Goal: Task Accomplishment & Management: Manage account settings

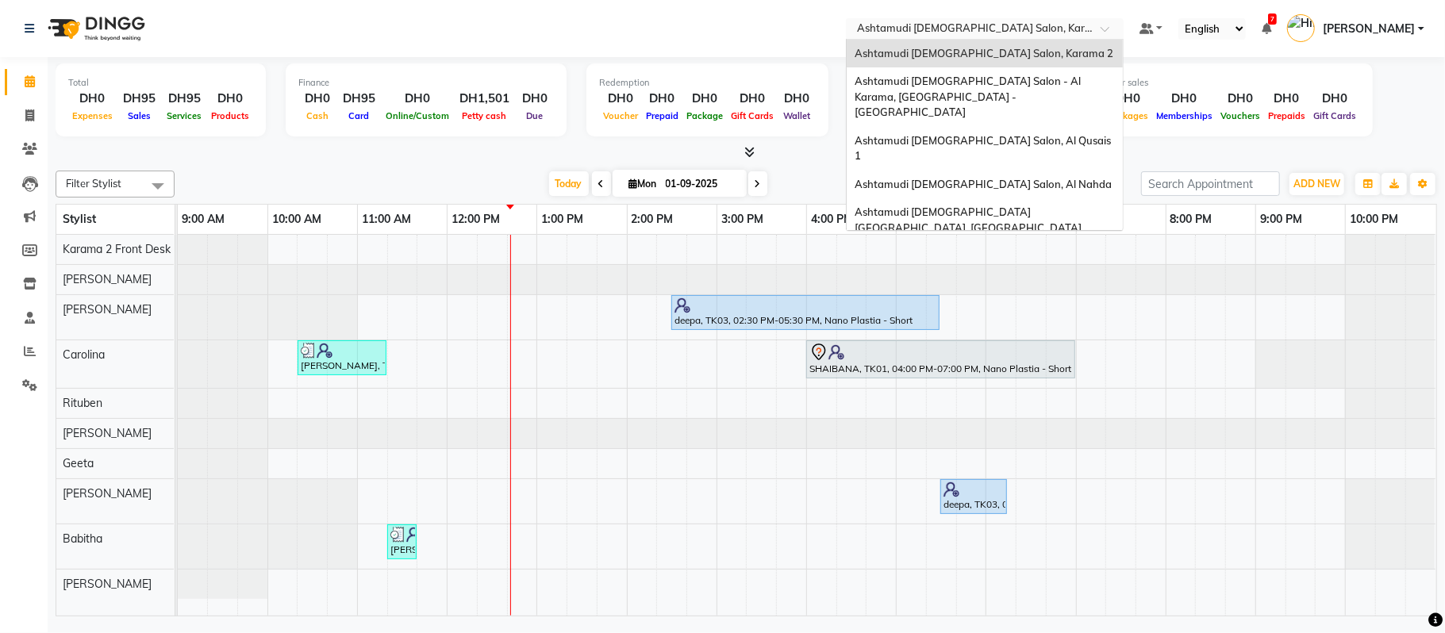
click at [981, 29] on input "text" at bounding box center [969, 30] width 230 height 16
click at [996, 134] on span "Ashtamudi [DEMOGRAPHIC_DATA] Salon, Al Qusais 1" at bounding box center [983, 148] width 259 height 29
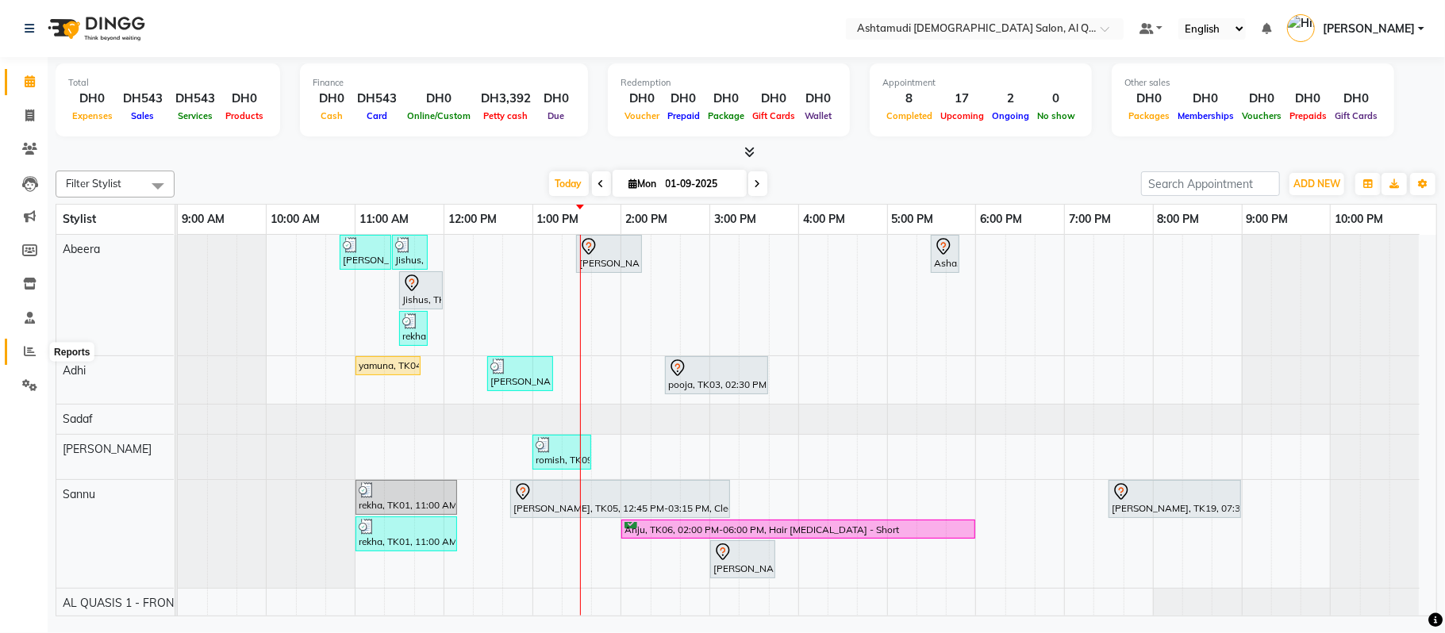
click at [22, 359] on span at bounding box center [30, 352] width 28 height 18
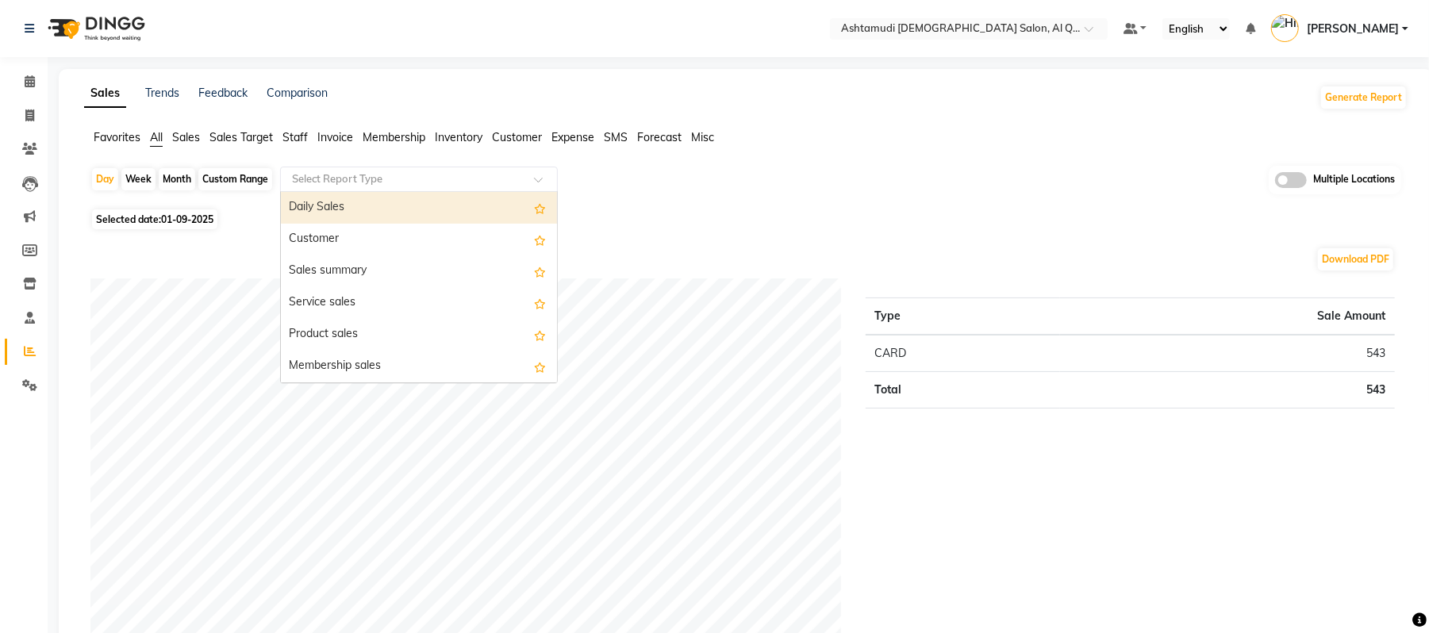
click at [432, 190] on ng-select "Select Report Type Daily Sales Customer Sales summary Service sales Product sal…" at bounding box center [419, 179] width 278 height 25
type input "staff"
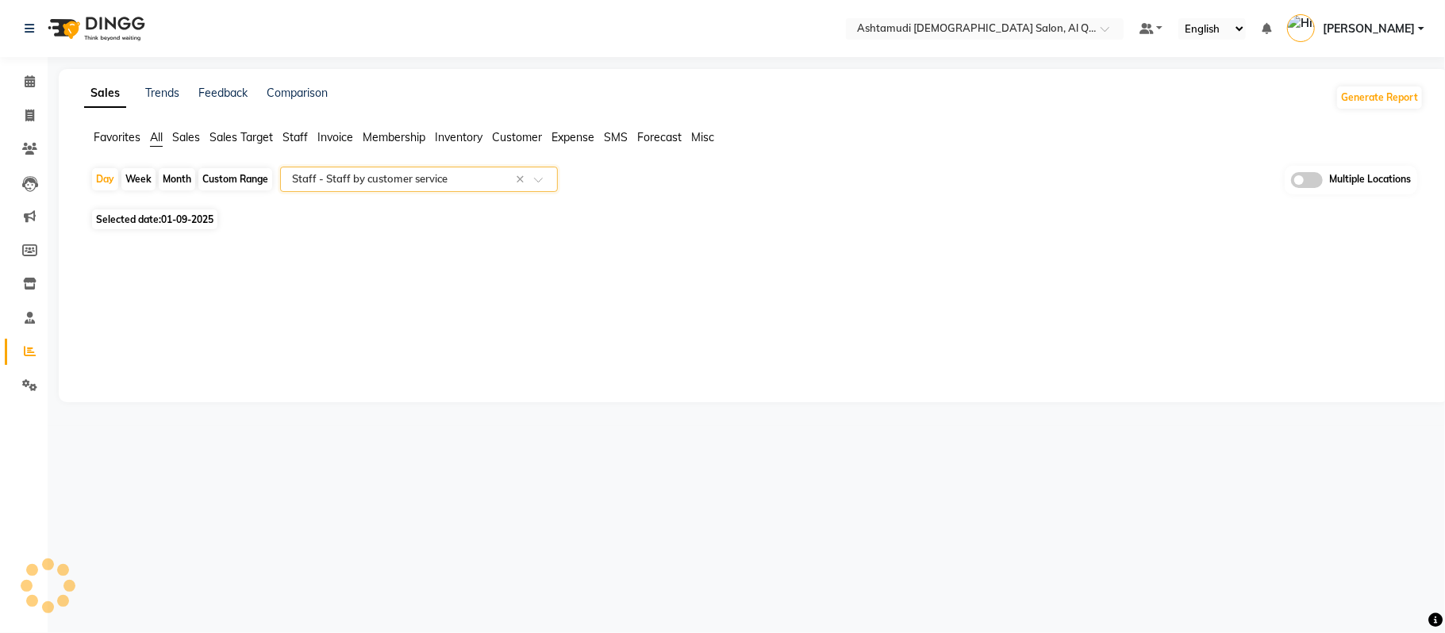
select select "full_report"
select select "csv"
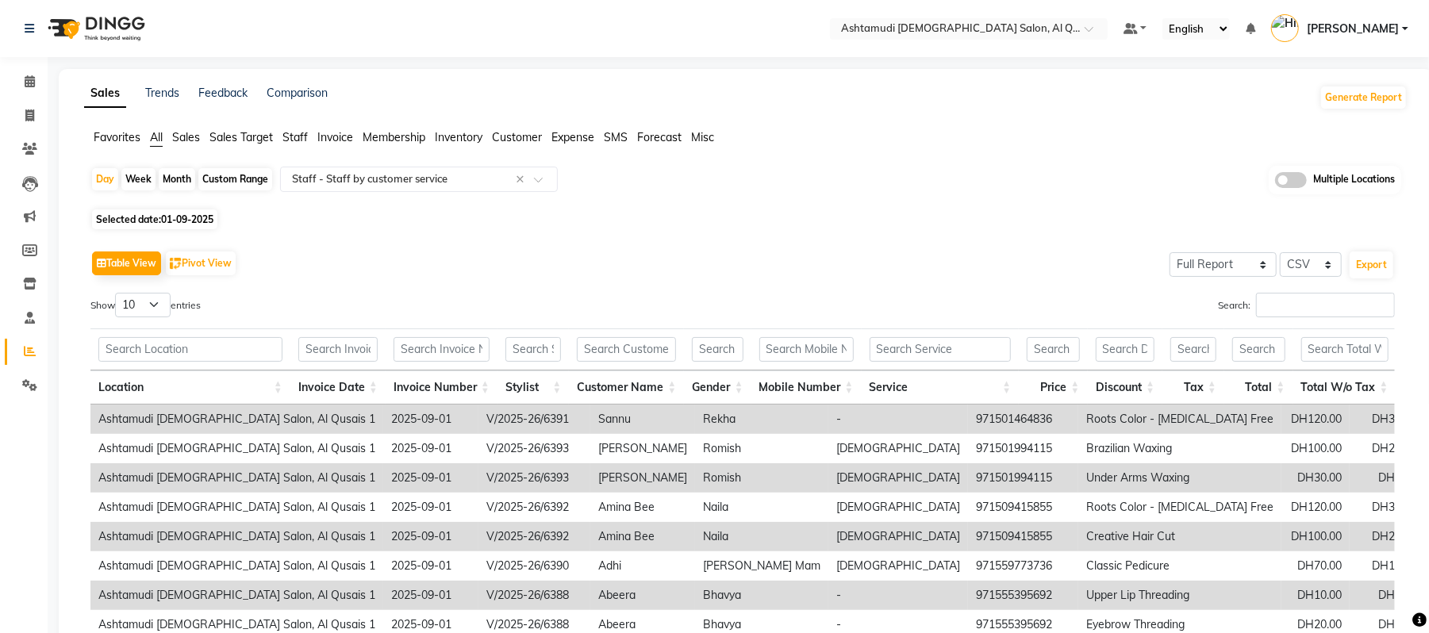
click at [168, 182] on div "Month" at bounding box center [177, 179] width 36 height 22
select select "9"
select select "2025"
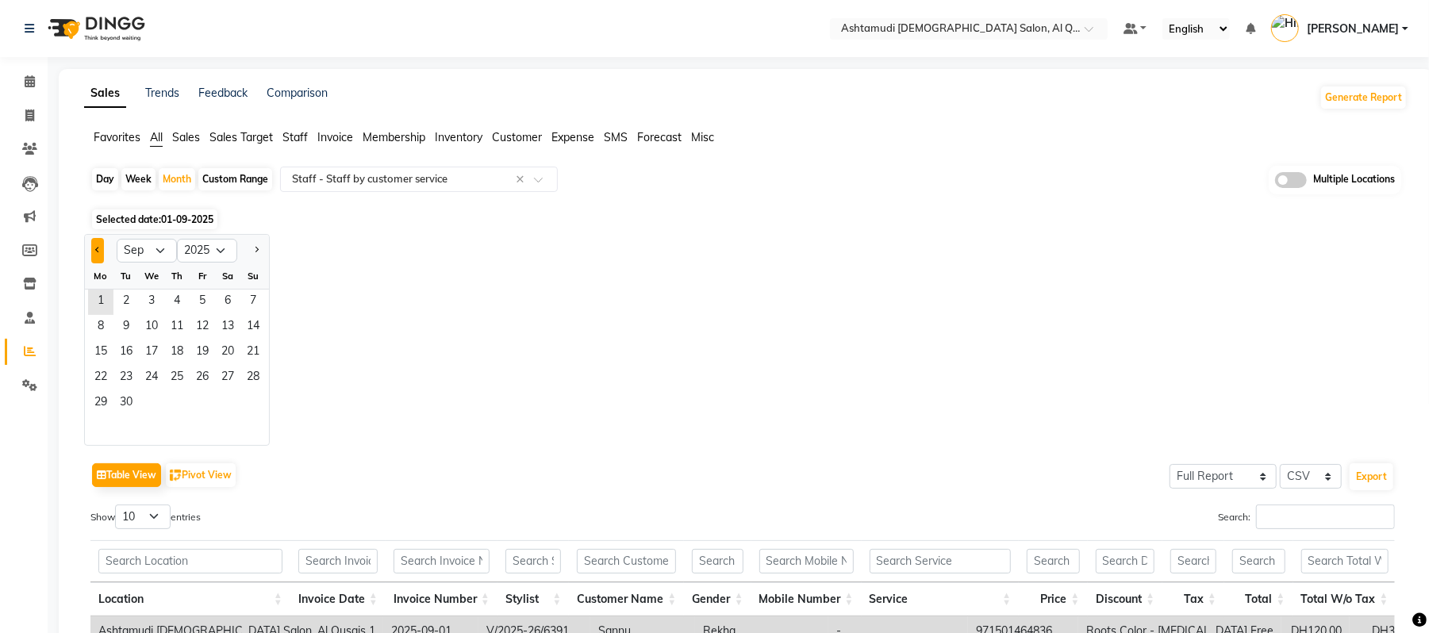
click at [99, 243] on button "Previous month" at bounding box center [97, 250] width 13 height 25
select select "8"
click at [201, 294] on span "1" at bounding box center [202, 302] width 25 height 25
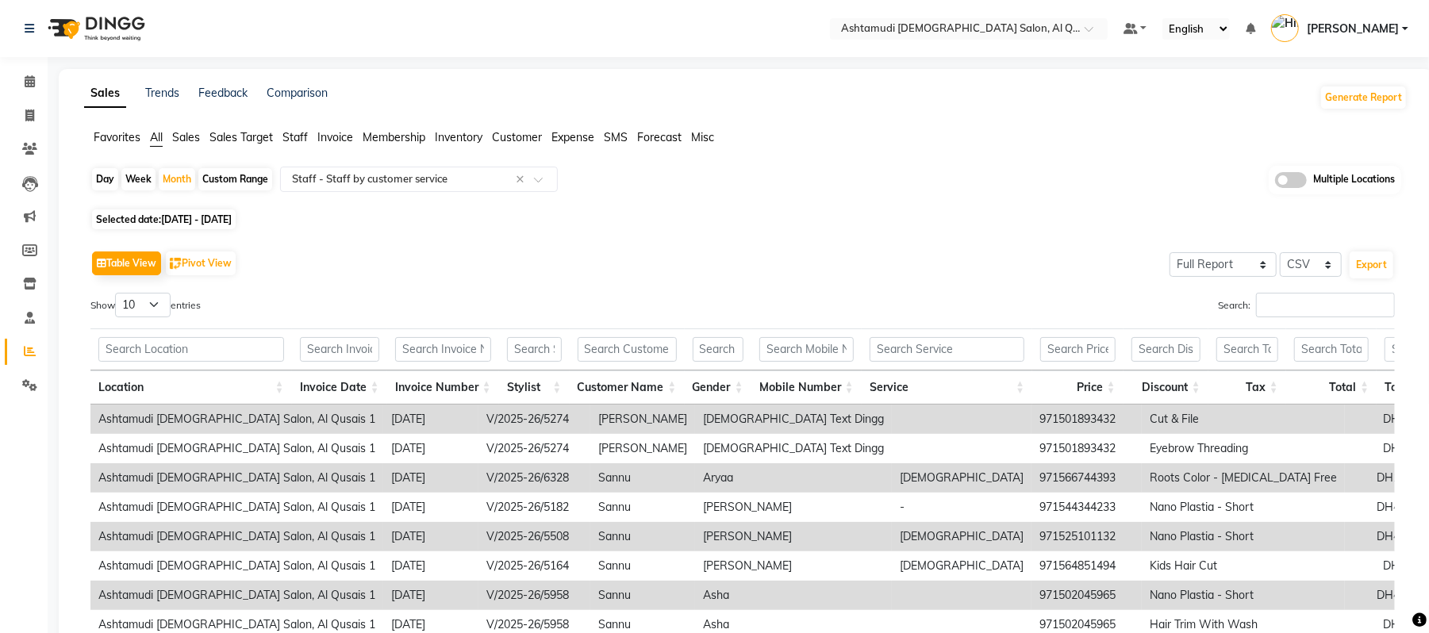
click at [1298, 181] on span at bounding box center [1291, 180] width 32 height 16
click at [1275, 182] on input "checkbox" at bounding box center [1275, 182] width 0 height 0
click at [842, 175] on span "Ashtamudi Ladies Salon, Al Qusais 1 x" at bounding box center [730, 180] width 304 height 27
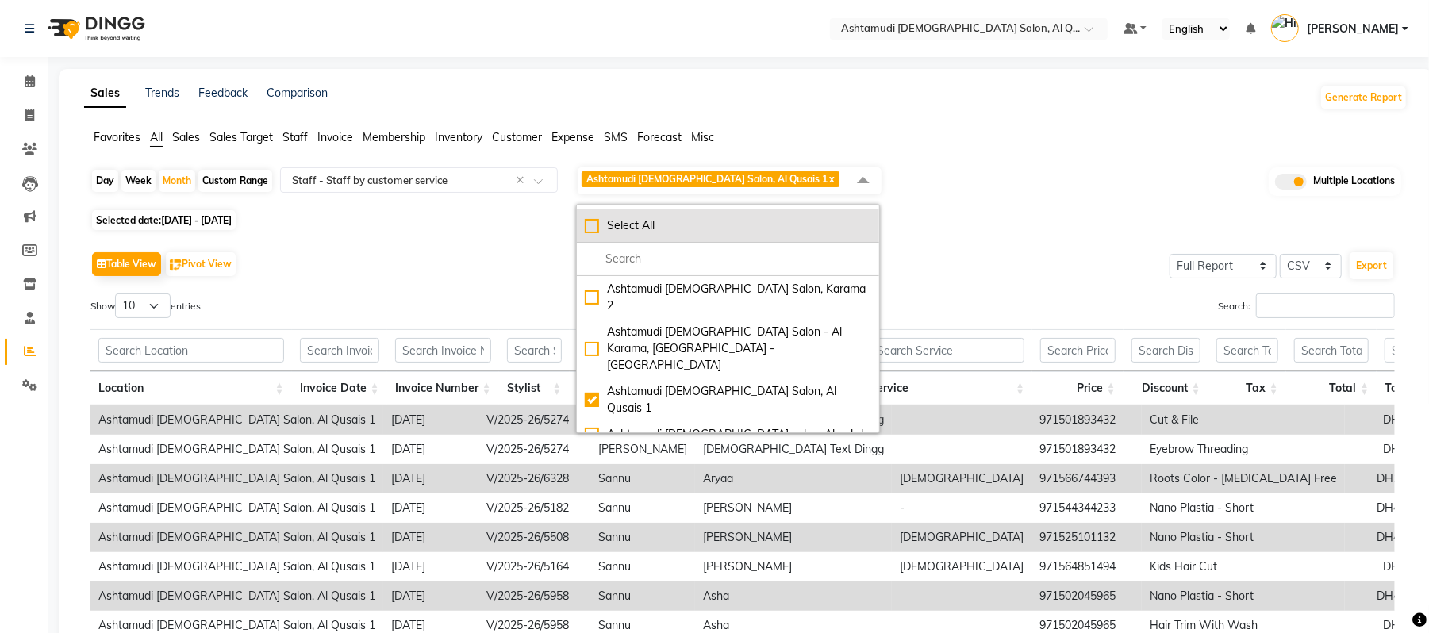
click at [587, 227] on div "Select All" at bounding box center [728, 225] width 286 height 17
checkbox input "true"
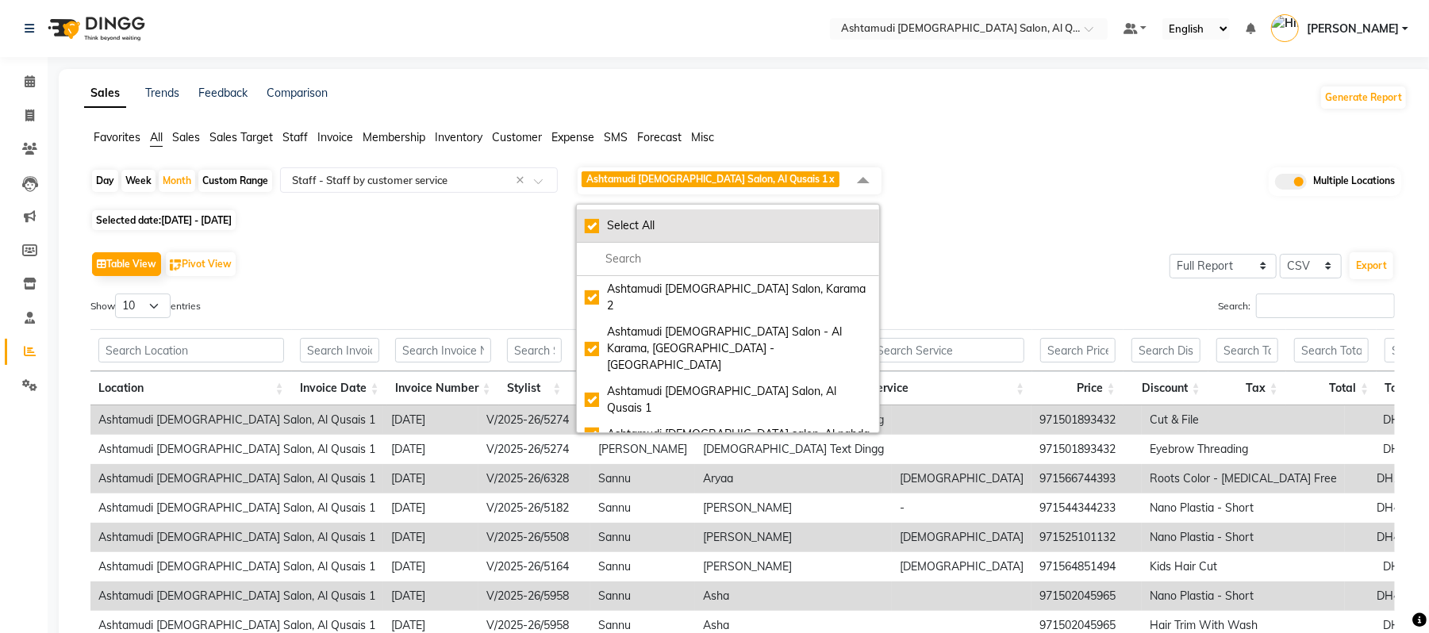
checkbox input "true"
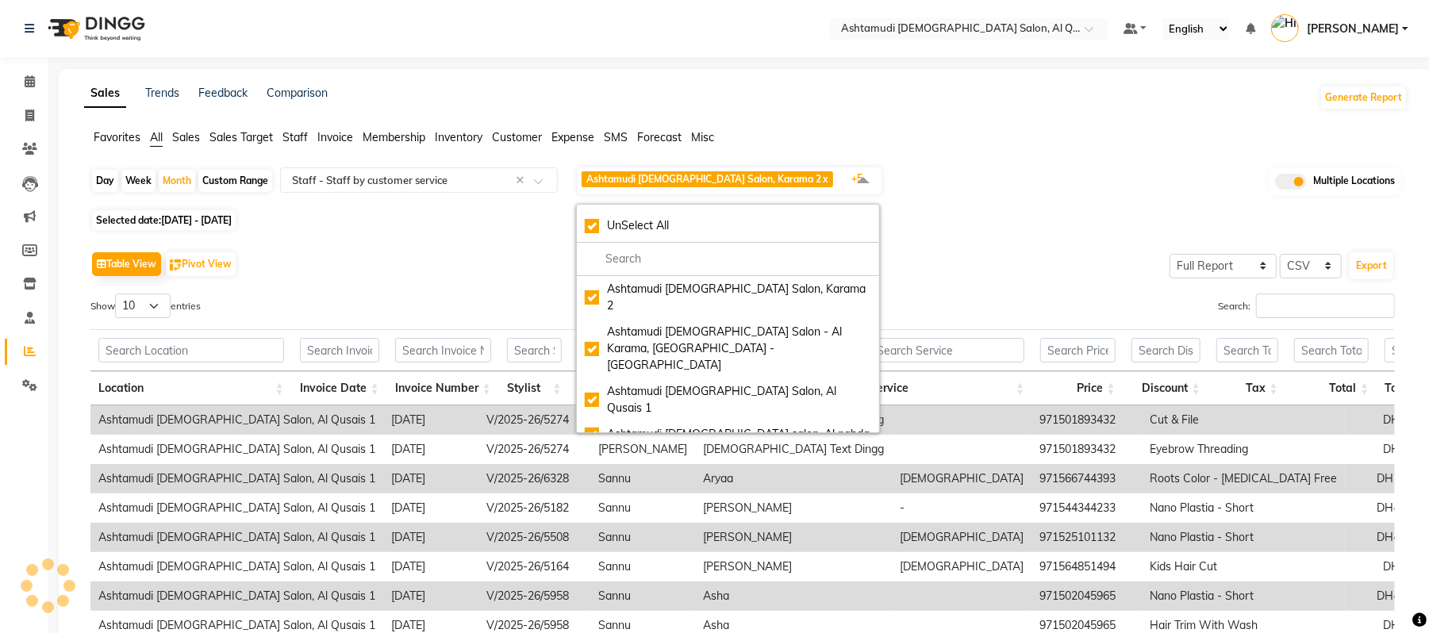
click at [1009, 182] on div "Day Week Month Custom Range Select Report Type × Staff - Staff by customer serv…" at bounding box center [745, 186] width 1311 height 40
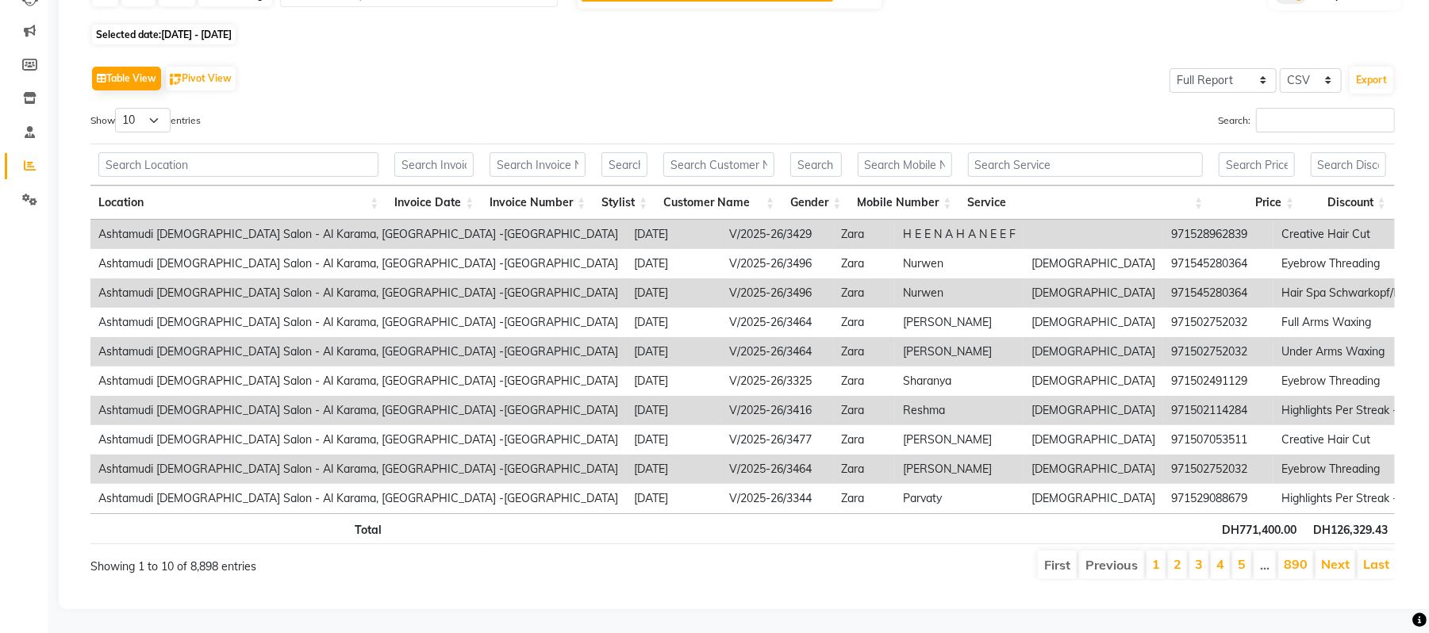
scroll to position [102, 0]
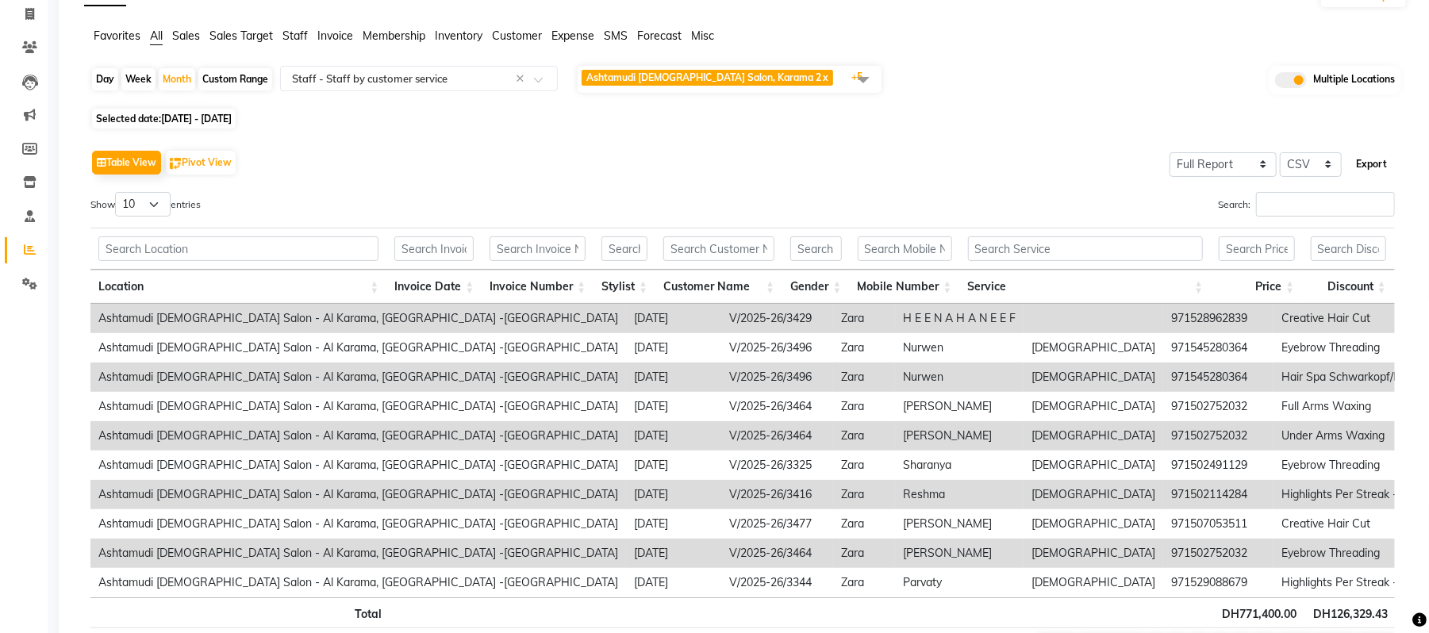
click at [1365, 162] on button "Export" at bounding box center [1371, 164] width 44 height 27
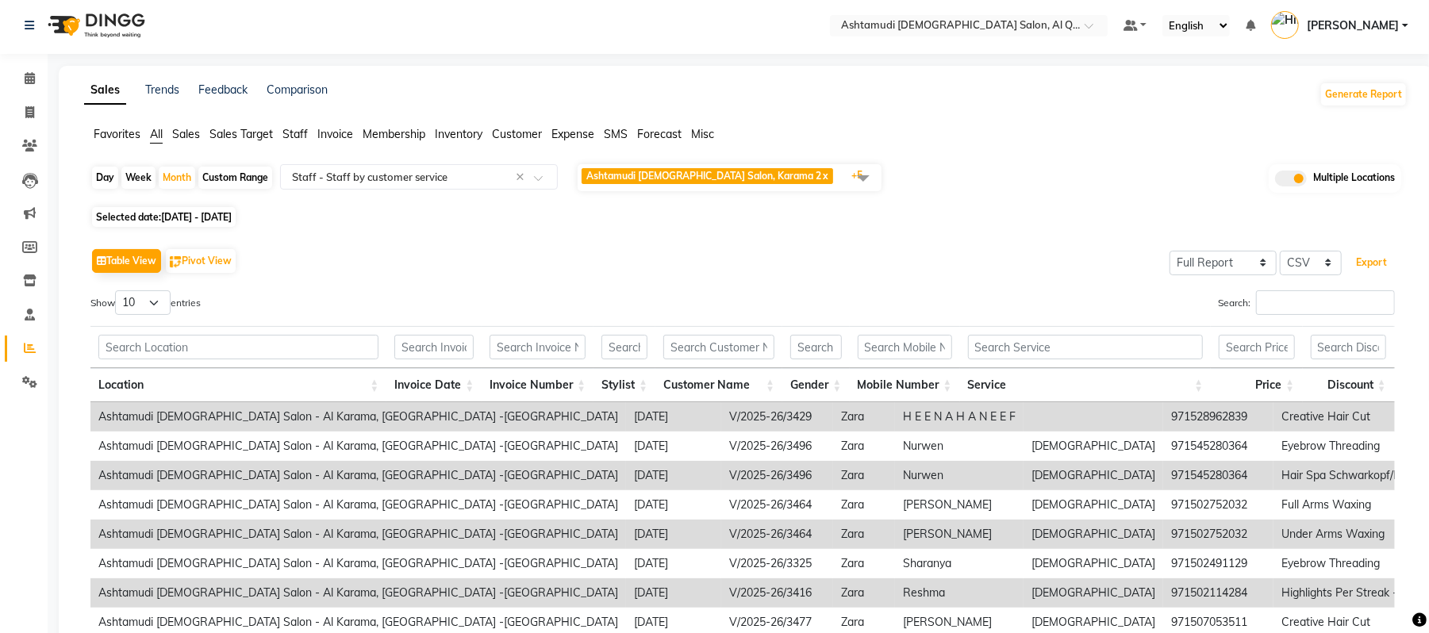
scroll to position [0, 0]
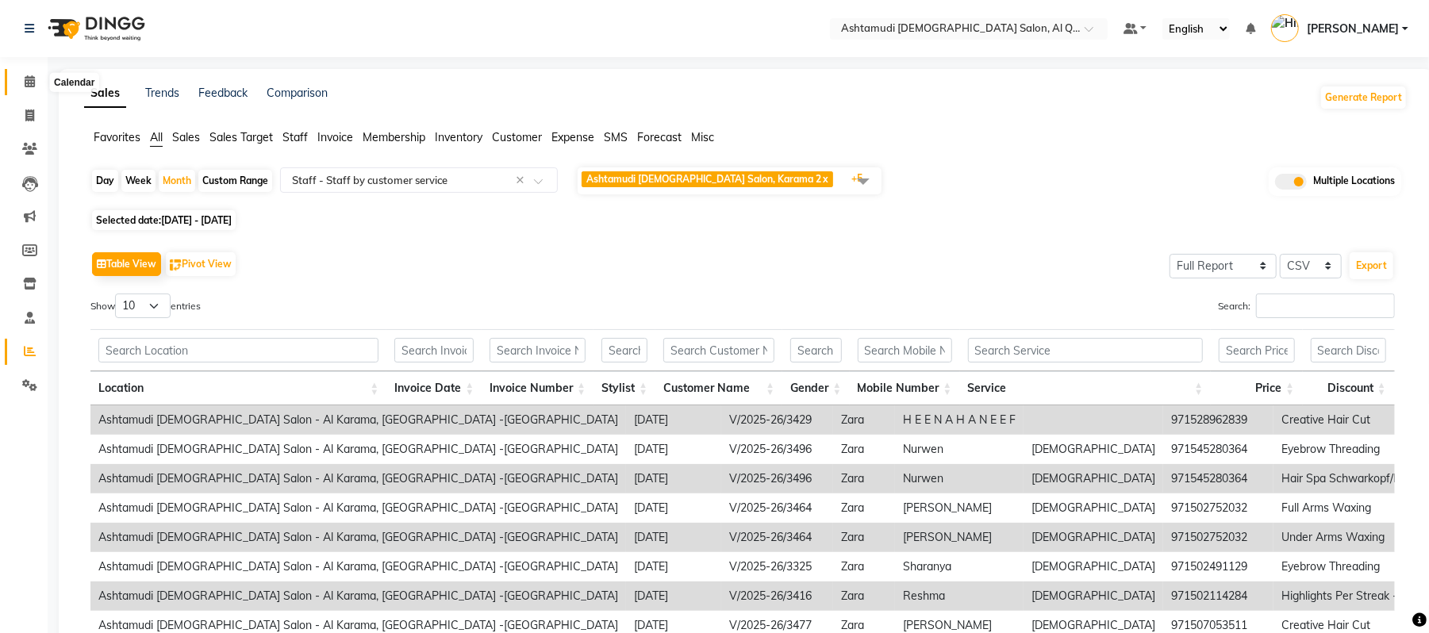
click at [32, 79] on icon at bounding box center [30, 81] width 10 height 12
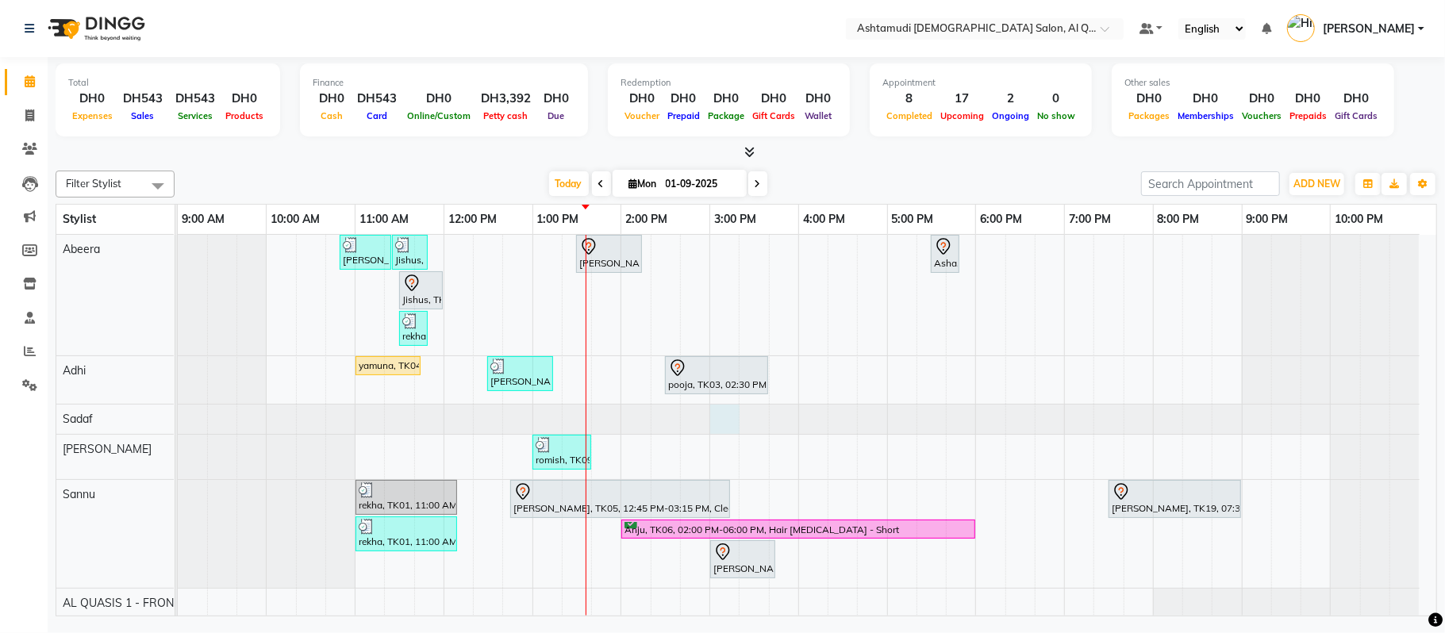
click at [178, 422] on div at bounding box center [178, 419] width 0 height 29
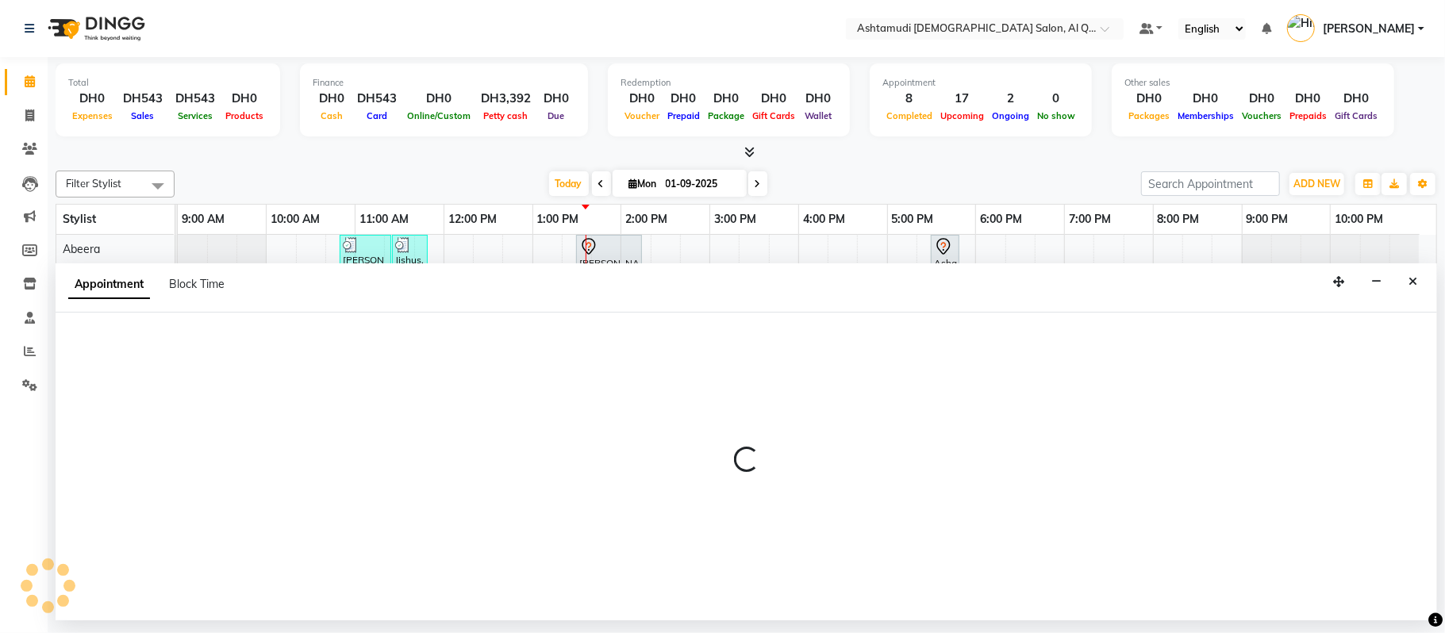
select select "53705"
select select "900"
select select "tentative"
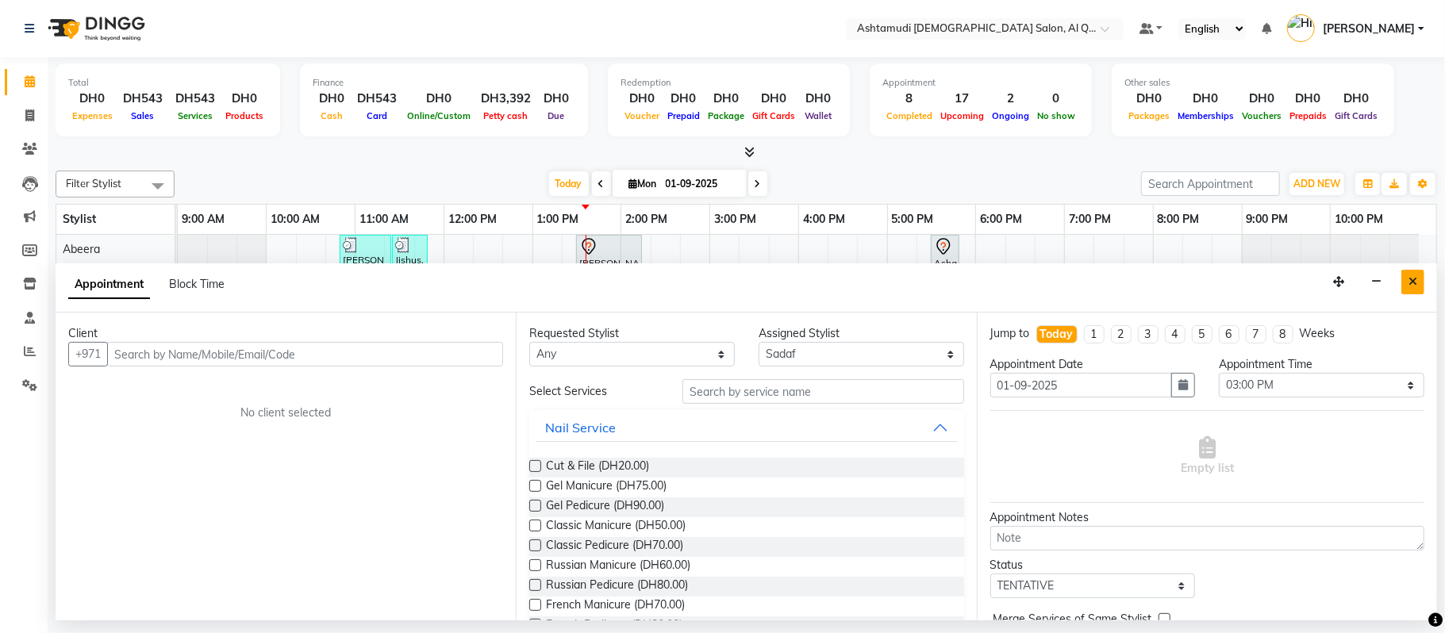
click at [1410, 282] on icon "Close" at bounding box center [1412, 281] width 9 height 11
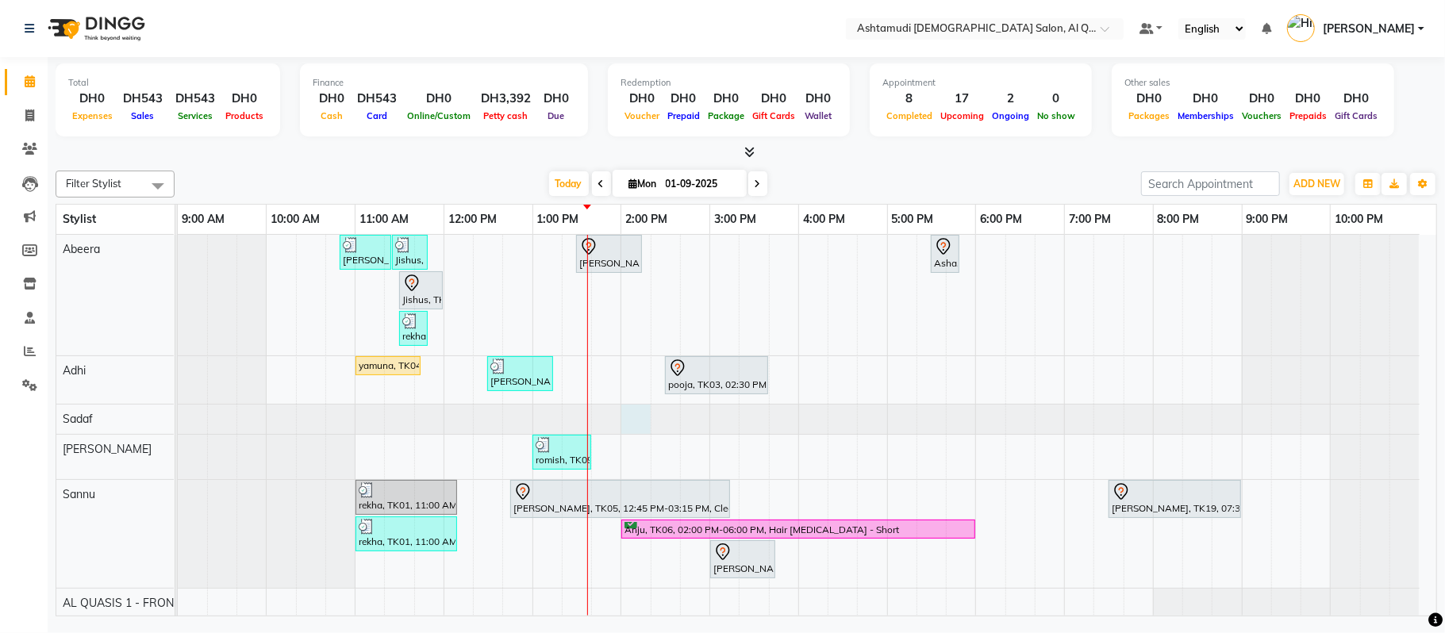
click at [178, 420] on div at bounding box center [178, 419] width 0 height 29
select select "53705"
select select "tentative"
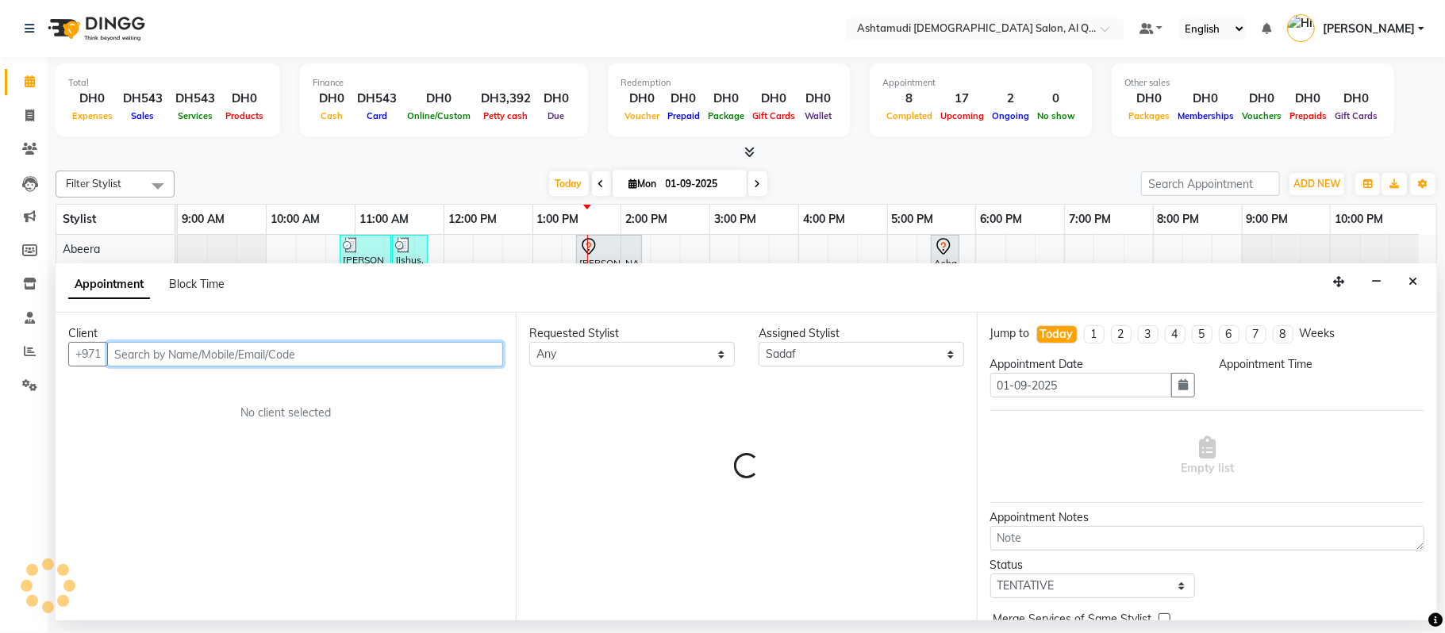
select select "840"
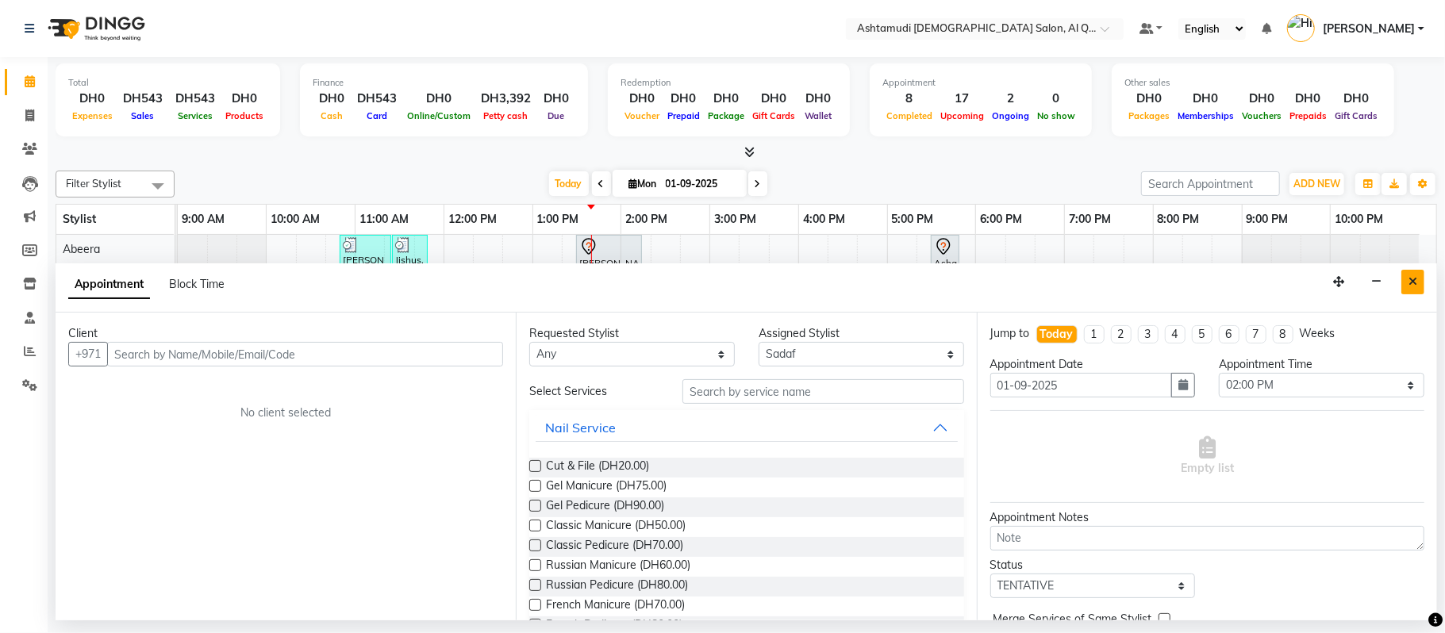
click at [1412, 290] on button "Close" at bounding box center [1412, 282] width 23 height 25
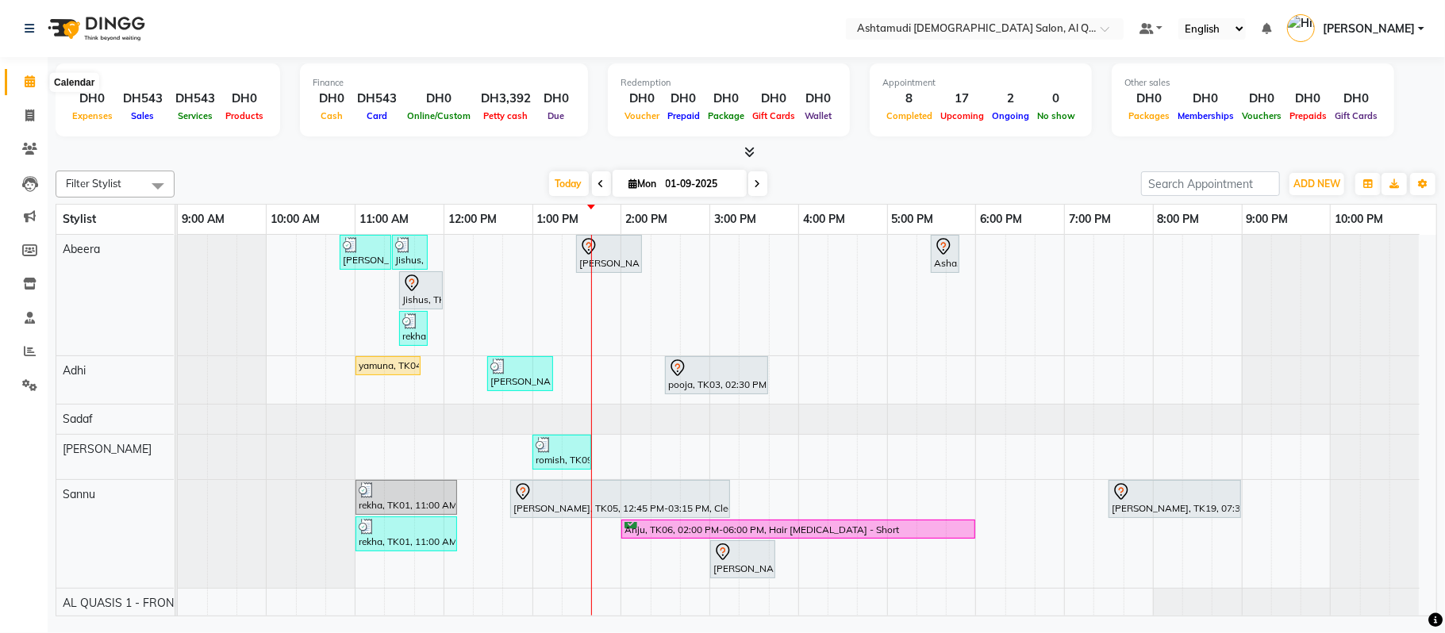
click at [29, 84] on icon at bounding box center [30, 81] width 10 height 12
click at [24, 350] on icon at bounding box center [30, 351] width 12 height 12
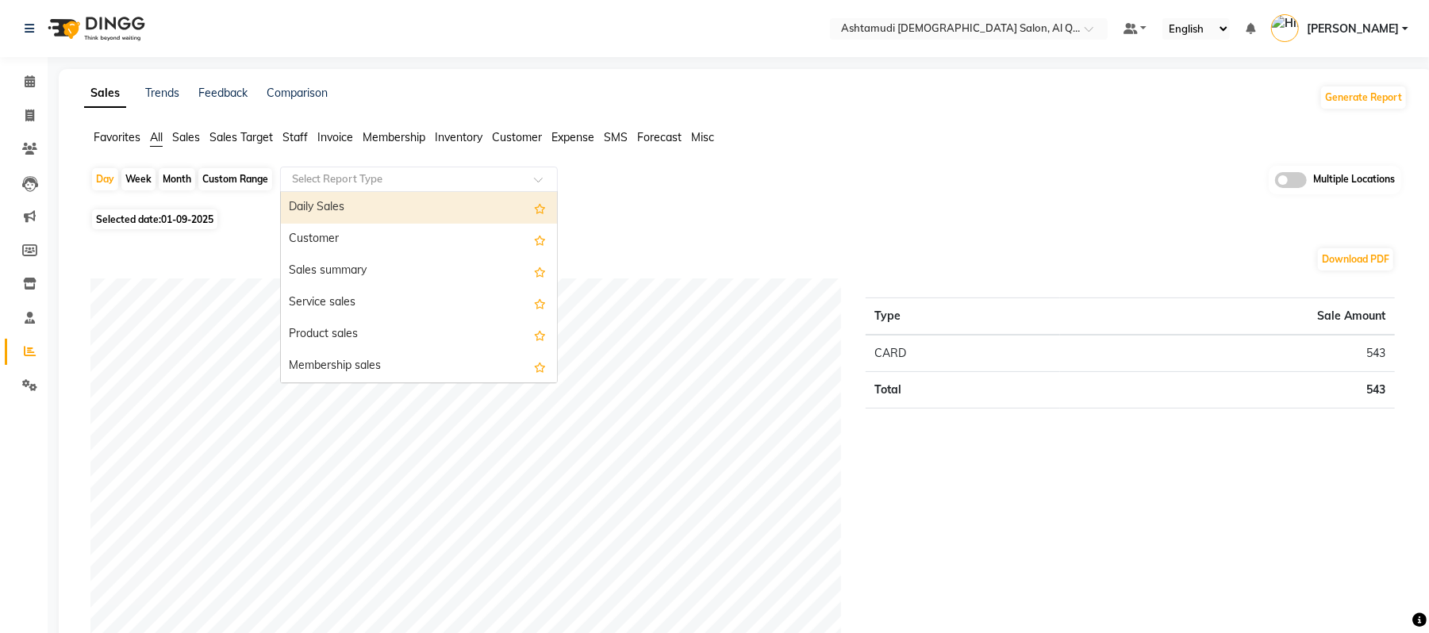
click at [321, 175] on input "text" at bounding box center [403, 179] width 228 height 16
type input "pro"
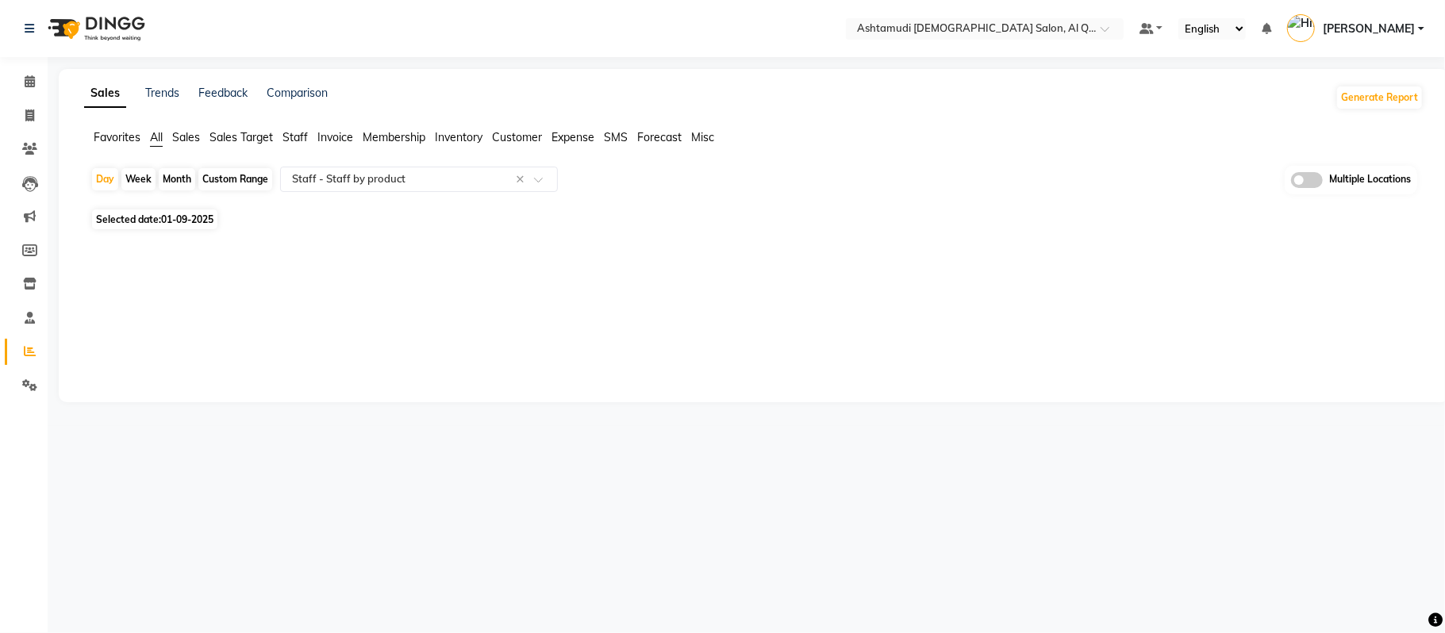
click at [176, 178] on div "Month" at bounding box center [177, 179] width 36 height 22
select select "9"
select select "2025"
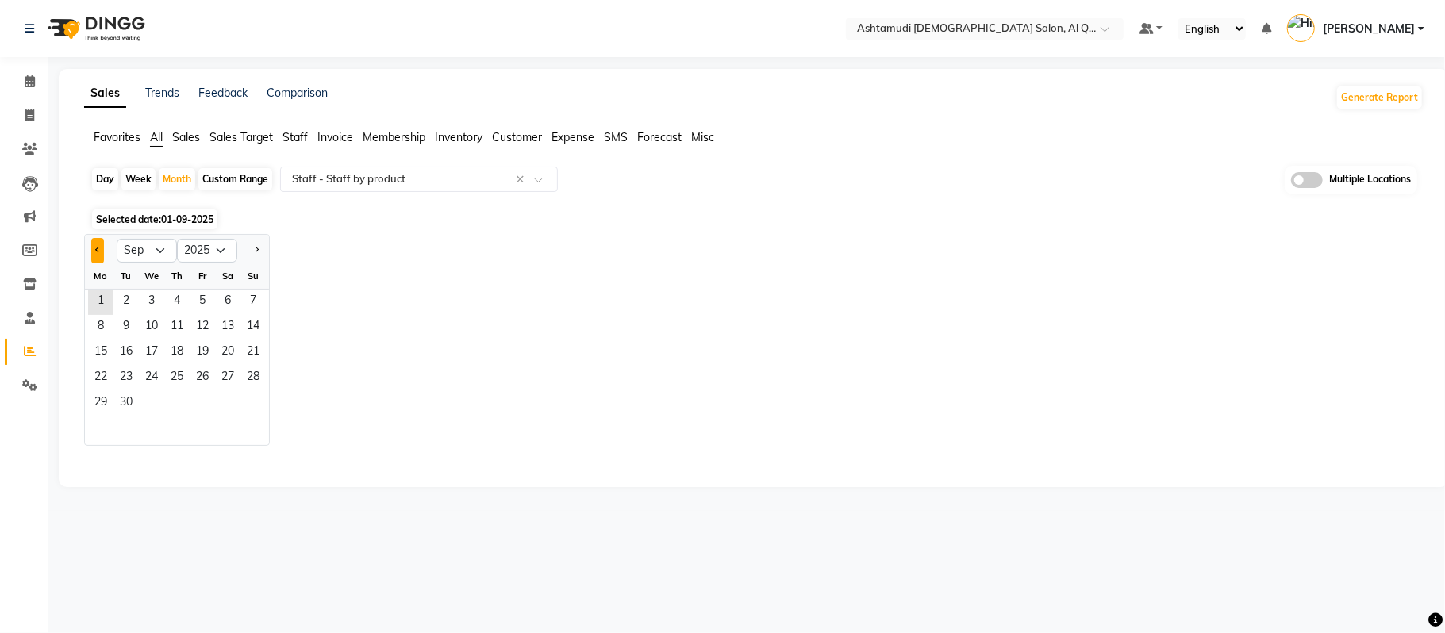
click at [102, 248] on button "Previous month" at bounding box center [97, 250] width 13 height 25
select select "8"
click at [191, 303] on span "1" at bounding box center [202, 302] width 25 height 25
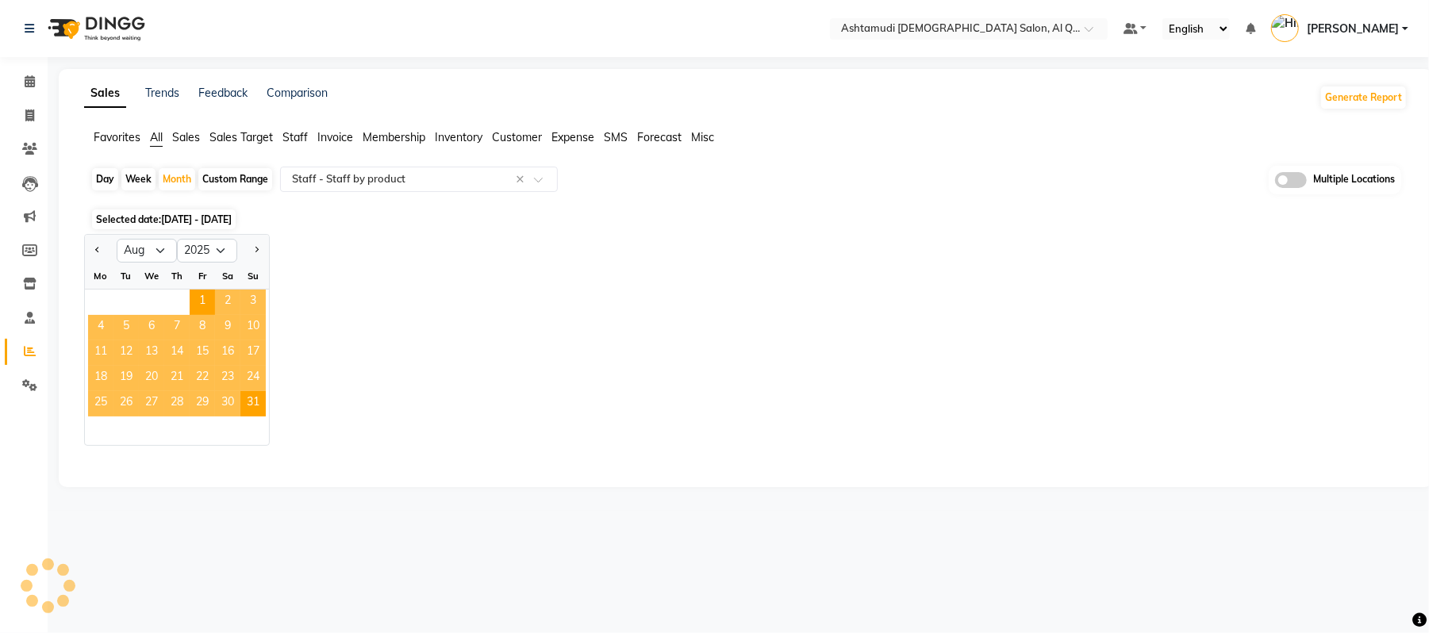
select select "full_report"
select select "csv"
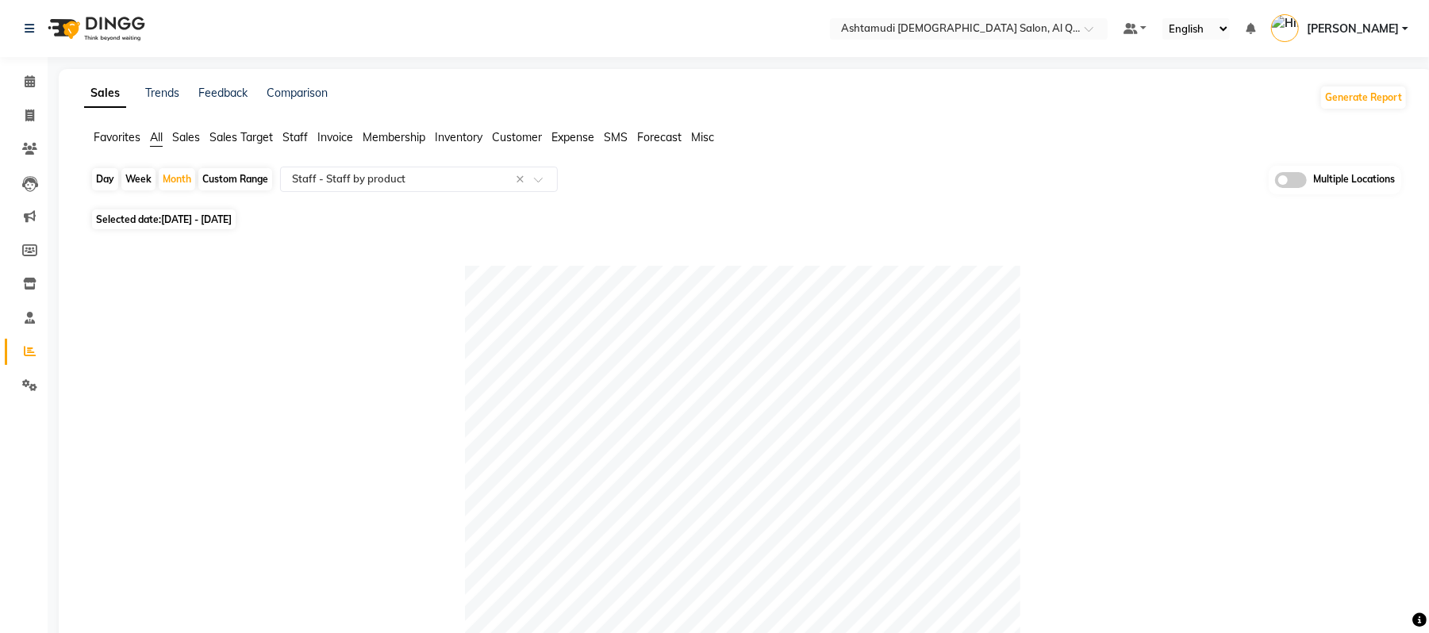
click at [1296, 187] on span at bounding box center [1291, 180] width 32 height 16
click at [1275, 182] on input "checkbox" at bounding box center [1275, 182] width 0 height 0
click at [717, 178] on span "Ashtamudi Ladies Salon, Al Qusais 1" at bounding box center [706, 179] width 241 height 12
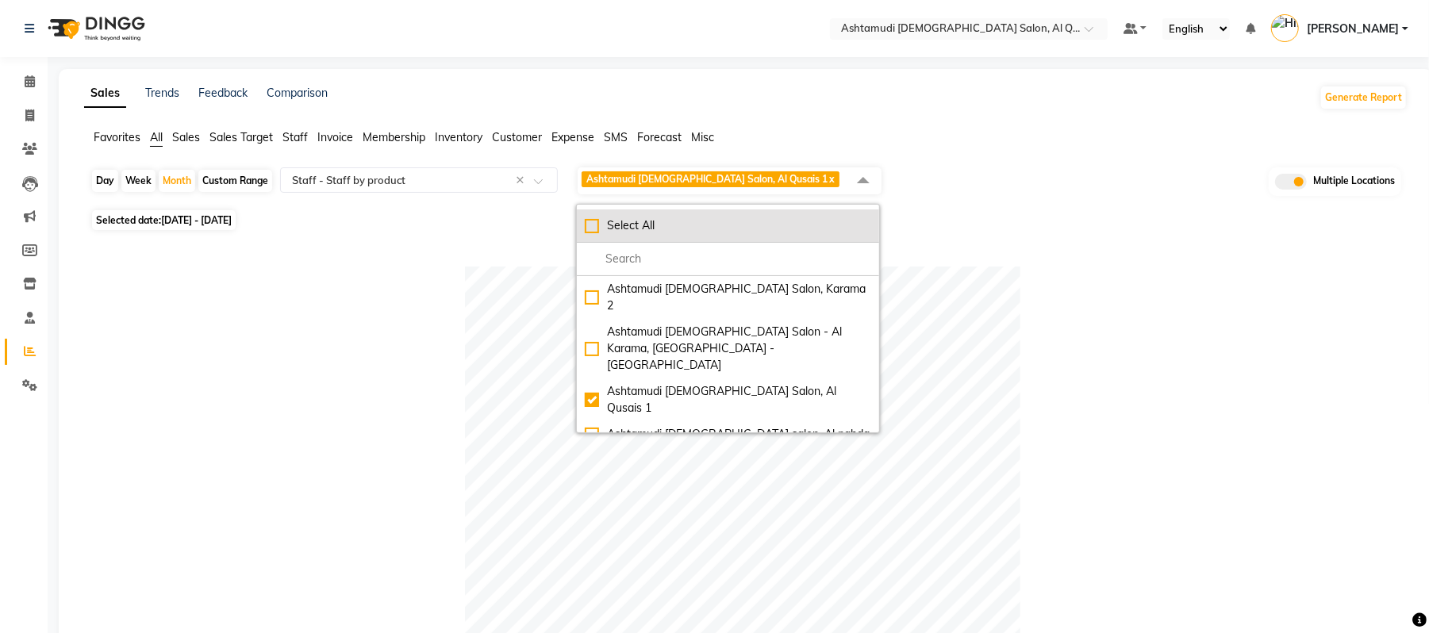
click at [589, 232] on div "Select All" at bounding box center [728, 225] width 286 height 17
checkbox input "true"
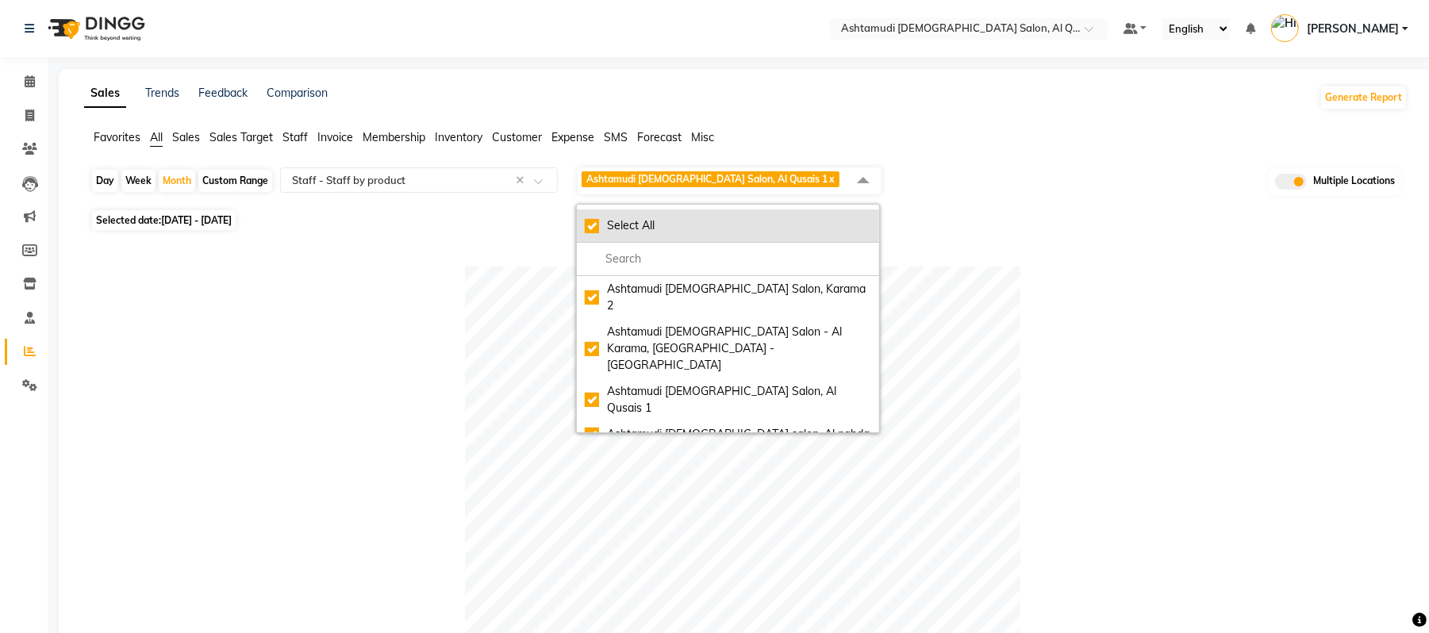
checkbox input "true"
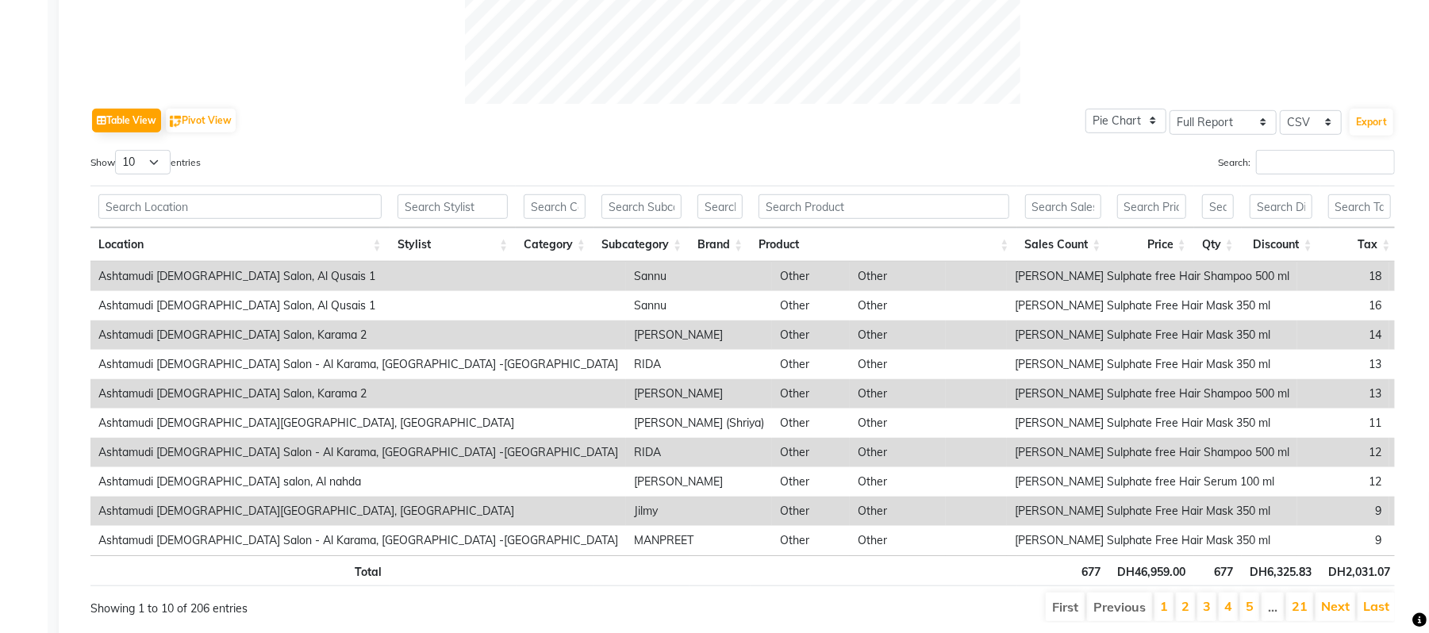
scroll to position [794, 0]
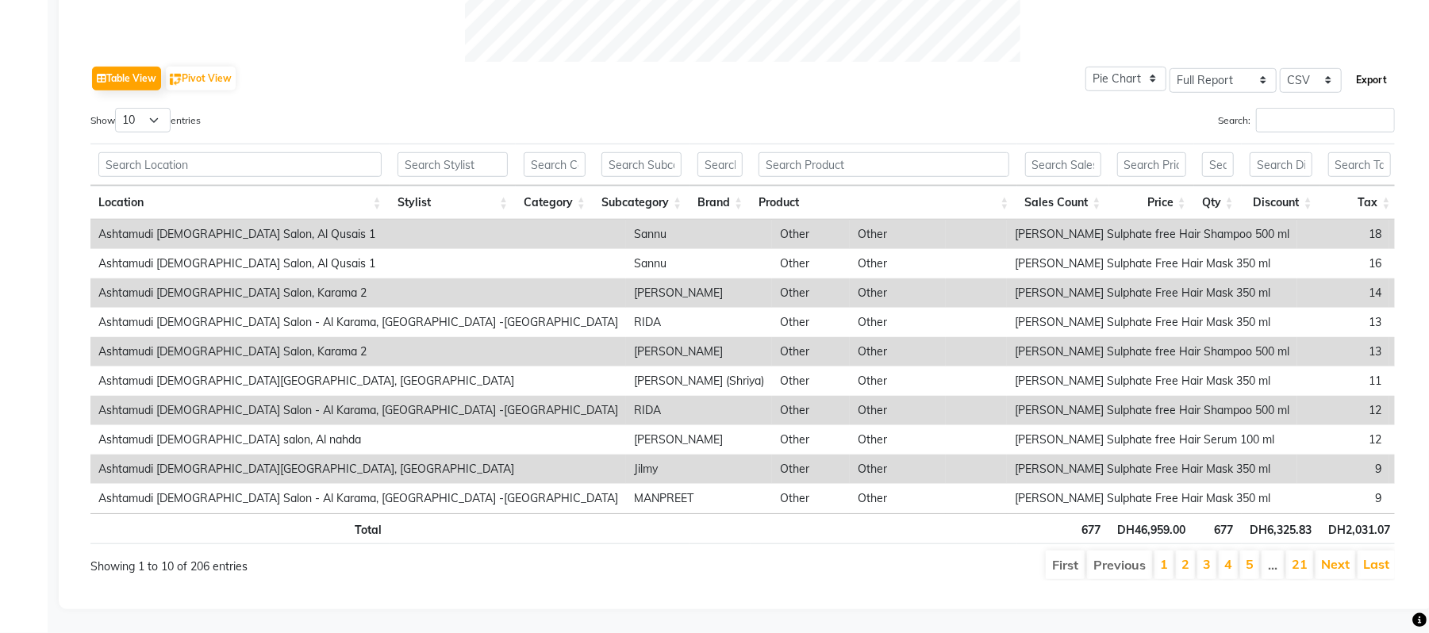
click at [1368, 67] on button "Export" at bounding box center [1371, 80] width 44 height 27
click at [533, 62] on div "Table View Pivot View Pie Chart Bar Chart Select Full Report Filtered Report Se…" at bounding box center [742, 321] width 1304 height 519
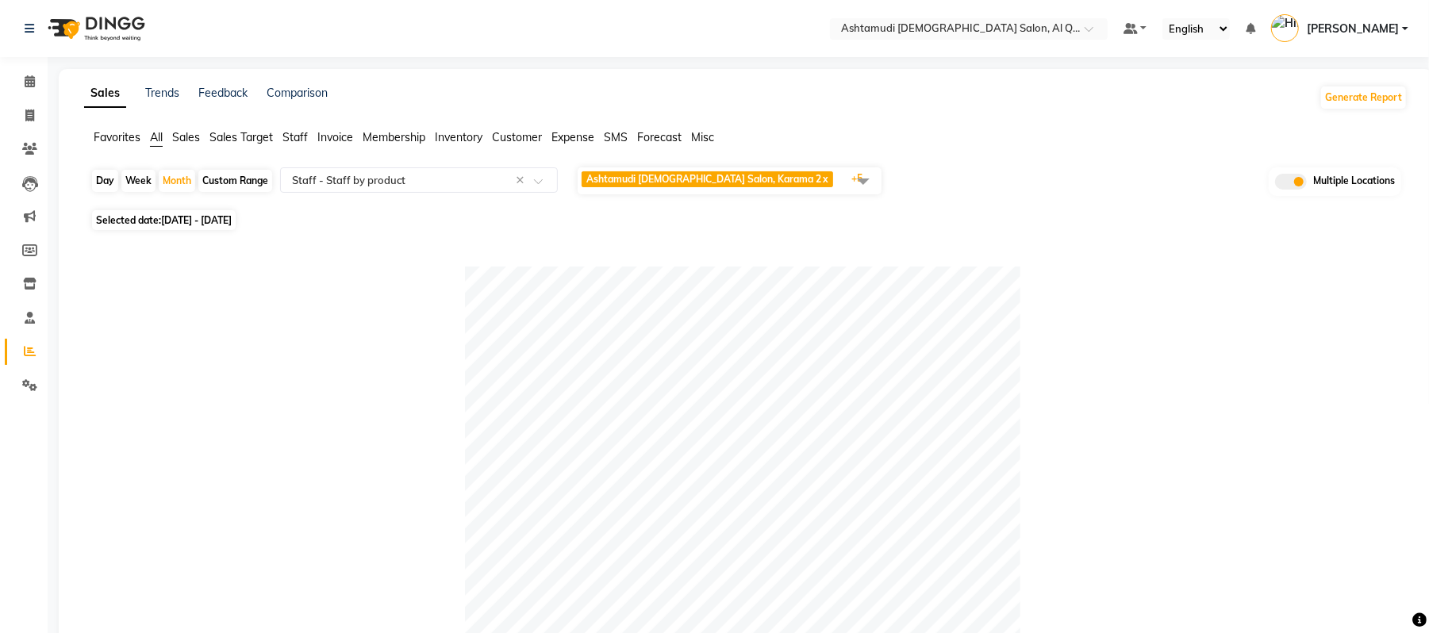
click at [232, 217] on span "01-08-2025 - 31-08-2025" at bounding box center [196, 220] width 71 height 12
select select "8"
select select "2025"
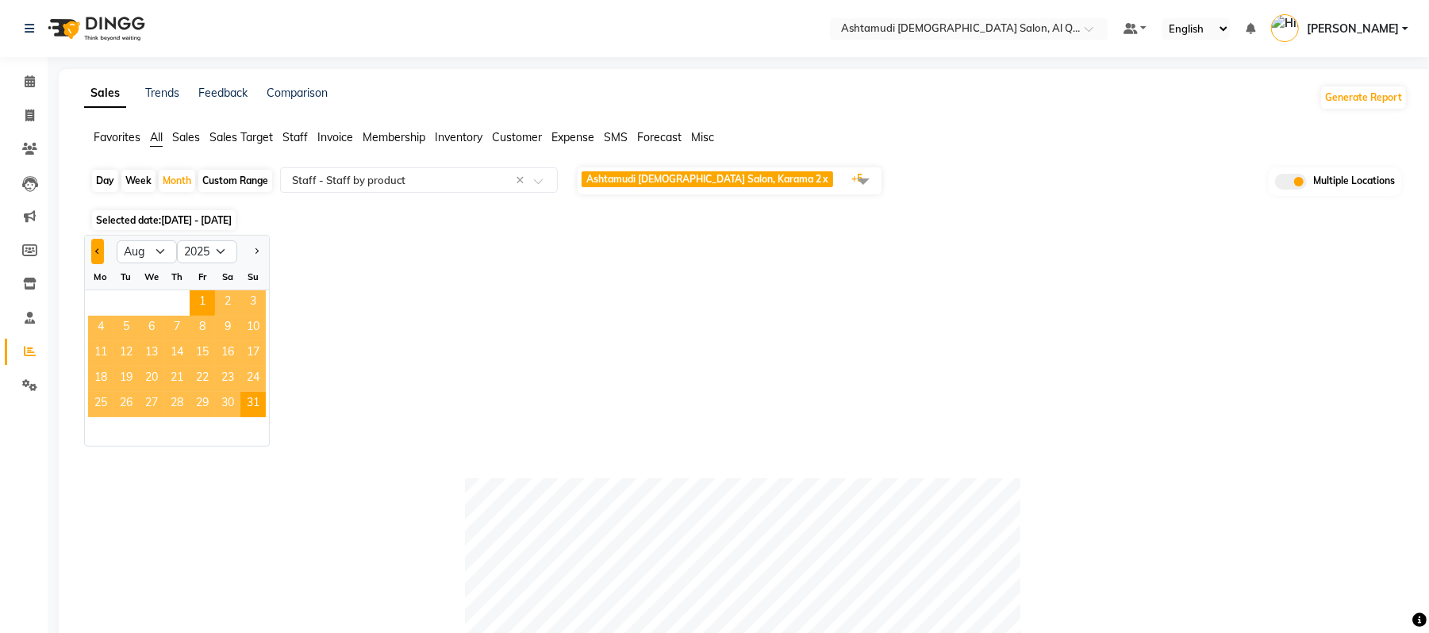
click at [97, 255] on button "Previous month" at bounding box center [97, 251] width 13 height 25
select select "7"
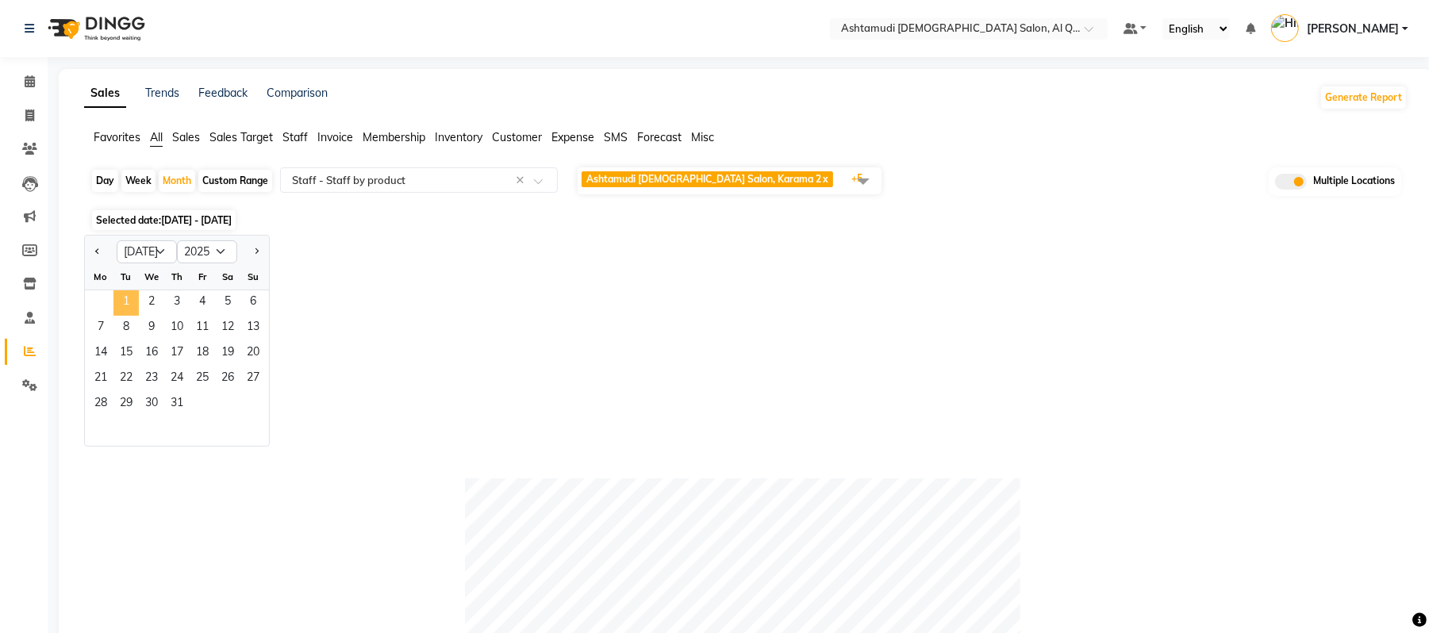
click at [134, 296] on span "1" at bounding box center [125, 302] width 25 height 25
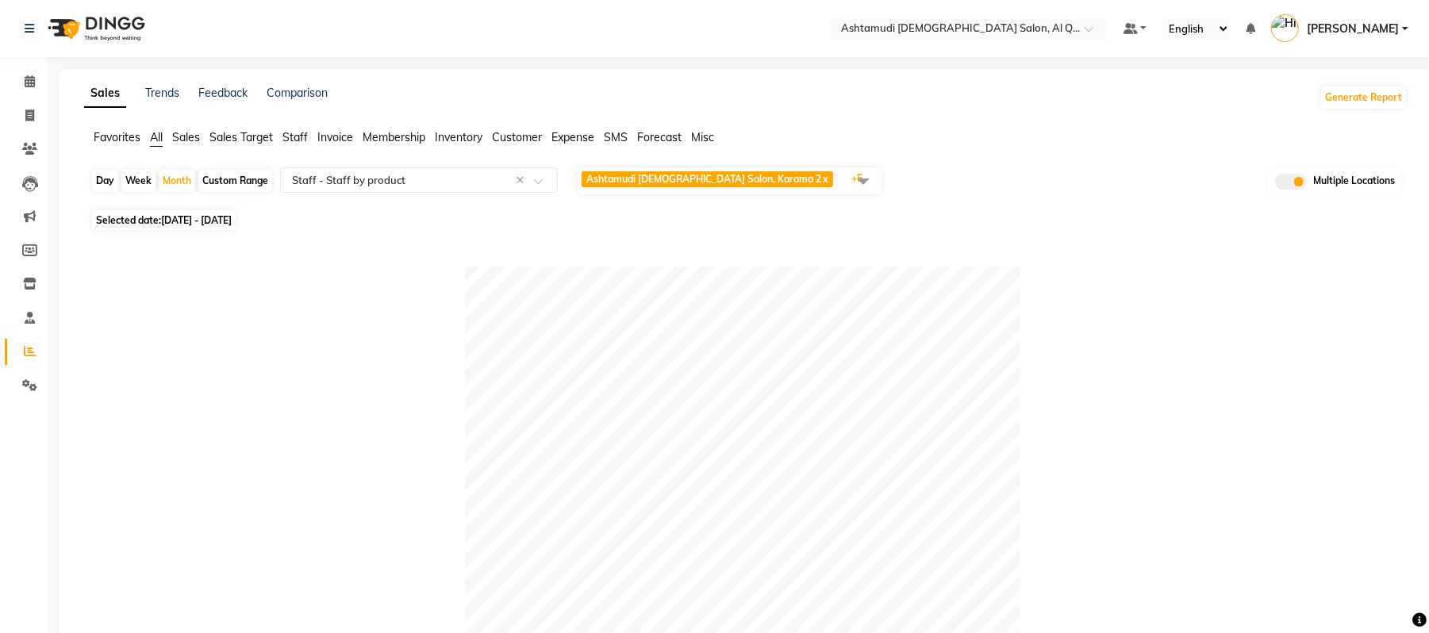
click at [252, 173] on div "Custom Range" at bounding box center [235, 181] width 74 height 22
select select "7"
select select "2025"
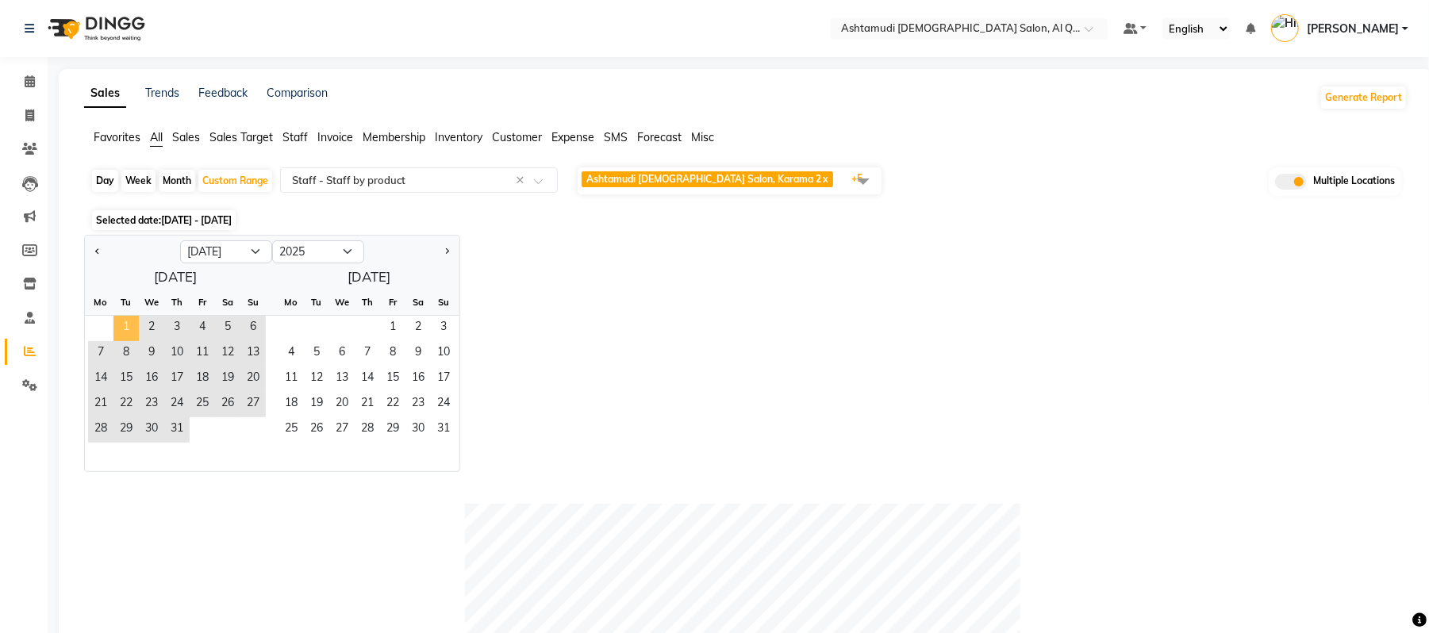
click at [127, 330] on span "1" at bounding box center [125, 328] width 25 height 25
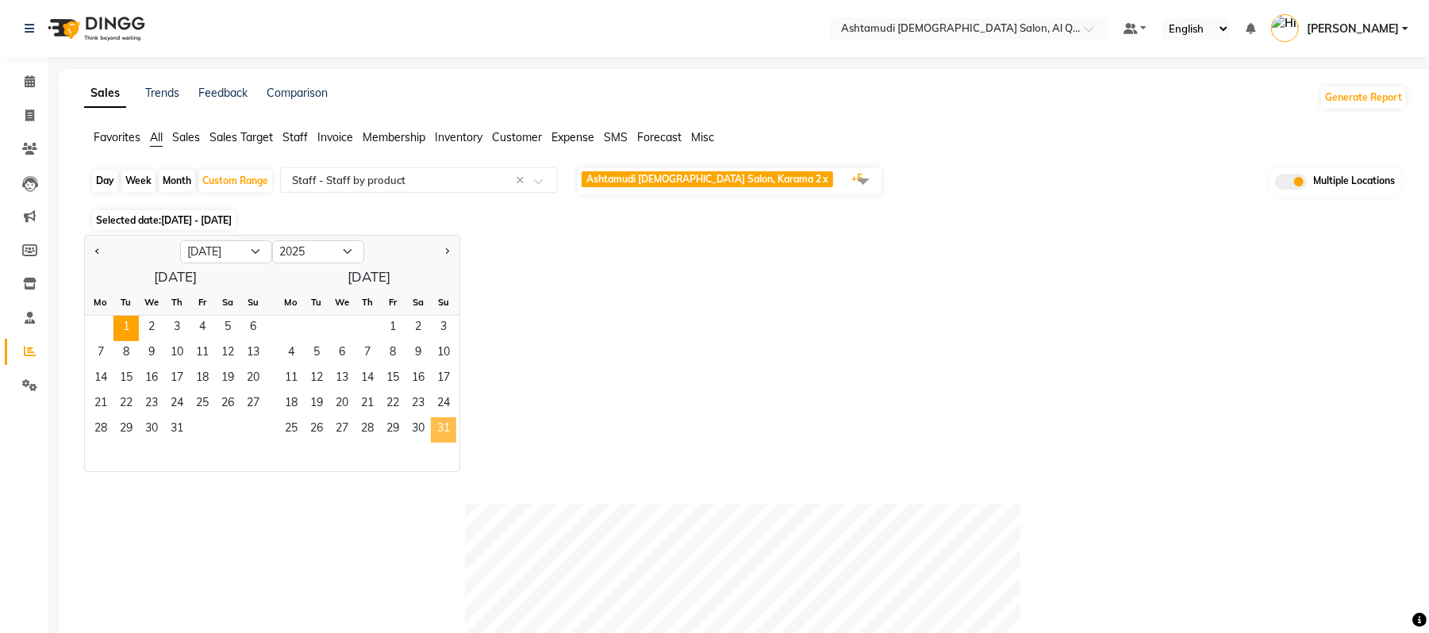
click at [451, 436] on span "31" at bounding box center [443, 429] width 25 height 25
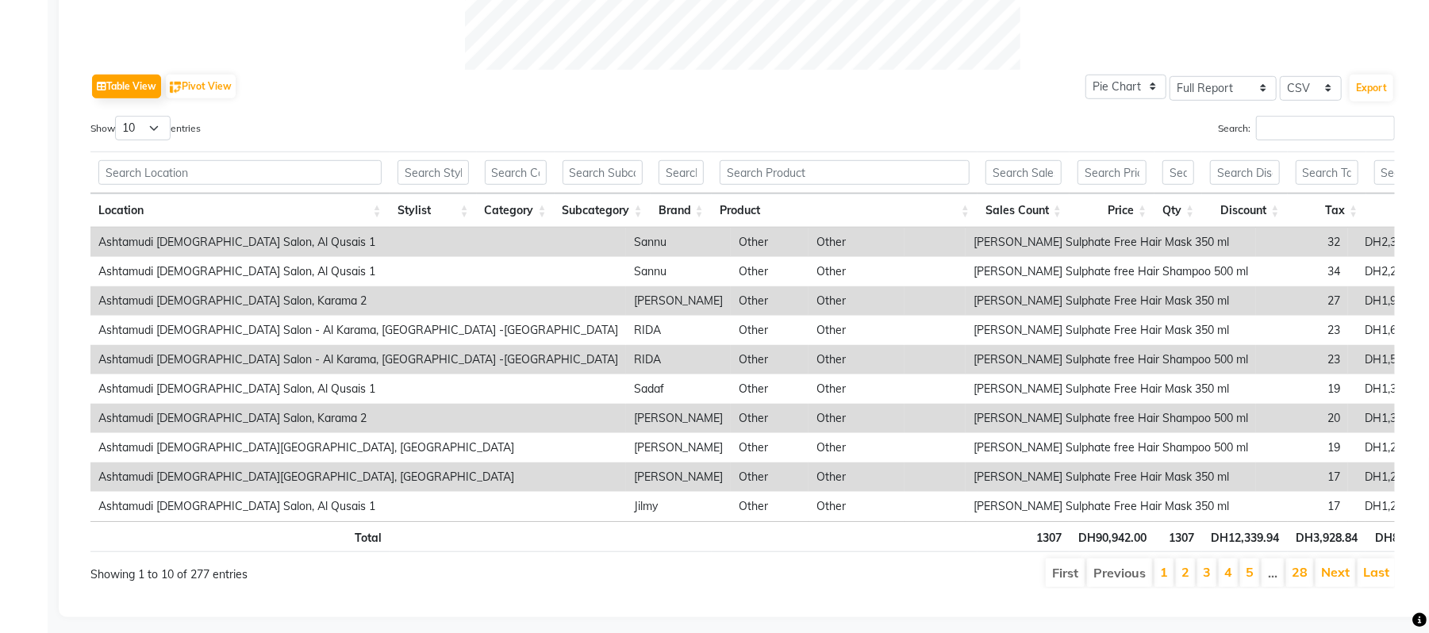
scroll to position [794, 0]
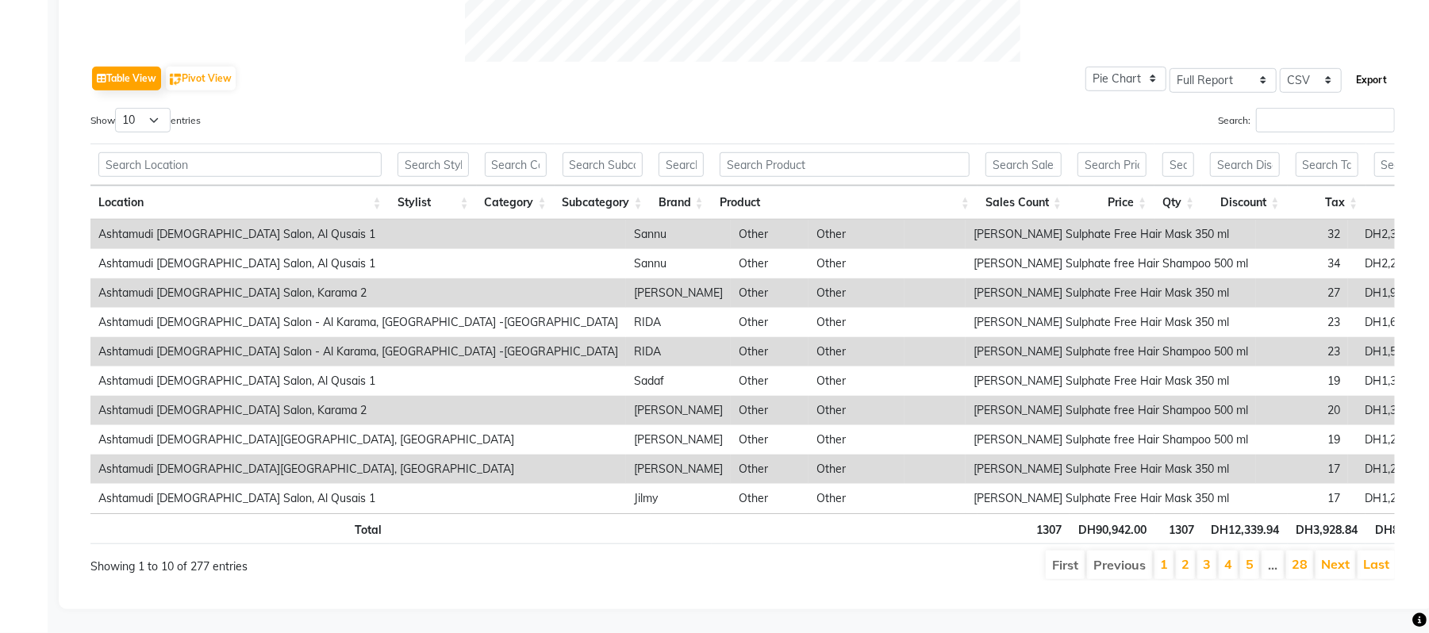
click at [1380, 67] on button "Export" at bounding box center [1371, 80] width 44 height 27
click at [353, 108] on div "Show 10 25 50 100 entries" at bounding box center [410, 123] width 640 height 31
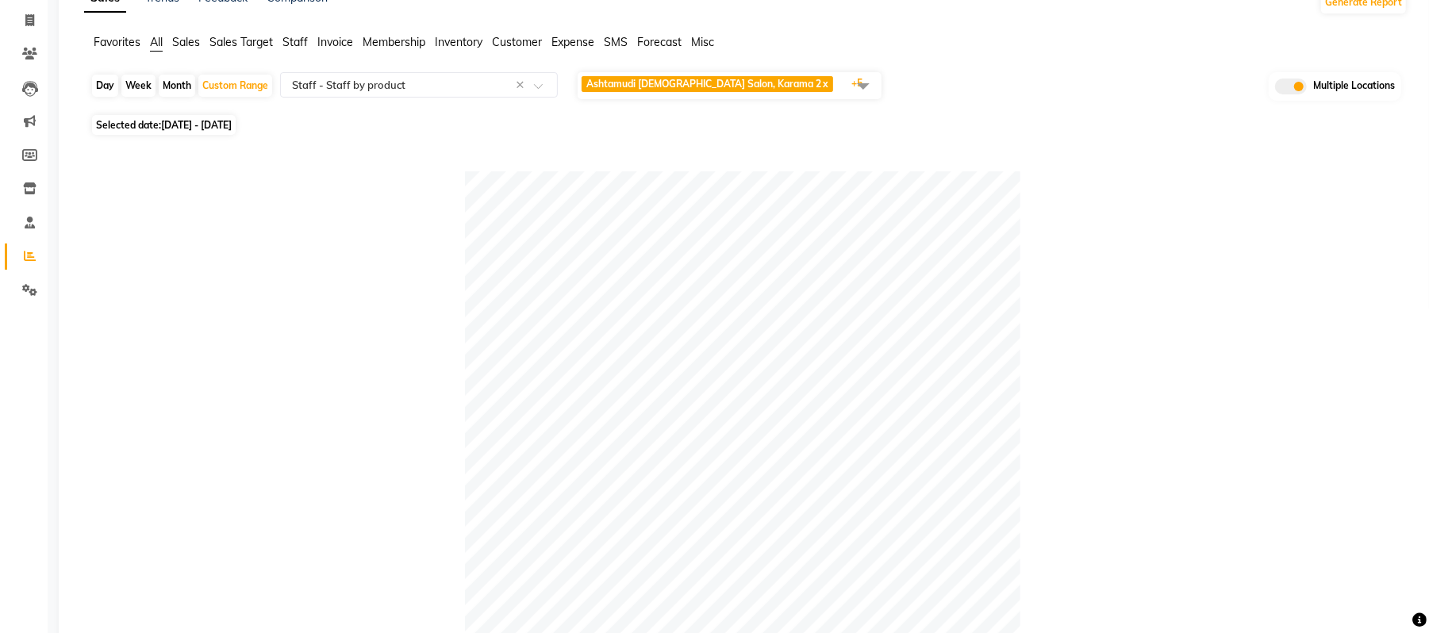
scroll to position [0, 0]
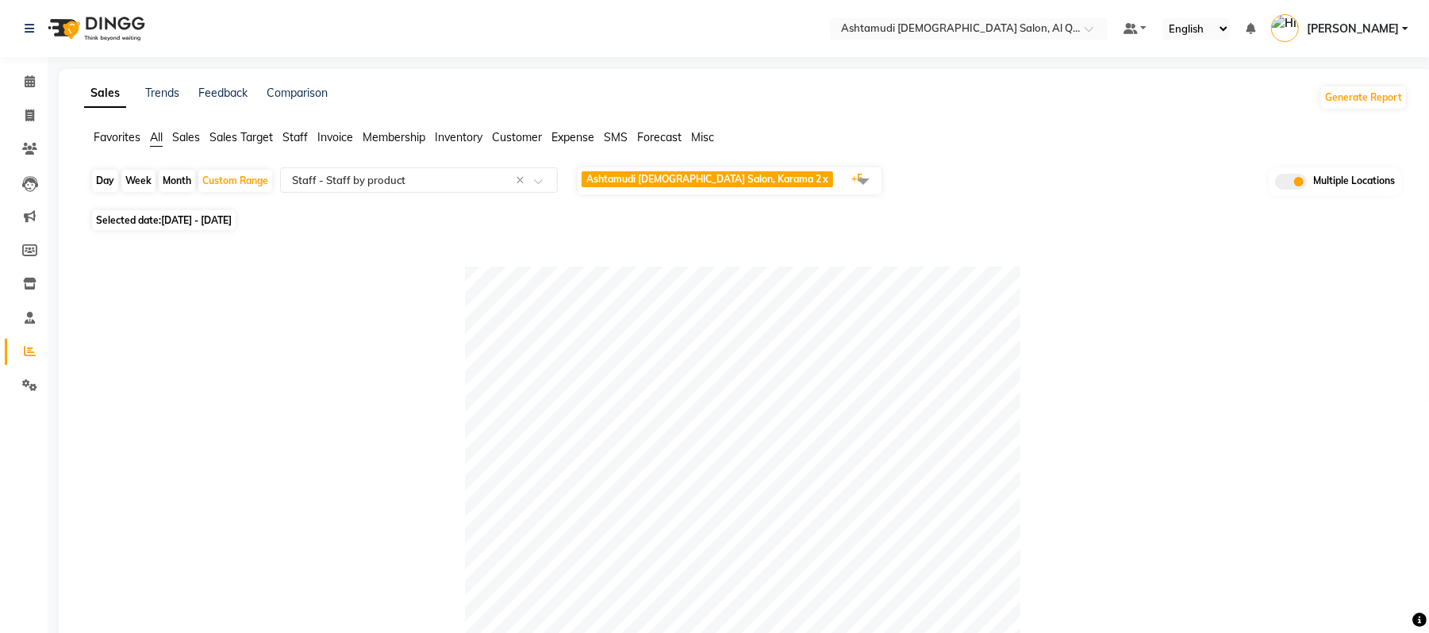
click at [169, 182] on div "Month" at bounding box center [177, 181] width 36 height 22
select select "7"
select select "2025"
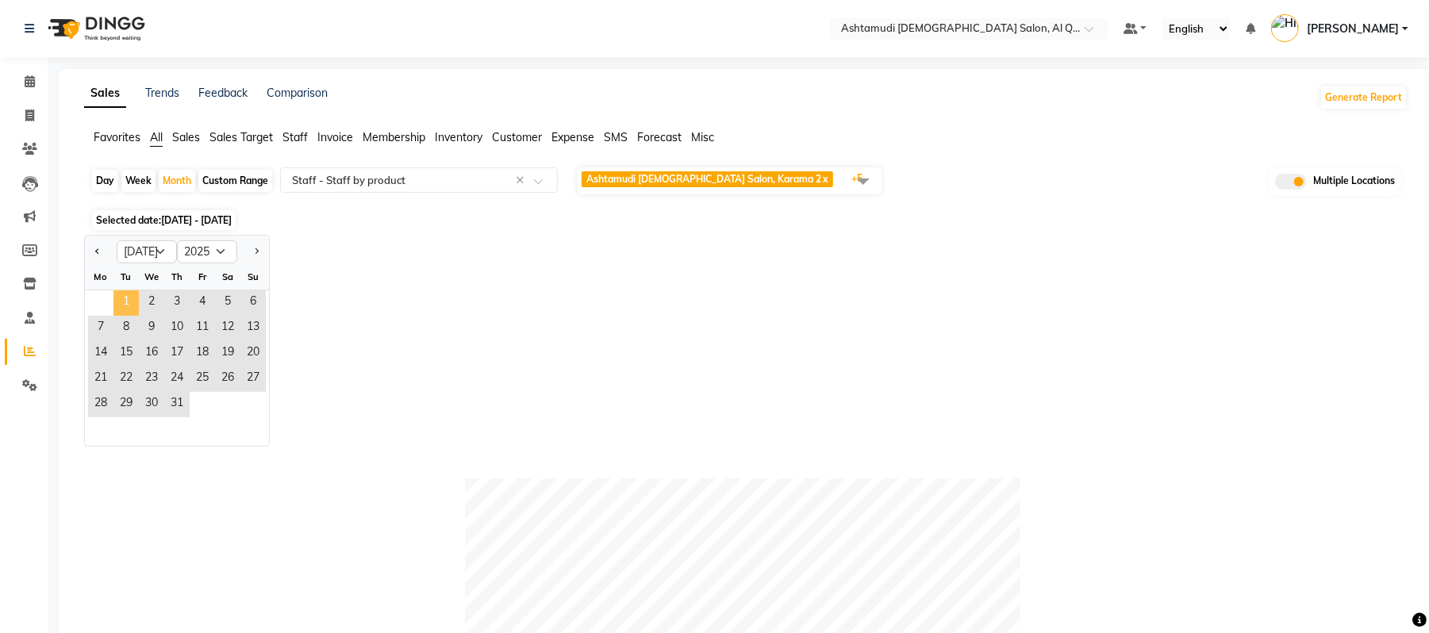
click at [121, 293] on span "1" at bounding box center [125, 302] width 25 height 25
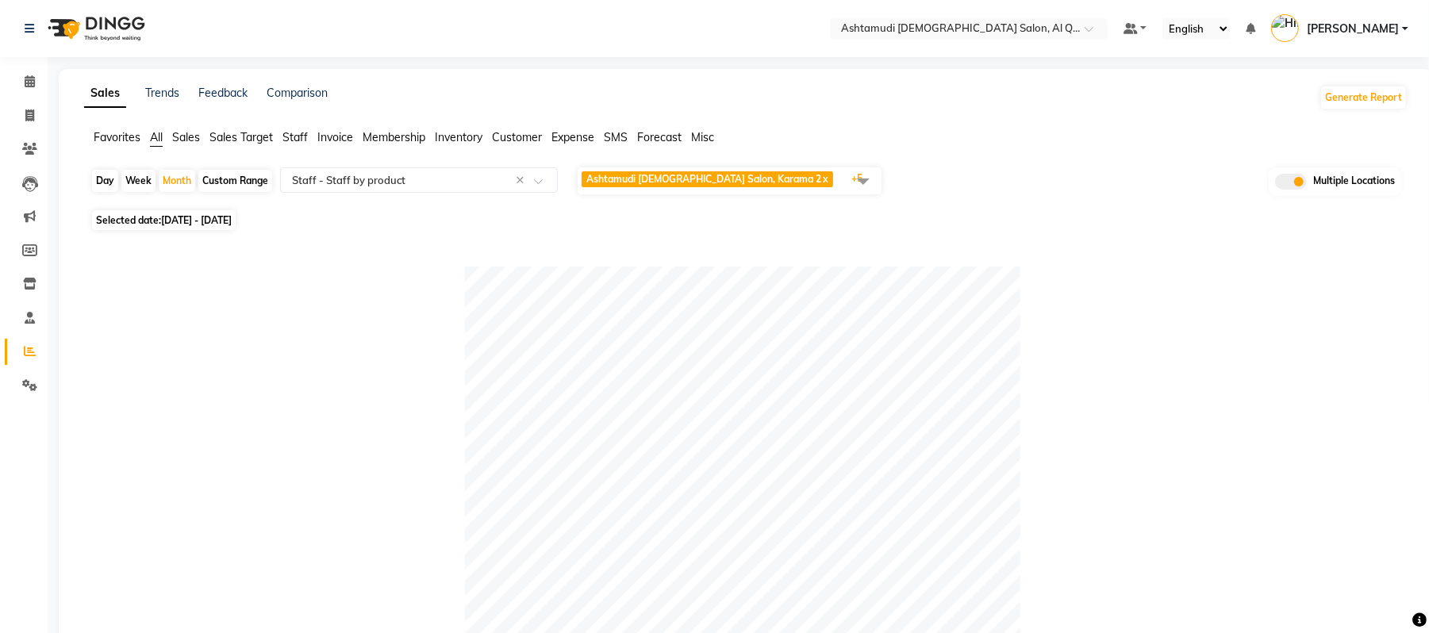
click at [1254, 340] on div at bounding box center [742, 544] width 1304 height 555
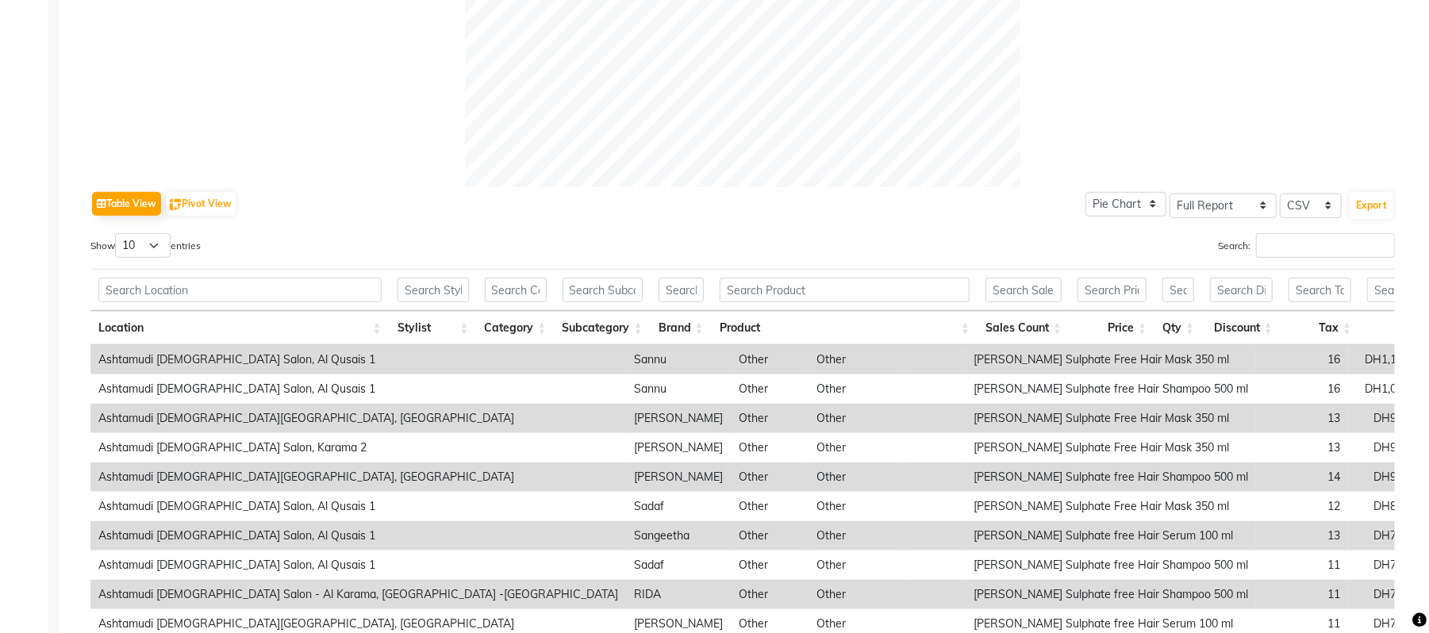
scroll to position [794, 0]
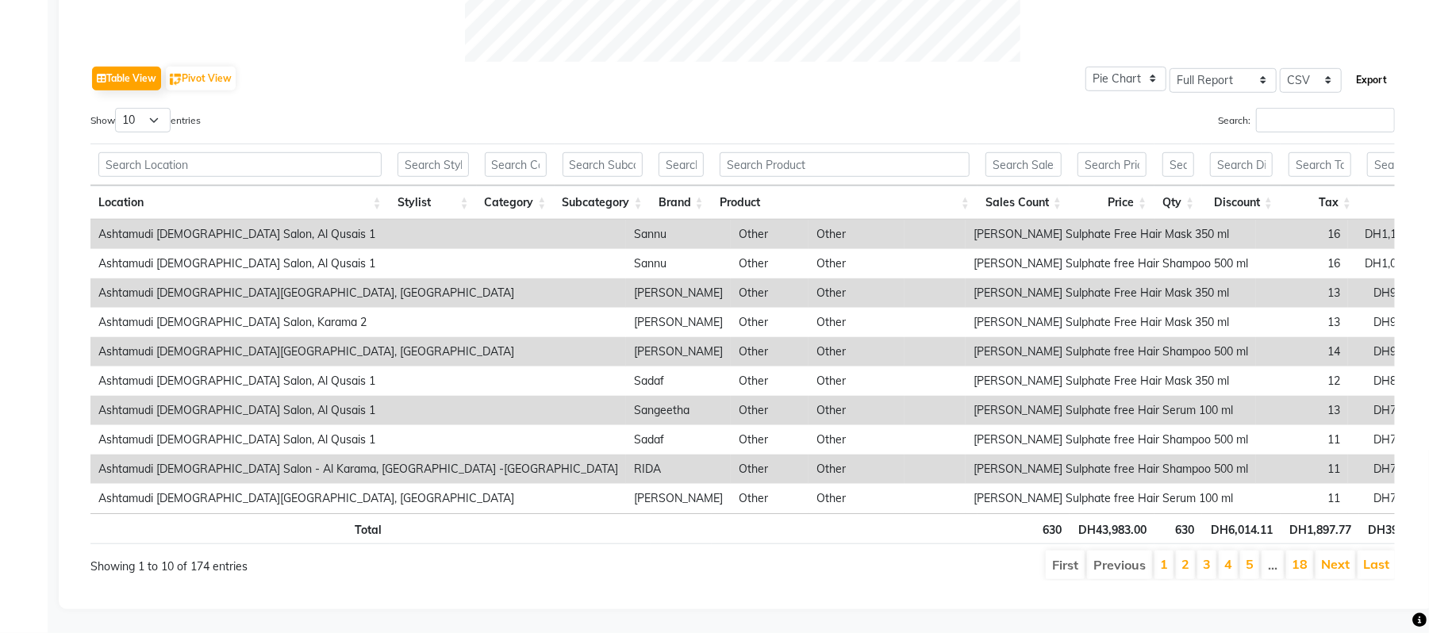
click at [1376, 67] on button "Export" at bounding box center [1371, 80] width 44 height 27
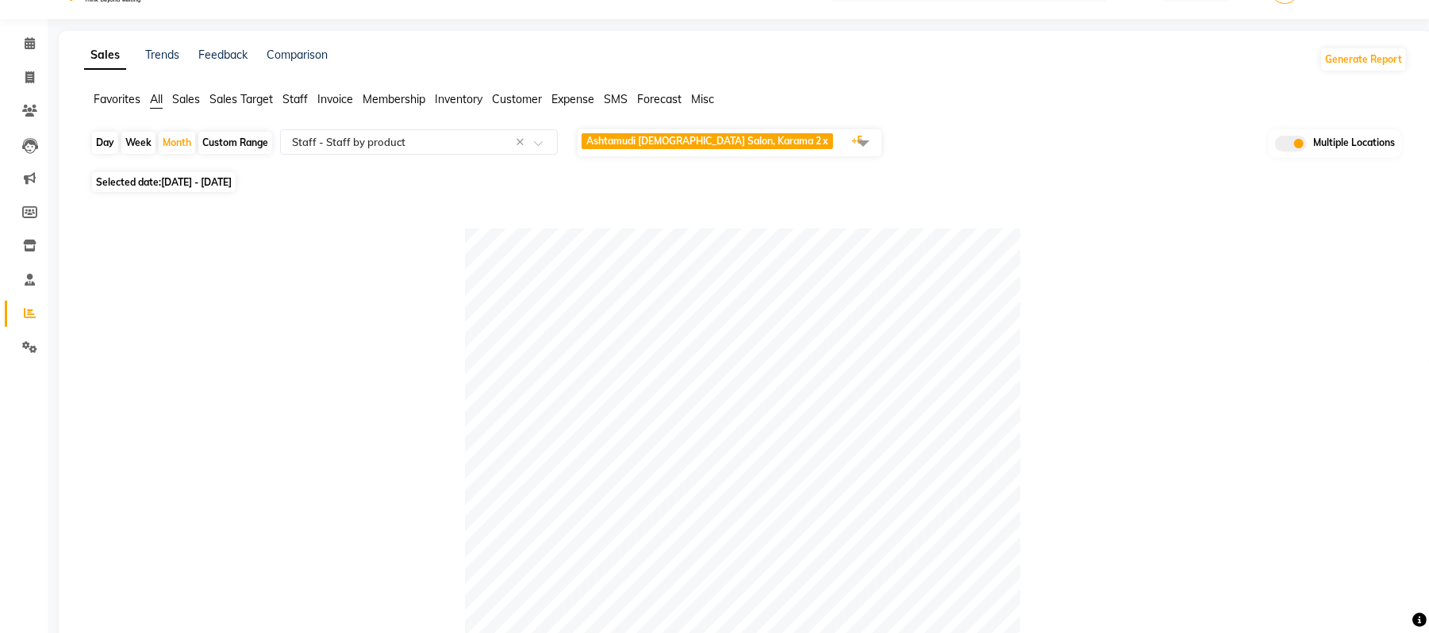
scroll to position [0, 0]
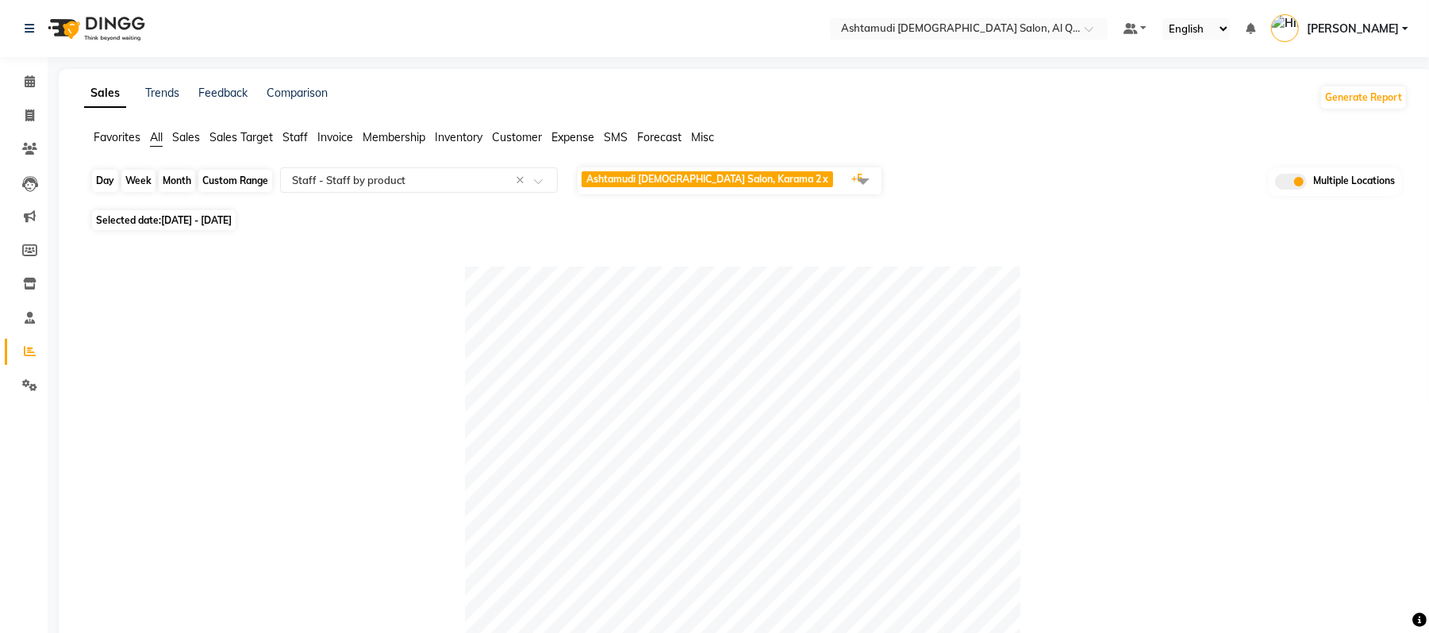
click at [188, 184] on div "Month" at bounding box center [177, 181] width 36 height 22
select select "7"
select select "2025"
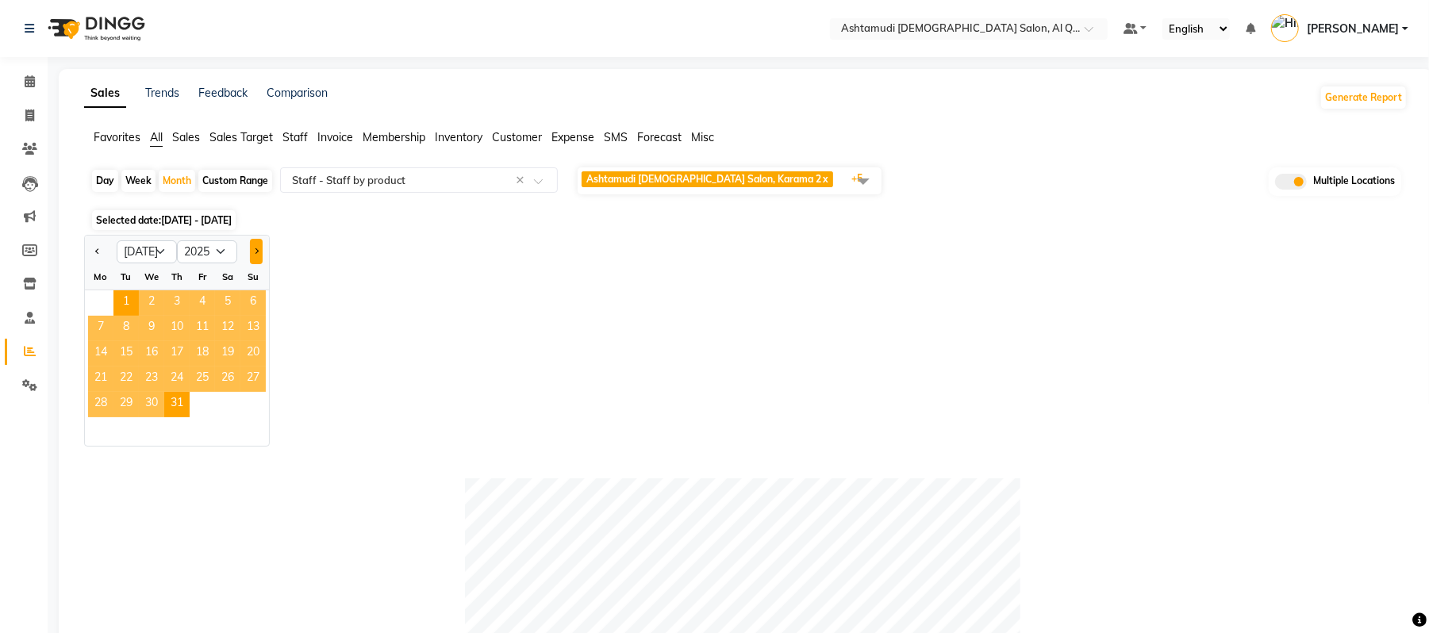
click at [255, 255] on button "Next month" at bounding box center [256, 251] width 13 height 25
select select "8"
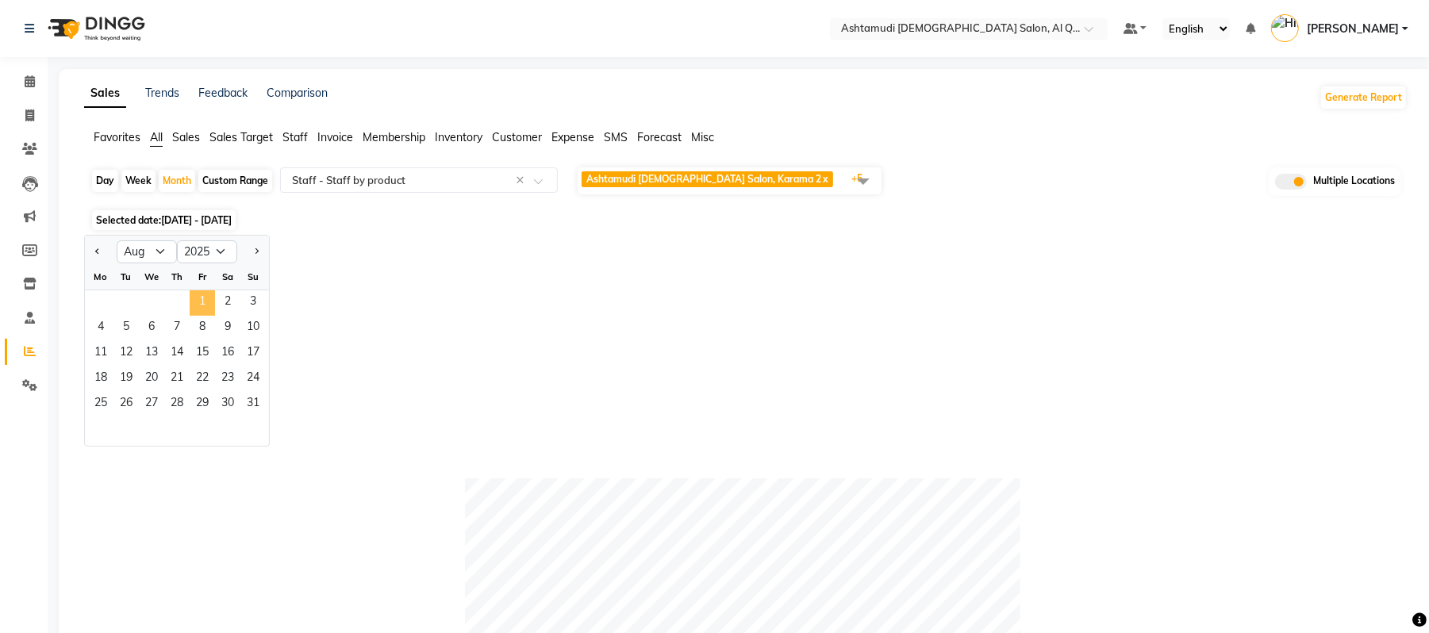
click at [198, 312] on span "1" at bounding box center [202, 302] width 25 height 25
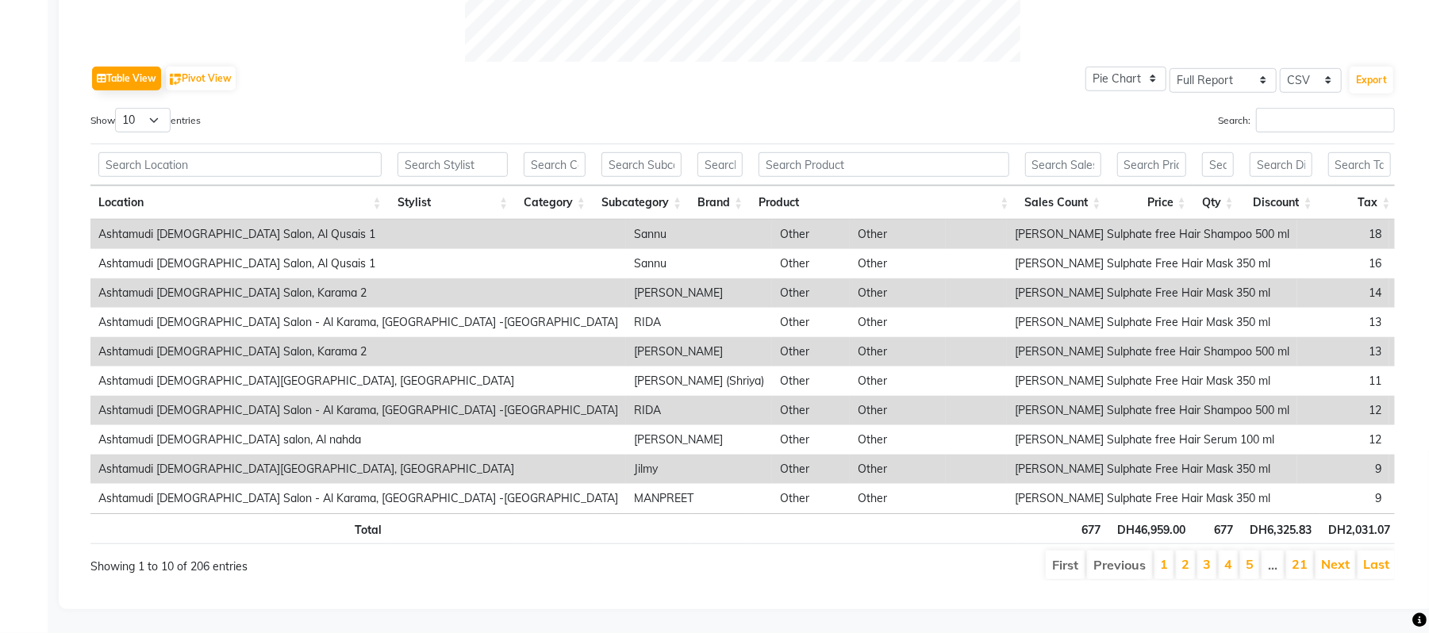
scroll to position [794, 0]
click at [1384, 67] on button "Export" at bounding box center [1371, 80] width 44 height 27
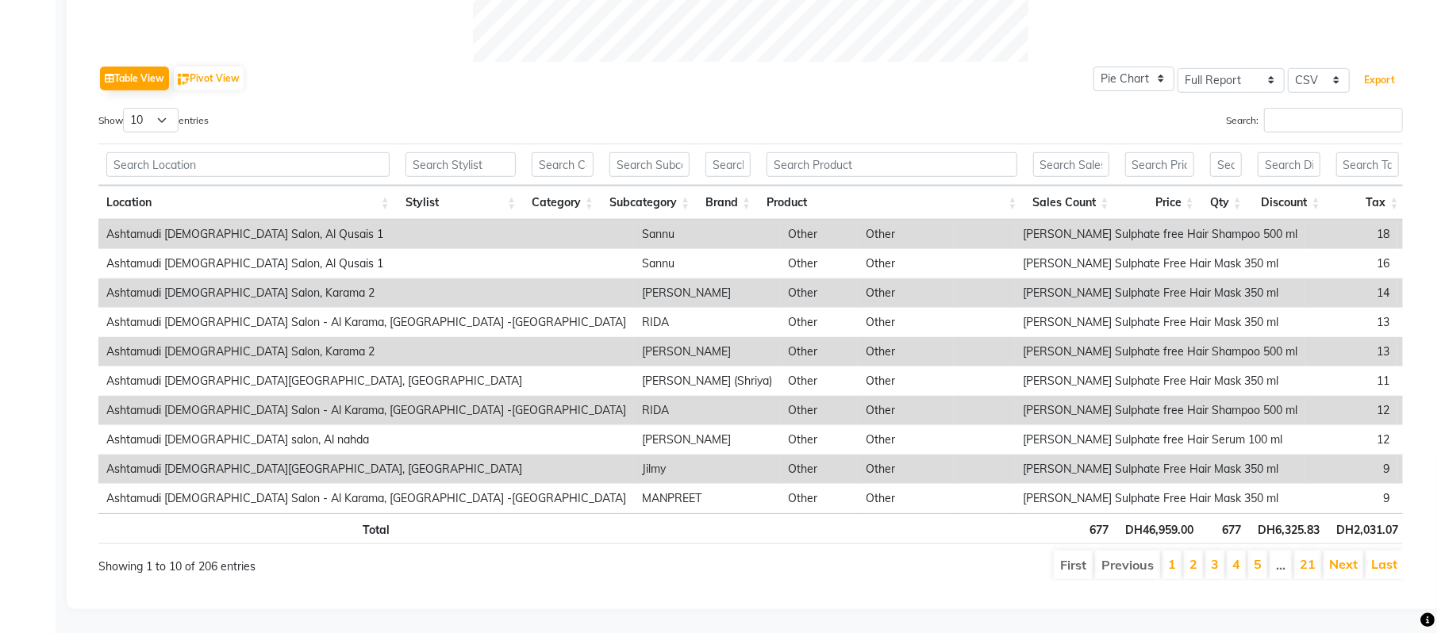
scroll to position [0, 0]
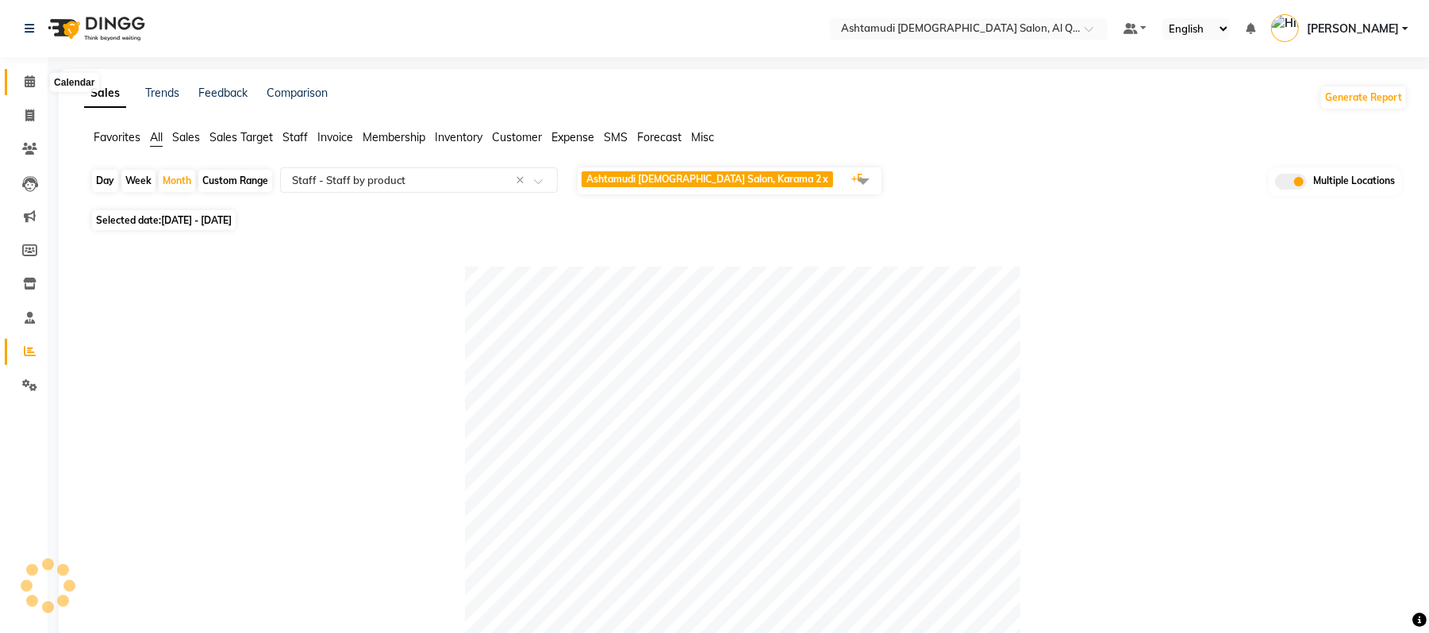
click at [27, 83] on icon at bounding box center [30, 81] width 10 height 12
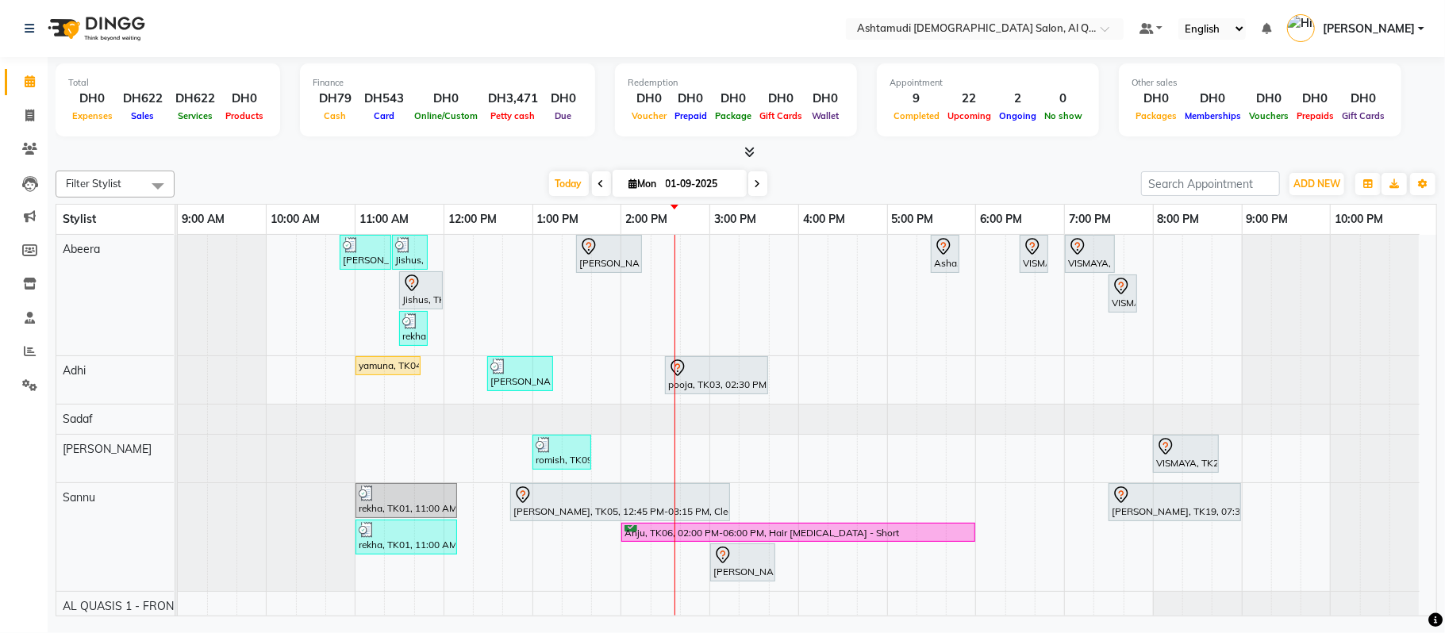
click at [918, 156] on div at bounding box center [746, 152] width 1381 height 17
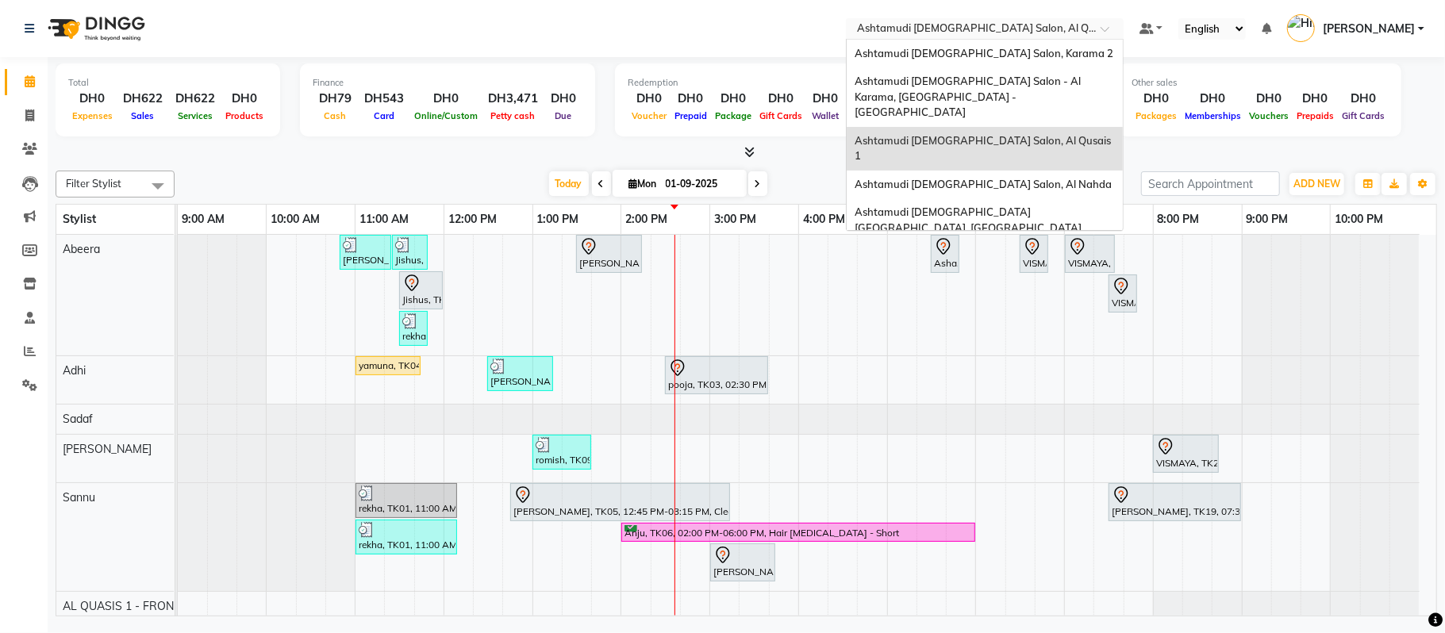
click at [985, 33] on input "text" at bounding box center [969, 30] width 230 height 16
click at [982, 86] on span "Ashtamudi [DEMOGRAPHIC_DATA] Salon - Al Karama, [GEOGRAPHIC_DATA] -[GEOGRAPHIC_…" at bounding box center [968, 97] width 228 height 44
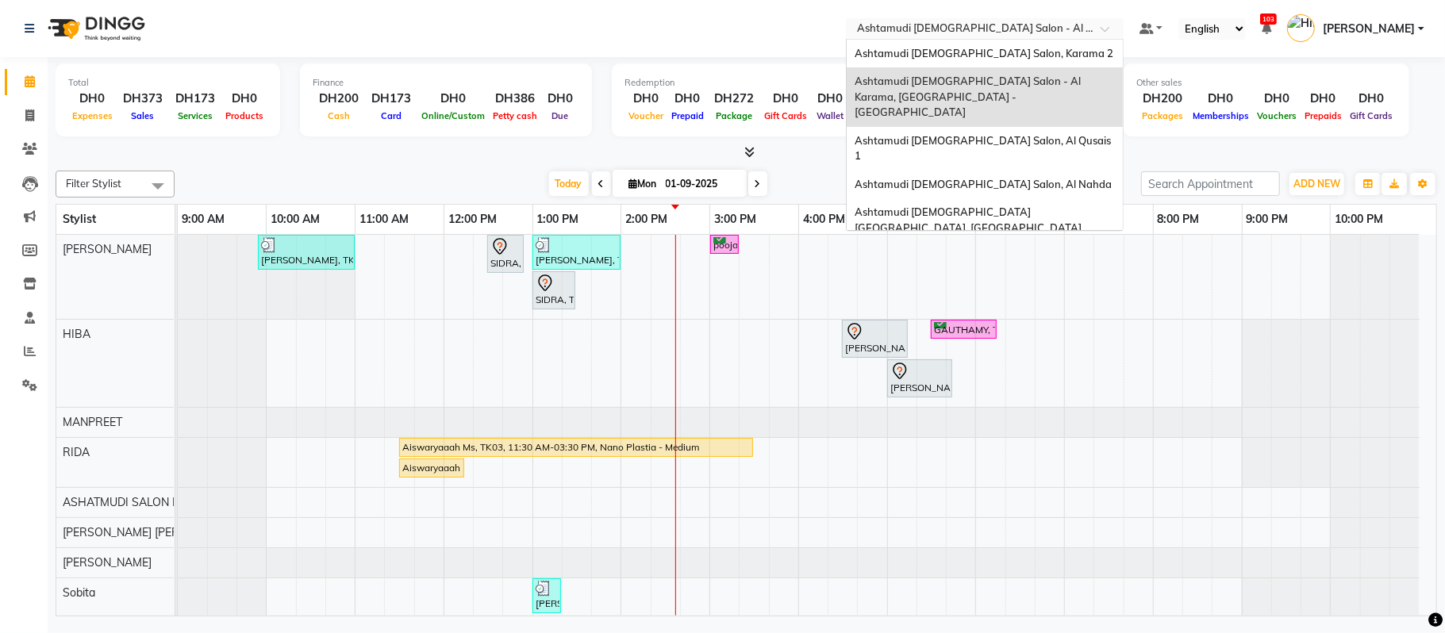
click at [1028, 25] on input "text" at bounding box center [969, 30] width 230 height 16
click at [1017, 56] on span "Ashtamudi [DEMOGRAPHIC_DATA] Salon, Karama 2" at bounding box center [983, 53] width 259 height 13
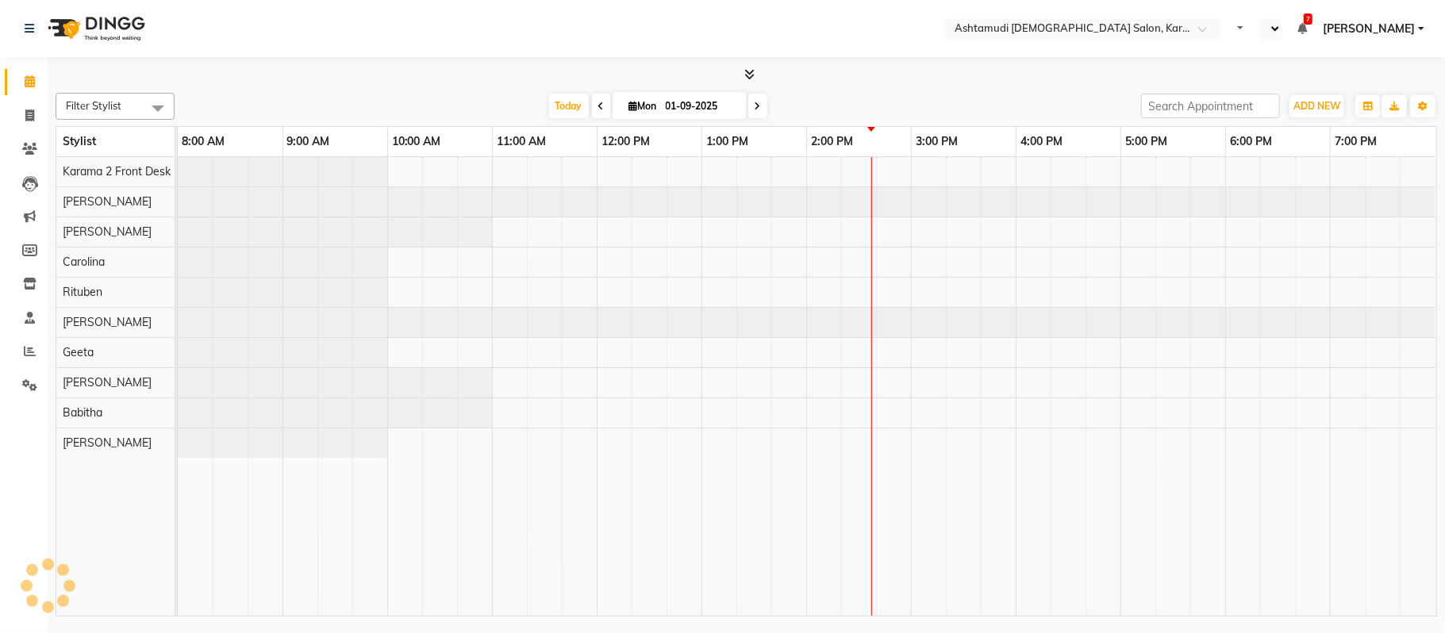
select select "en"
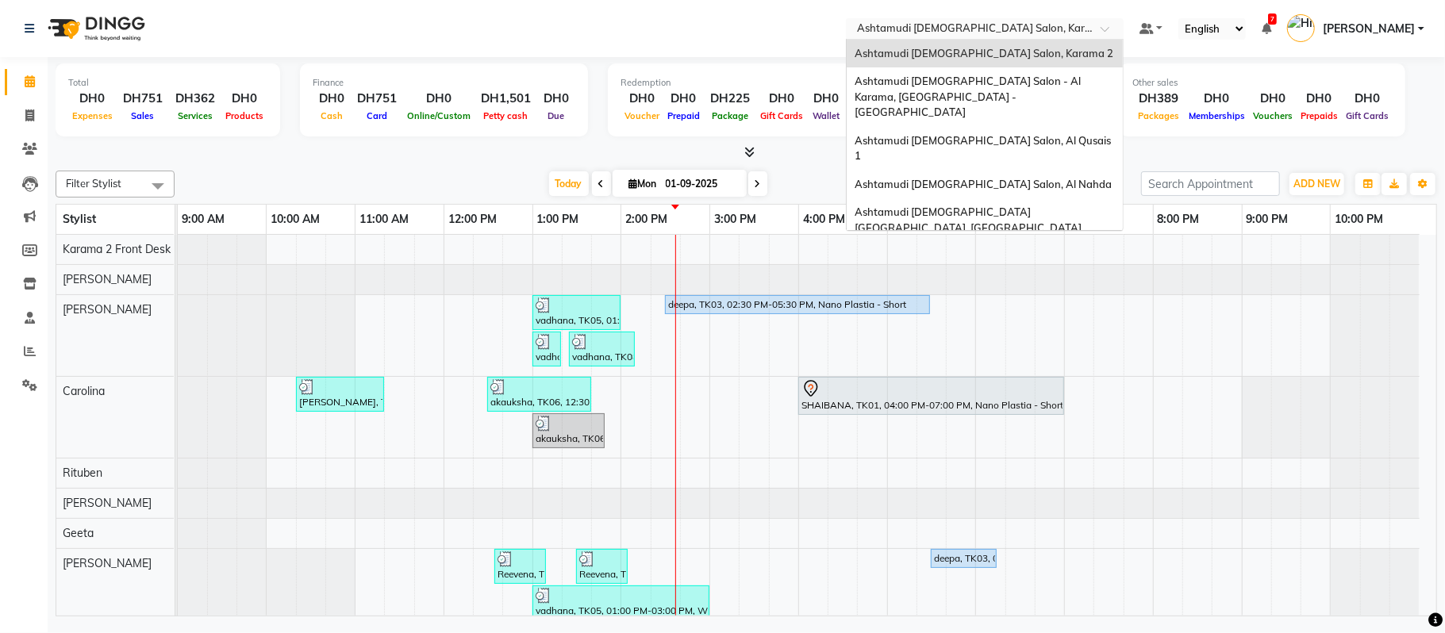
click at [1020, 30] on input "text" at bounding box center [969, 30] width 230 height 16
click at [1004, 178] on span "Ashtamudi [DEMOGRAPHIC_DATA] Salon, Al Nahda" at bounding box center [982, 184] width 257 height 13
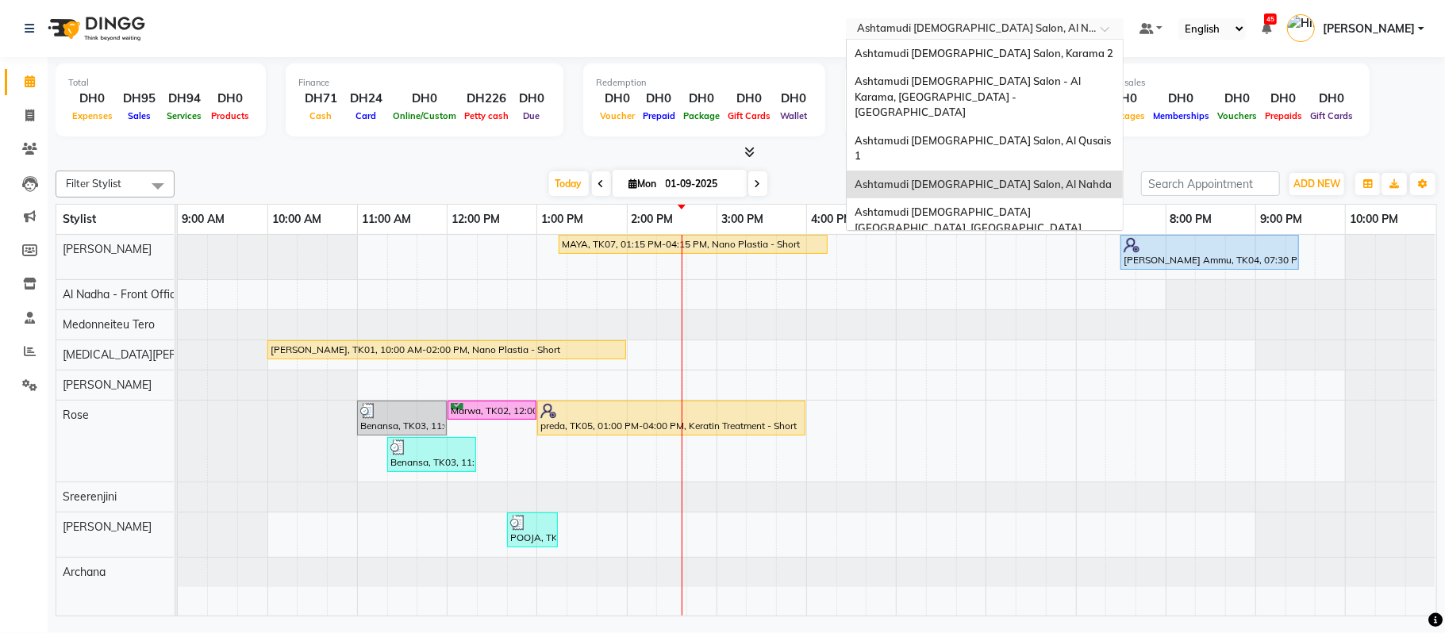
click at [994, 38] on ng-select "Select Location × Ashtamudi Ladies Salon, Al Nahda Ashtamudi Ladies Salon, Kara…" at bounding box center [985, 28] width 278 height 21
click at [988, 63] on div "Ashtamudi [DEMOGRAPHIC_DATA] Salon, Karama 2" at bounding box center [984, 54] width 276 height 29
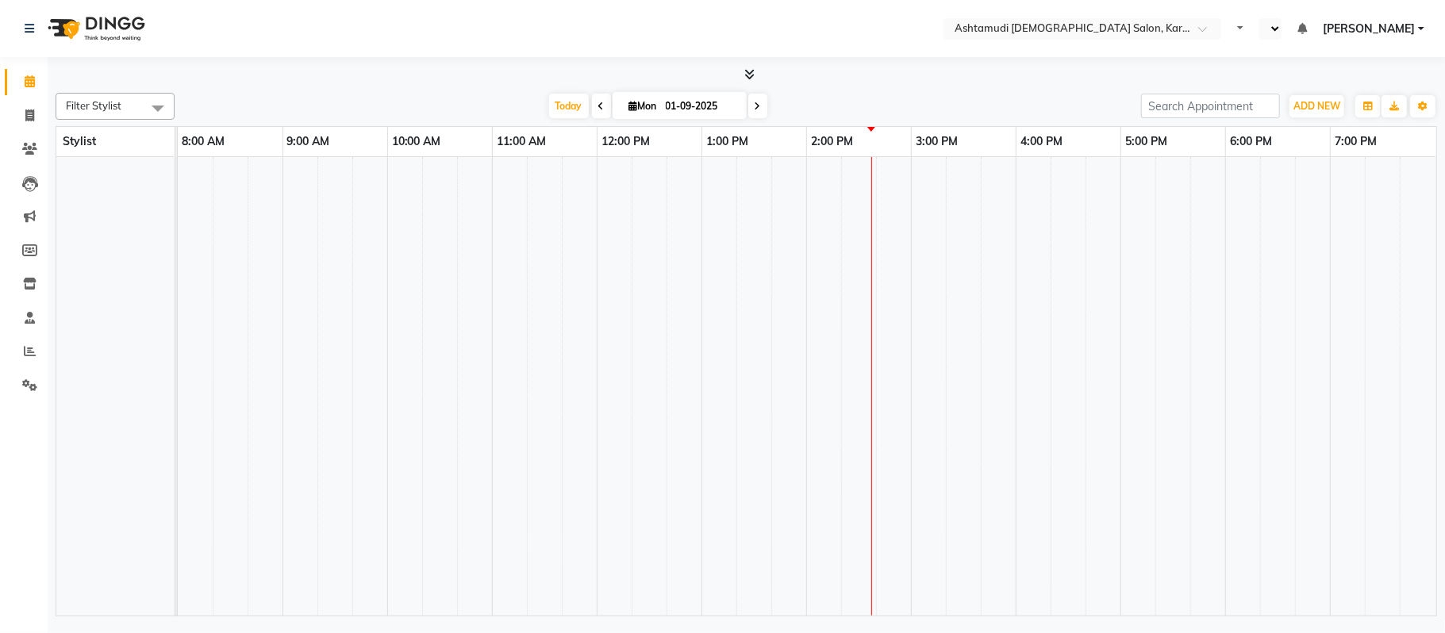
select select "en"
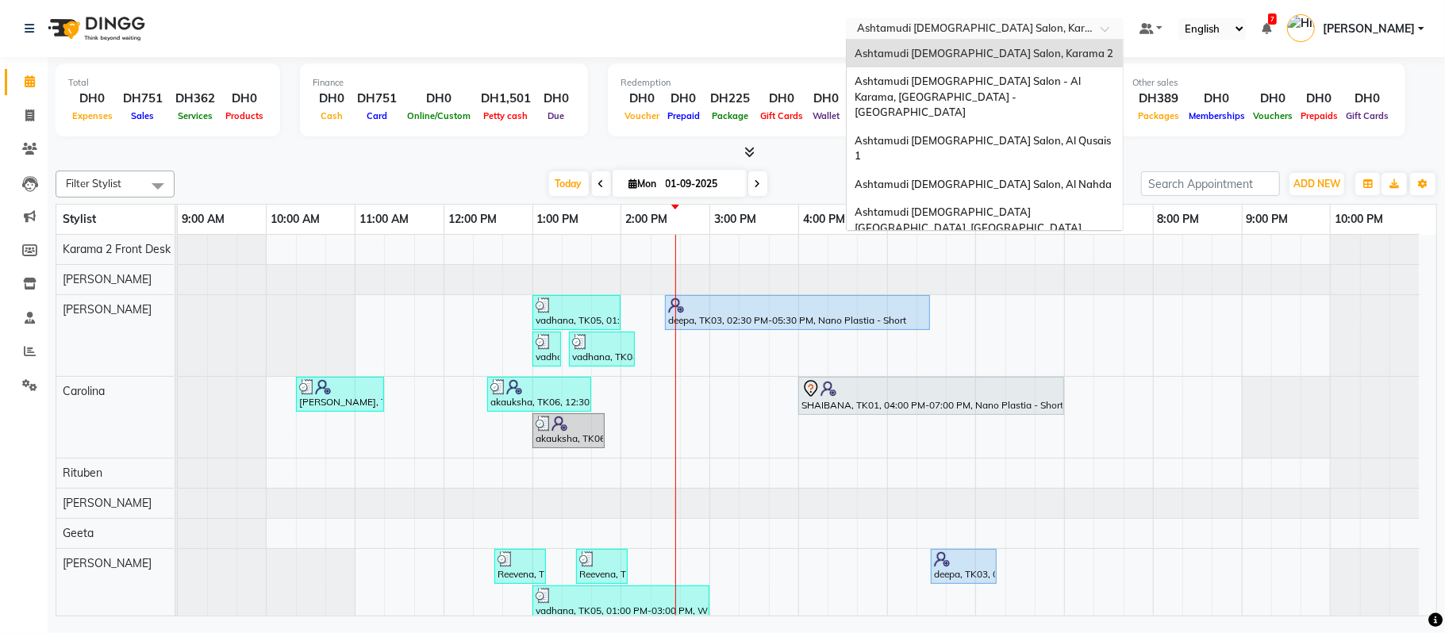
click at [1052, 23] on input "text" at bounding box center [969, 30] width 230 height 16
click at [997, 198] on div "Ashtamudi [DEMOGRAPHIC_DATA] [GEOGRAPHIC_DATA], [GEOGRAPHIC_DATA]" at bounding box center [984, 220] width 276 height 44
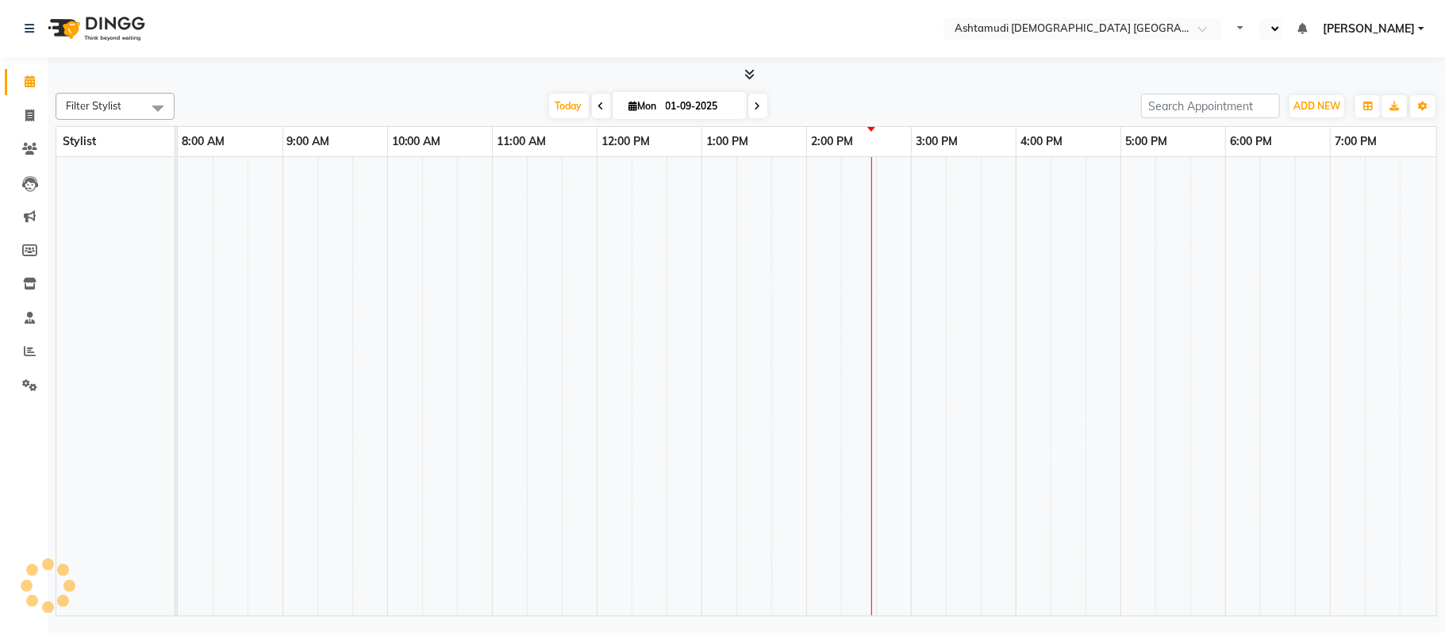
select select "en"
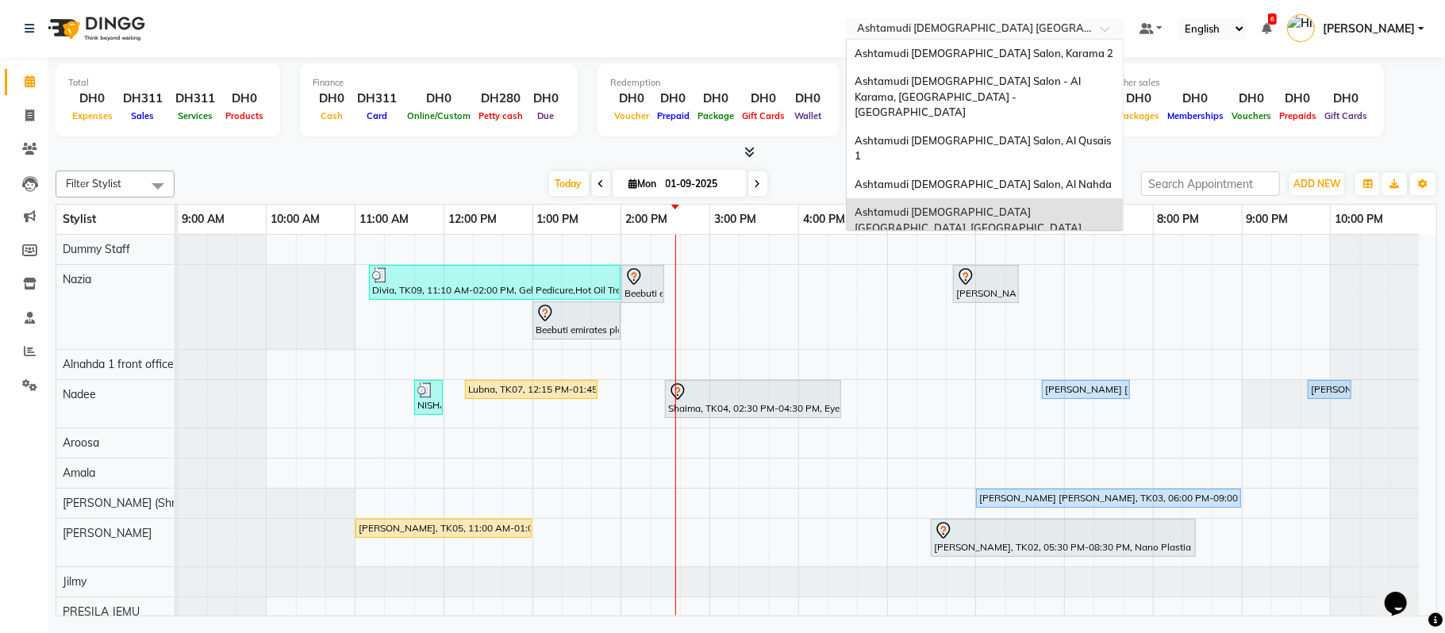
click at [1013, 29] on input "text" at bounding box center [969, 30] width 230 height 16
click at [988, 249] on span "Ashtamudi [DEMOGRAPHIC_DATA] Salon (Classic Touch ) – Al Warqa, Al Warqa" at bounding box center [977, 263] width 247 height 29
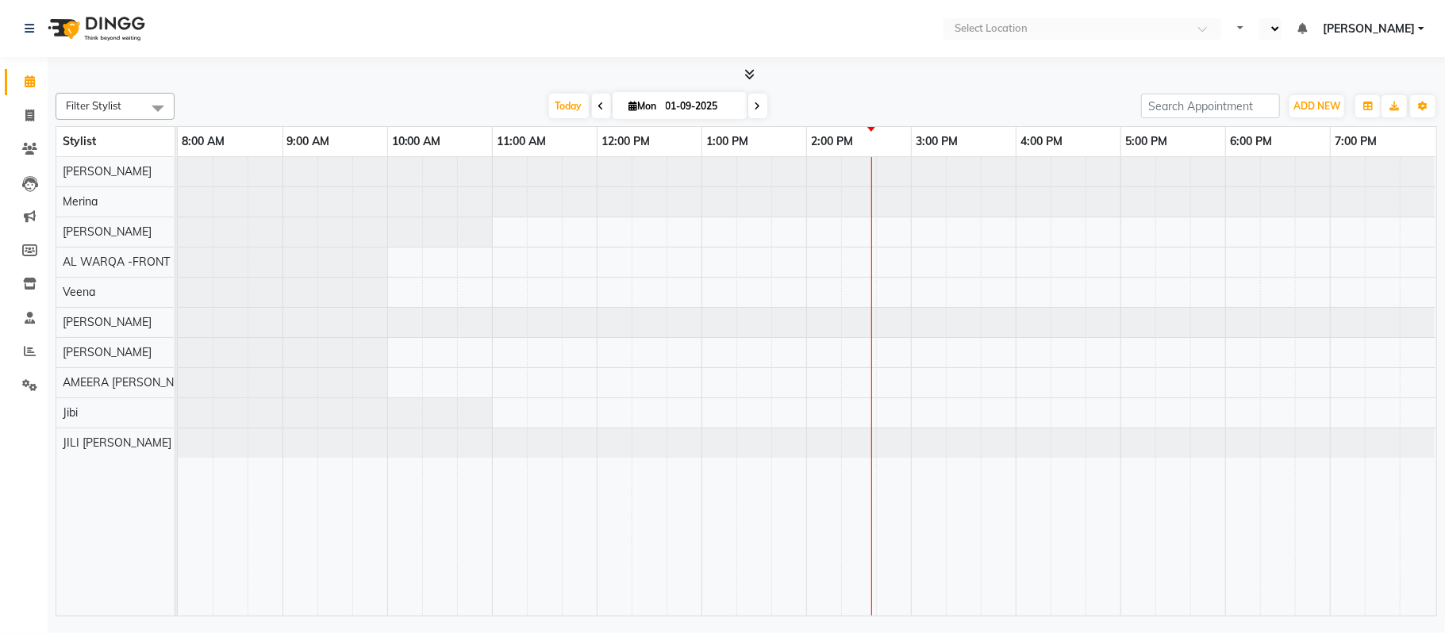
select select "en"
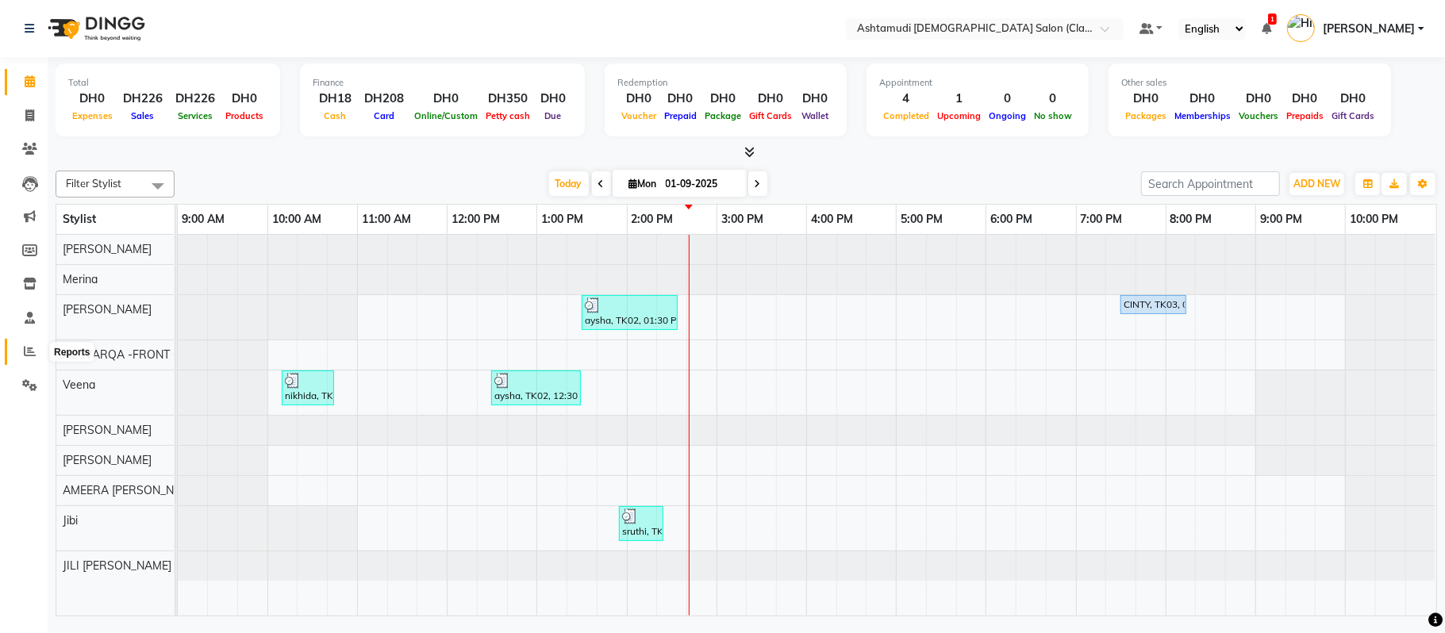
click at [33, 347] on icon at bounding box center [30, 351] width 12 height 12
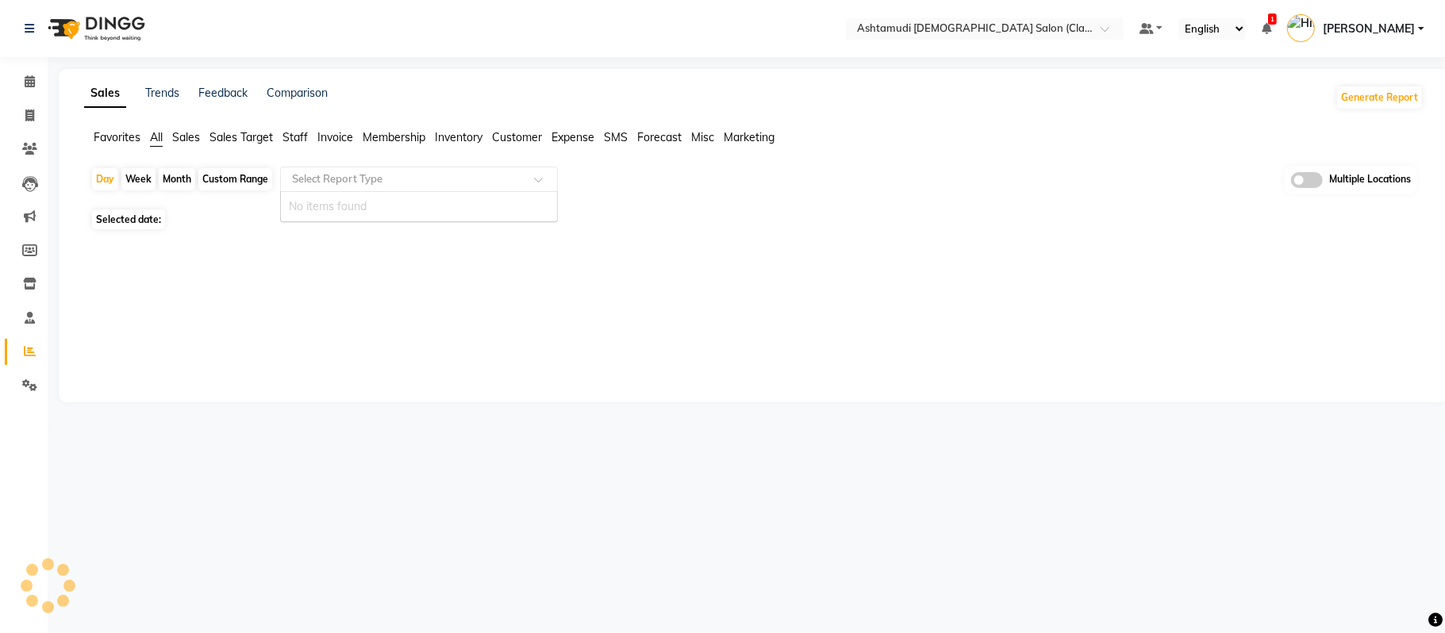
click at [487, 176] on input "text" at bounding box center [403, 179] width 228 height 16
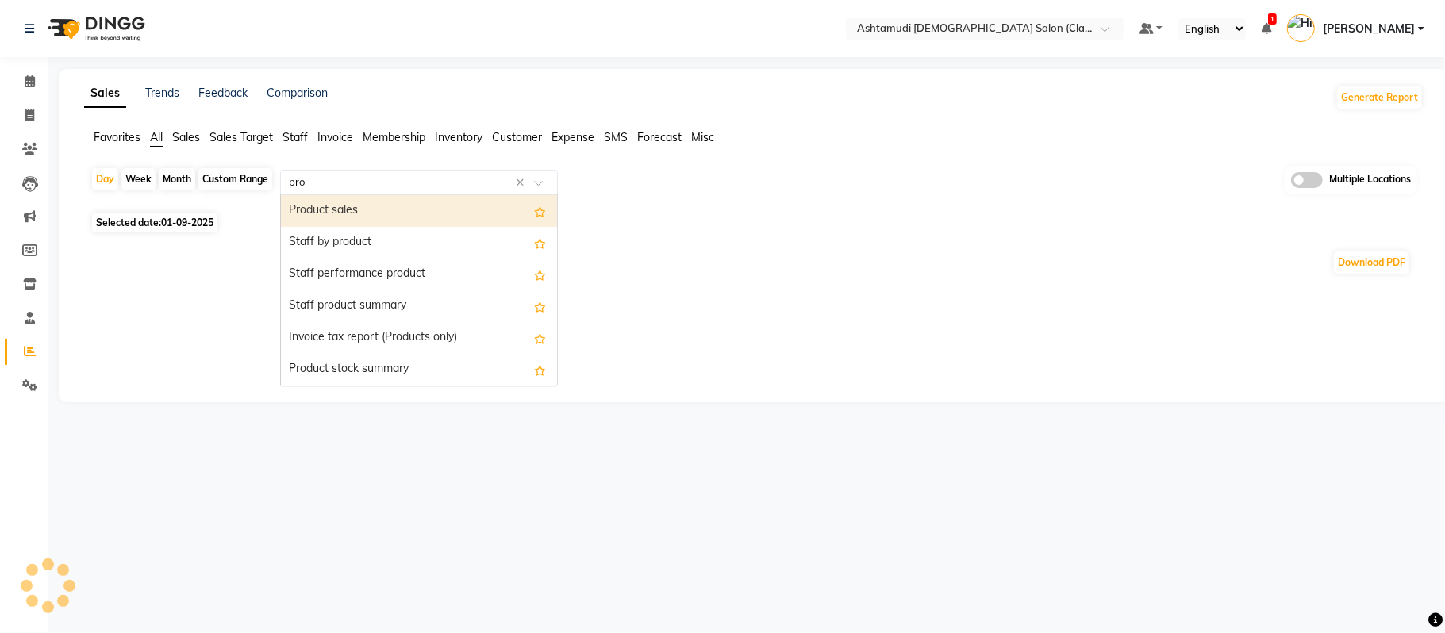
type input "prod"
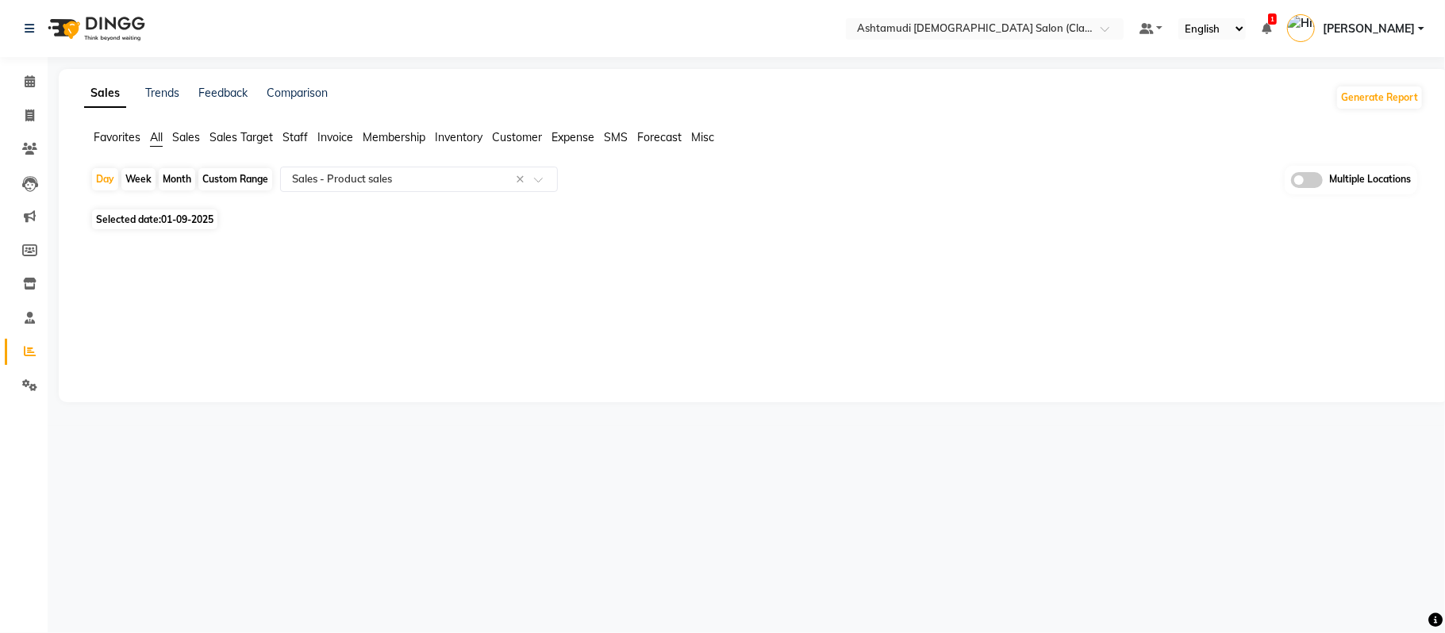
click at [146, 178] on div "Week" at bounding box center [138, 179] width 34 height 22
select select "9"
select select "2025"
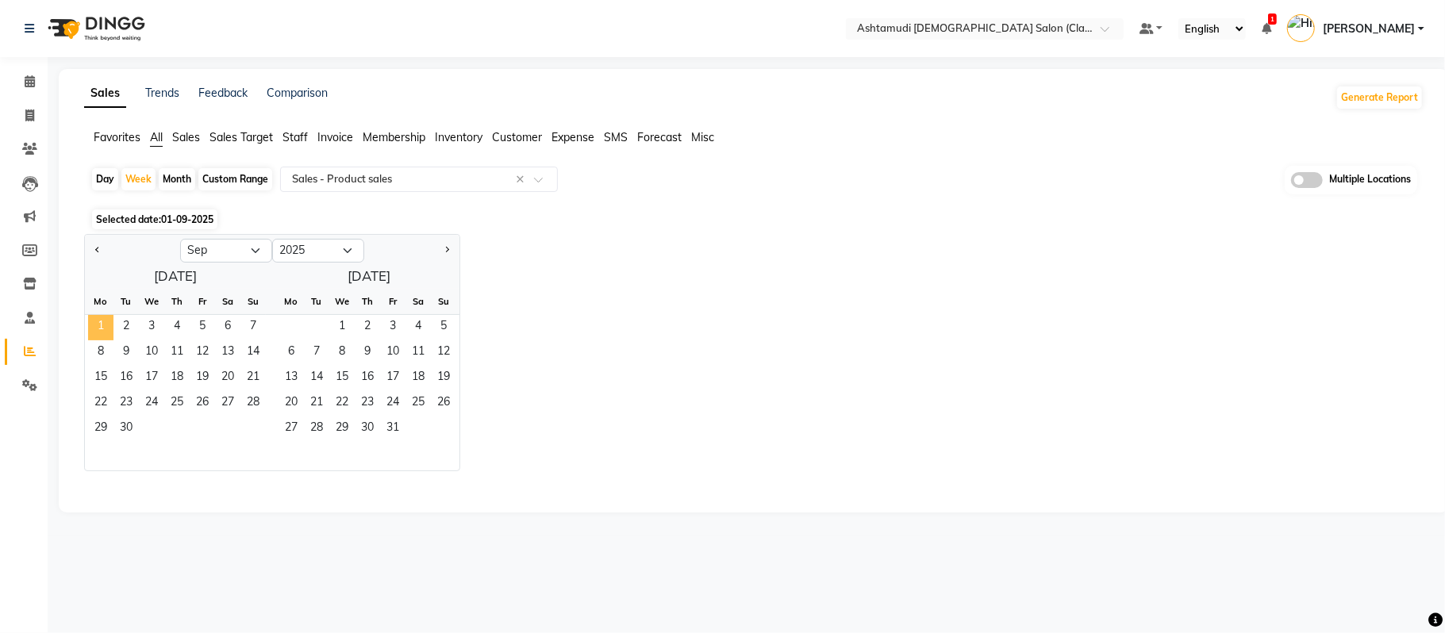
click at [95, 325] on span "1" at bounding box center [100, 327] width 25 height 25
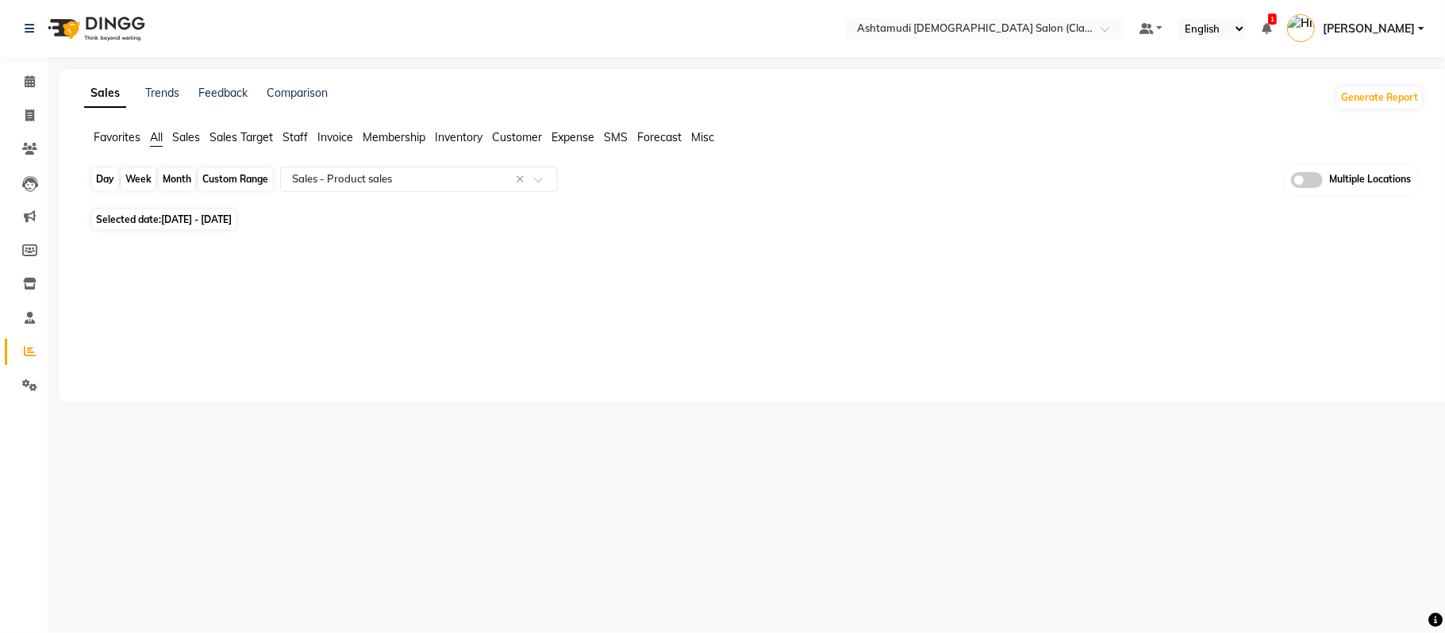
drag, startPoint x: 112, startPoint y: 179, endPoint x: 143, endPoint y: 179, distance: 30.9
click at [143, 179] on div "Day Week Month Custom Range Select Report Type × Sales - Product sales × Multip…" at bounding box center [753, 185] width 1326 height 39
click at [143, 179] on div "Week" at bounding box center [138, 179] width 34 height 22
select select "9"
select select "2025"
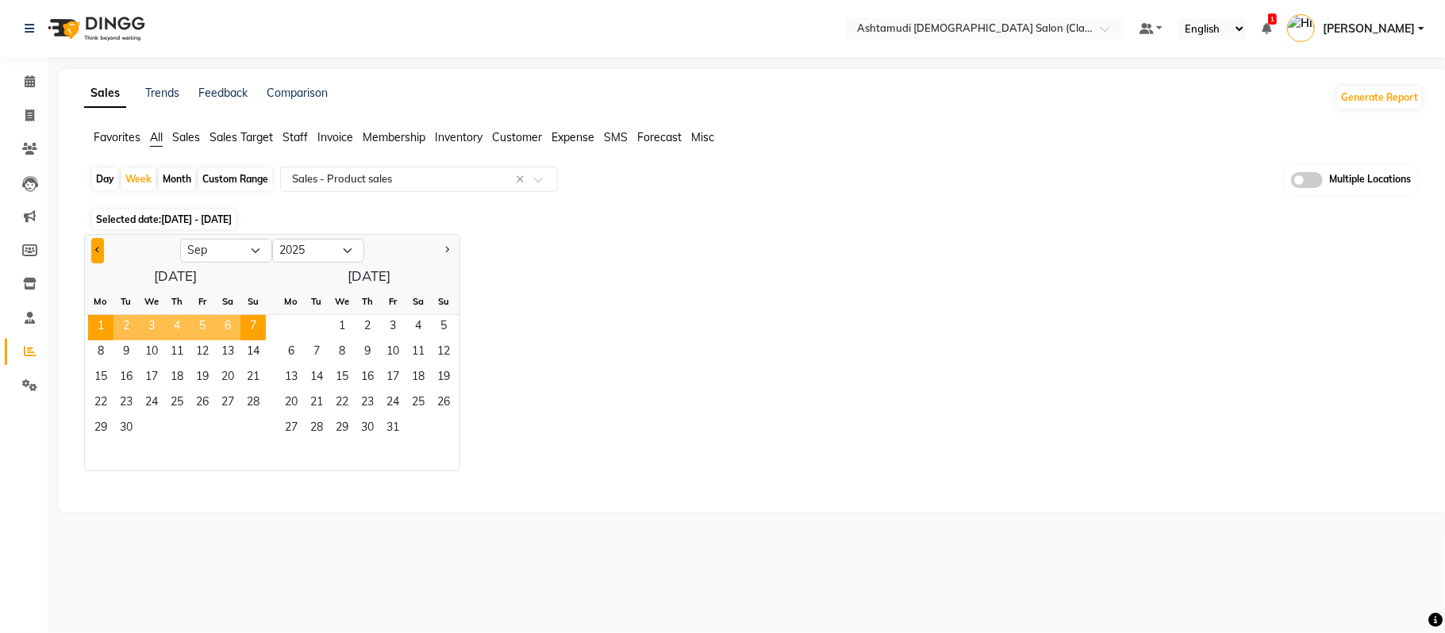
click at [98, 252] on button "Previous month" at bounding box center [97, 250] width 13 height 25
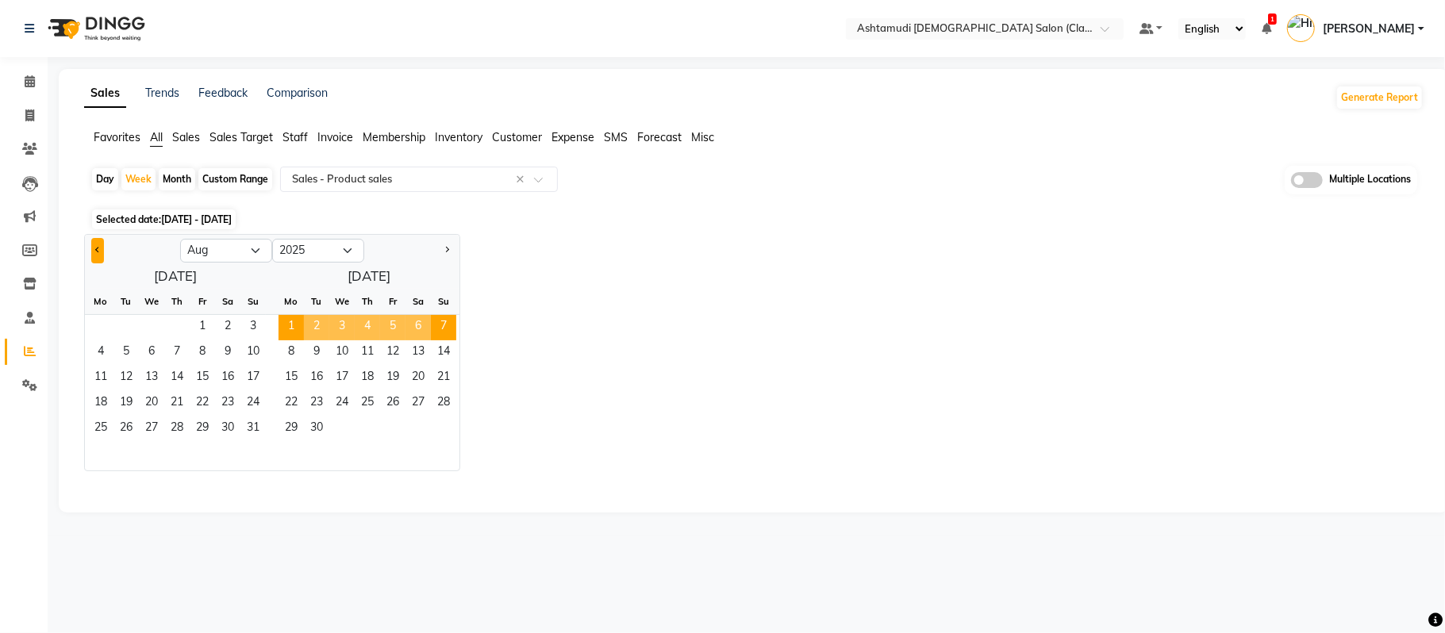
click at [94, 248] on button "Previous month" at bounding box center [97, 250] width 13 height 25
select select "7"
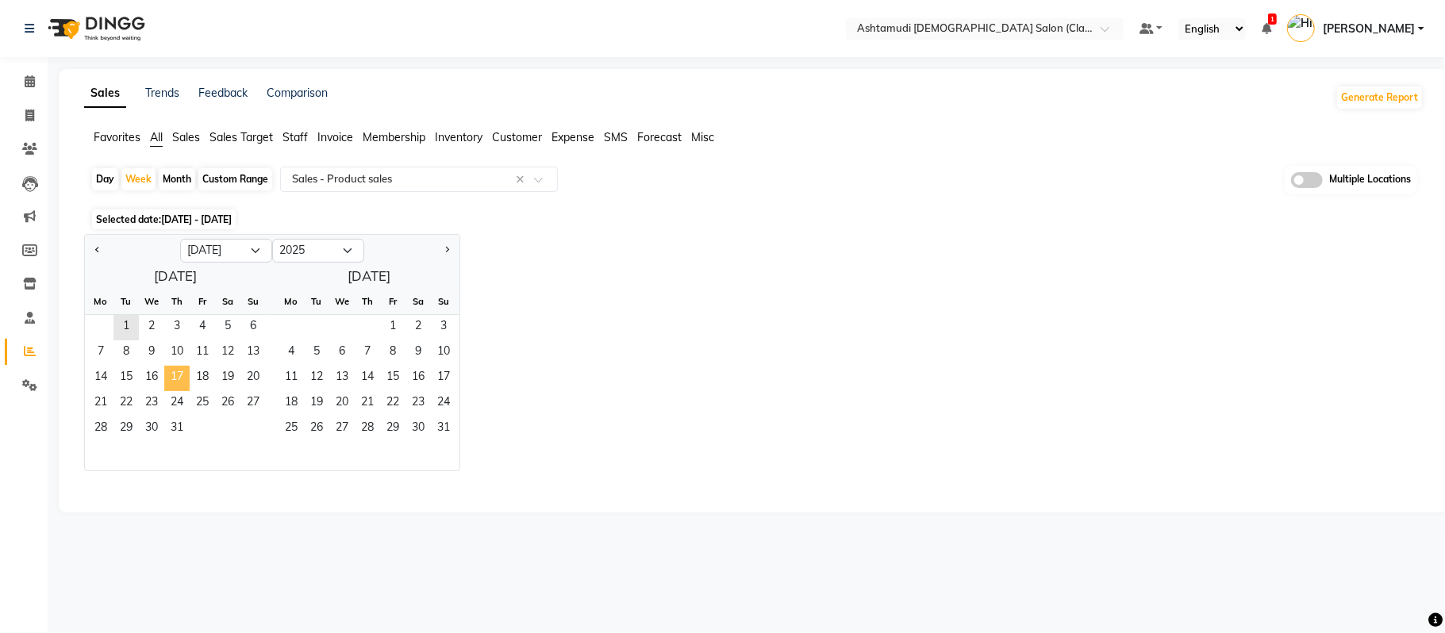
click at [178, 375] on span "17" at bounding box center [176, 378] width 25 height 25
click at [654, 232] on div "Day Week Month Custom Range Select Report Type × Sales - Product sales × Multip…" at bounding box center [753, 331] width 1339 height 331
select select "filtered_report"
select select "csv"
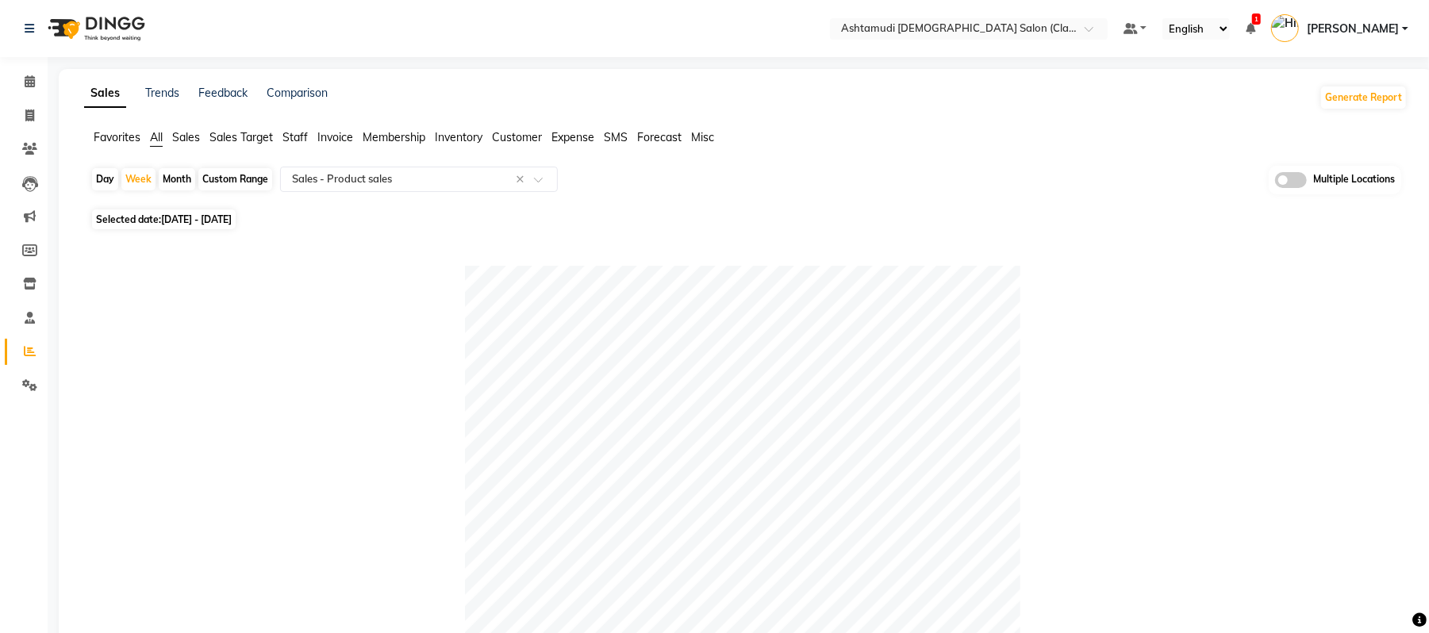
click at [1292, 178] on span at bounding box center [1291, 180] width 32 height 16
click at [1275, 182] on input "checkbox" at bounding box center [1275, 182] width 0 height 0
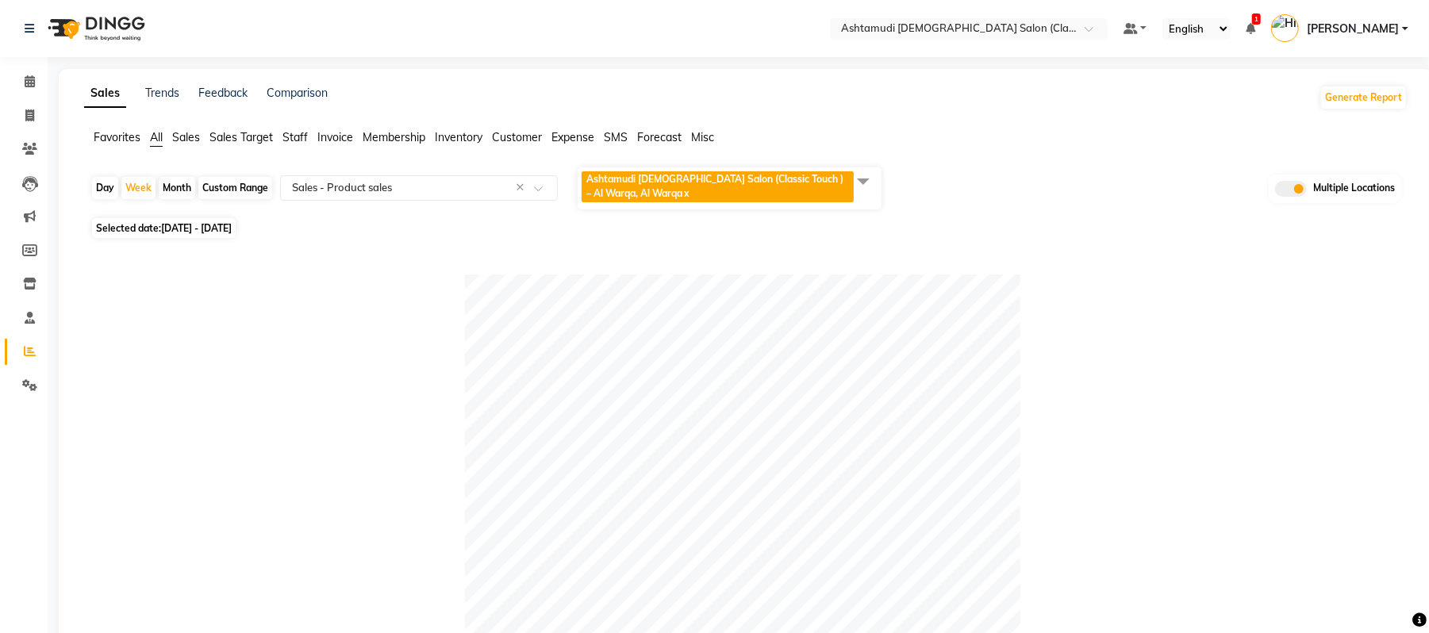
click at [692, 205] on span "Ashtamudi Ladies Salon (Classic Touch ) – Al Warqa, Al Warqa x" at bounding box center [719, 188] width 275 height 34
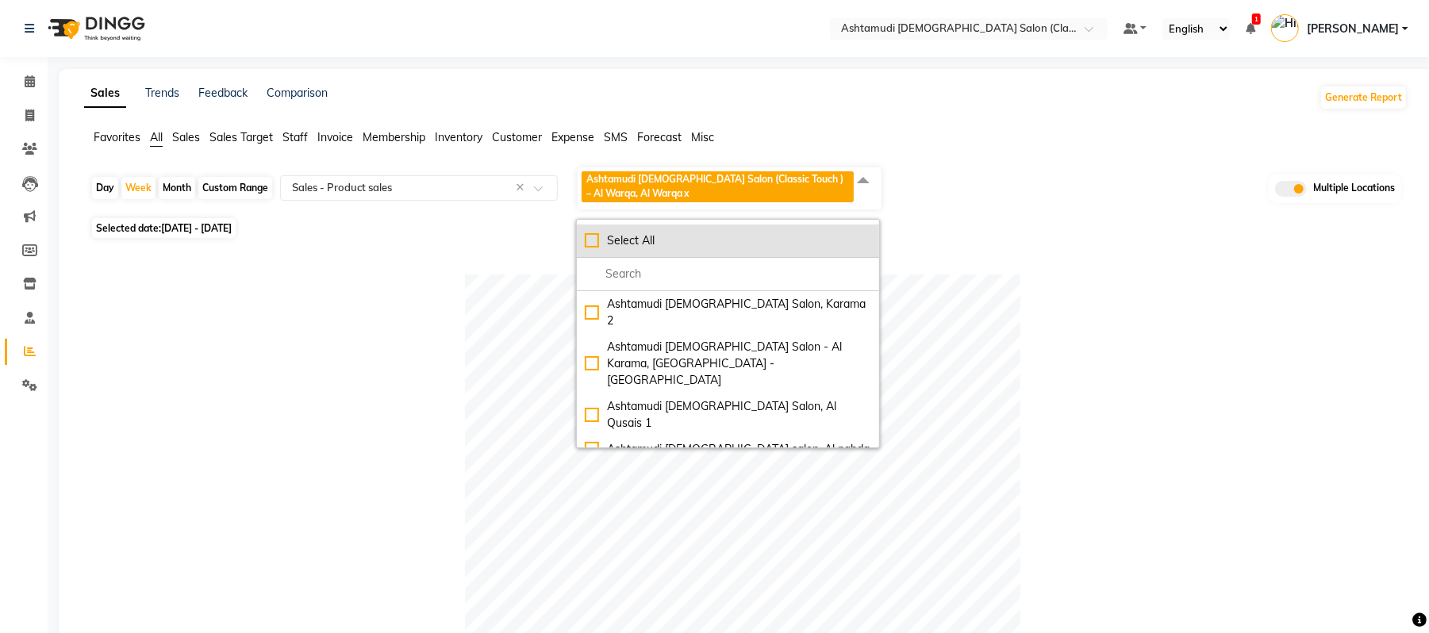
click at [614, 243] on div "Select All" at bounding box center [728, 240] width 286 height 17
checkbox input "true"
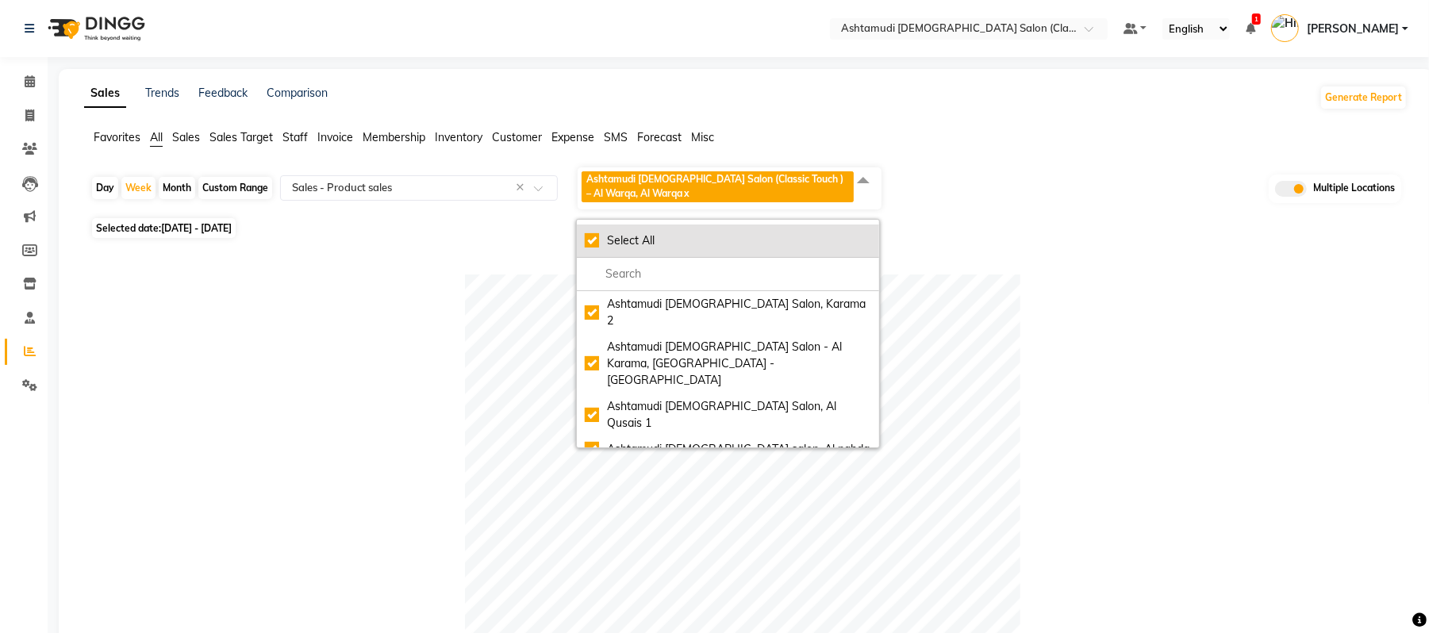
checkbox input "true"
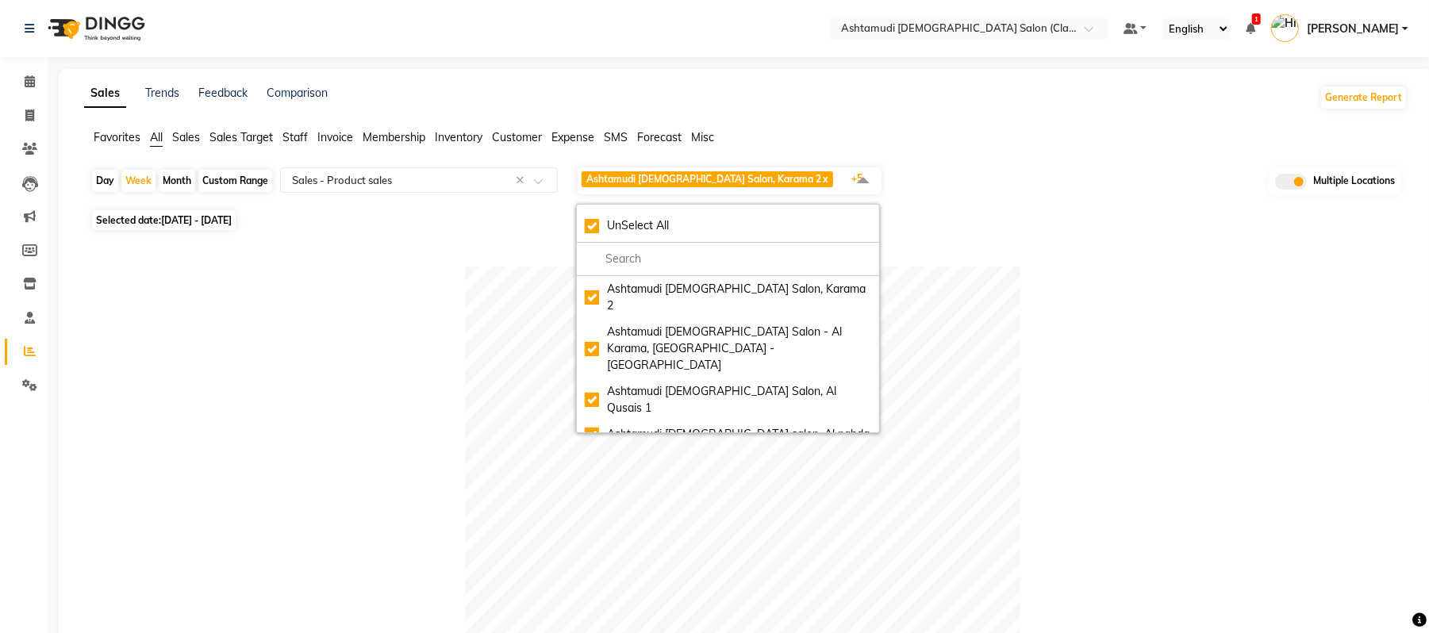
click at [1019, 200] on div "Day Week Month Custom Range Select Report Type × Sales - Product sales × Ashtam…" at bounding box center [745, 186] width 1311 height 40
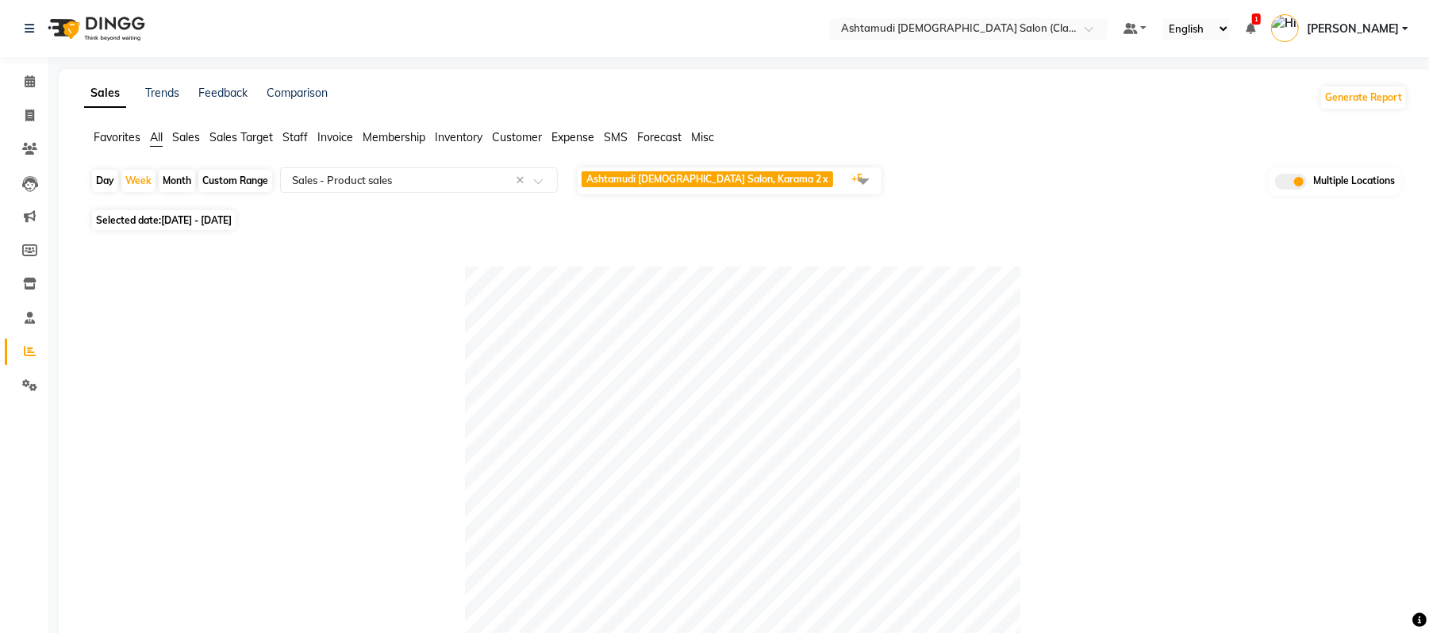
click at [697, 182] on span "Ashtamudi [DEMOGRAPHIC_DATA] Salon, Karama 2" at bounding box center [703, 179] width 235 height 12
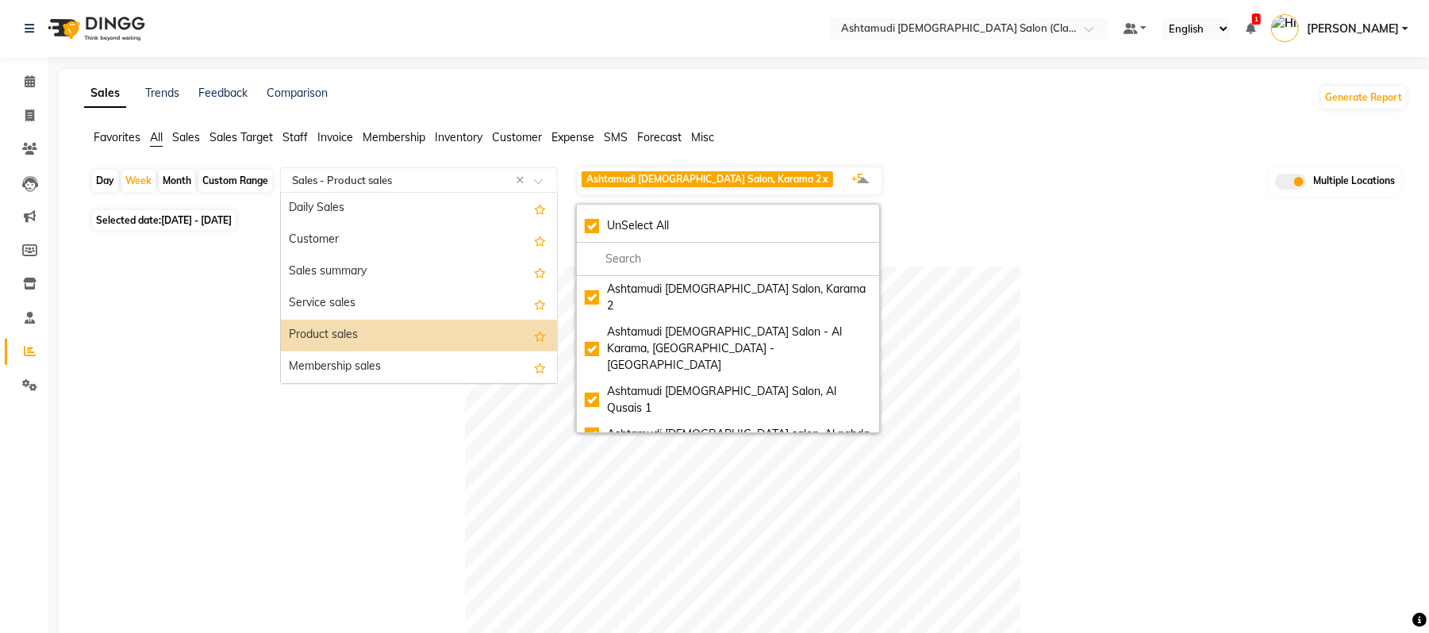
click at [474, 182] on input "text" at bounding box center [403, 180] width 228 height 16
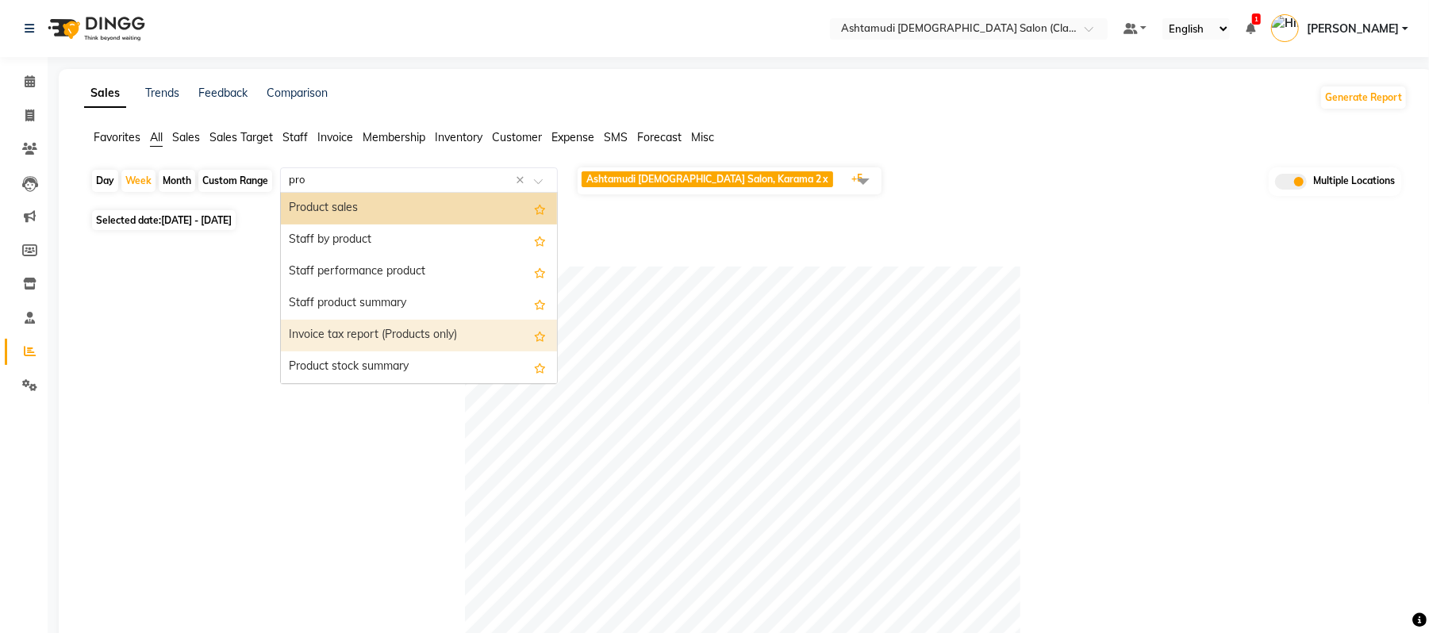
type input "prod"
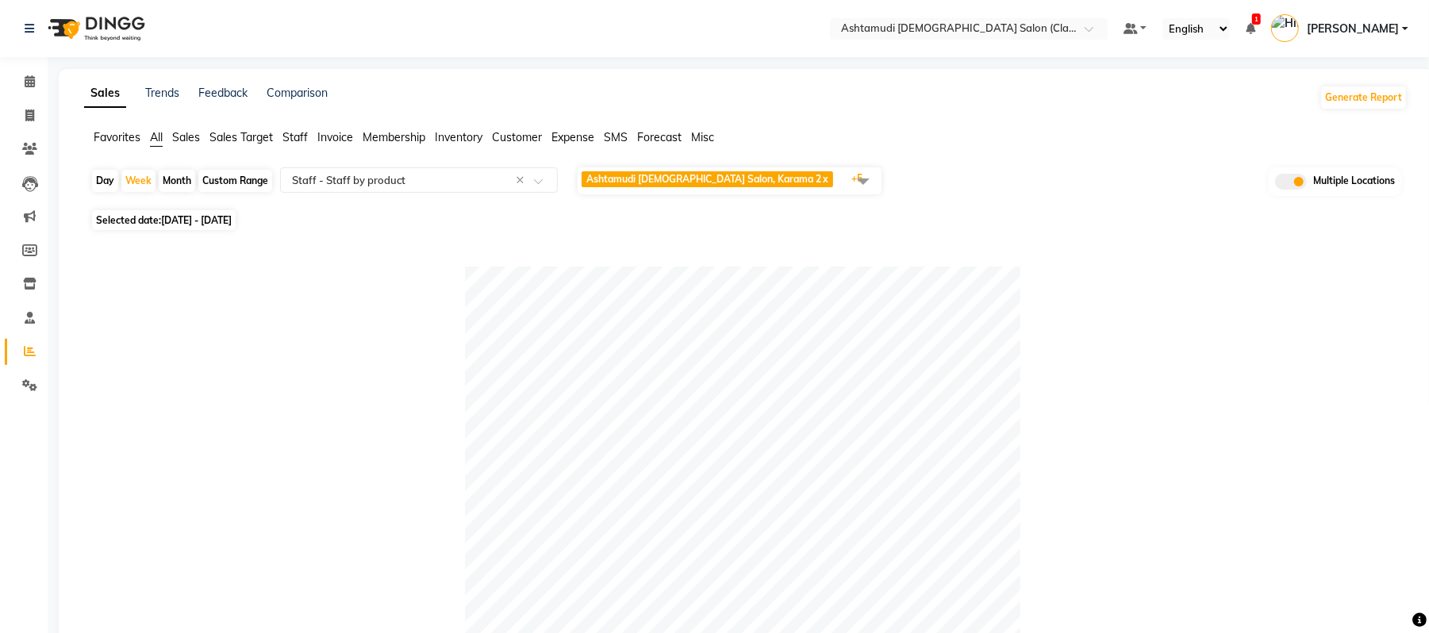
click at [1007, 226] on div "Selected date: 17-07-2025 - 23-07-2025" at bounding box center [748, 220] width 1317 height 17
click at [184, 178] on div "Month" at bounding box center [177, 181] width 36 height 22
select select "7"
select select "2025"
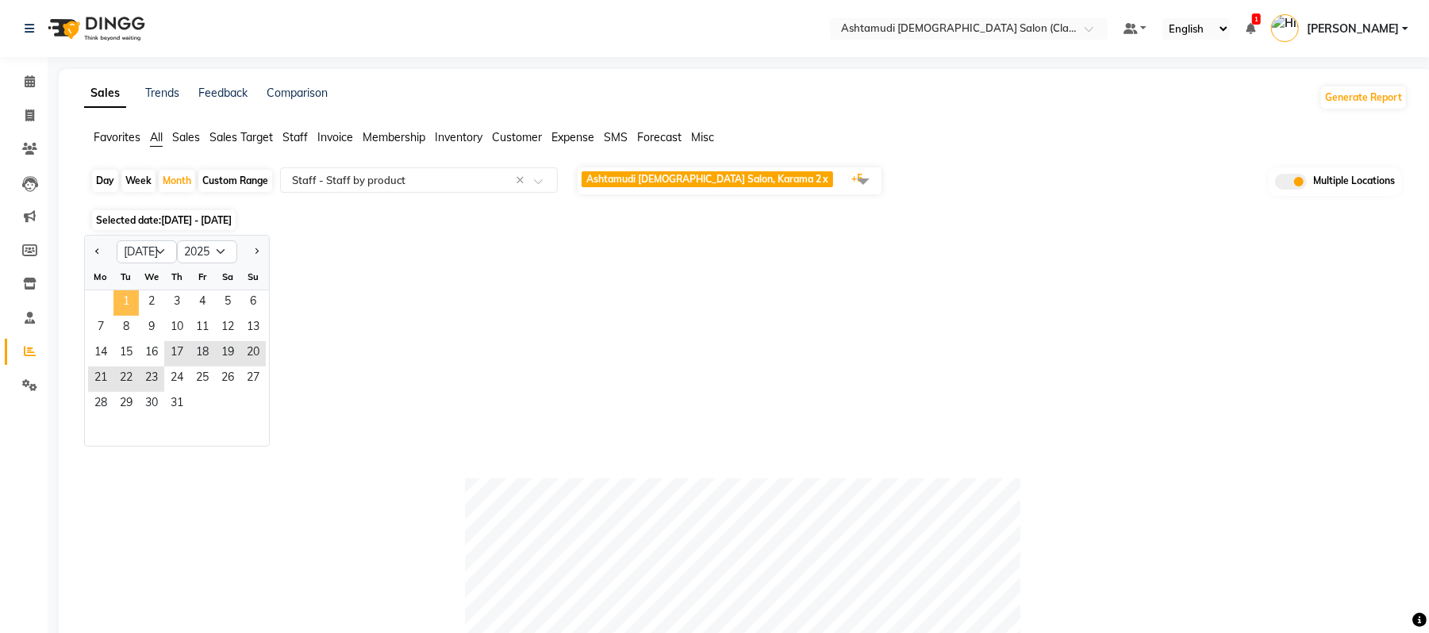
click at [122, 294] on span "1" at bounding box center [125, 302] width 25 height 25
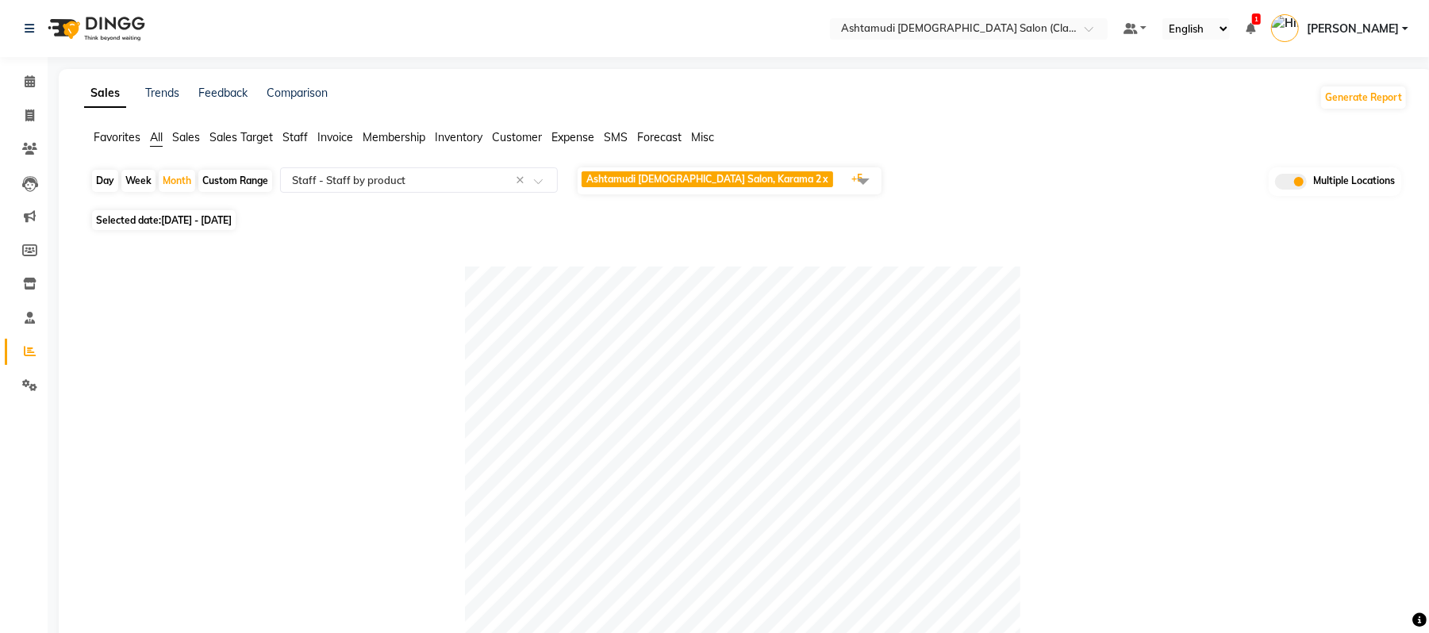
click at [140, 176] on div "Week" at bounding box center [138, 181] width 34 height 22
select select "7"
select select "2025"
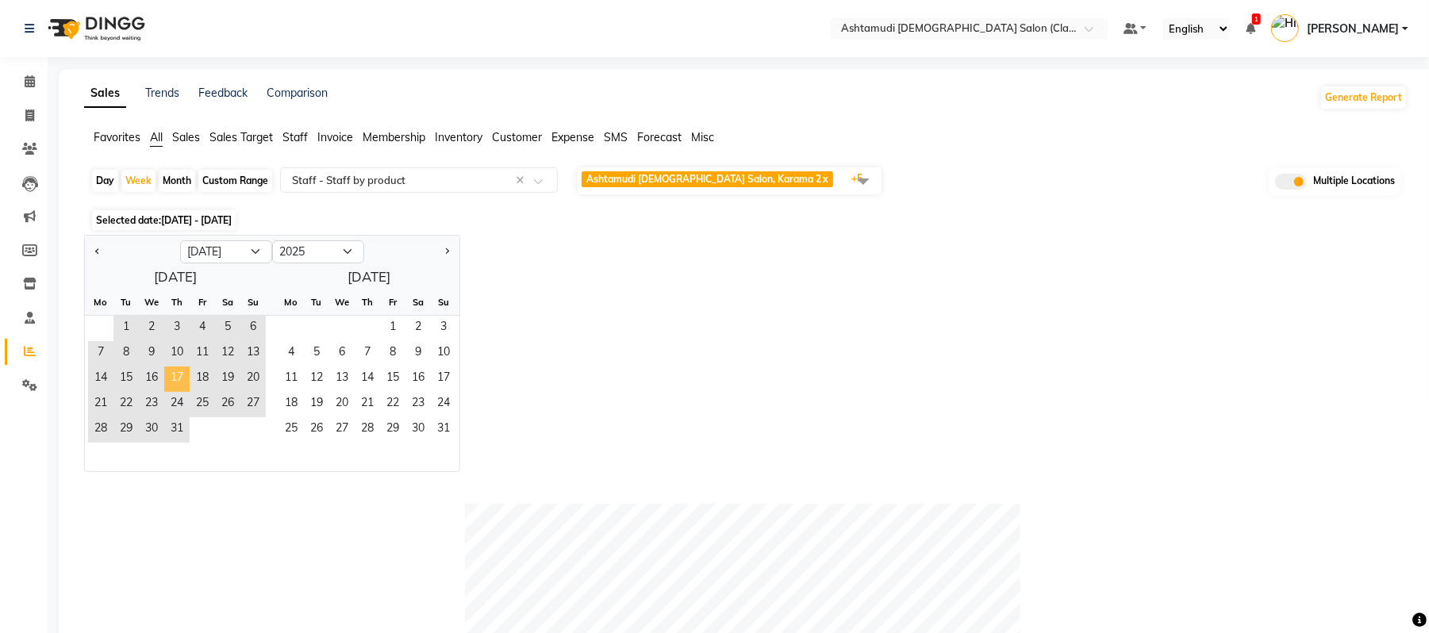
click at [175, 381] on span "17" at bounding box center [176, 379] width 25 height 25
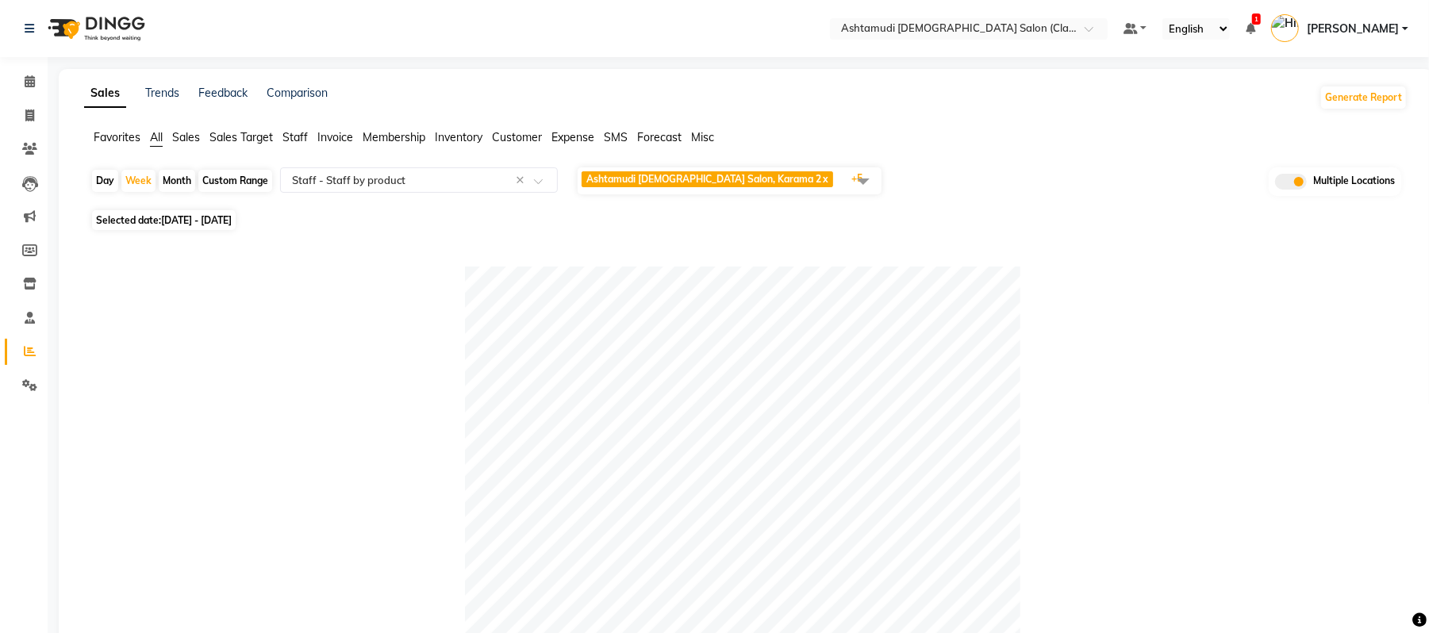
scroll to position [794, 0]
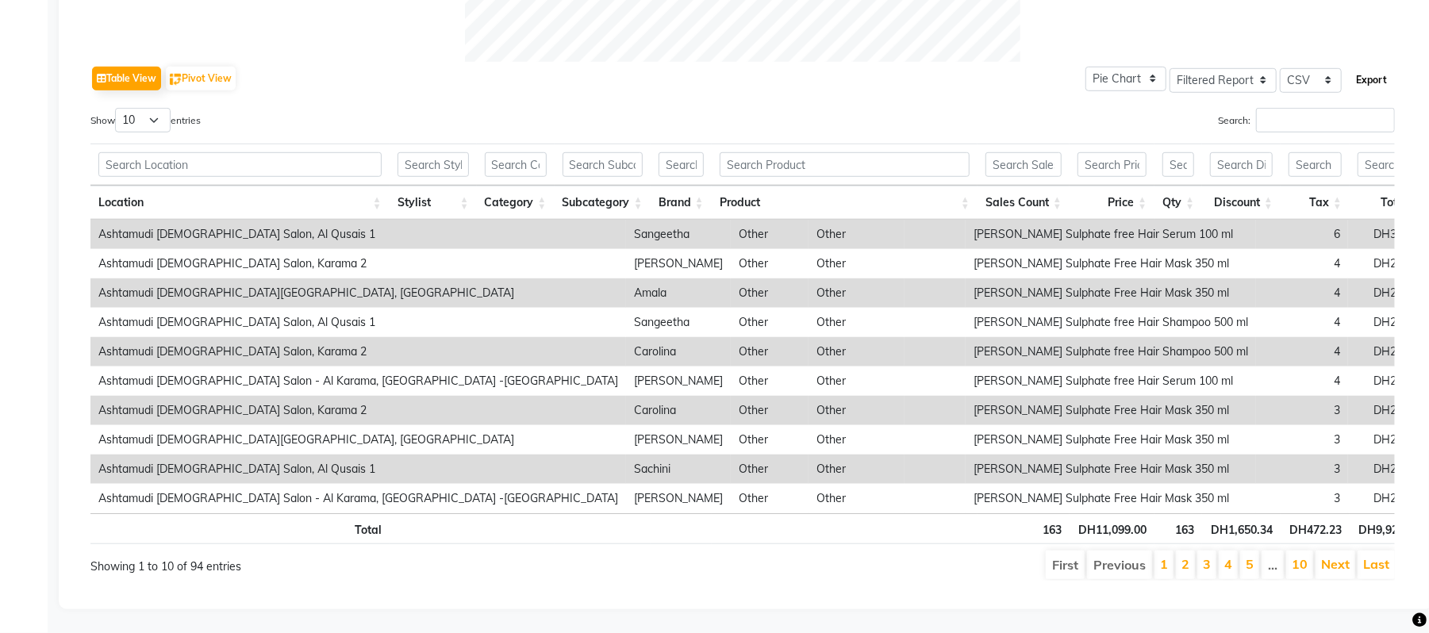
click at [1371, 67] on button "Export" at bounding box center [1371, 80] width 44 height 27
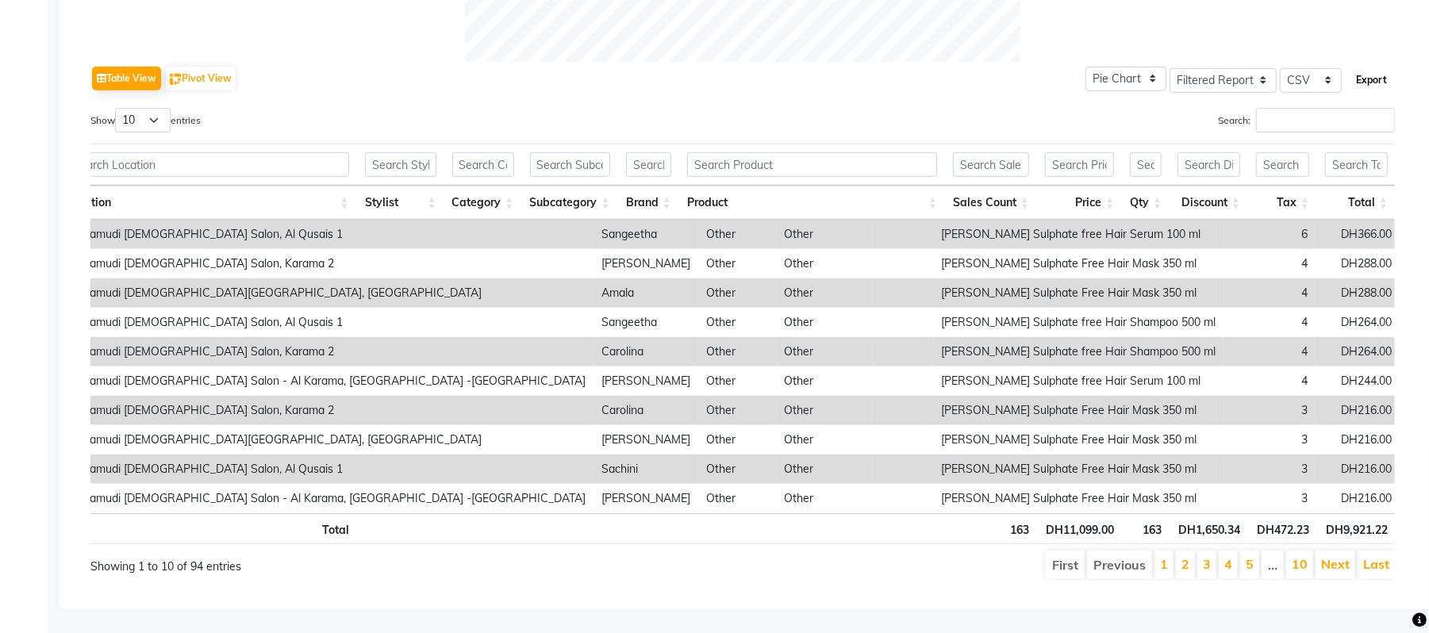
click at [1368, 67] on button "Export" at bounding box center [1371, 80] width 44 height 27
click at [144, 108] on select "10 25 50 100" at bounding box center [143, 120] width 56 height 25
select select "100"
click at [117, 108] on select "10 25 50 100" at bounding box center [143, 120] width 56 height 25
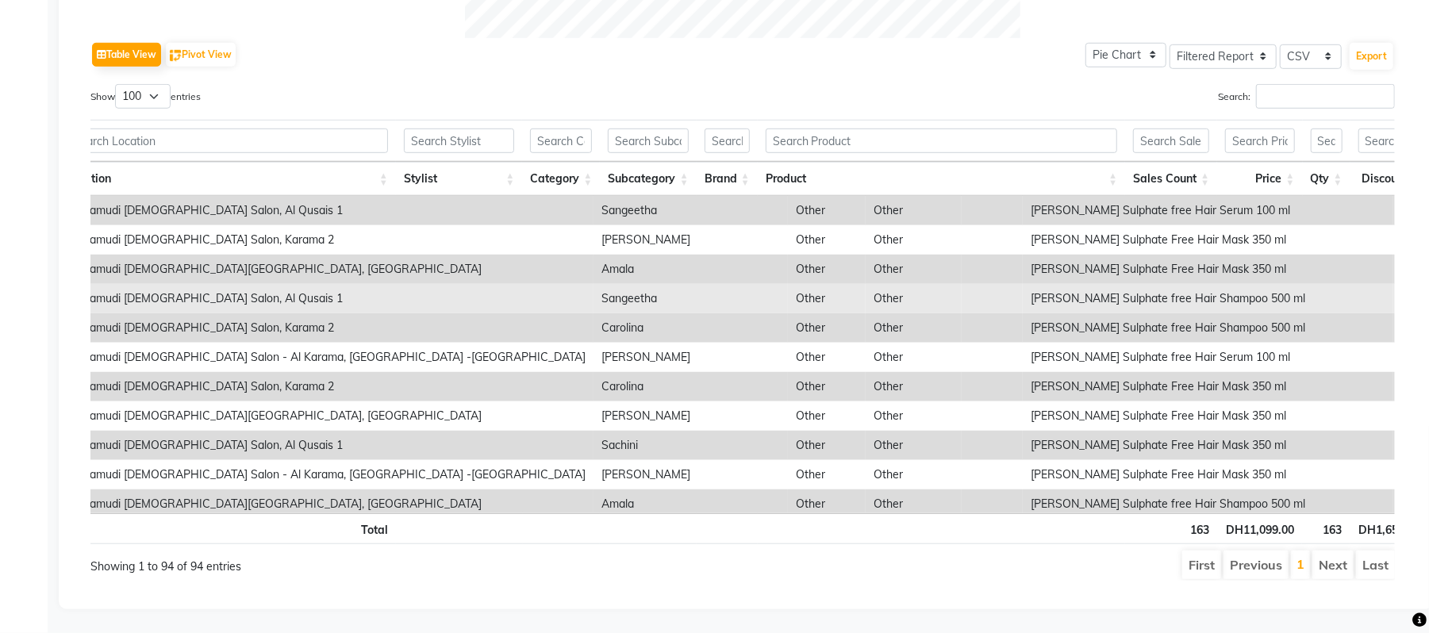
click at [788, 301] on td "Other" at bounding box center [827, 298] width 78 height 29
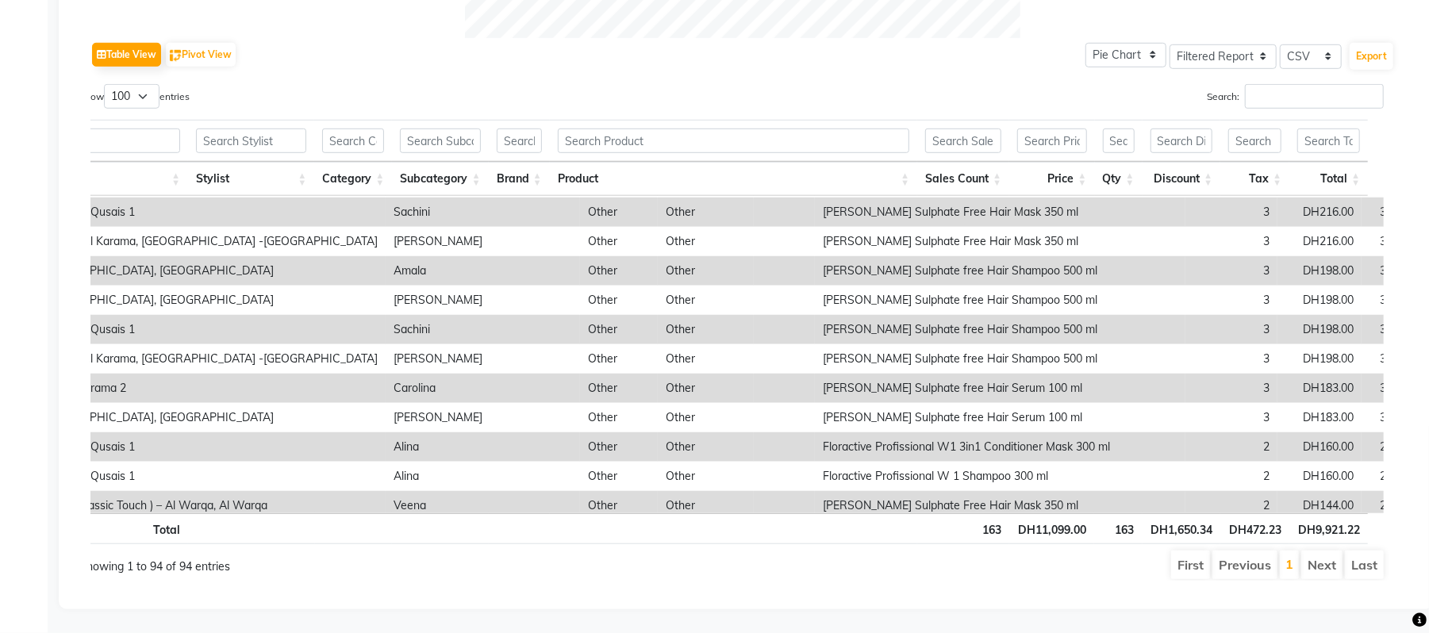
scroll to position [0, 229]
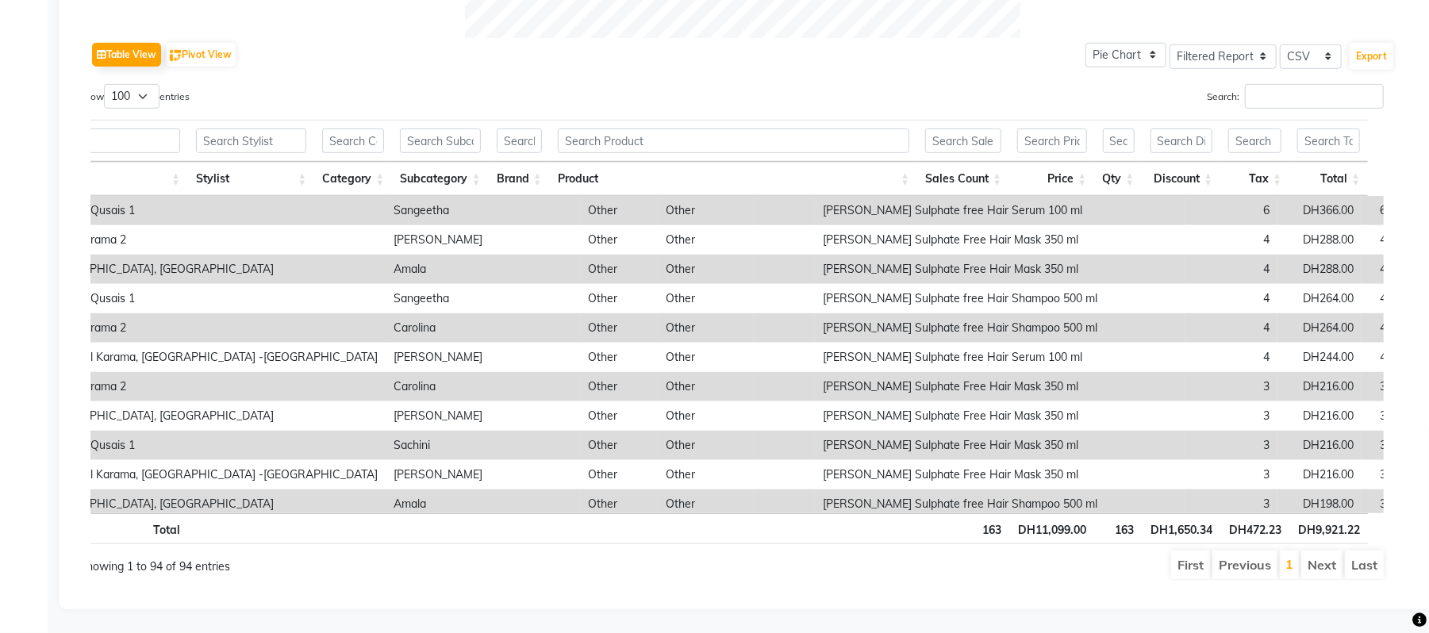
click at [276, 95] on div "Show 10 25 50 100 entries" at bounding box center [399, 99] width 640 height 31
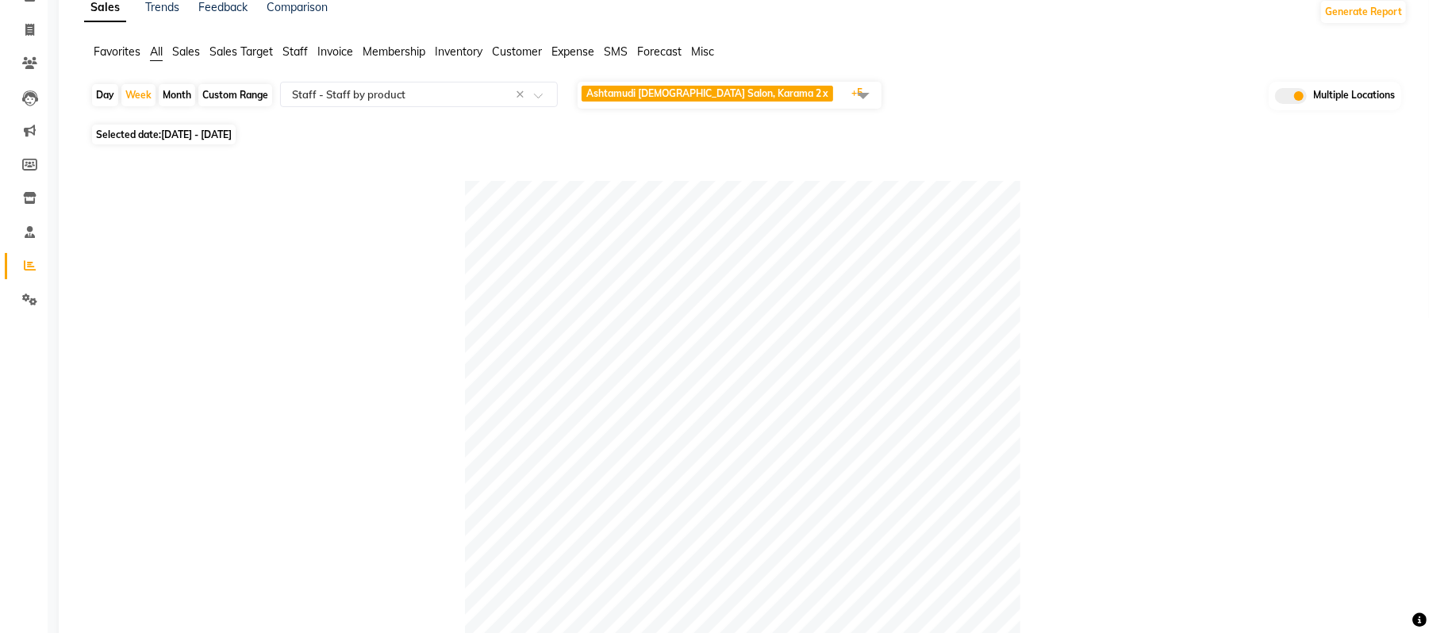
scroll to position [0, 0]
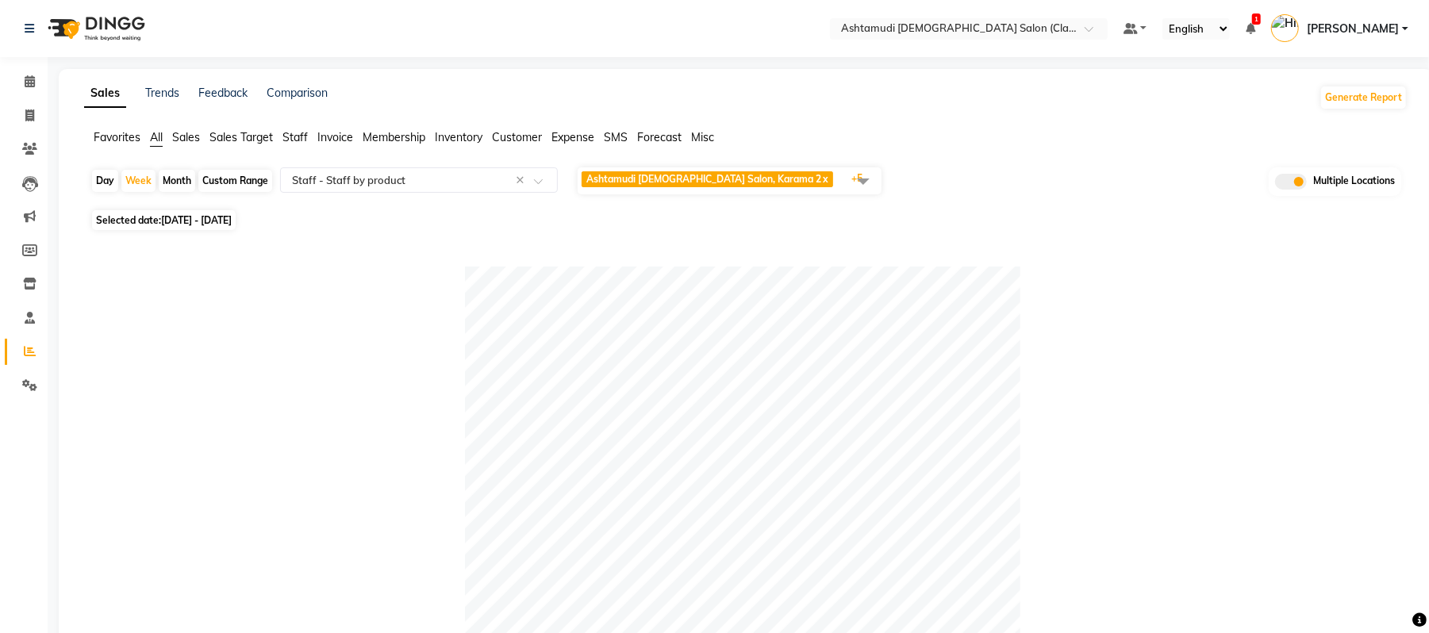
click at [182, 213] on span "Selected date: 17-07-2025 - 23-07-2025" at bounding box center [164, 220] width 144 height 20
select select "7"
select select "2025"
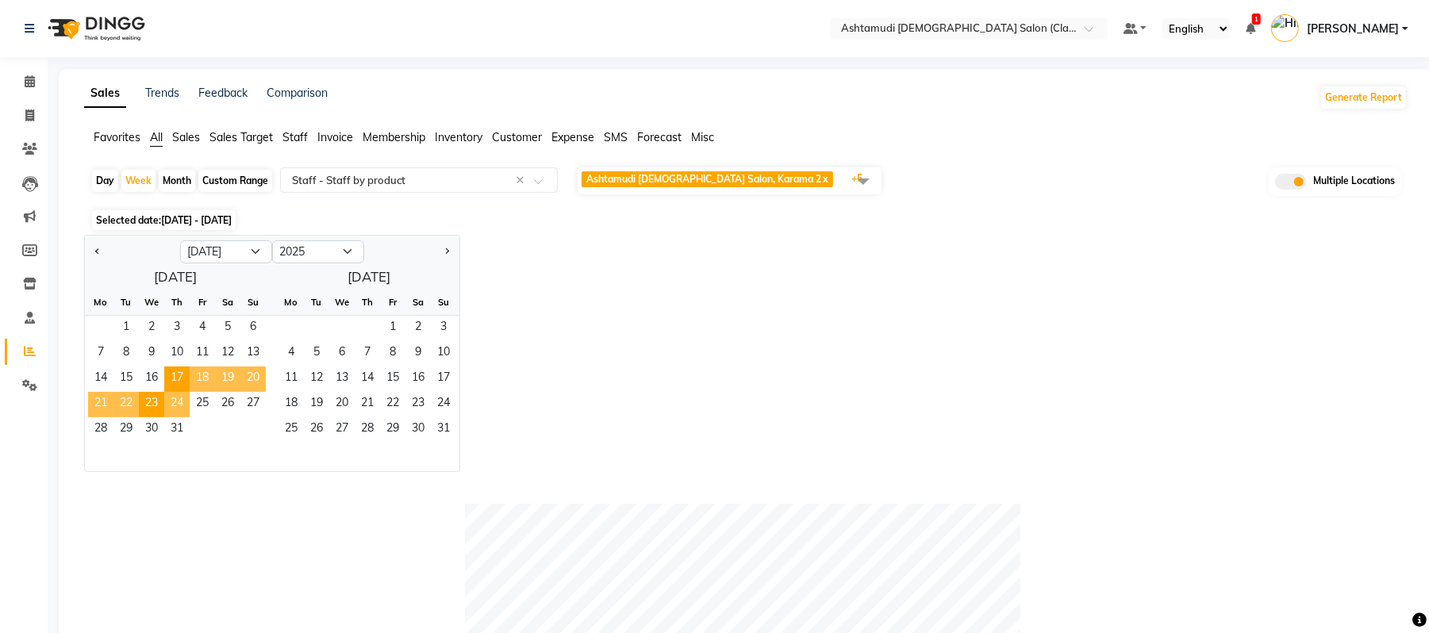
click at [176, 397] on span "24" at bounding box center [176, 404] width 25 height 25
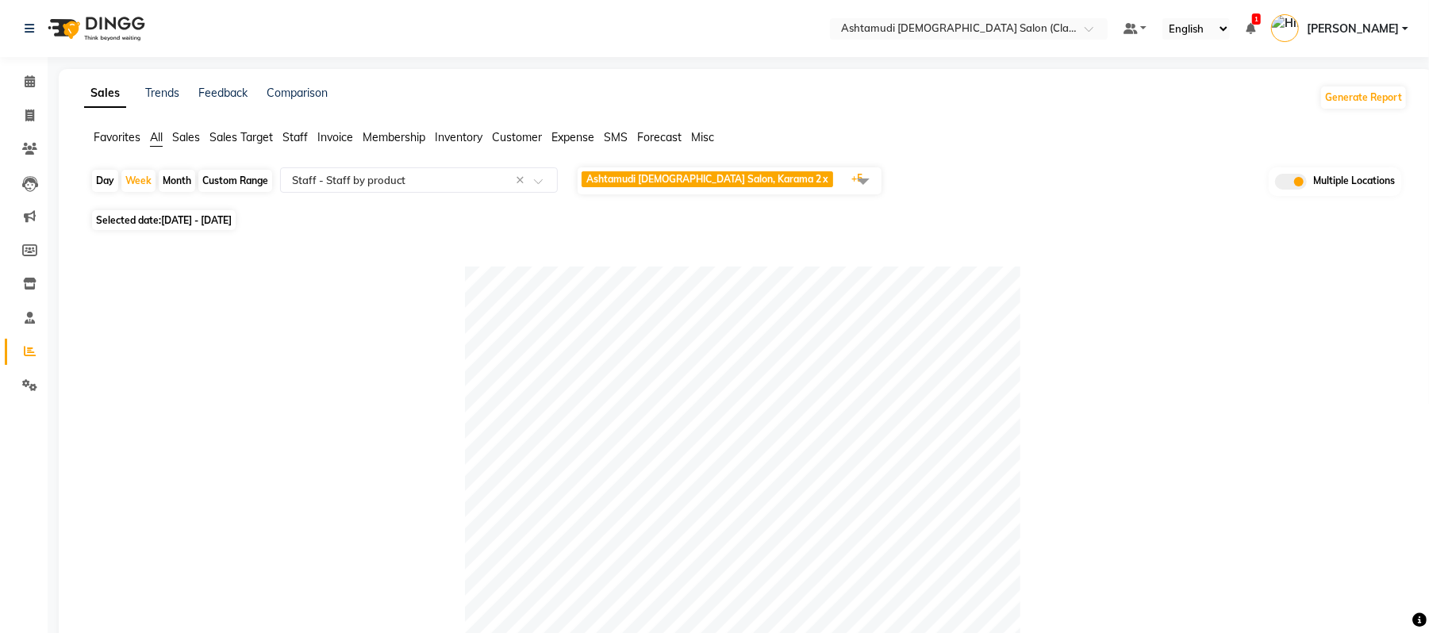
click at [232, 223] on span "24-07-2025 - 30-07-2025" at bounding box center [196, 220] width 71 height 12
select select "7"
select select "2025"
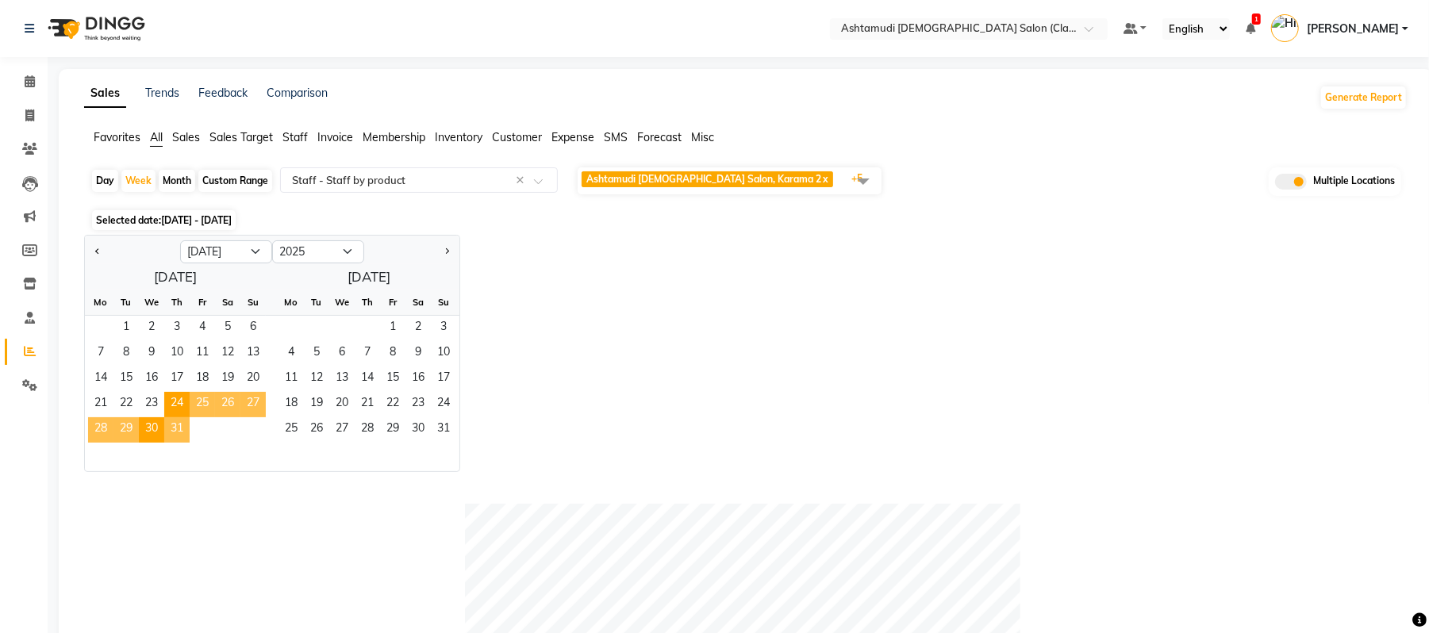
click at [176, 428] on span "31" at bounding box center [176, 429] width 25 height 25
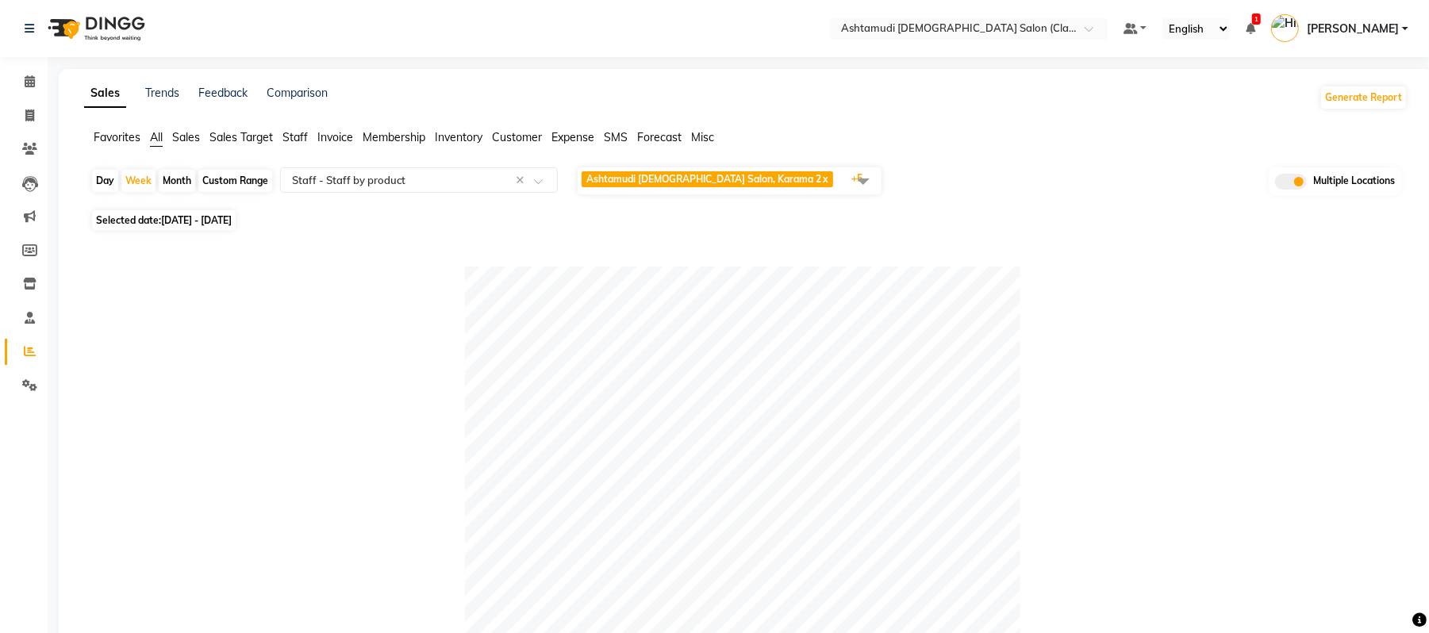
click at [429, 222] on div "Selected date: 31-07-2025 - 06-08-2025" at bounding box center [748, 220] width 1317 height 17
click at [1301, 301] on div at bounding box center [742, 544] width 1304 height 555
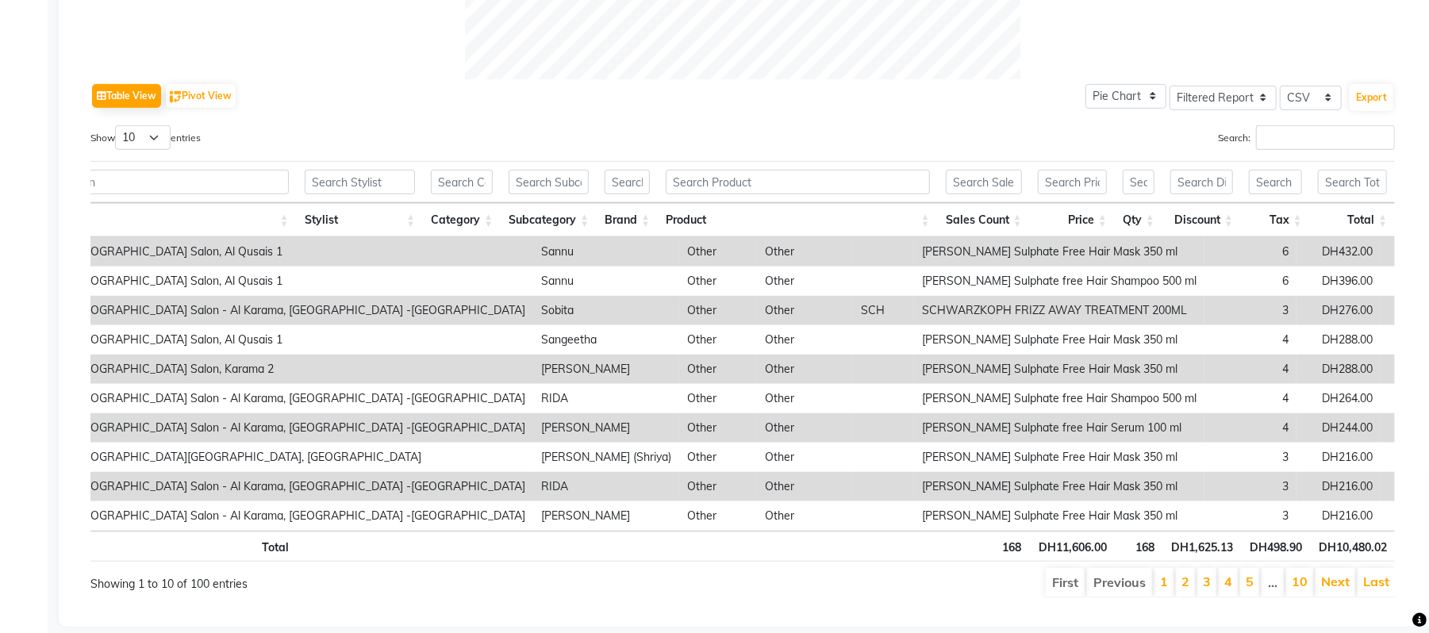
scroll to position [794, 0]
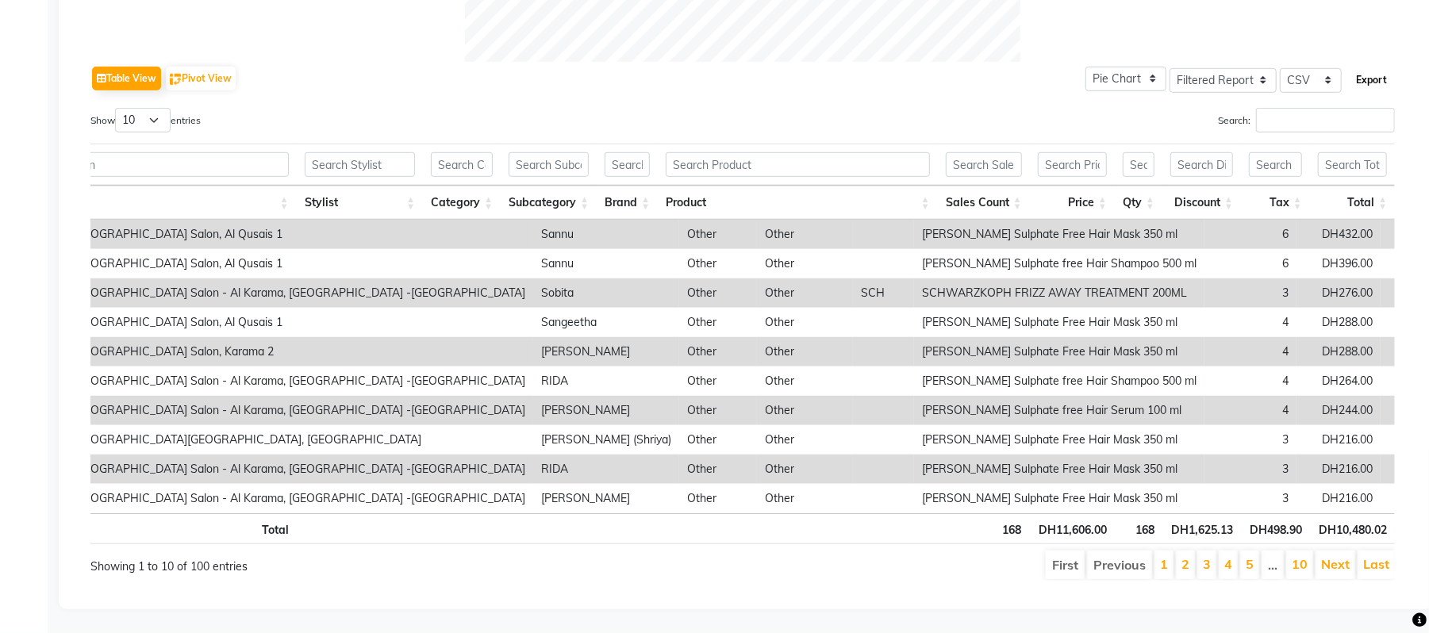
click at [1372, 67] on button "Export" at bounding box center [1371, 80] width 44 height 27
click at [1146, 67] on select "Pie Chart Bar Chart" at bounding box center [1125, 79] width 81 height 25
click at [1193, 68] on select "Select Full Report Filtered Report" at bounding box center [1222, 80] width 107 height 25
select select "full_report"
click at [1169, 68] on select "Select Full Report Filtered Report" at bounding box center [1222, 80] width 107 height 25
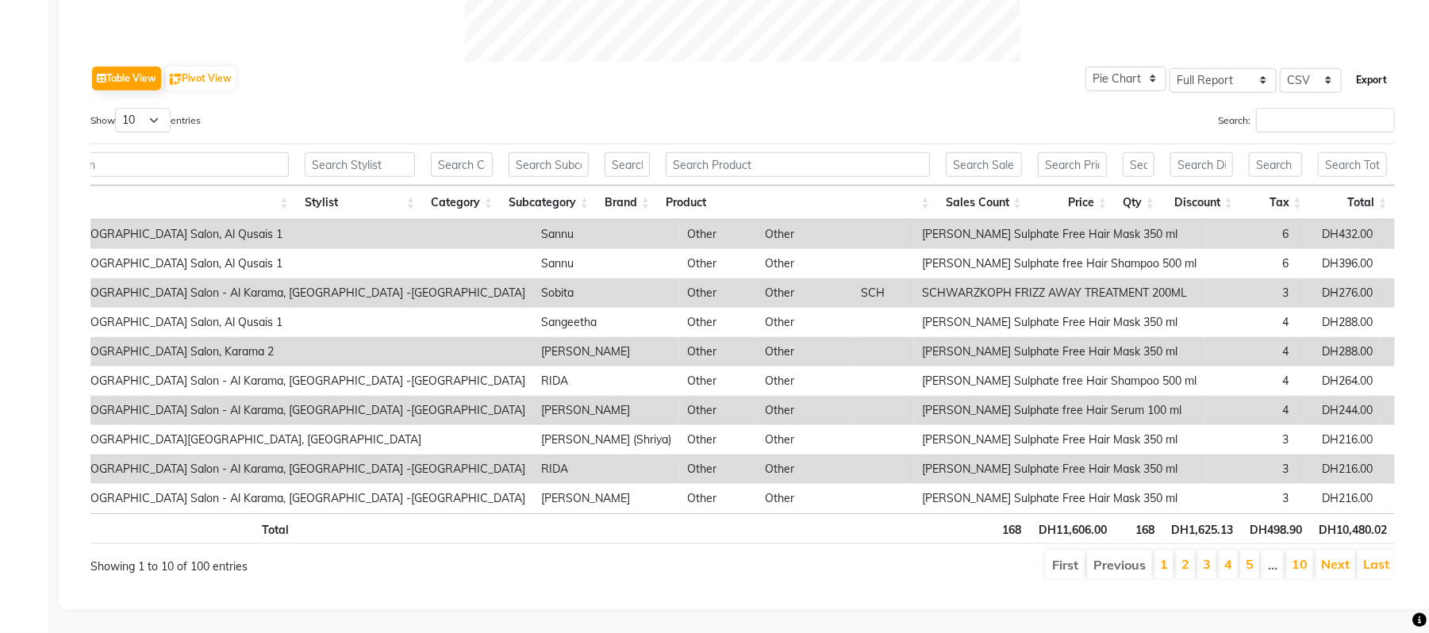
click at [1368, 67] on button "Export" at bounding box center [1371, 80] width 44 height 27
click at [1063, 71] on div "Table View Pivot View Pie Chart Bar Chart Select Full Report Filtered Report Se…" at bounding box center [742, 321] width 1304 height 519
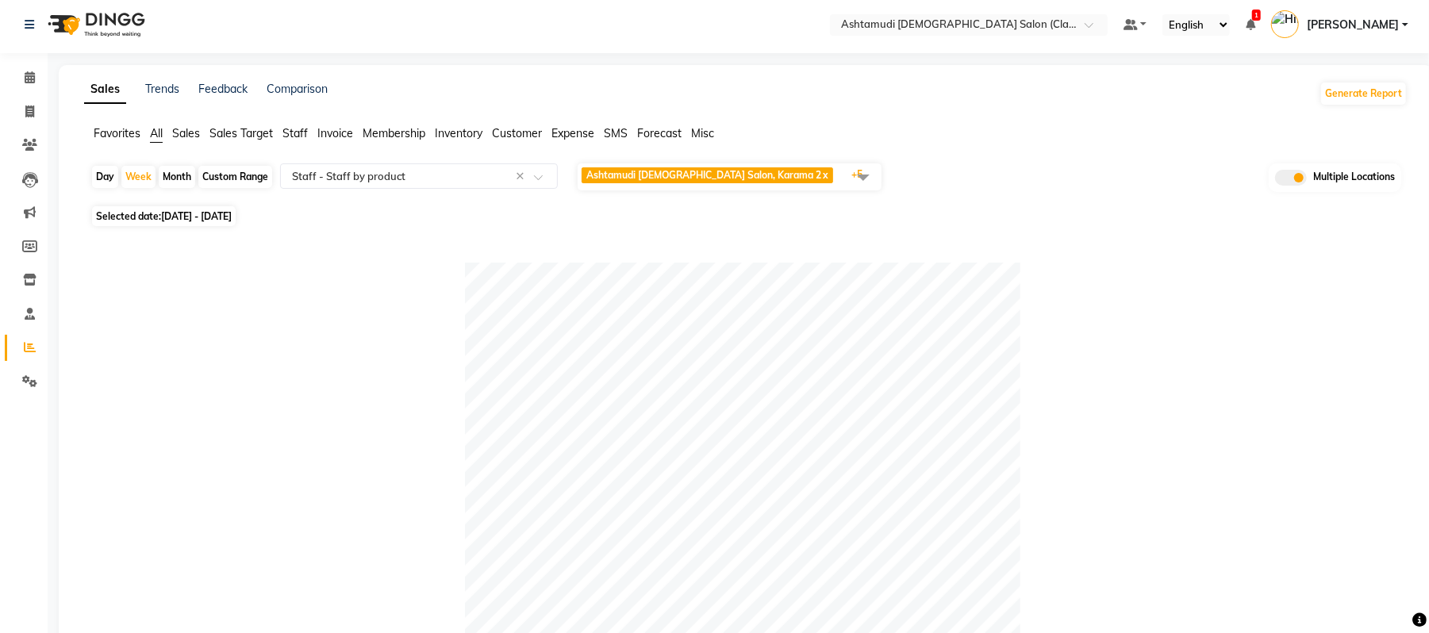
scroll to position [0, 0]
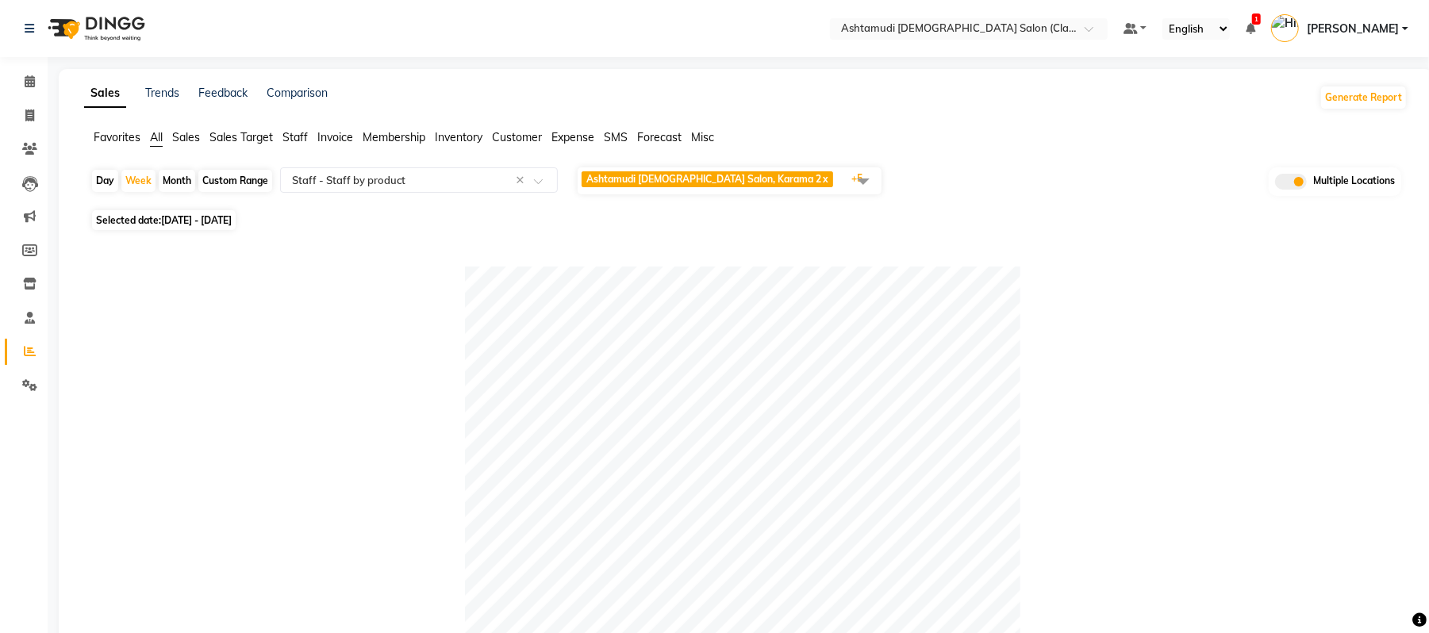
click at [232, 217] on span "31-07-2025 - 06-08-2025" at bounding box center [196, 220] width 71 height 12
select select "7"
select select "2025"
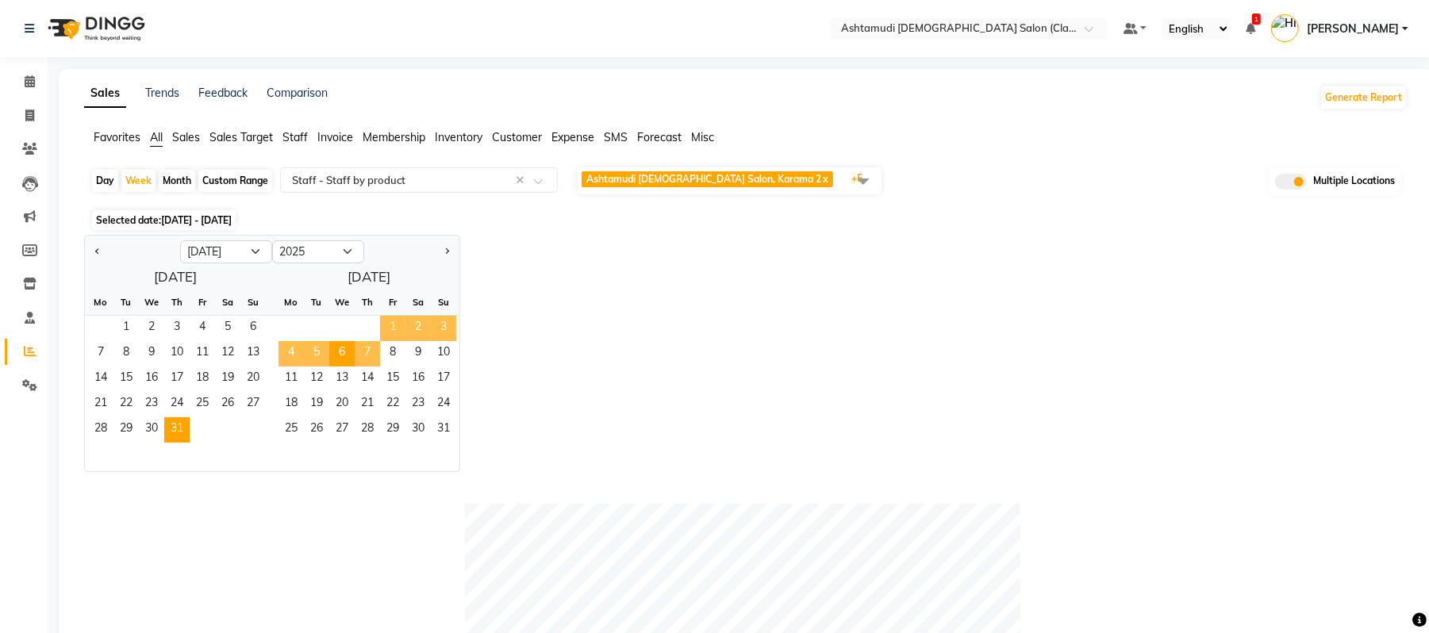
click at [360, 355] on span "7" at bounding box center [367, 353] width 25 height 25
select select "8"
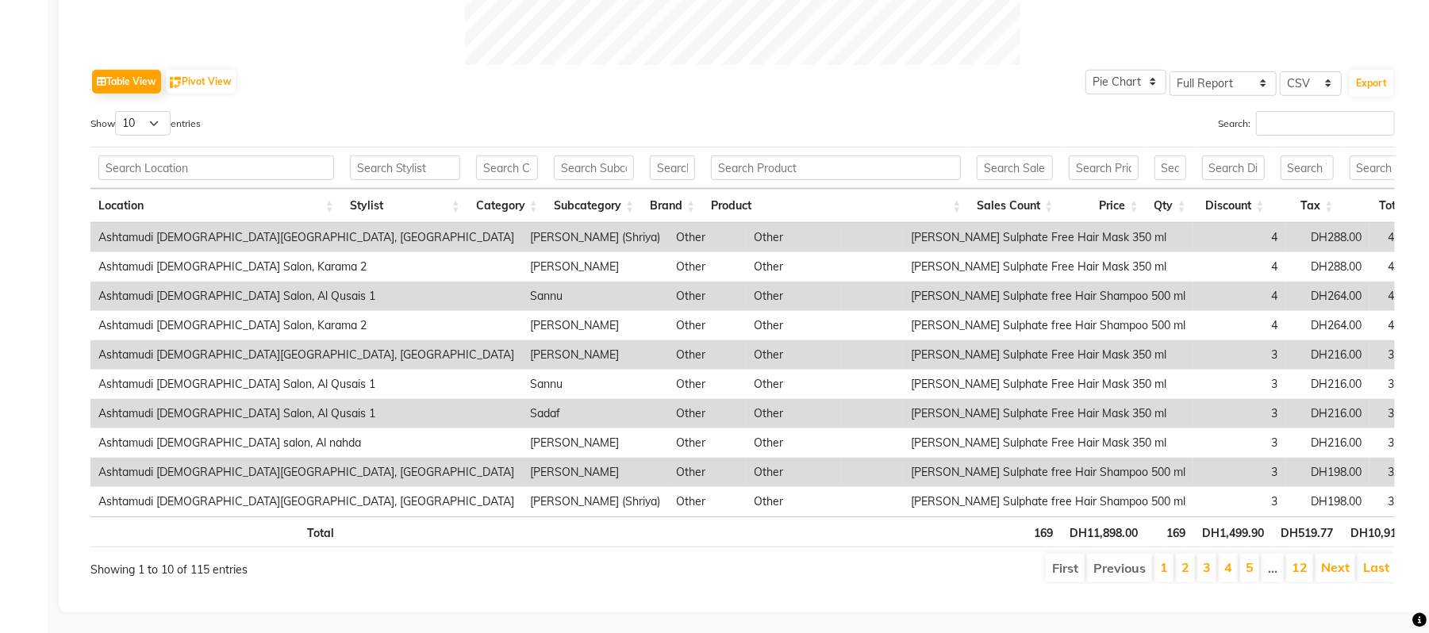
scroll to position [794, 0]
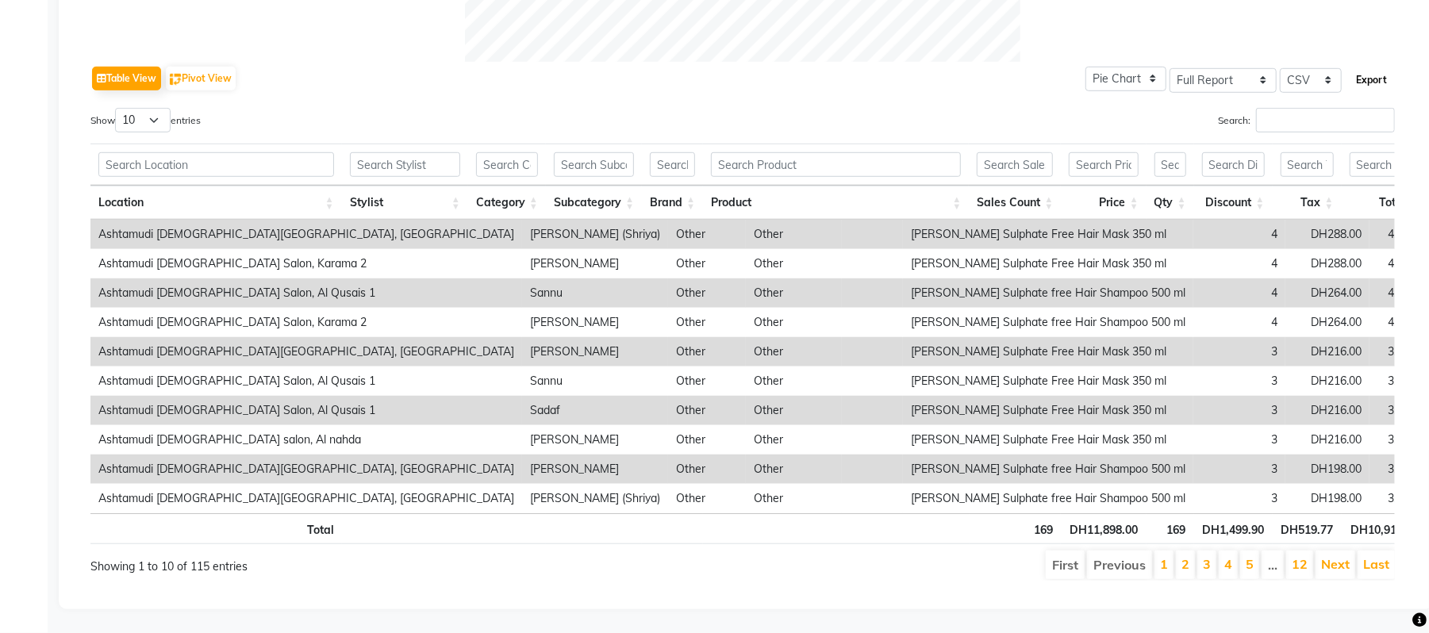
click at [1357, 67] on button "Export" at bounding box center [1371, 80] width 44 height 27
click at [458, 67] on div "Table View Pivot View Pie Chart Bar Chart Select Full Report Filtered Report Se…" at bounding box center [742, 321] width 1304 height 519
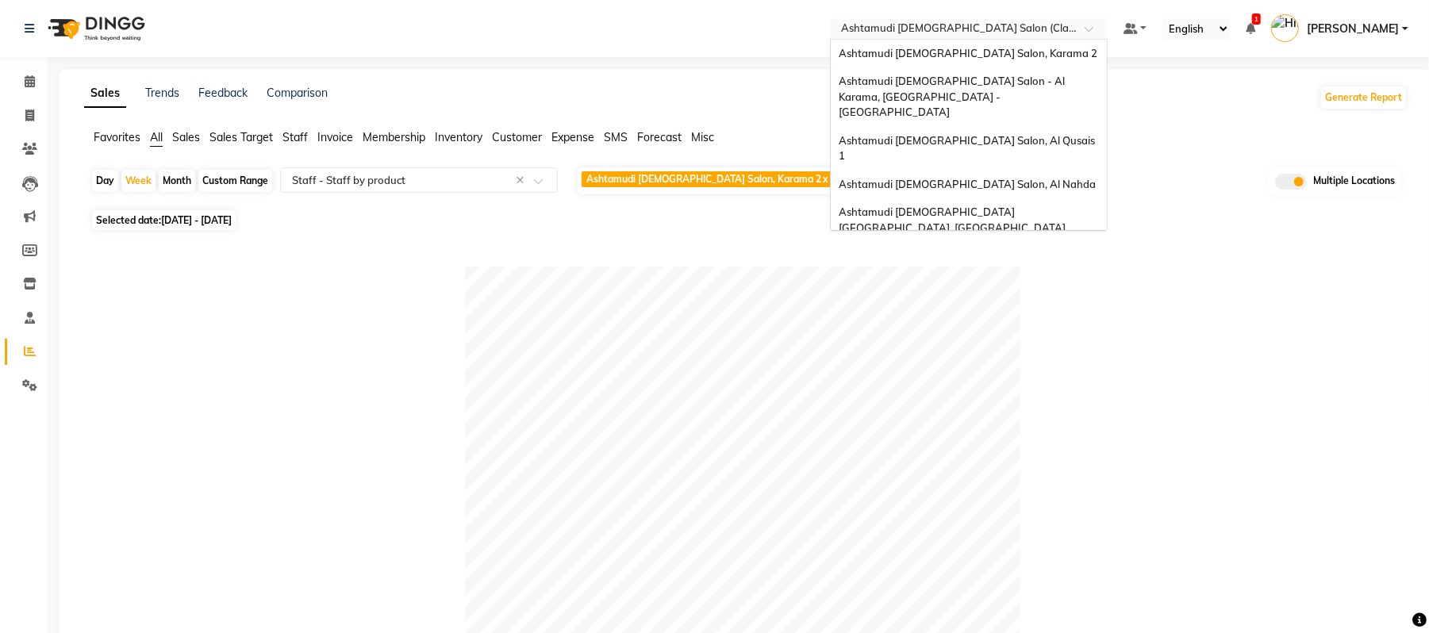
scroll to position [10, 0]
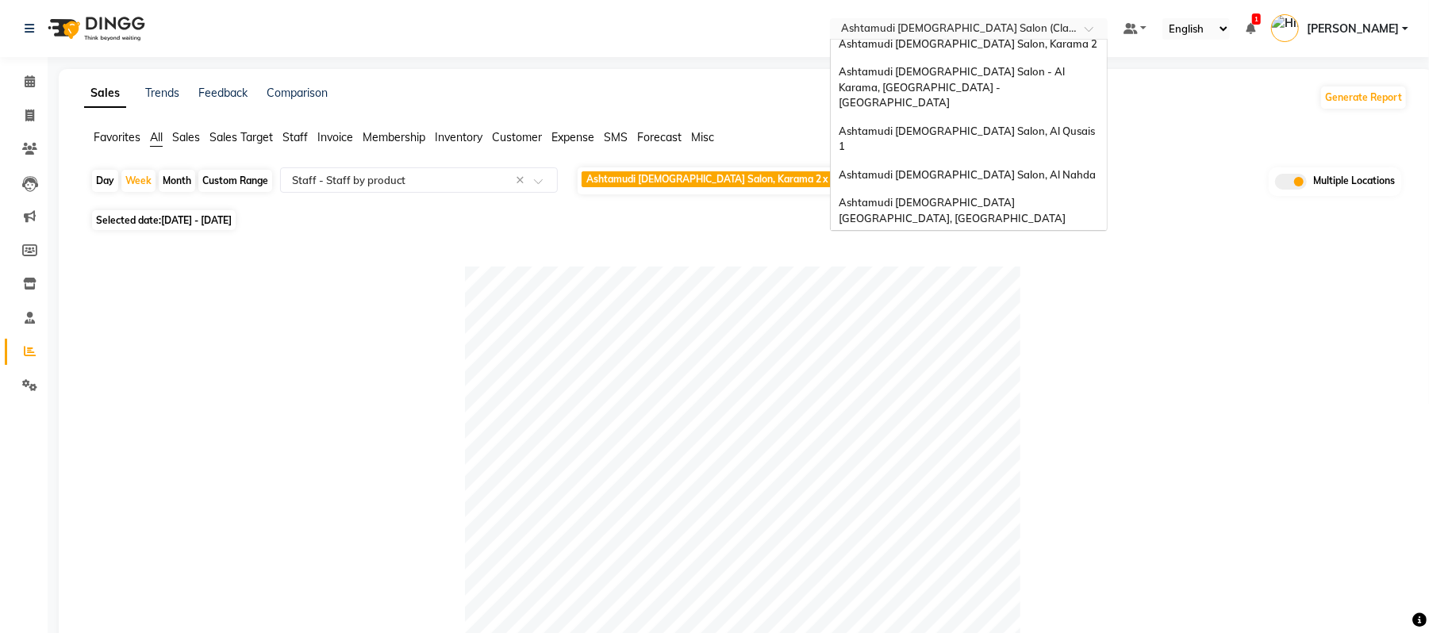
click at [975, 32] on input "text" at bounding box center [953, 30] width 230 height 16
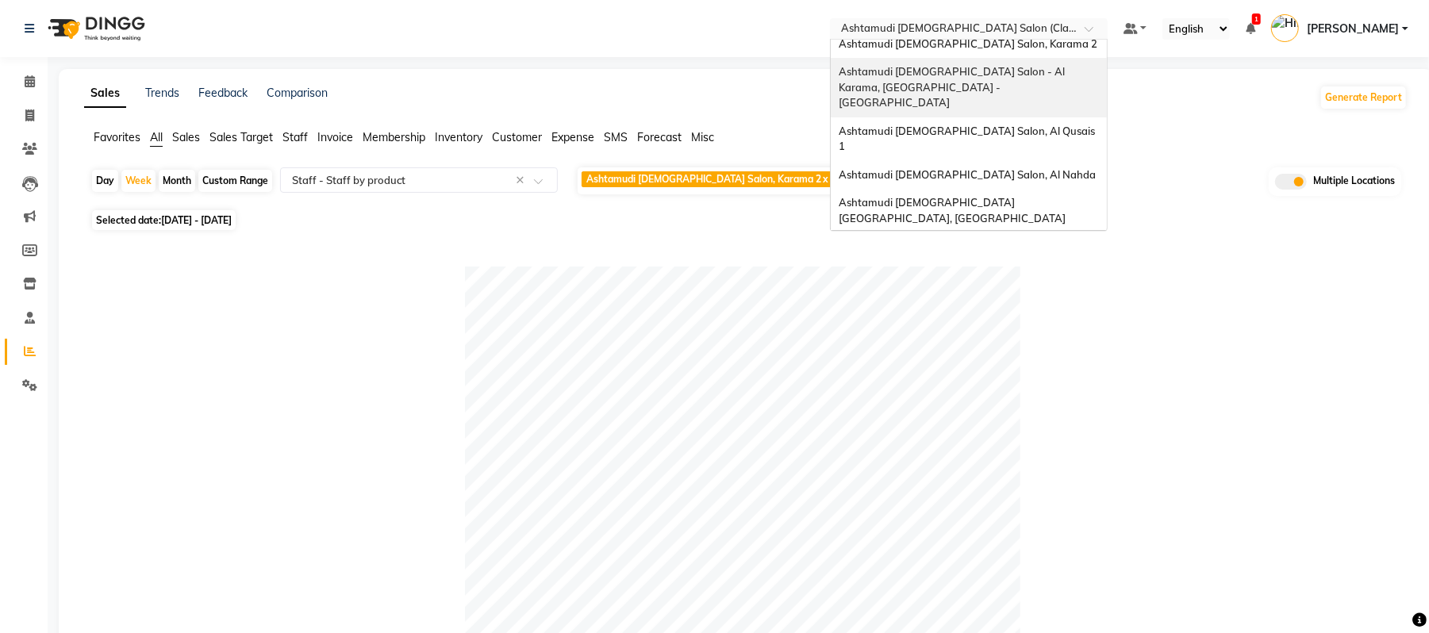
click at [962, 73] on span "Ashtamudi Ladies Salon - Al Karama, Burjuman -Dubai" at bounding box center [953, 87] width 228 height 44
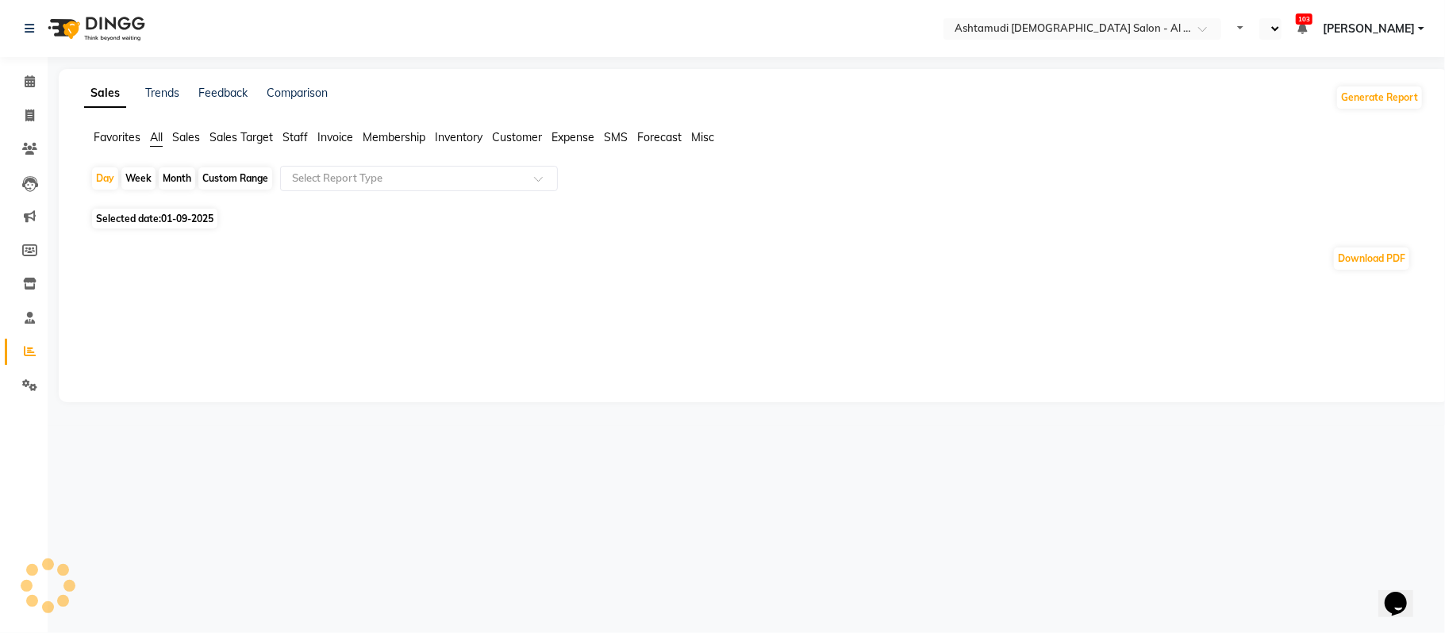
select select "en"
click at [264, 182] on div "Custom Range" at bounding box center [235, 179] width 74 height 22
select select "9"
select select "2025"
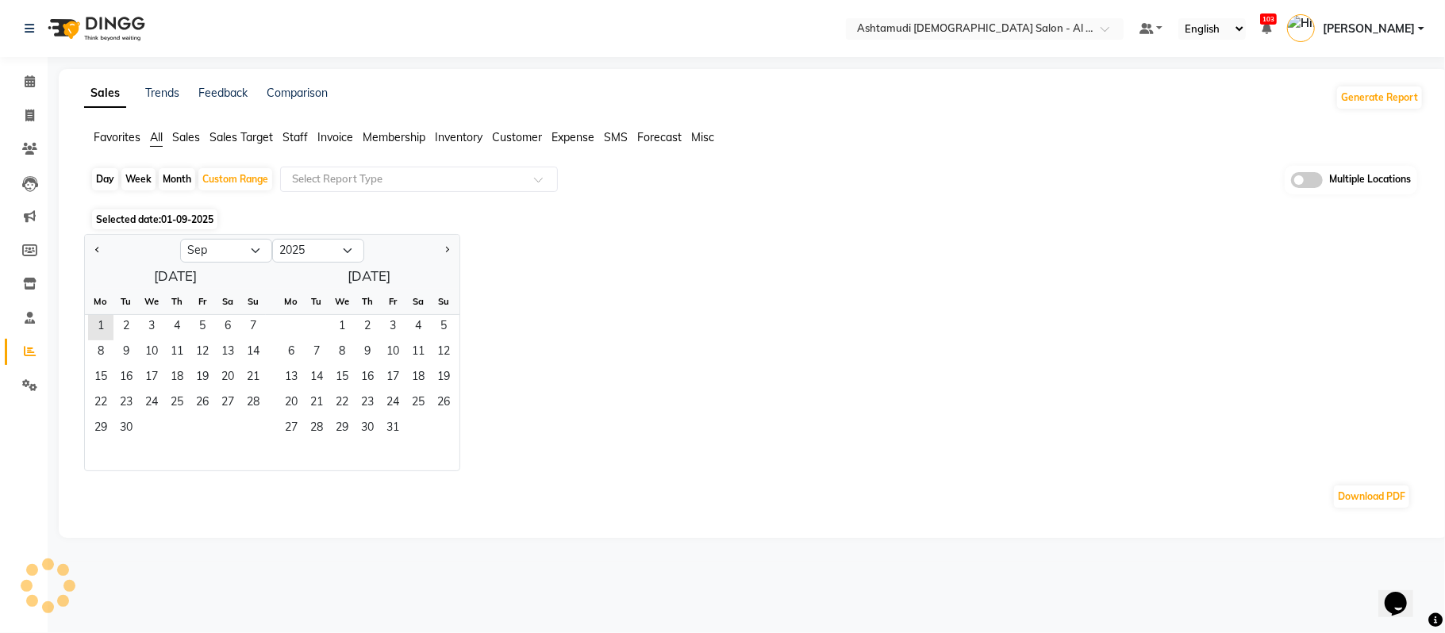
click at [108, 175] on div "Day" at bounding box center [105, 179] width 26 height 22
select select "9"
select select "2025"
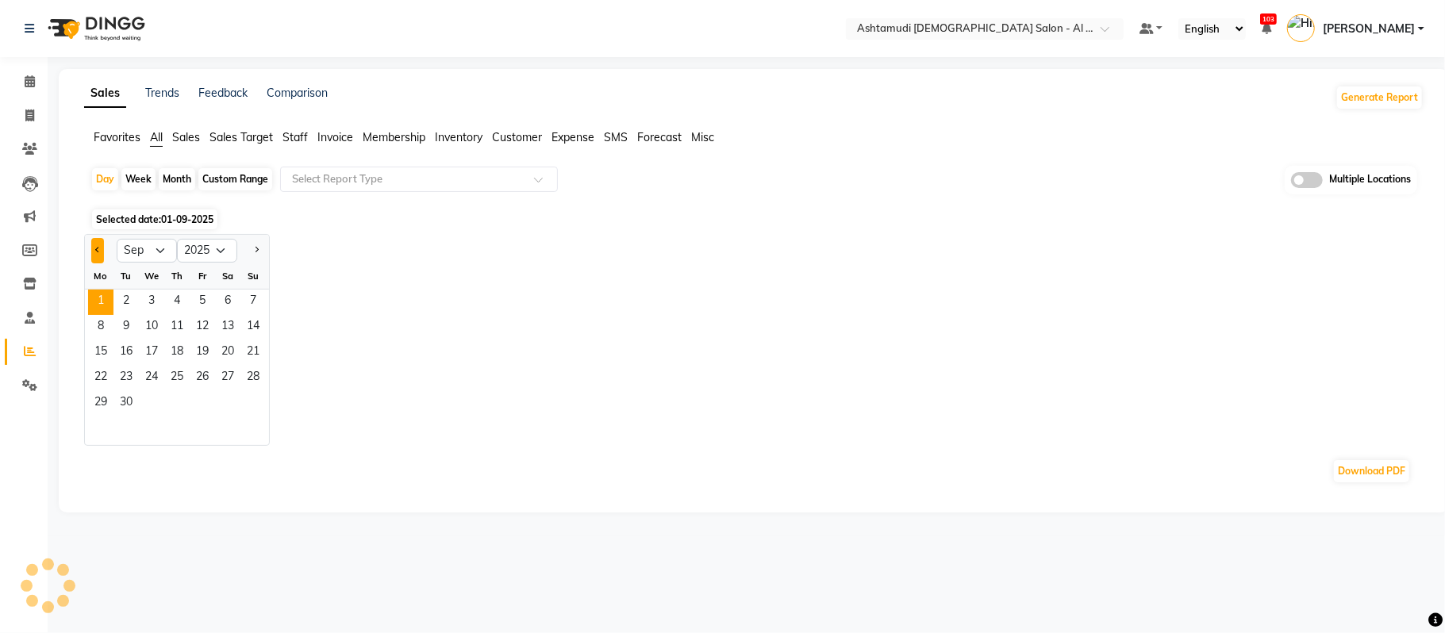
click at [103, 252] on button "Previous month" at bounding box center [97, 250] width 13 height 25
select select "8"
click at [249, 401] on span "31" at bounding box center [252, 403] width 25 height 25
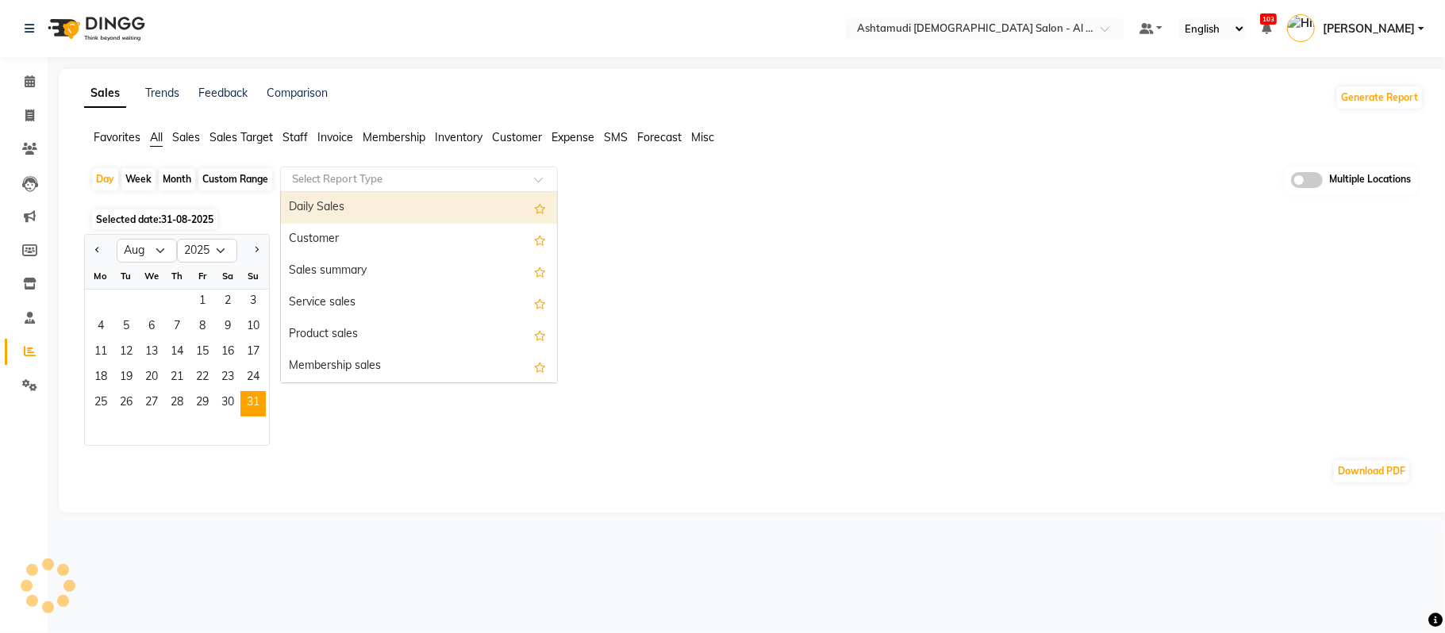
click at [420, 184] on input "text" at bounding box center [403, 179] width 228 height 16
type input "pro"
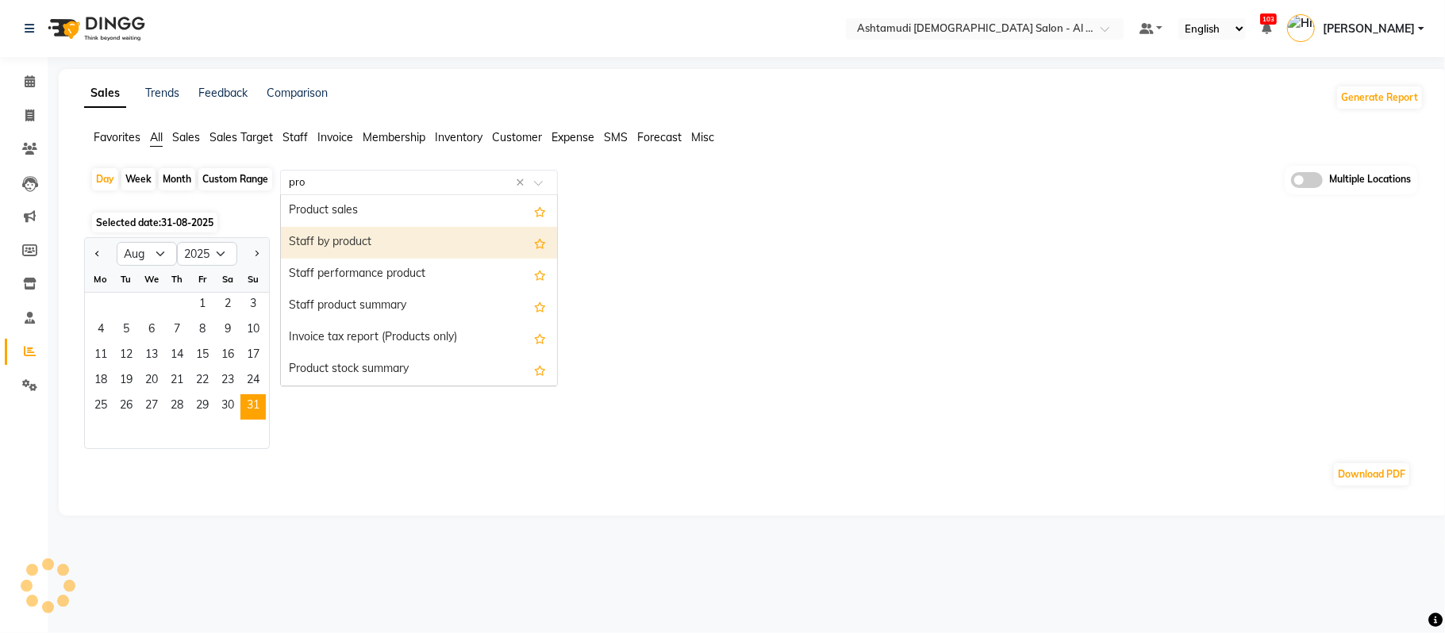
click at [426, 236] on div "Staff by product" at bounding box center [419, 243] width 276 height 32
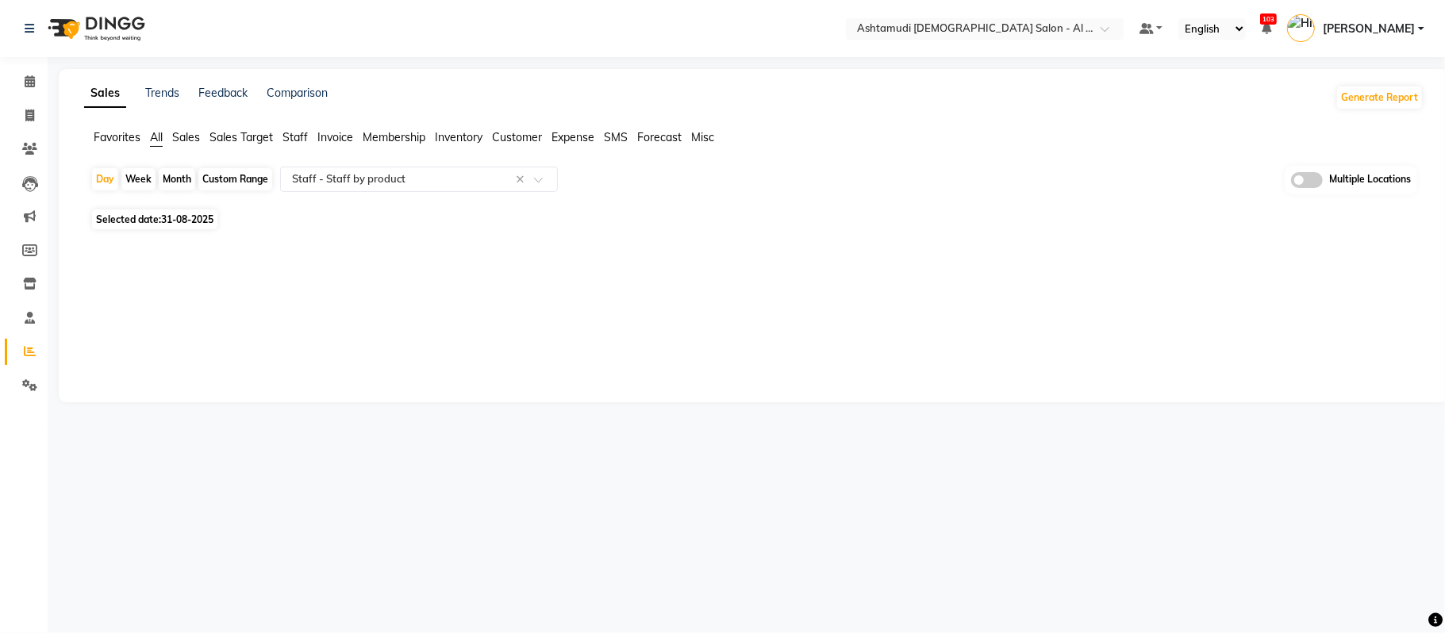
click at [166, 186] on div "Month" at bounding box center [177, 179] width 36 height 22
select select "8"
select select "2025"
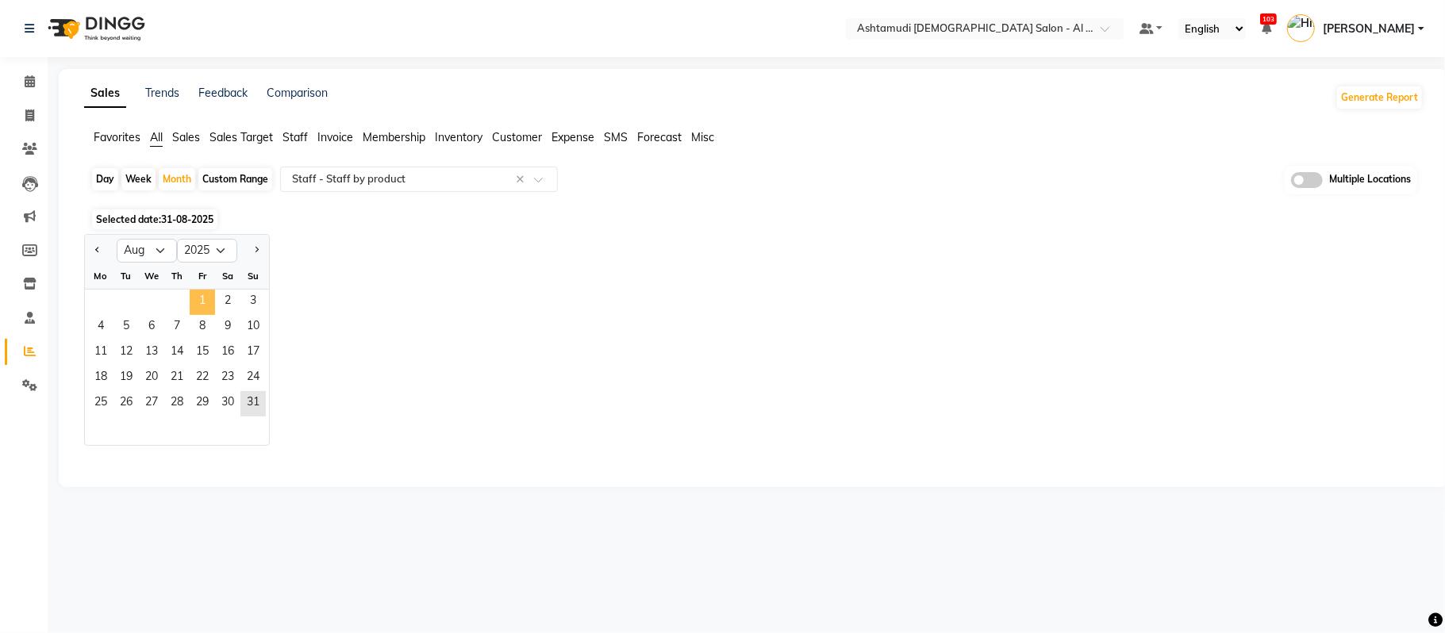
click at [197, 306] on span "1" at bounding box center [202, 302] width 25 height 25
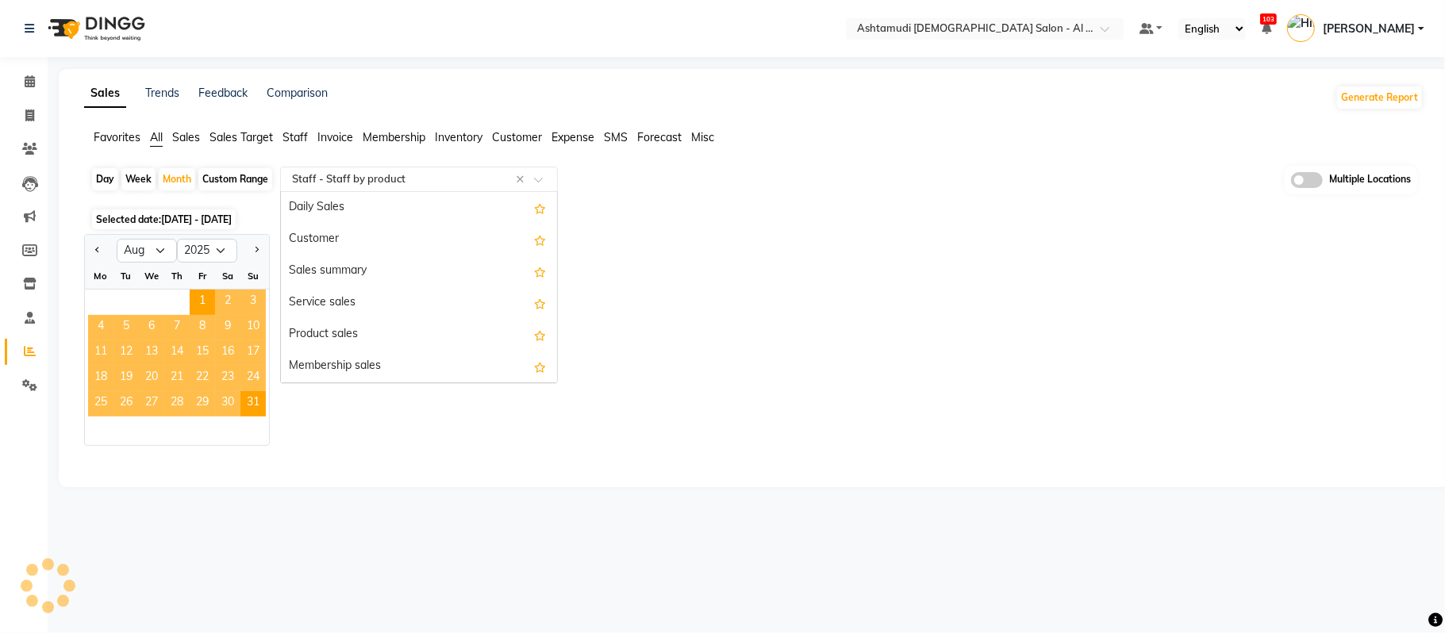
click at [346, 178] on input "text" at bounding box center [403, 179] width 228 height 16
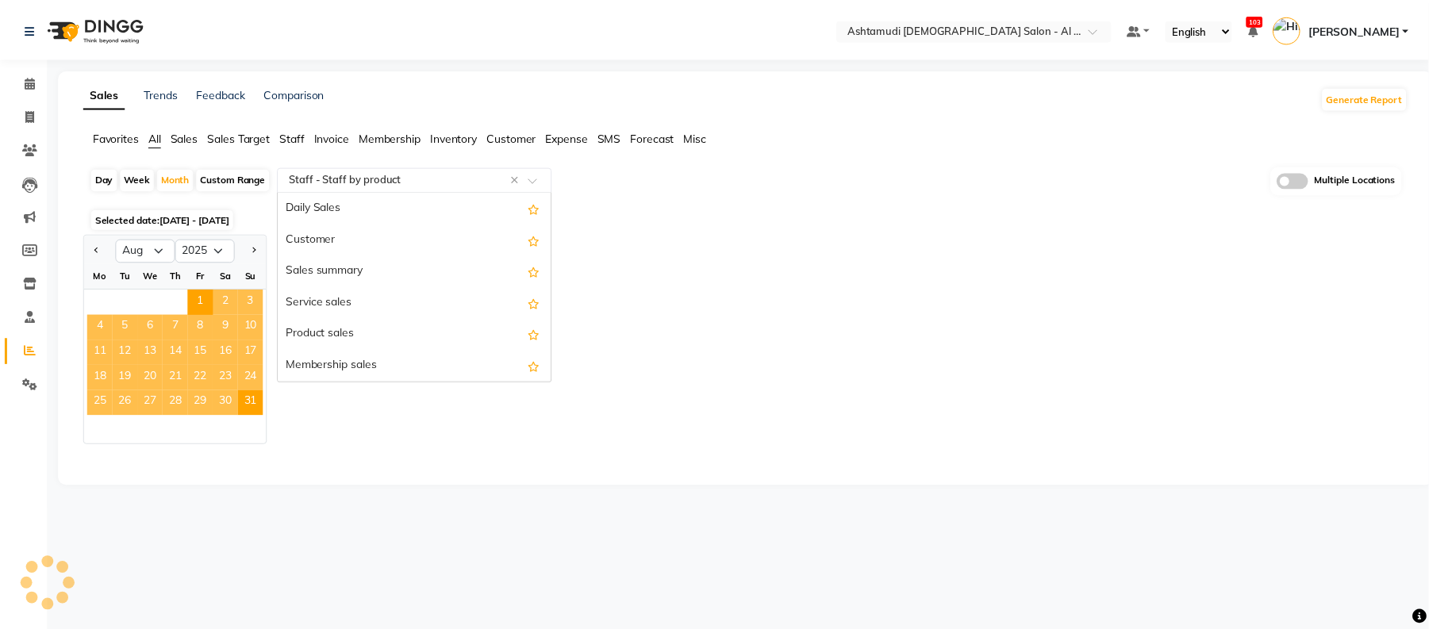
scroll to position [603, 0]
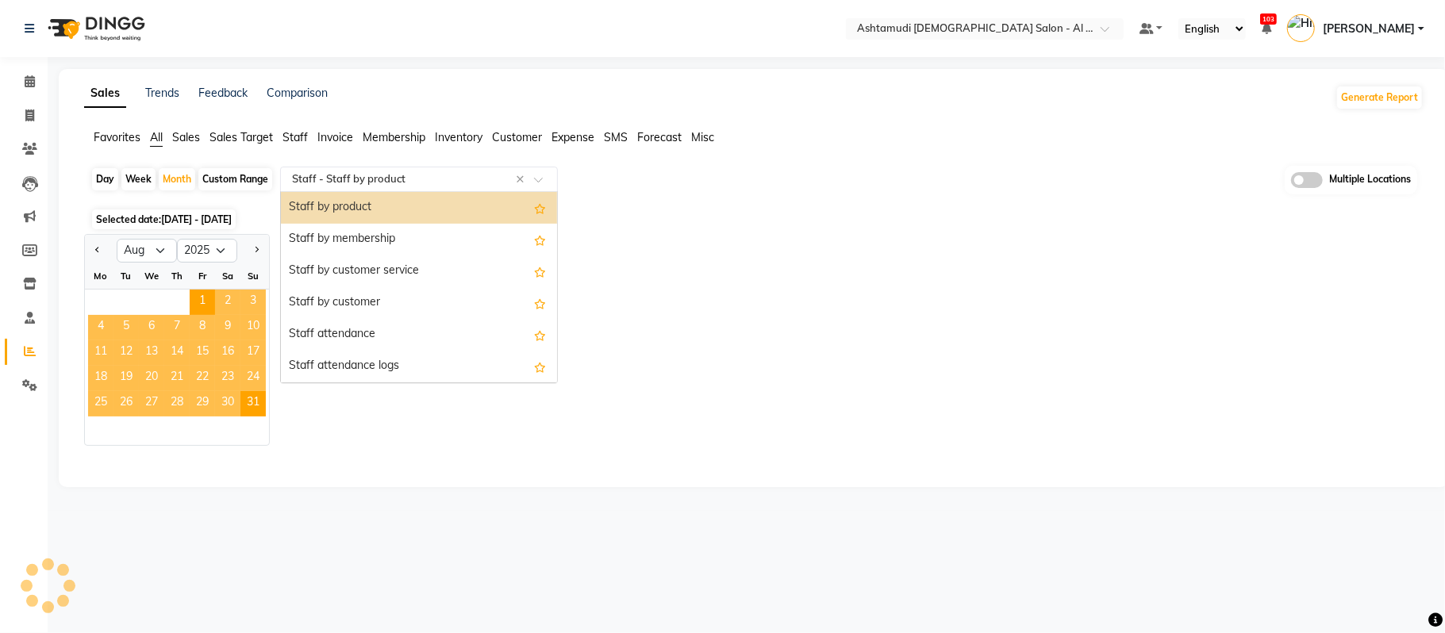
select select "full_report"
select select "csv"
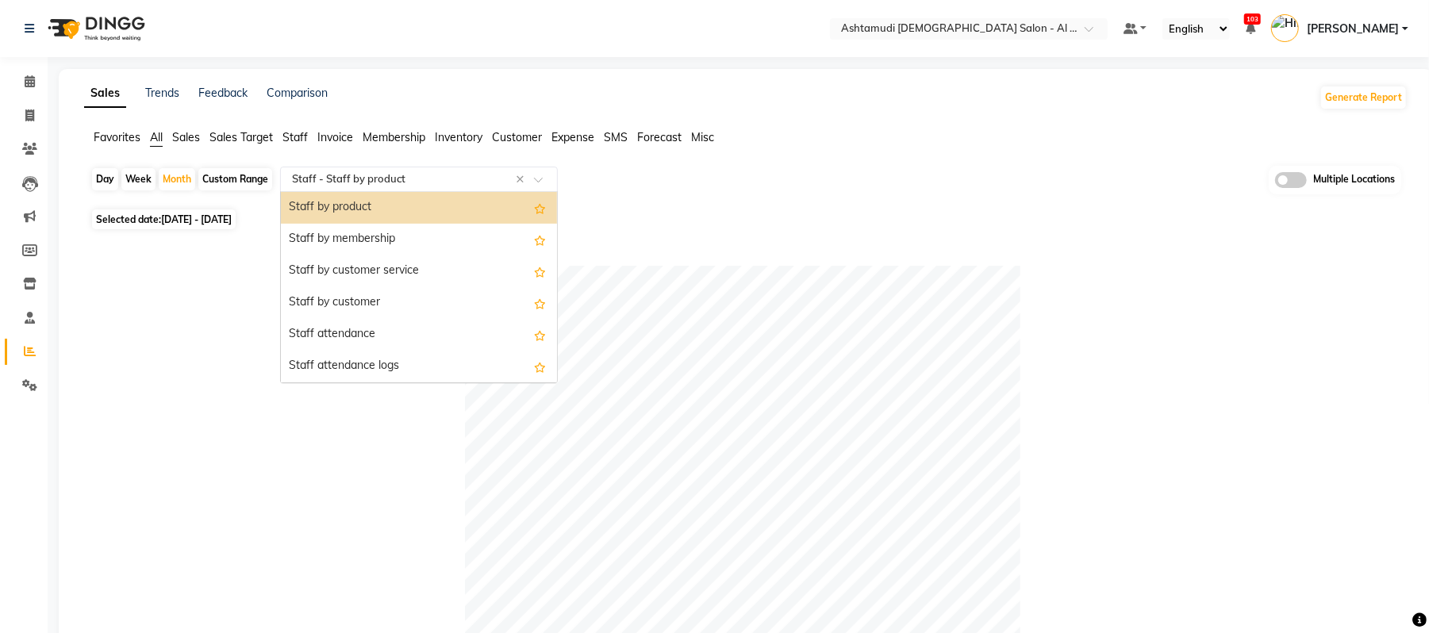
click at [353, 195] on div "Staff by product" at bounding box center [419, 208] width 276 height 32
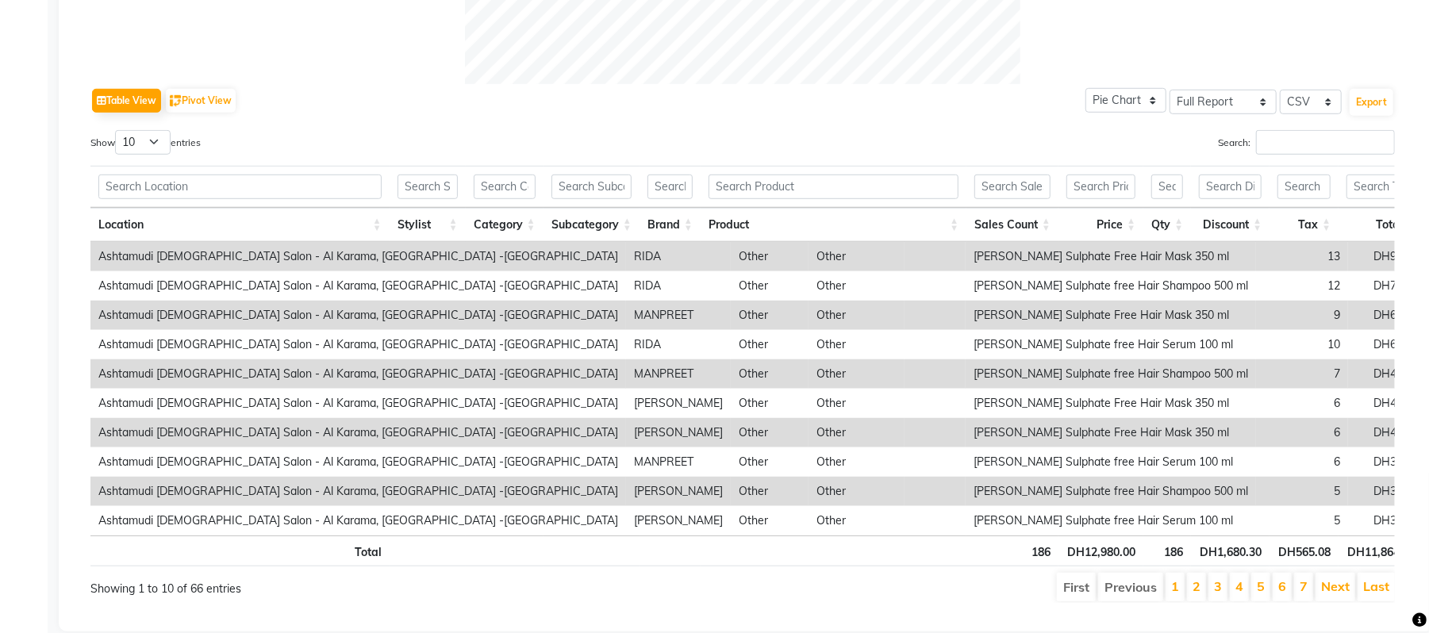
scroll to position [750, 0]
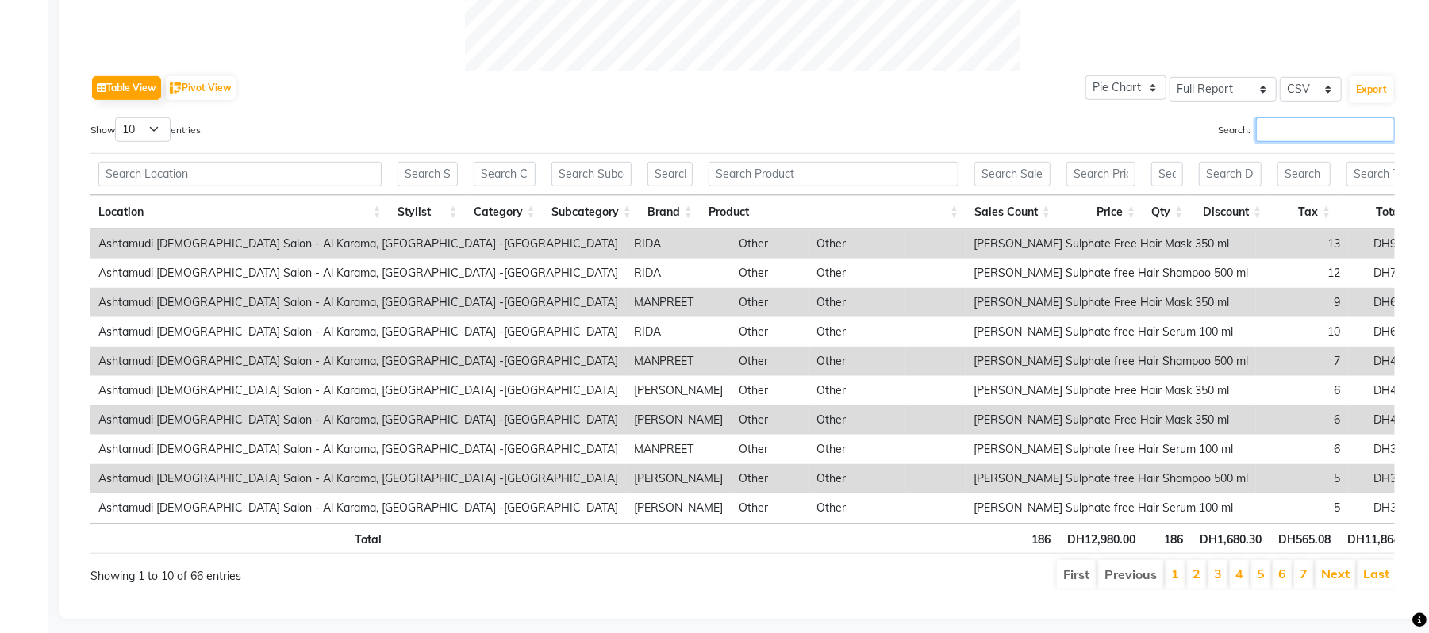
click at [1305, 136] on input "Search:" at bounding box center [1325, 129] width 139 height 25
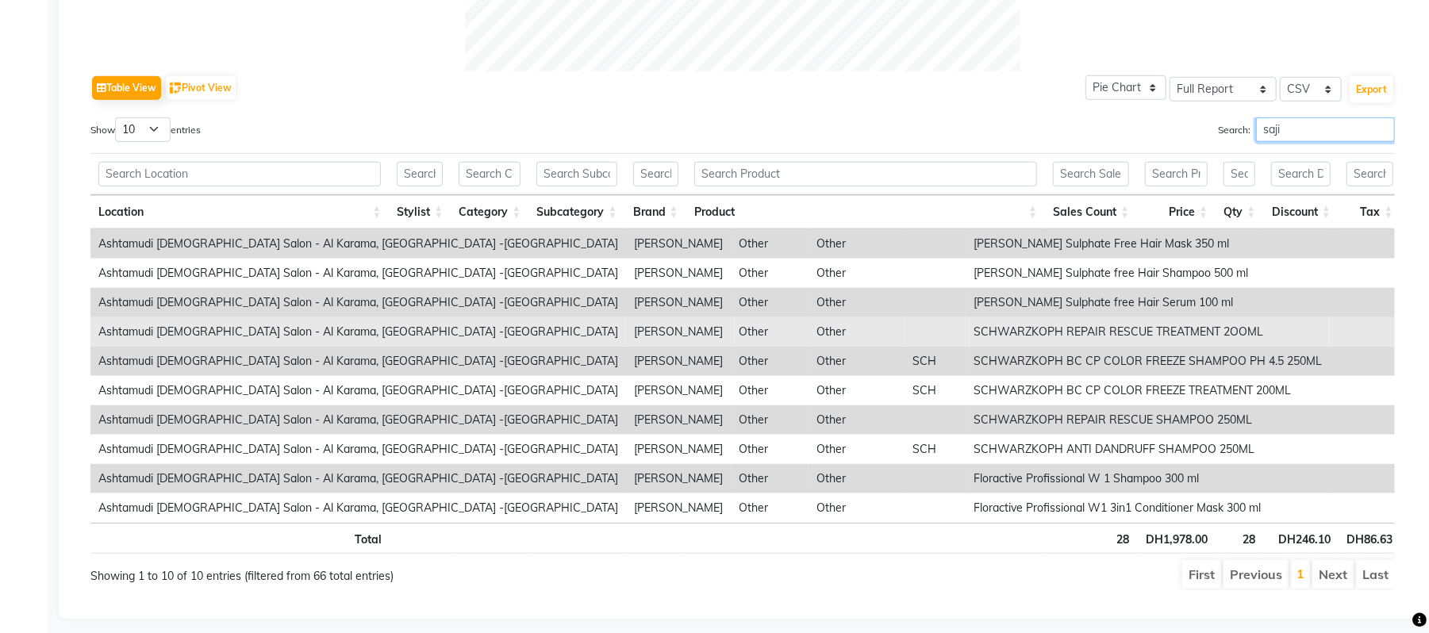
type input "saji"
click at [1008, 328] on td "SCHWARZKOPH REPAIR RESCUE TREATMENT 2OOML" at bounding box center [1147, 331] width 364 height 29
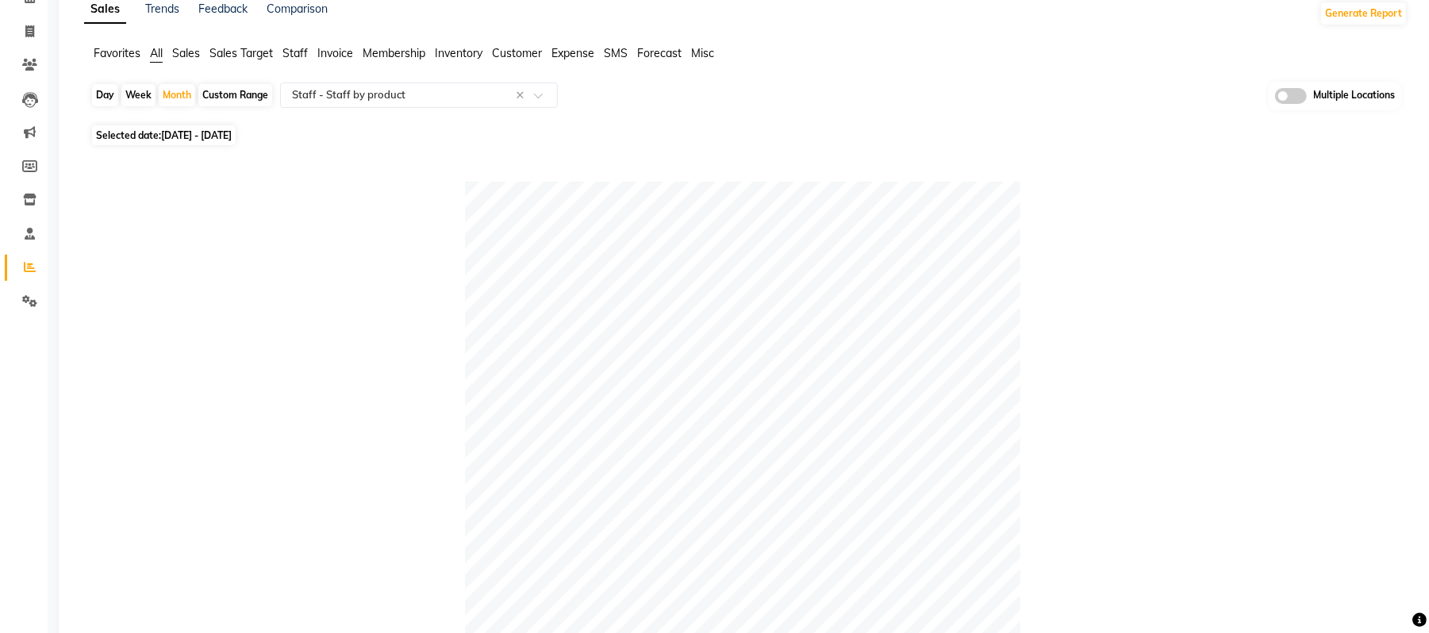
scroll to position [0, 0]
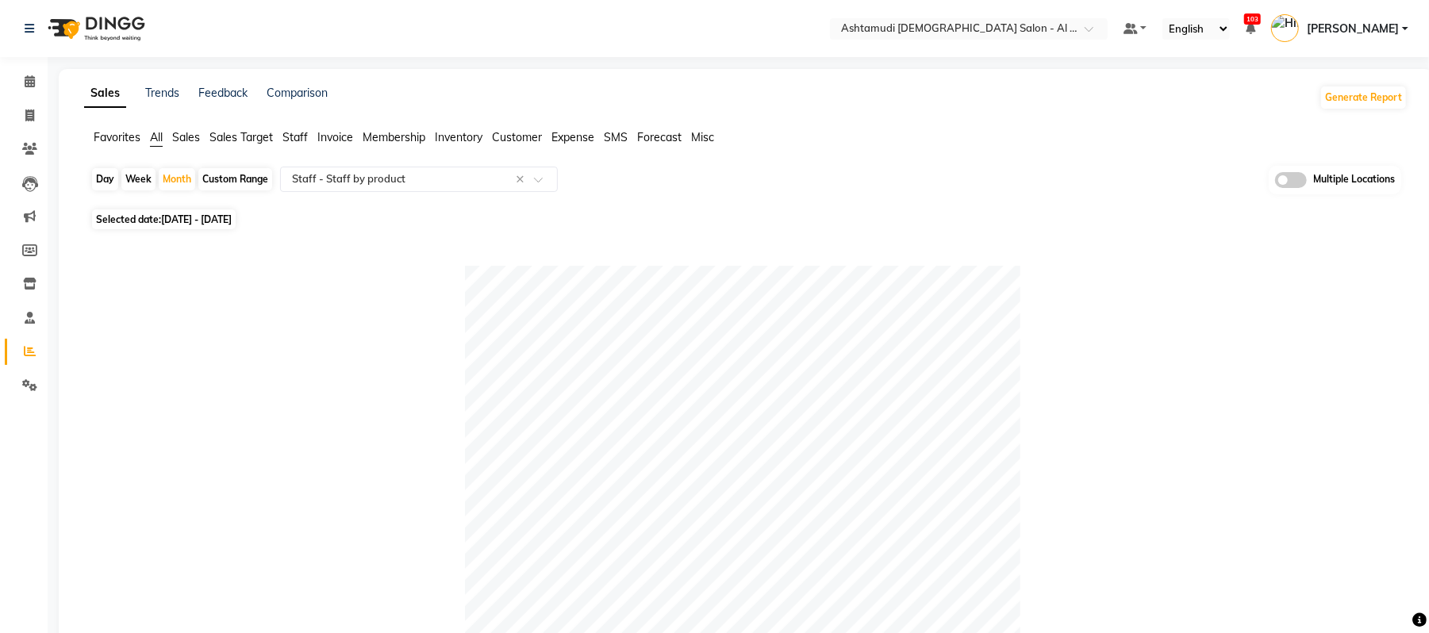
click at [95, 181] on div "Day" at bounding box center [105, 179] width 26 height 22
select select "8"
select select "2025"
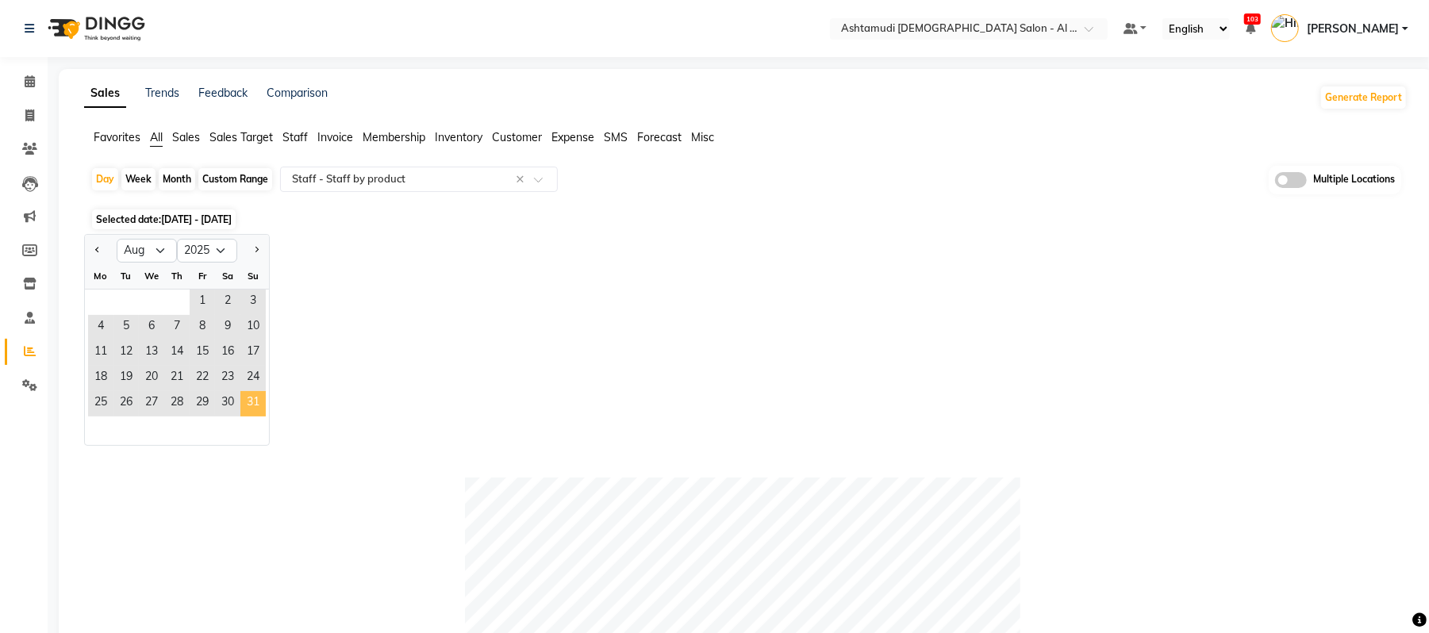
click at [263, 403] on span "31" at bounding box center [252, 403] width 25 height 25
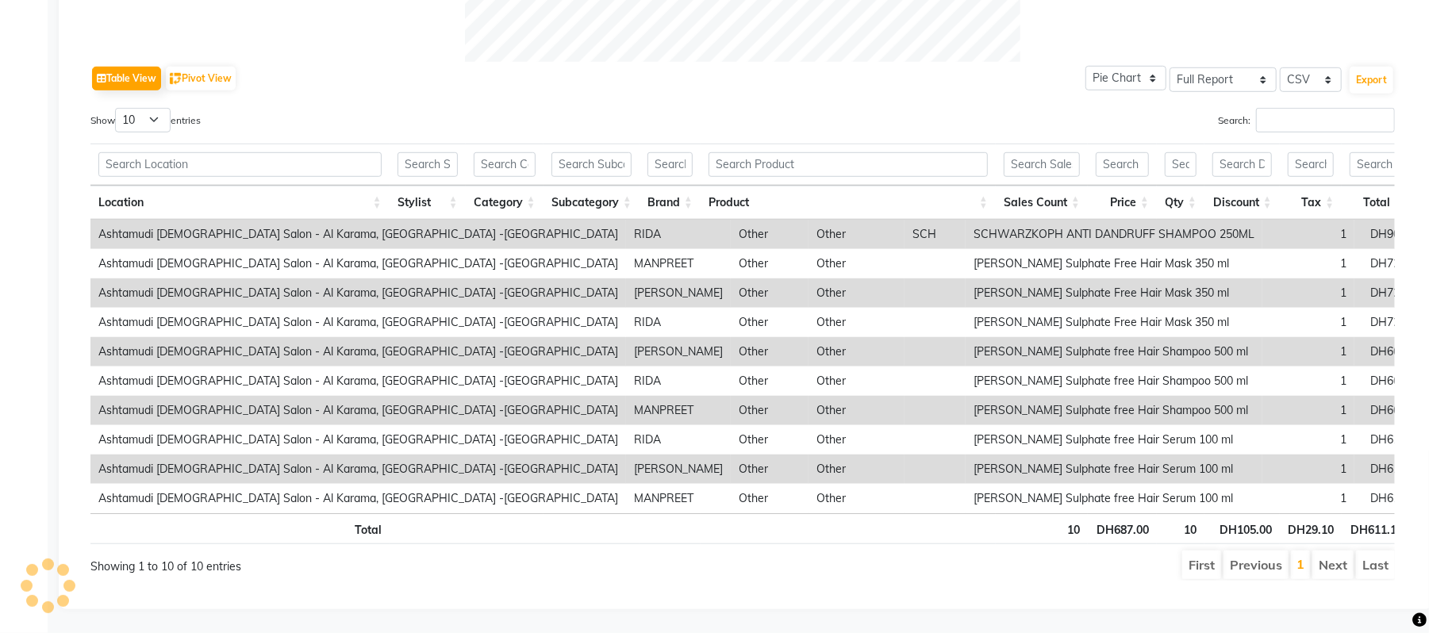
scroll to position [81, 0]
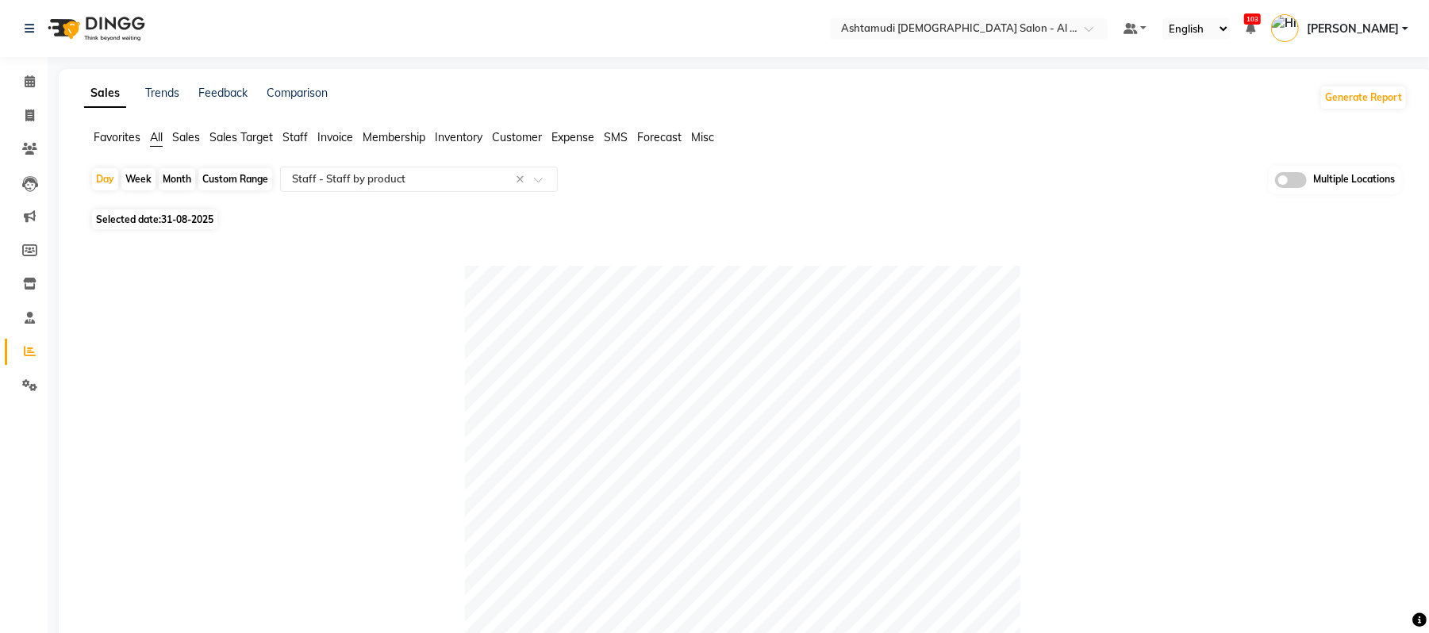
click at [172, 185] on div "Month" at bounding box center [177, 179] width 36 height 22
select select "8"
select select "2025"
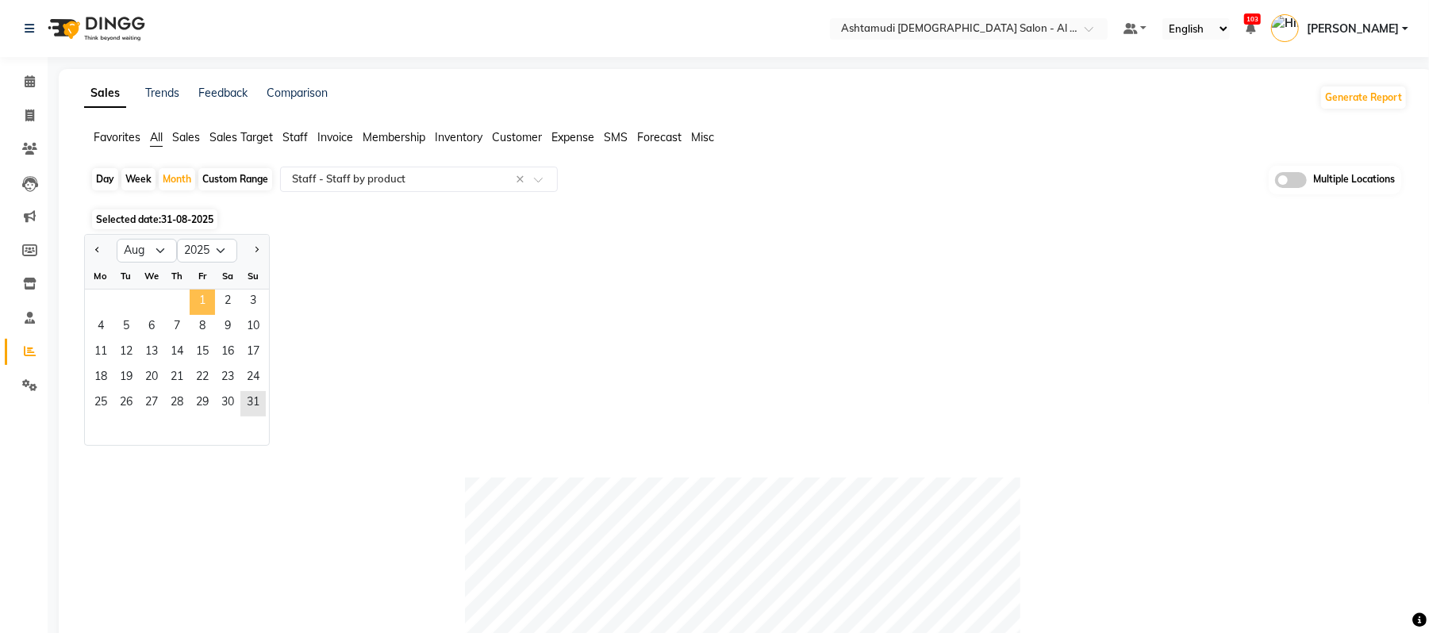
click at [198, 299] on span "1" at bounding box center [202, 302] width 25 height 25
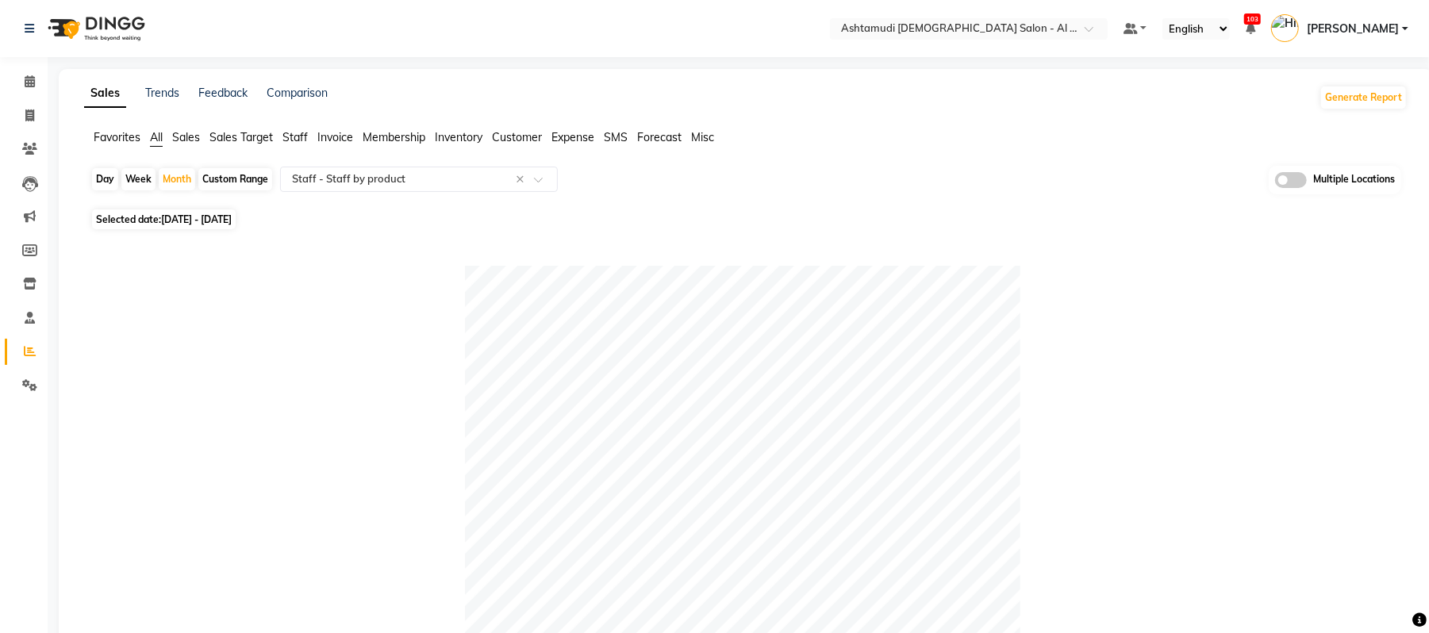
click at [877, 159] on div "Favorites All Sales Sales Target Staff Invoice Membership Inventory Customer Ex…" at bounding box center [745, 144] width 1347 height 30
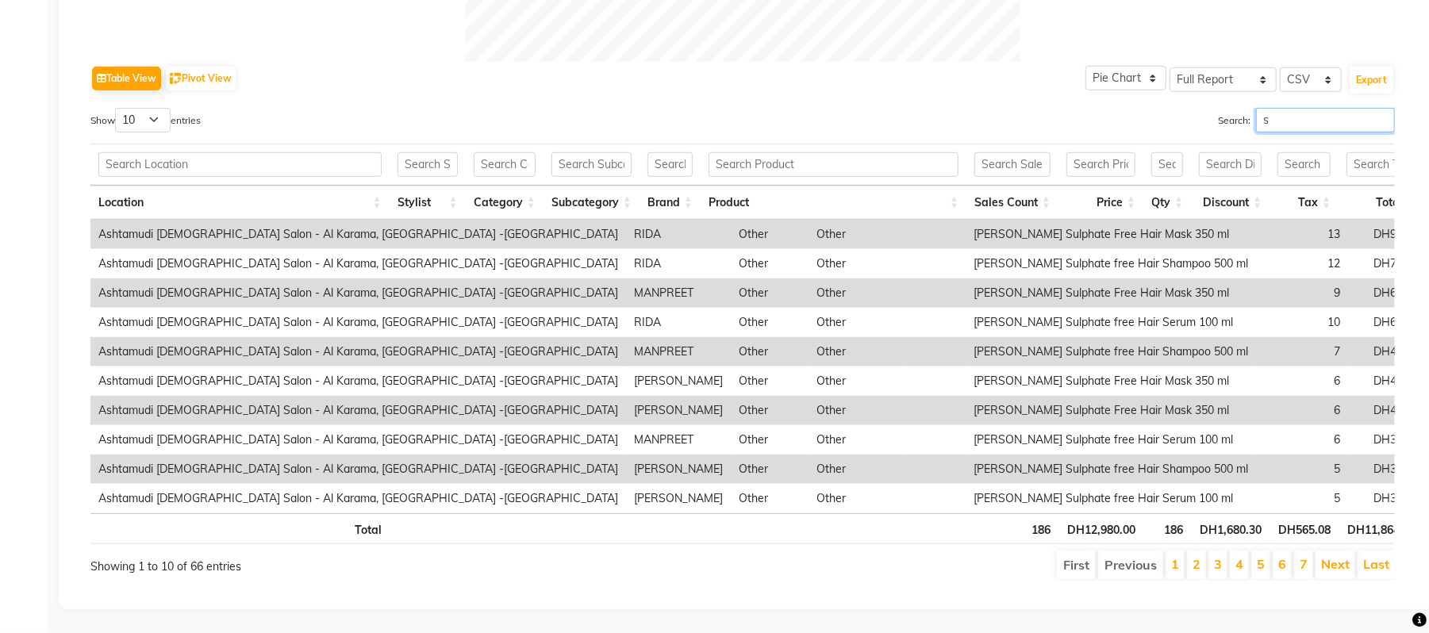
click at [1285, 108] on input "s" at bounding box center [1325, 120] width 139 height 25
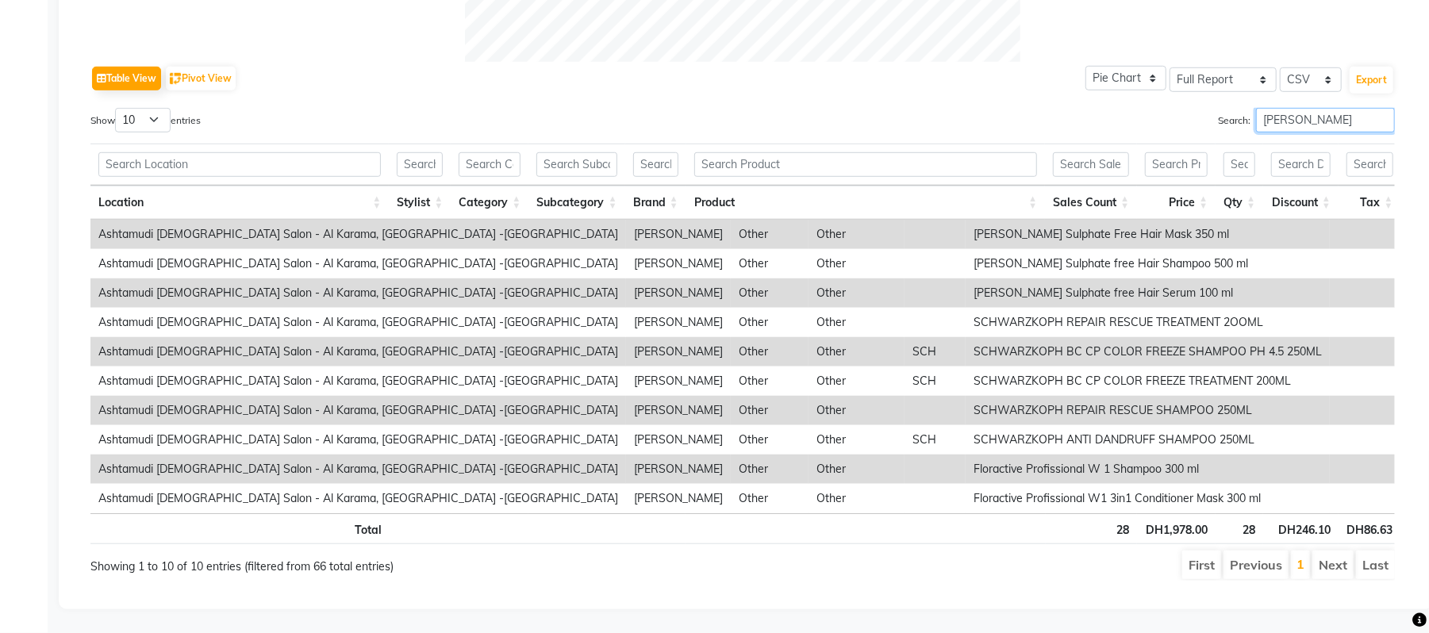
type input "sajita"
click at [308, 108] on div "Show 10 25 50 100 entries" at bounding box center [410, 123] width 640 height 31
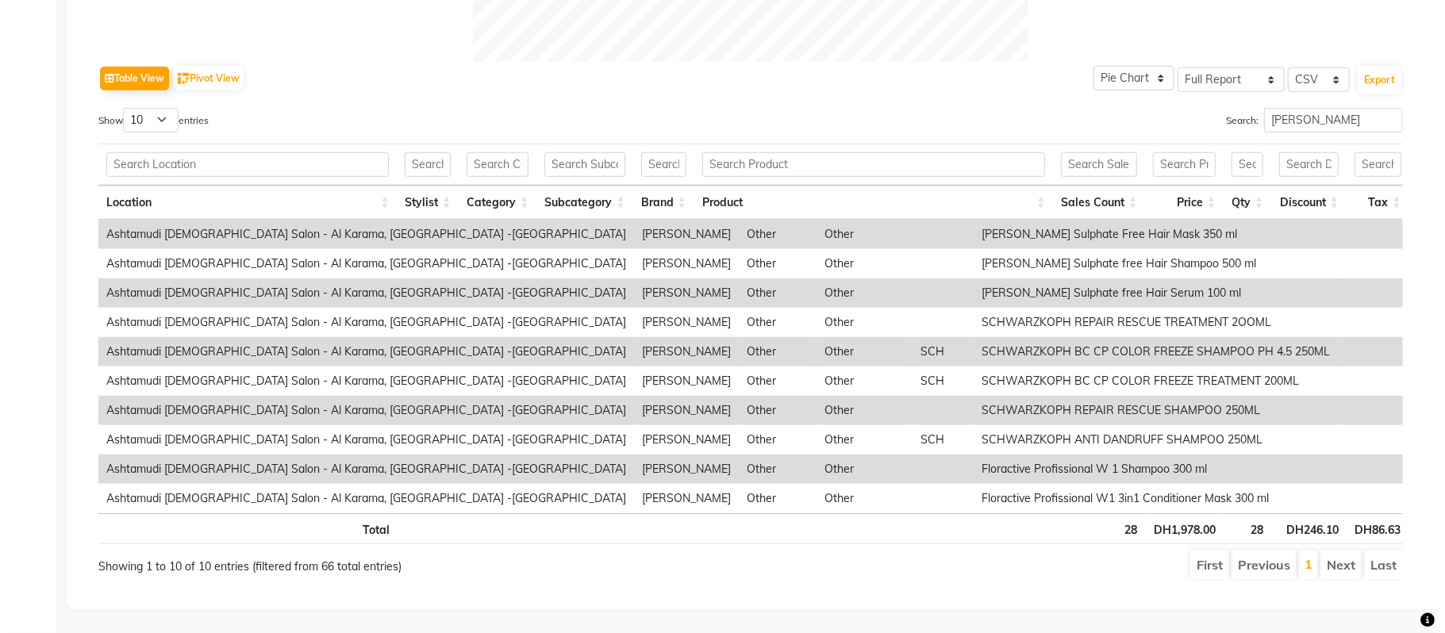
scroll to position [0, 0]
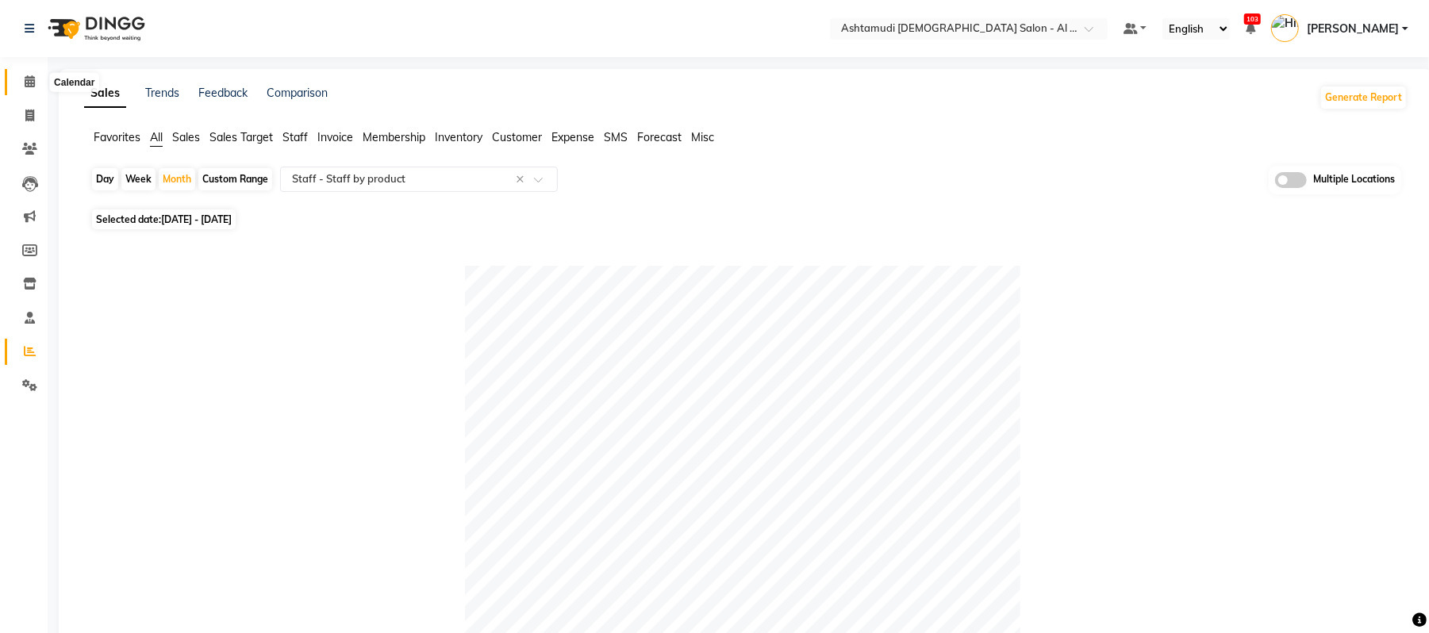
click at [19, 84] on span at bounding box center [30, 82] width 28 height 18
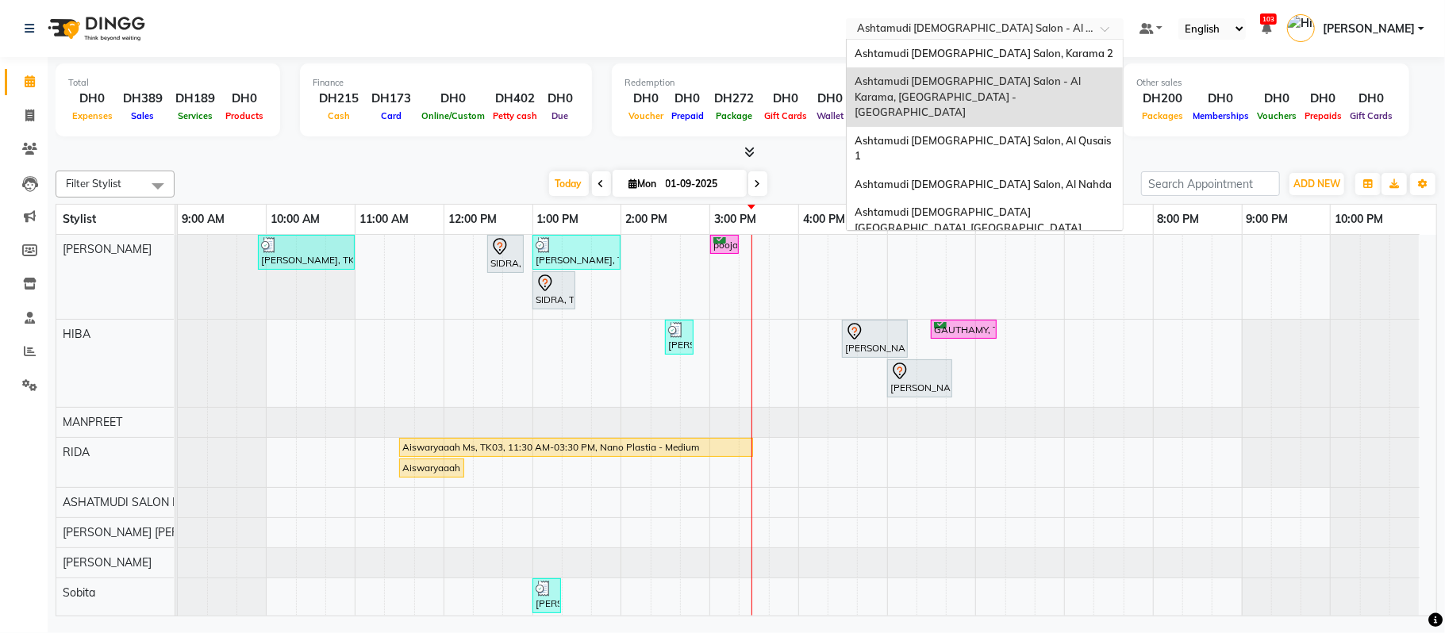
click at [928, 27] on input "text" at bounding box center [969, 30] width 230 height 16
click at [950, 52] on span "Ashtamudi [DEMOGRAPHIC_DATA] Salon, Karama 2" at bounding box center [983, 53] width 259 height 13
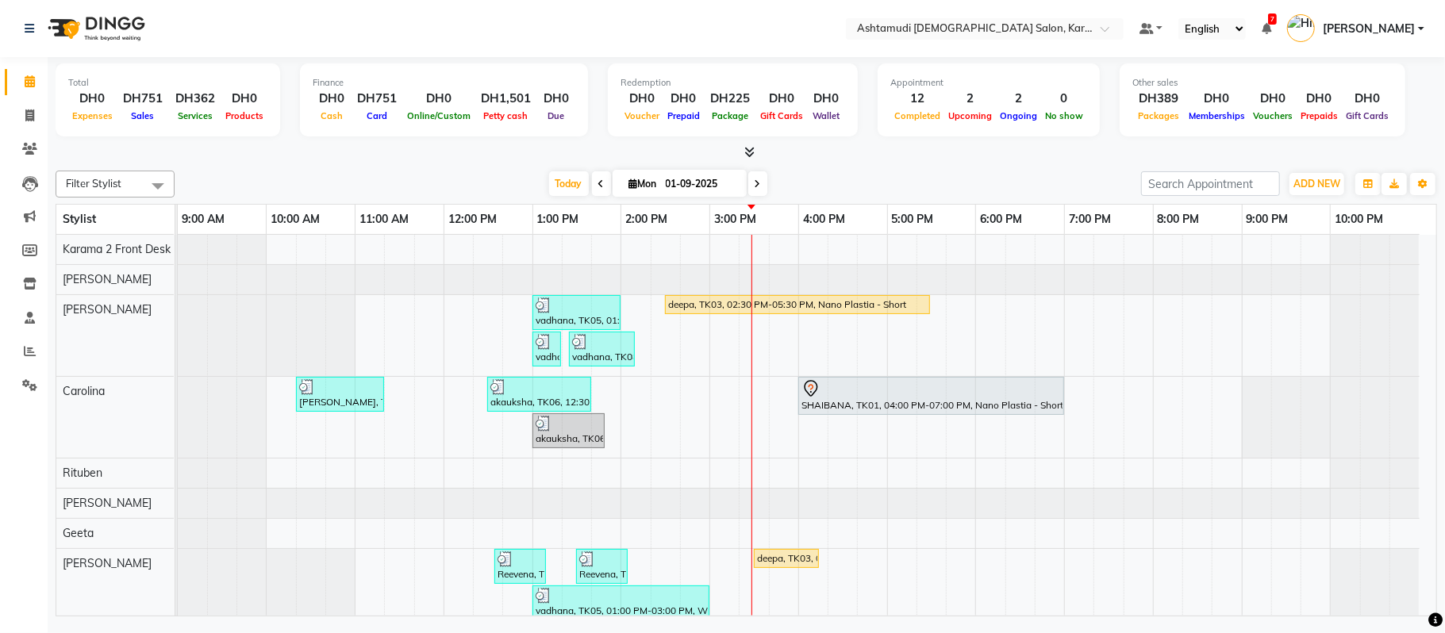
click at [1001, 11] on nav "Select Location × Ashtamudi [DEMOGRAPHIC_DATA] Salon, Karama 2 Default Panel My…" at bounding box center [722, 28] width 1445 height 57
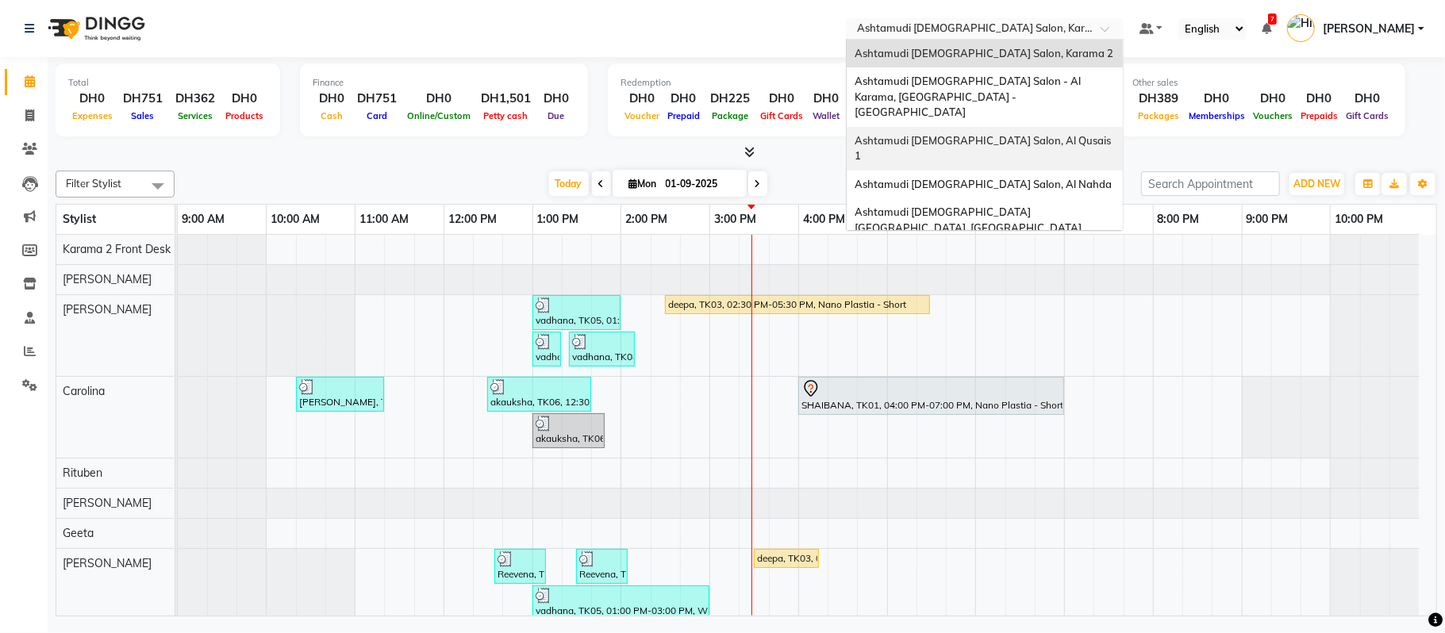
drag, startPoint x: 988, startPoint y: 33, endPoint x: 981, endPoint y: 132, distance: 98.6
click at [981, 40] on ng-select "Select Location × Ashtamudi [DEMOGRAPHIC_DATA] Salon, Karama 2 Ashtamudi [DEMOG…" at bounding box center [985, 28] width 278 height 21
click at [981, 132] on div "Ashtamudi [DEMOGRAPHIC_DATA] Salon, Al Qusais 1" at bounding box center [984, 149] width 276 height 44
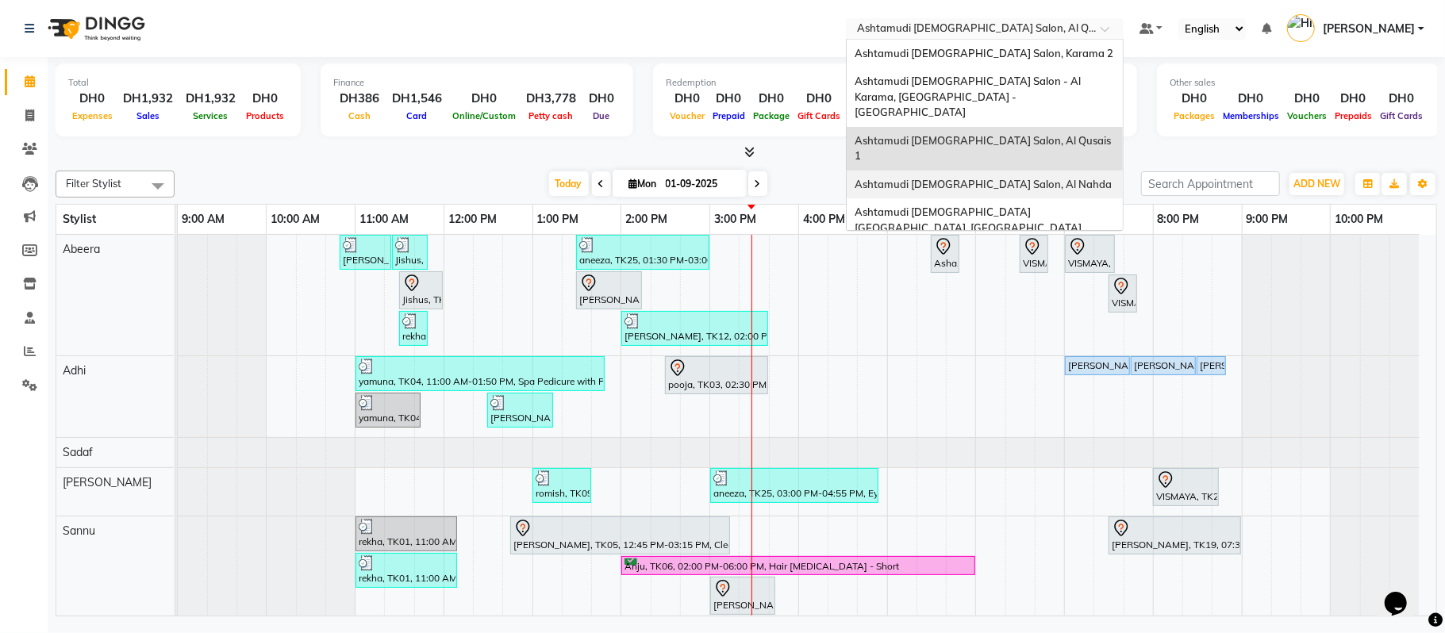
click at [968, 178] on span "Ashtamudi [DEMOGRAPHIC_DATA] Salon, Al Nahda" at bounding box center [982, 184] width 257 height 13
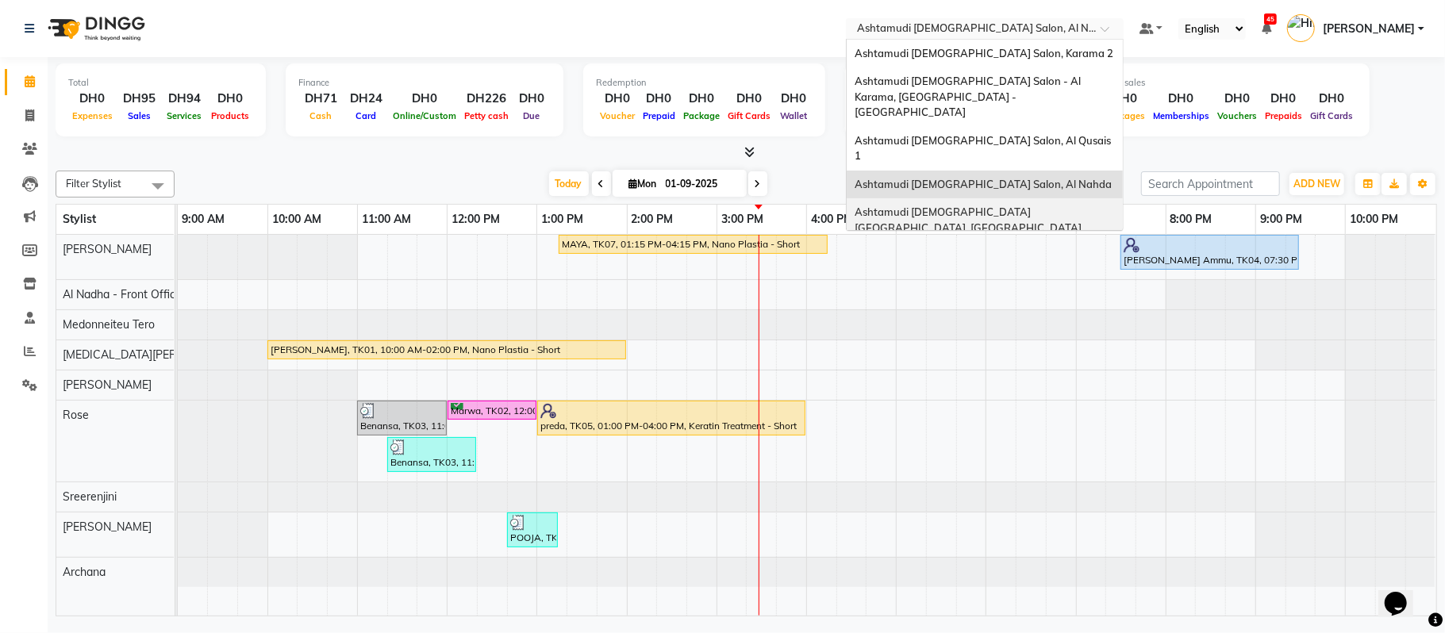
drag, startPoint x: 962, startPoint y: 22, endPoint x: 917, endPoint y: 176, distance: 160.4
click at [917, 40] on ng-select "Select Location × Ashtamudi Ladies Salon, Al Nahda Ashtamudi Ladies Salon, Kara…" at bounding box center [985, 28] width 278 height 21
click at [917, 205] on span "Ashtamudi [DEMOGRAPHIC_DATA] [GEOGRAPHIC_DATA], [GEOGRAPHIC_DATA]" at bounding box center [967, 219] width 227 height 29
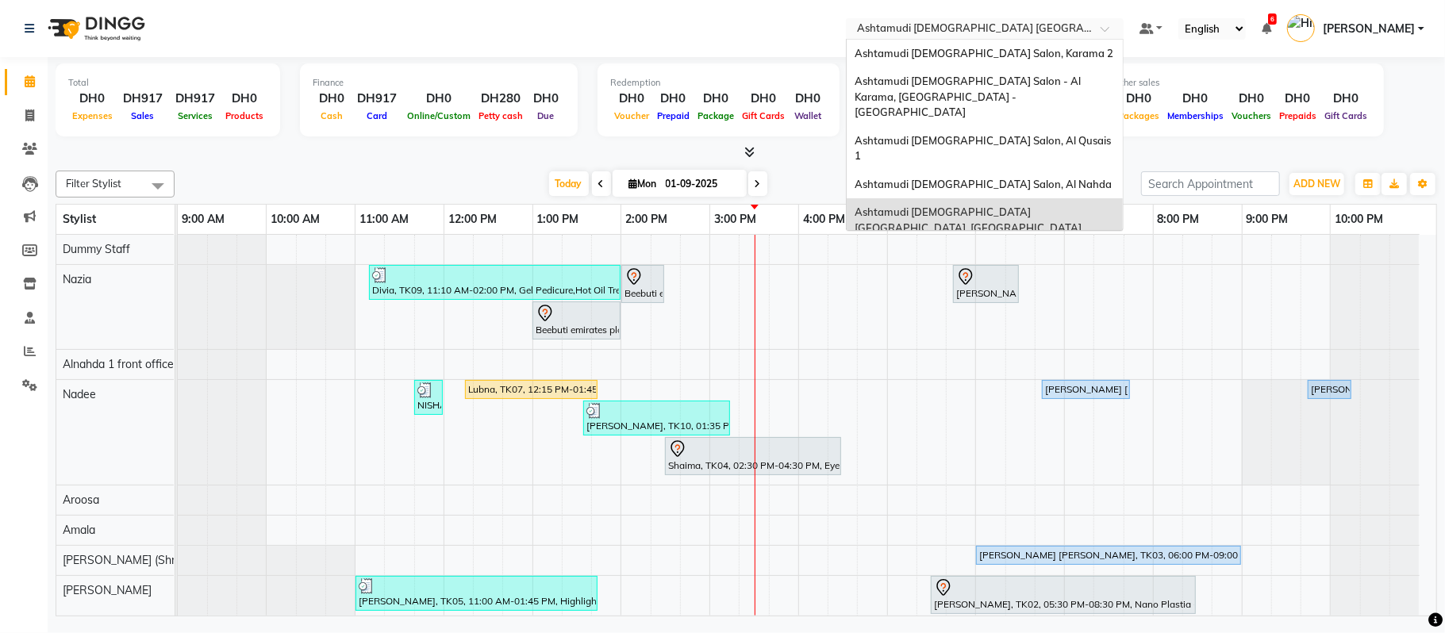
drag, startPoint x: 1042, startPoint y: 33, endPoint x: 992, endPoint y: 198, distance: 171.9
click at [992, 40] on ng-select "Select Location × Ashtamudi [DEMOGRAPHIC_DATA][GEOGRAPHIC_DATA], [GEOGRAPHIC_DA…" at bounding box center [985, 28] width 278 height 21
click at [992, 242] on div "Ashtamudi [DEMOGRAPHIC_DATA] Salon (Classic Touch ) – Al Warqa, Al Warqa" at bounding box center [984, 264] width 276 height 44
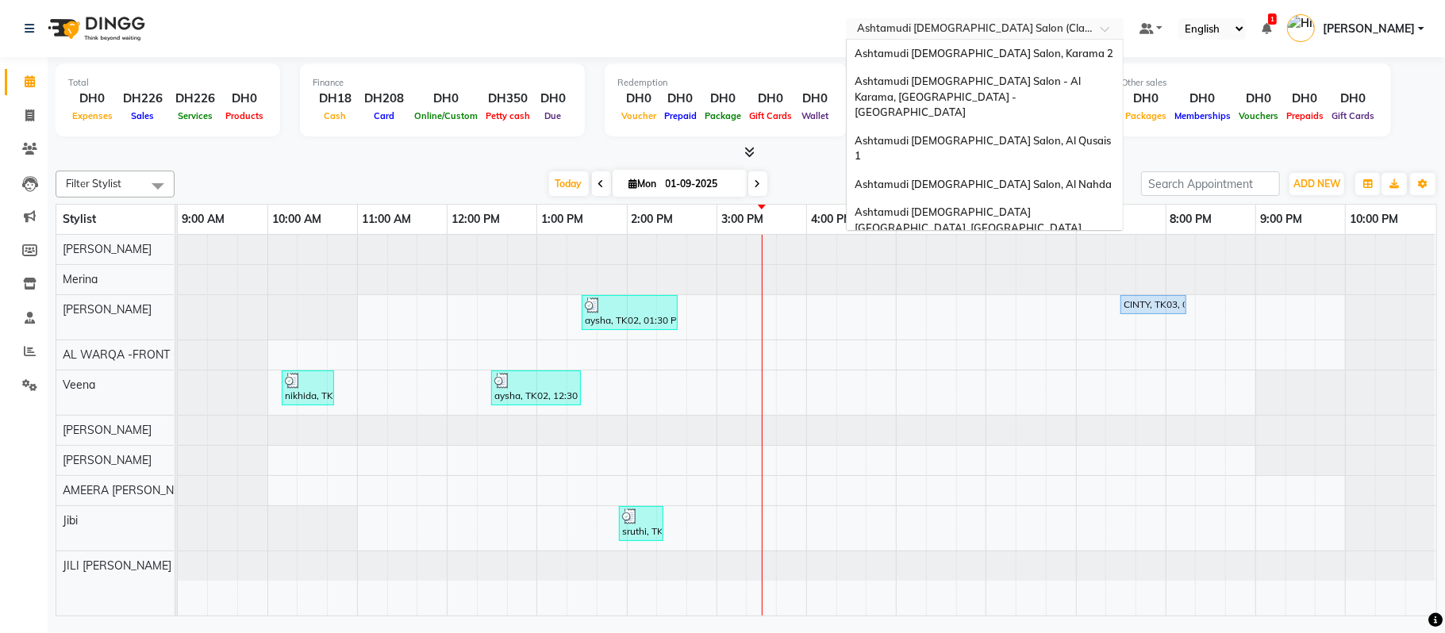
click at [1007, 25] on input "text" at bounding box center [969, 30] width 230 height 16
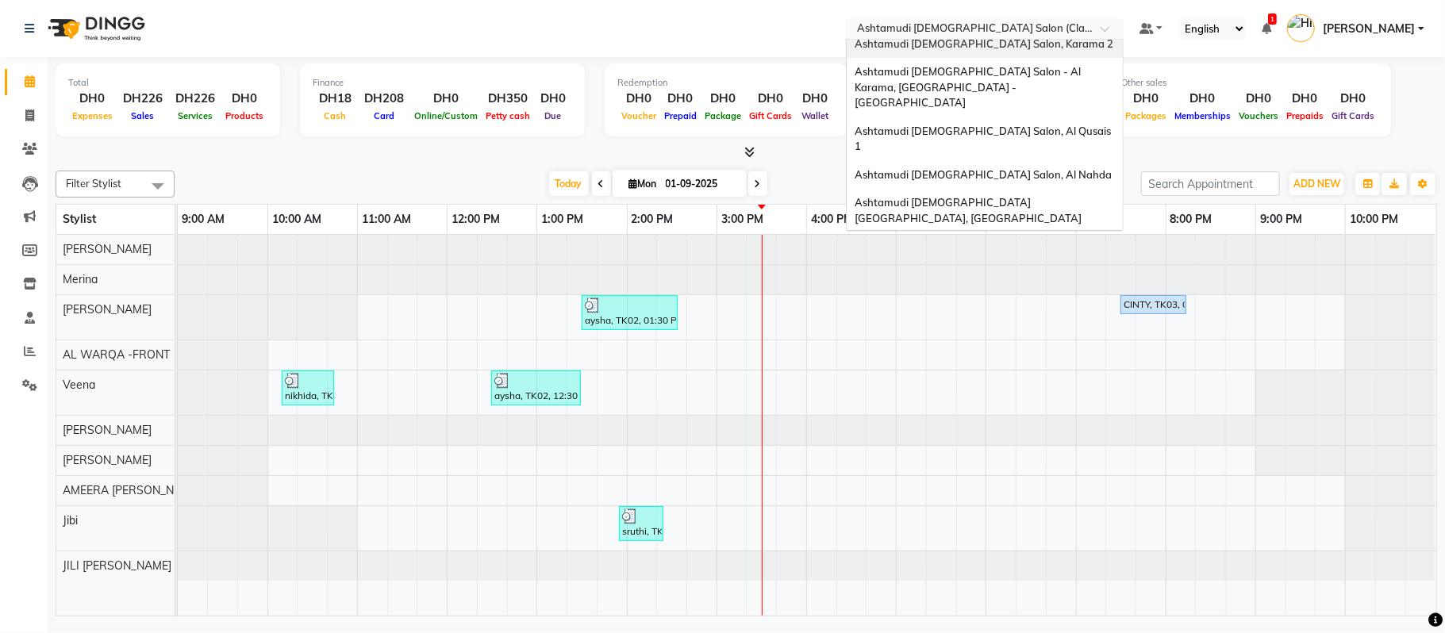
drag, startPoint x: 992, startPoint y: 36, endPoint x: 988, endPoint y: 48, distance: 12.5
click at [988, 40] on ng-select "Select Location × Ashtamudi [DEMOGRAPHIC_DATA] Salon (Classic Touch ) – Al Warq…" at bounding box center [985, 28] width 278 height 21
click at [988, 48] on span "Ashtamudi [DEMOGRAPHIC_DATA] Salon, Karama 2" at bounding box center [983, 43] width 259 height 13
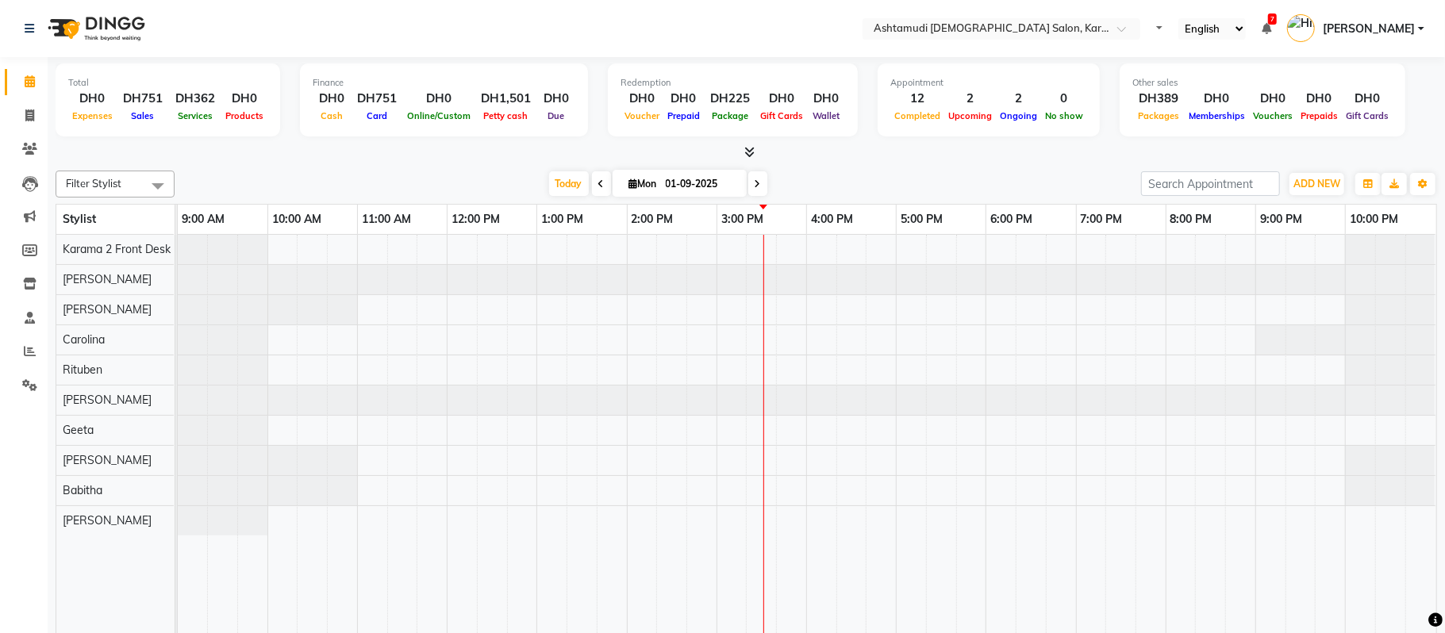
select select "en"
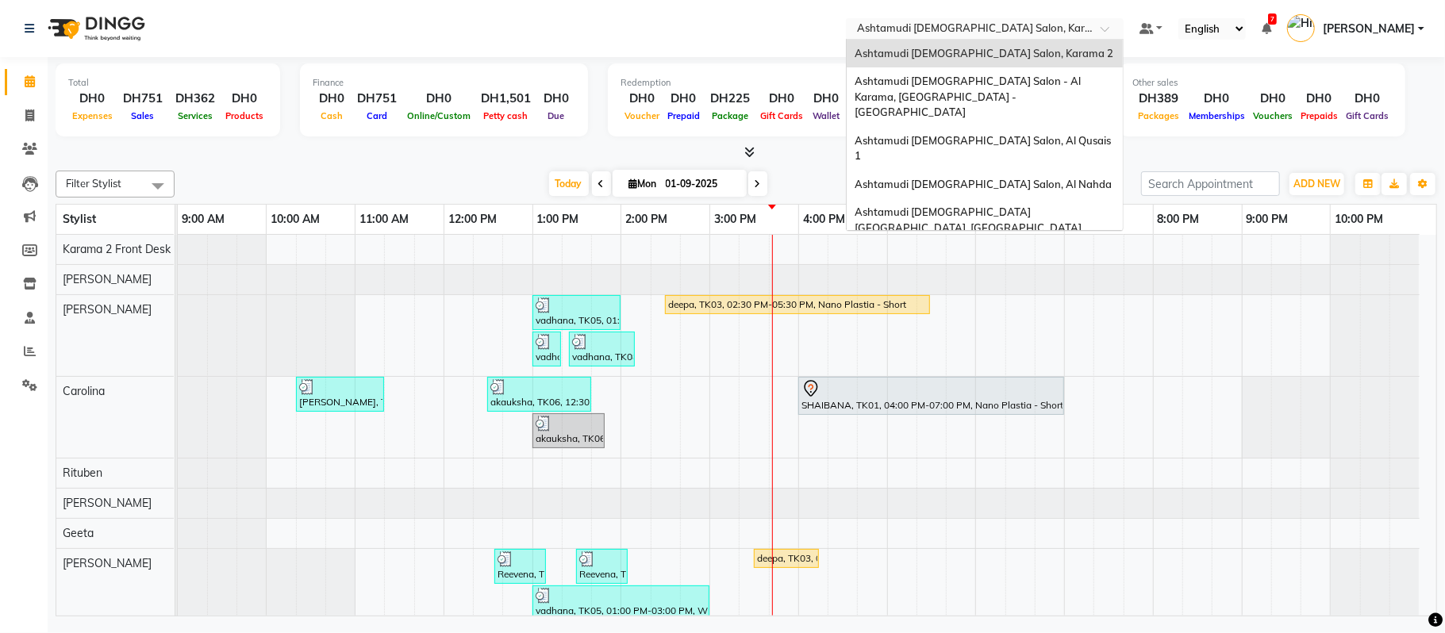
click at [977, 35] on input "text" at bounding box center [969, 30] width 230 height 16
click at [974, 249] on span "Ashtamudi [DEMOGRAPHIC_DATA] Salon (Classic Touch ) – Al Warqa, Al Warqa" at bounding box center [977, 263] width 247 height 29
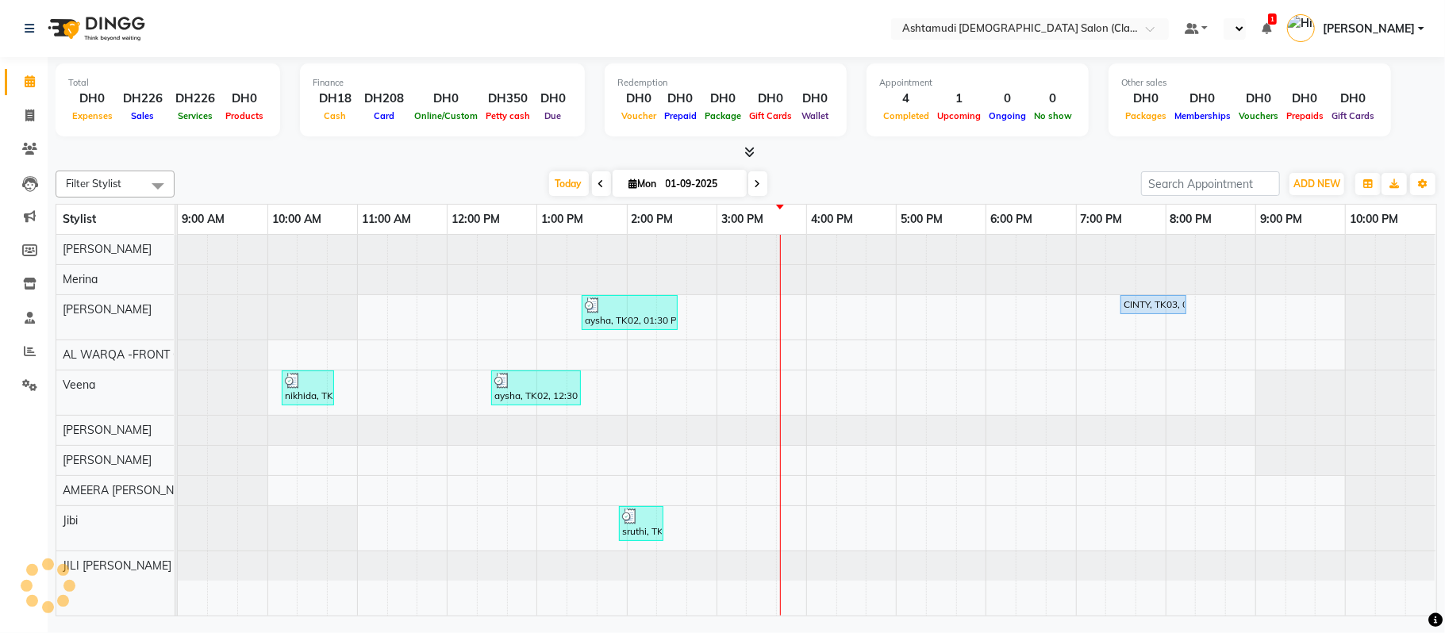
select select "en"
click at [750, 191] on span at bounding box center [757, 183] width 19 height 25
type input "02-09-2025"
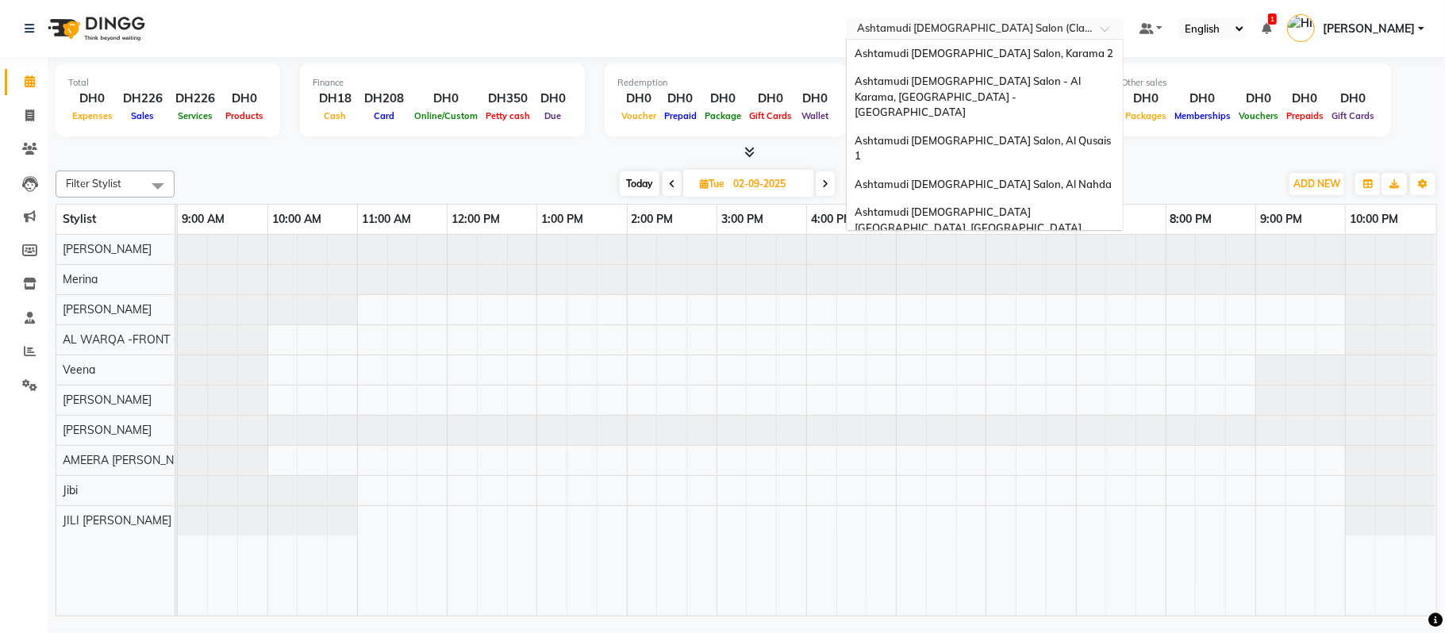
scroll to position [10, 0]
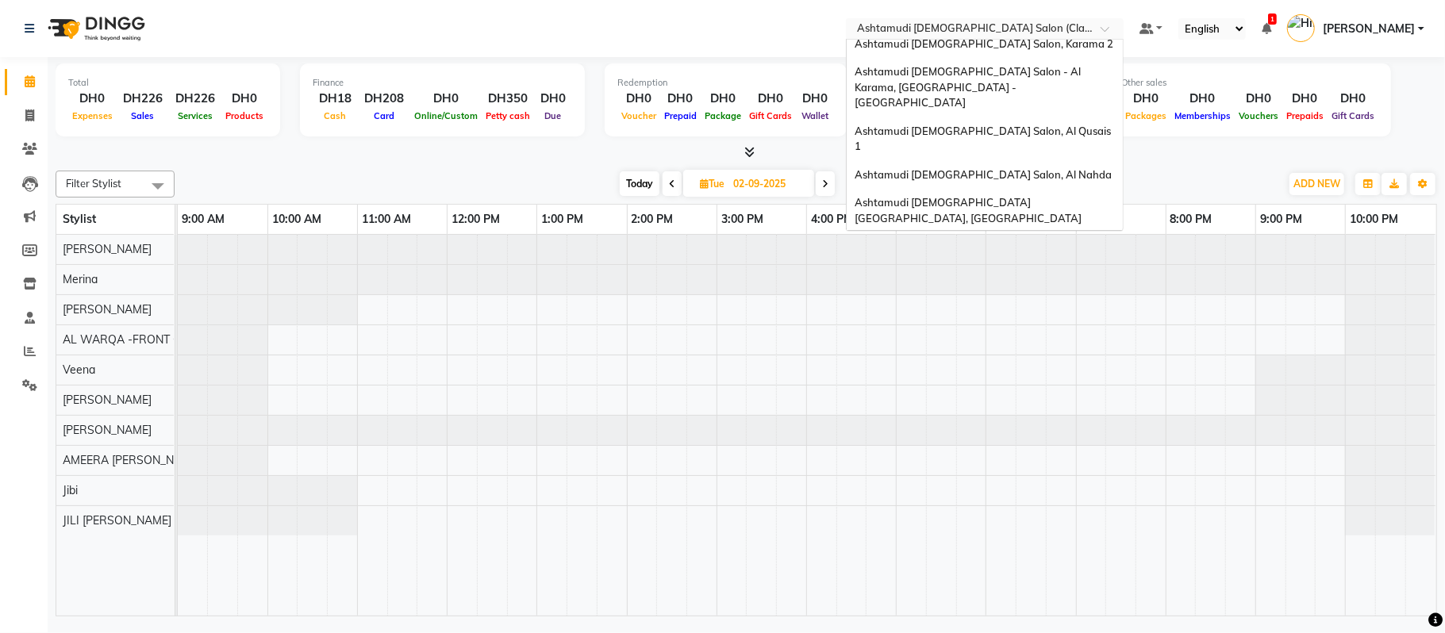
click at [973, 26] on input "text" at bounding box center [969, 30] width 230 height 16
click at [931, 43] on span "Ashtamudi [DEMOGRAPHIC_DATA] Salon, Karama 2" at bounding box center [983, 43] width 259 height 13
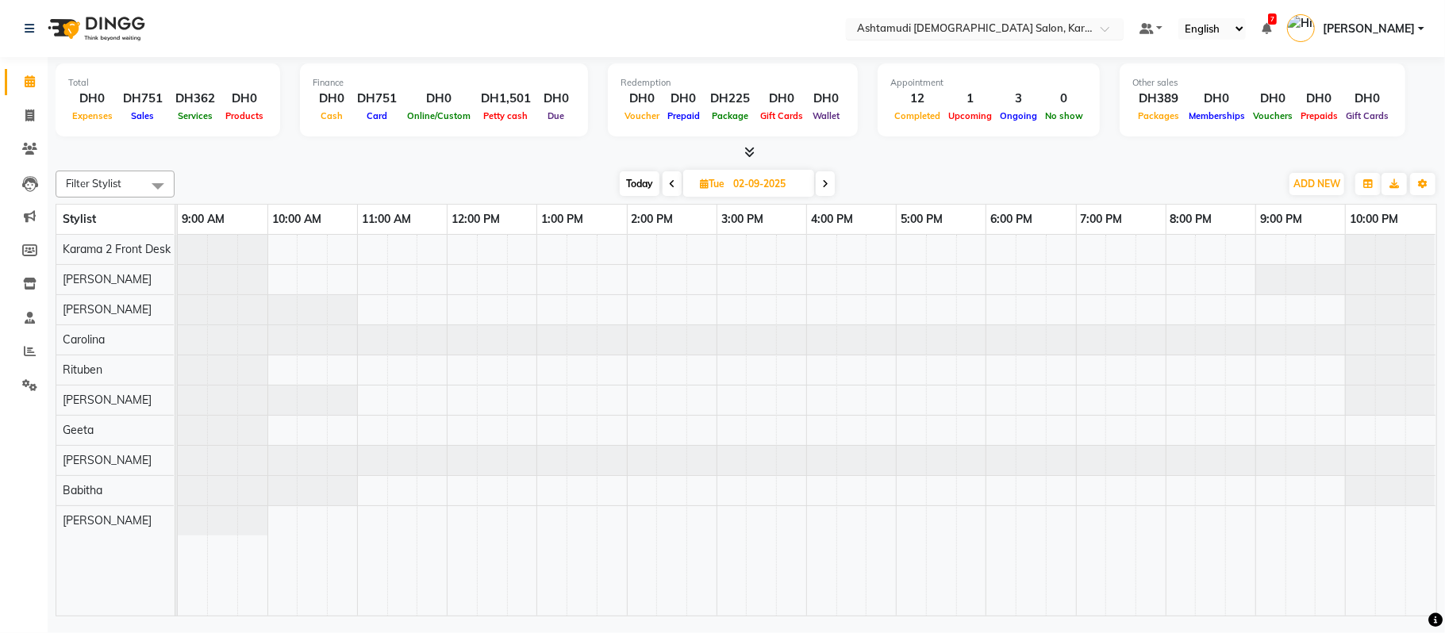
click at [936, 24] on input "text" at bounding box center [969, 30] width 230 height 16
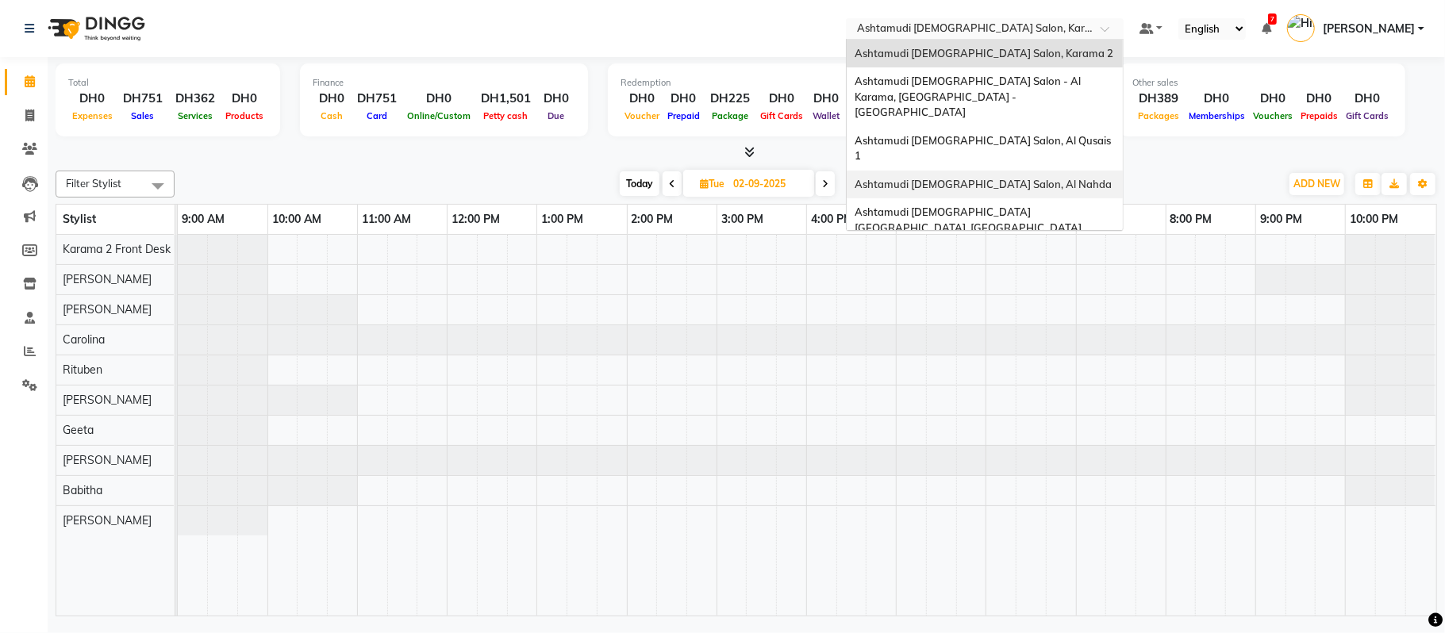
click at [962, 178] on span "Ashtamudi [DEMOGRAPHIC_DATA] Salon, Al Nahda" at bounding box center [982, 184] width 257 height 13
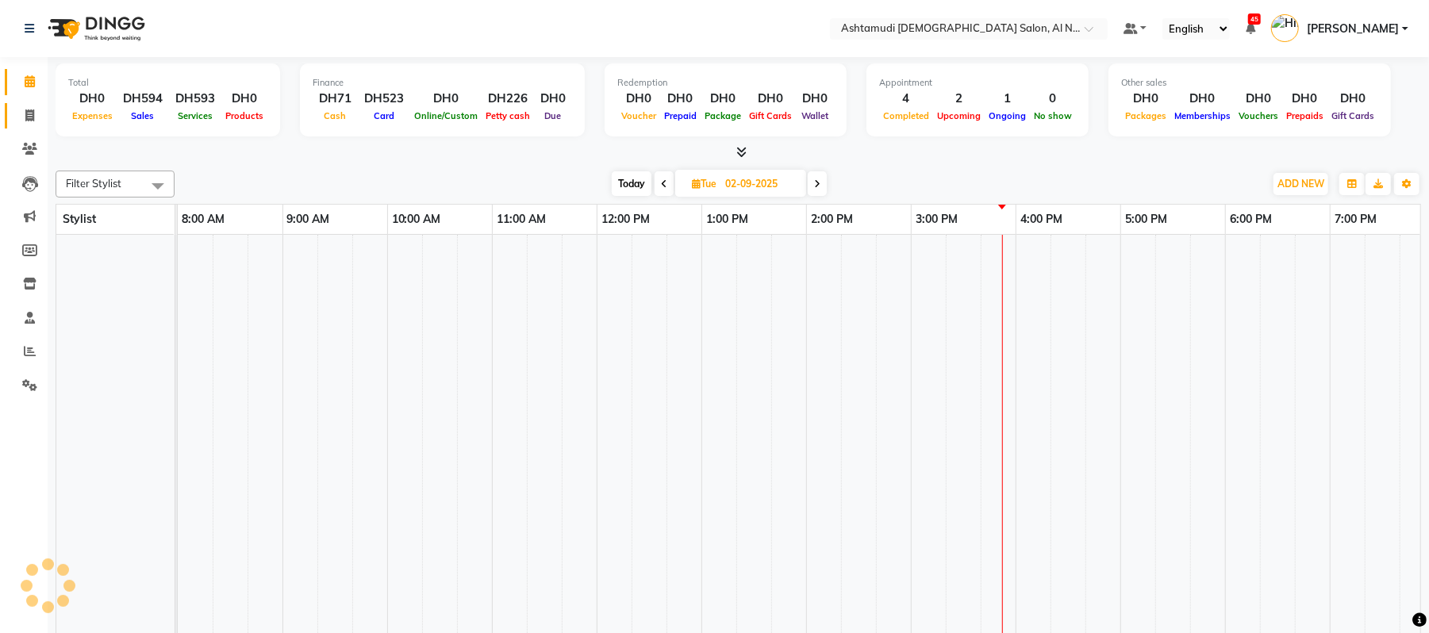
select select "en"
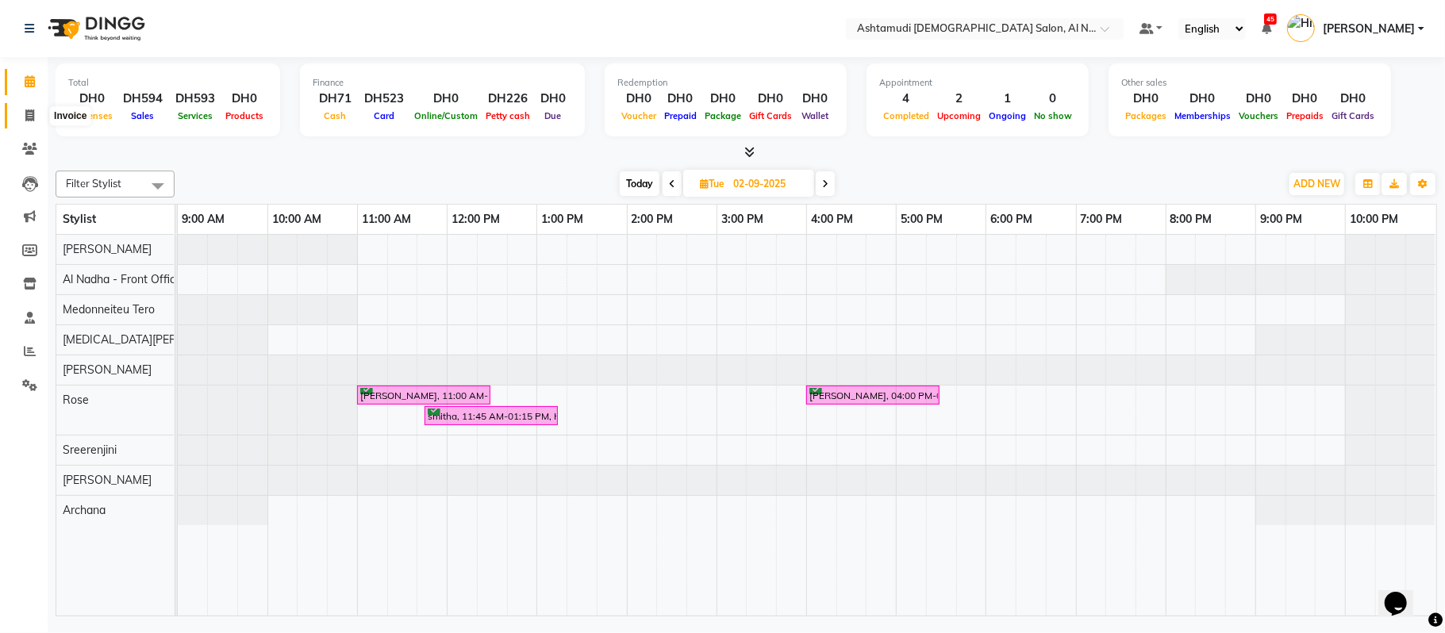
click at [35, 118] on span at bounding box center [30, 116] width 28 height 18
select select "service"
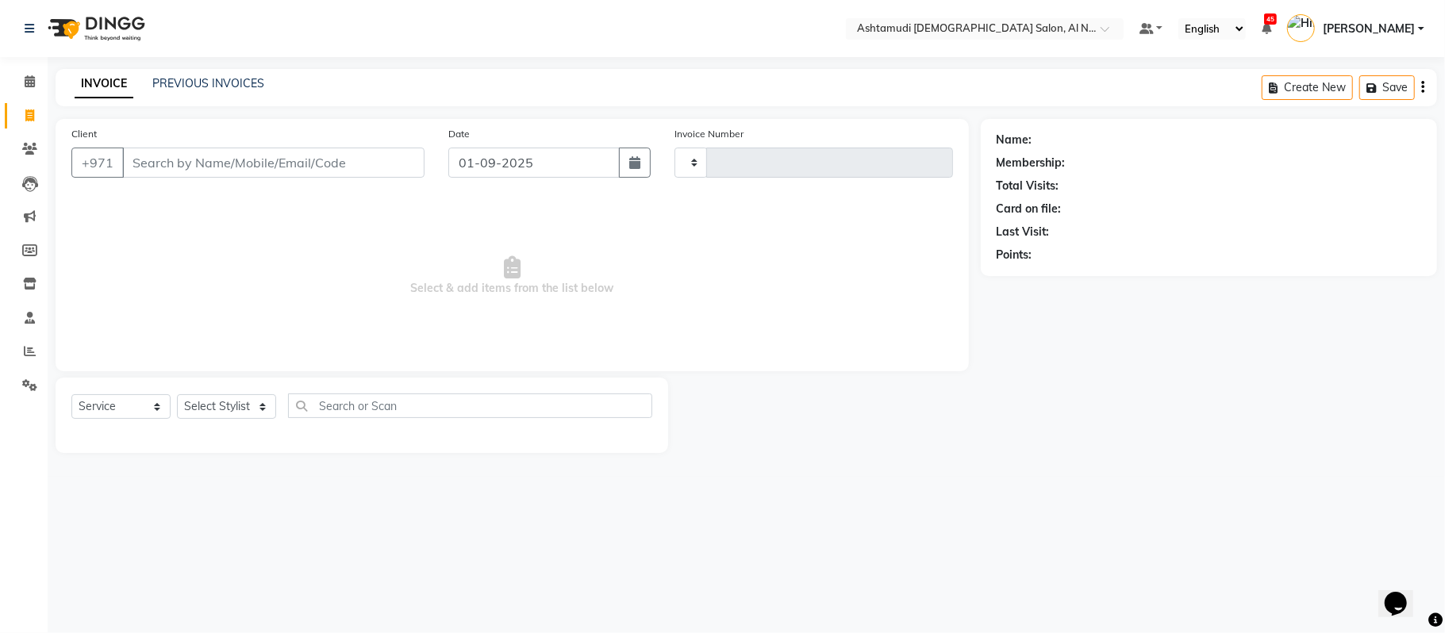
type input "2211"
select select "7088"
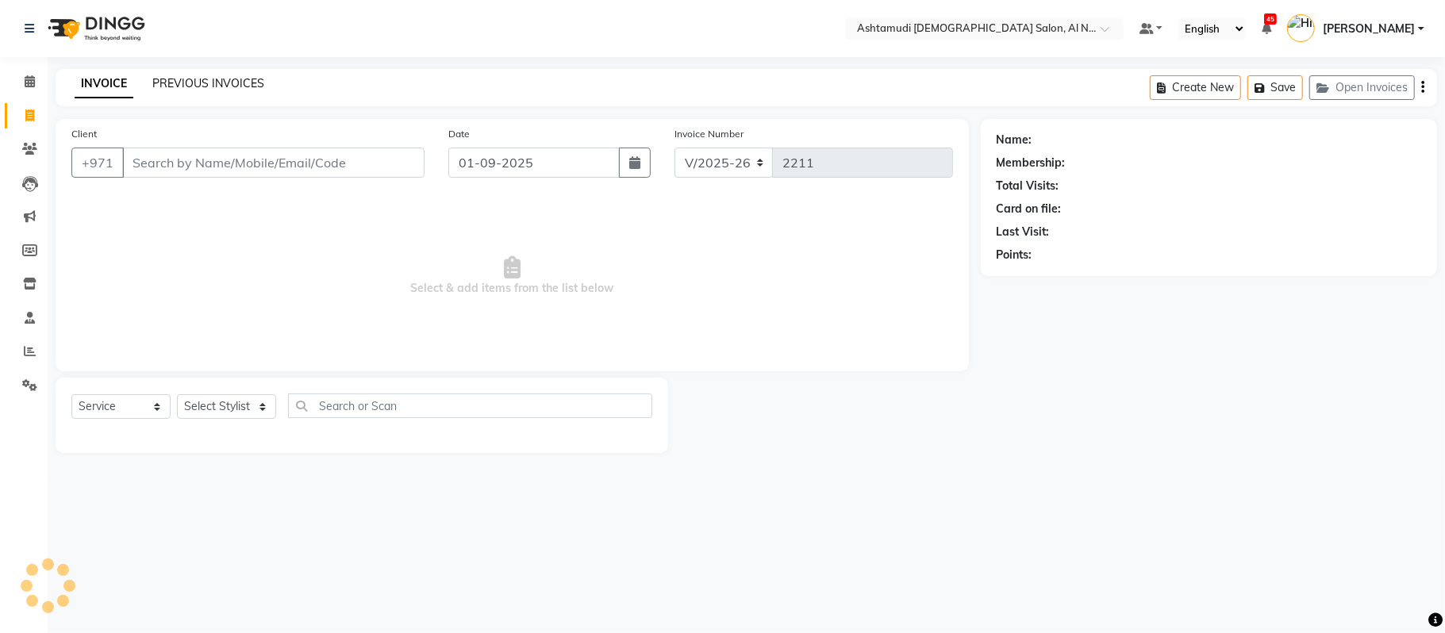
click at [244, 87] on link "PREVIOUS INVOICES" at bounding box center [208, 83] width 112 height 14
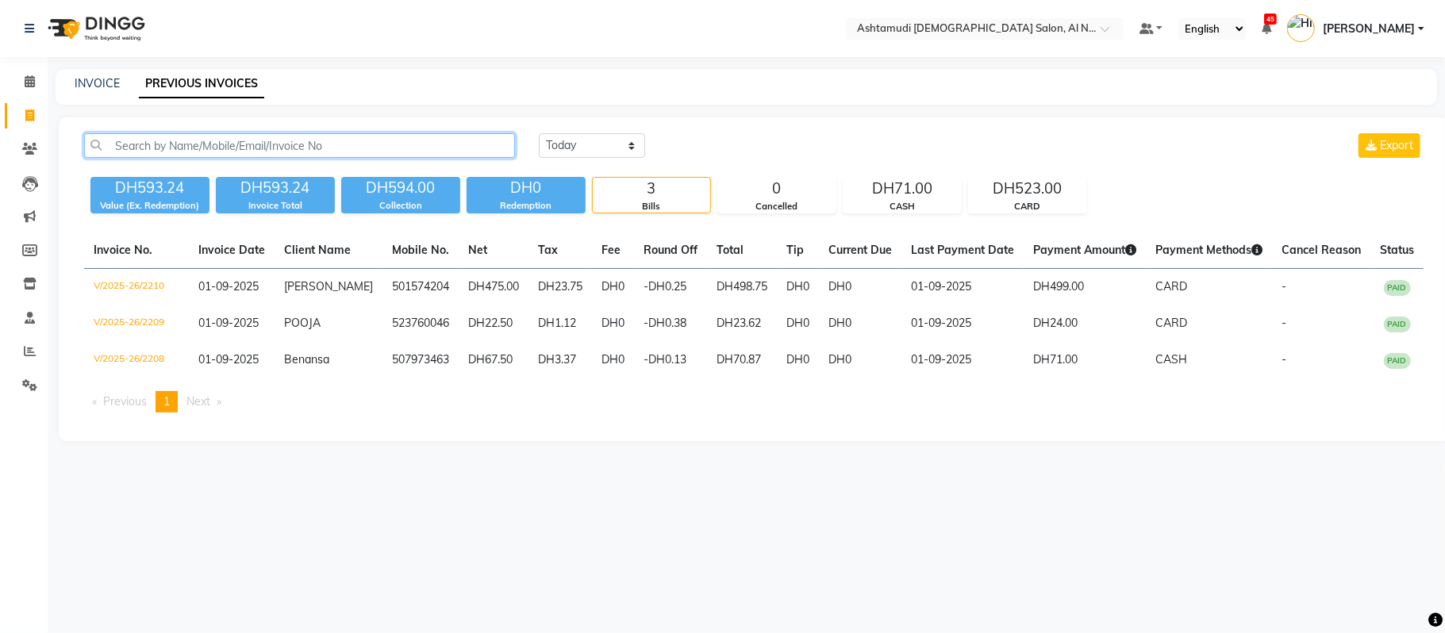
click at [274, 138] on input "text" at bounding box center [299, 145] width 431 height 25
paste input "0503482669"
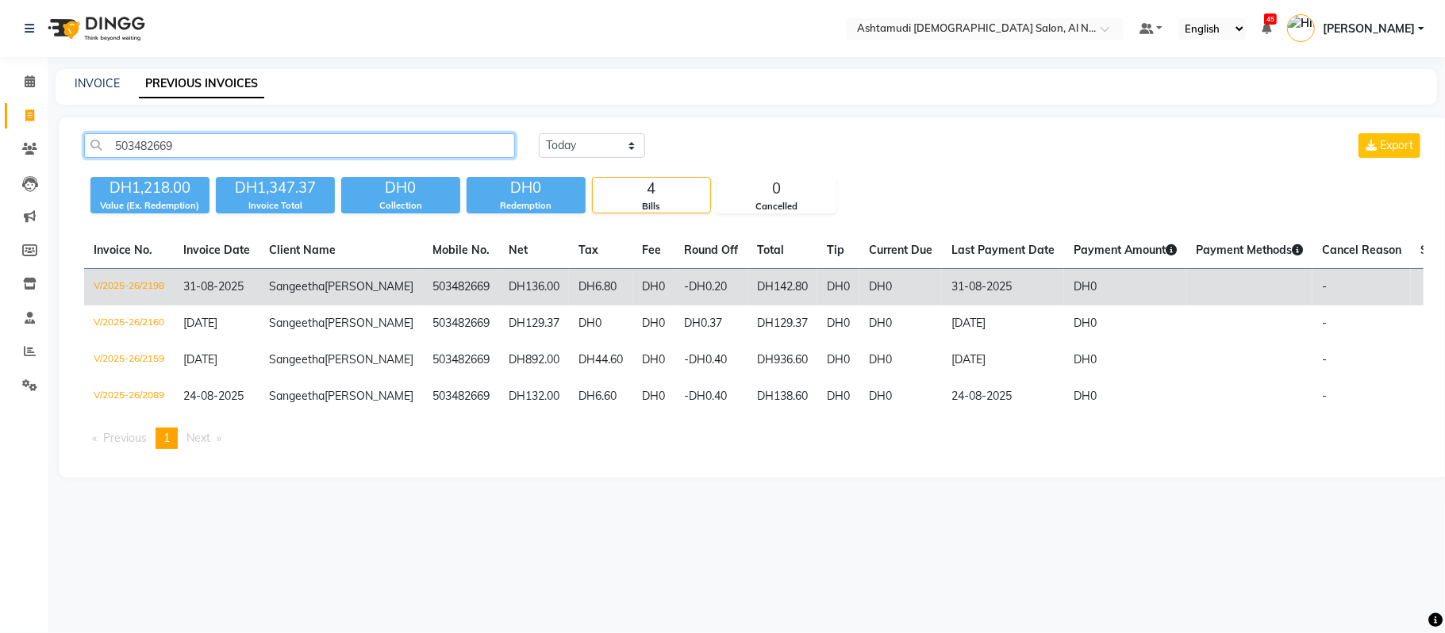
type input "503482669"
click at [314, 295] on td "Sangeetha Zachariah" at bounding box center [340, 287] width 163 height 37
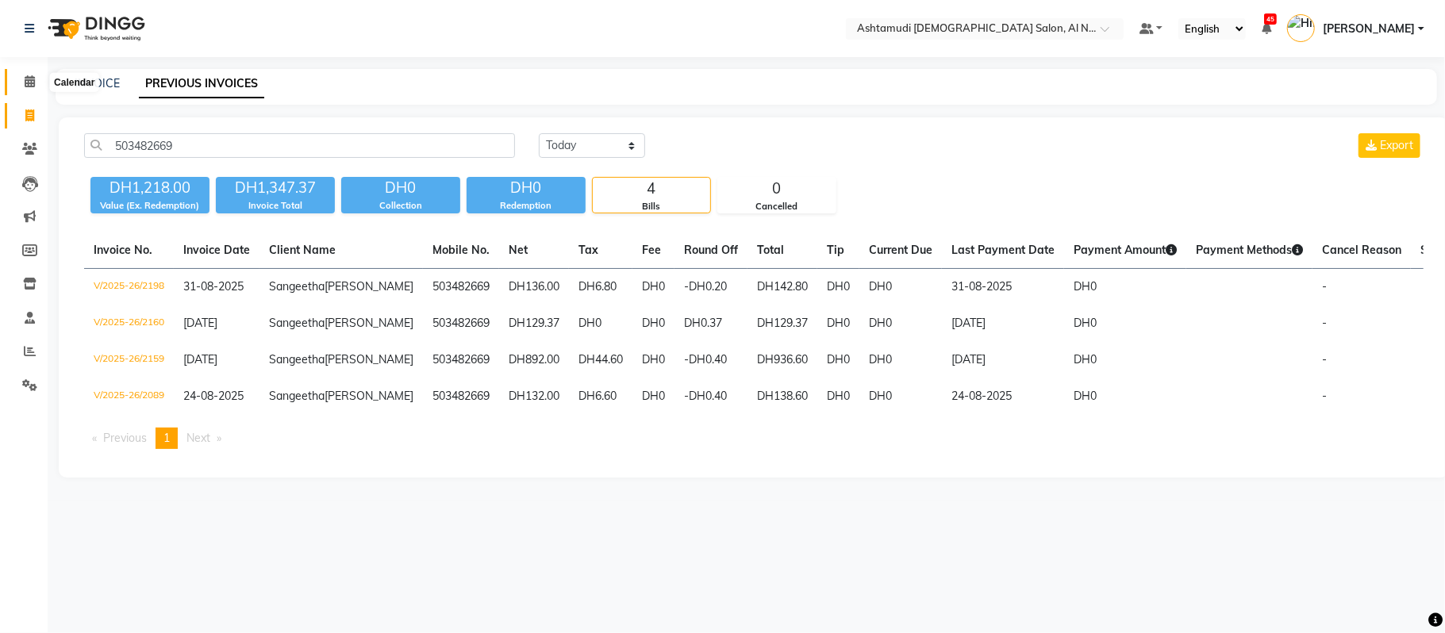
click at [29, 86] on icon at bounding box center [30, 81] width 10 height 12
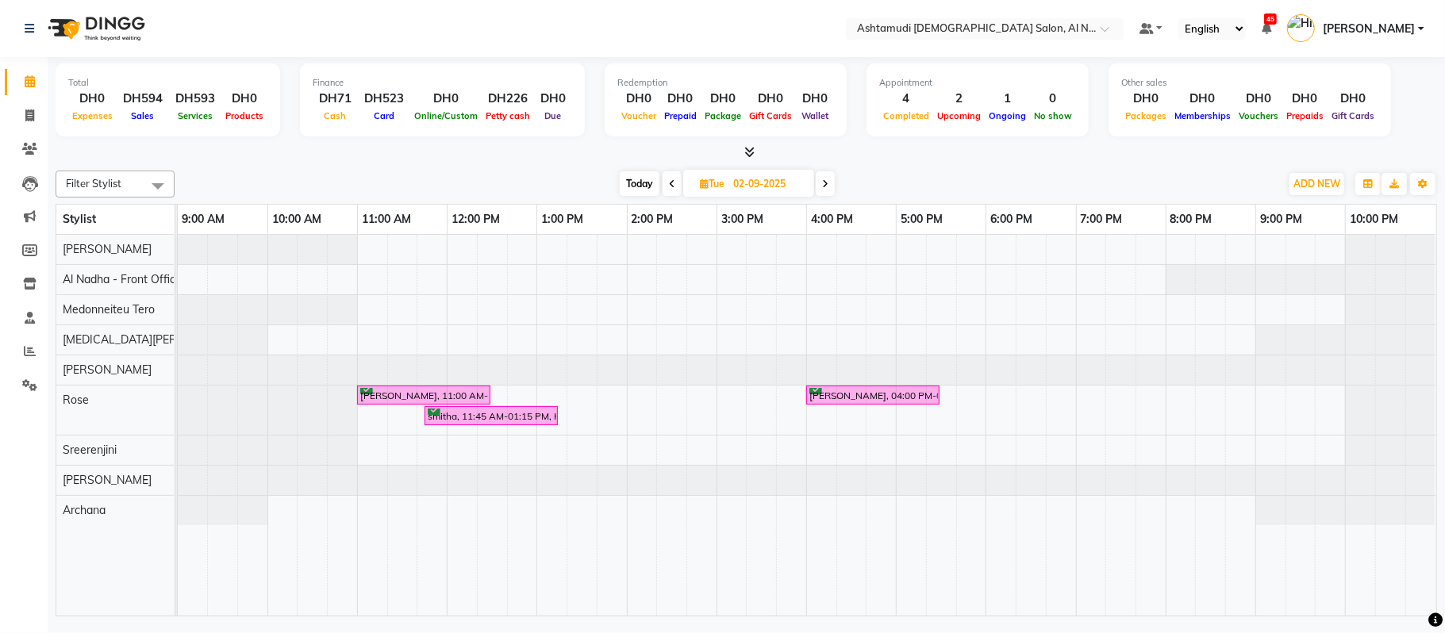
click at [1008, 13] on nav "Select Location × Ashtamudi Ladies Salon, Al Nahda Default Panel My Panel Engli…" at bounding box center [722, 28] width 1445 height 57
click at [30, 278] on icon at bounding box center [29, 284] width 13 height 12
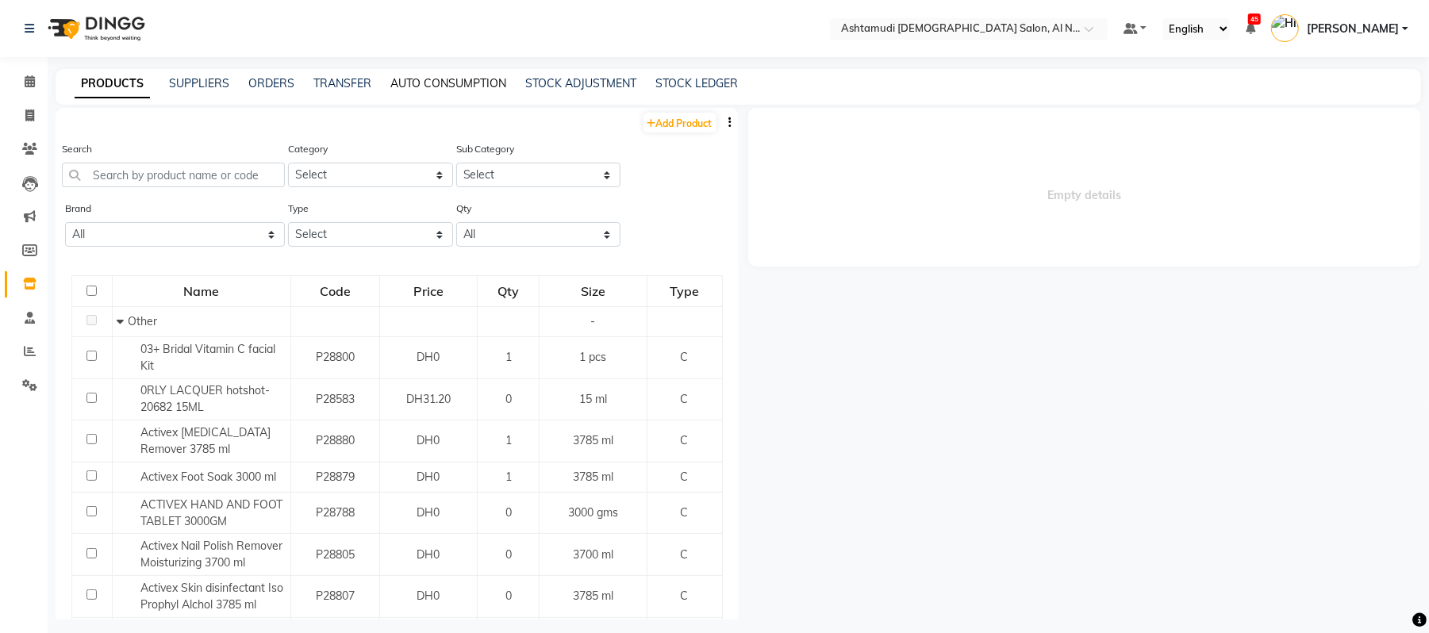
click at [445, 83] on link "AUTO CONSUMPTION" at bounding box center [448, 83] width 116 height 14
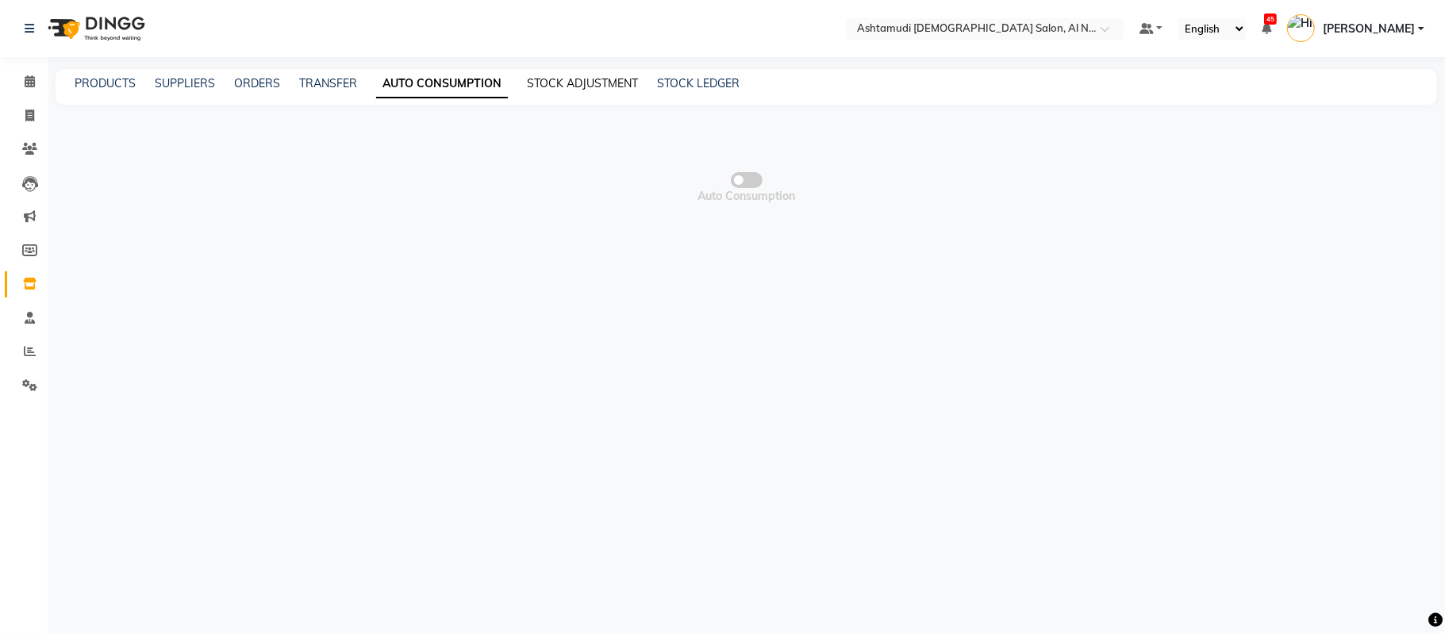
click at [569, 86] on link "STOCK ADJUSTMENT" at bounding box center [582, 83] width 111 height 14
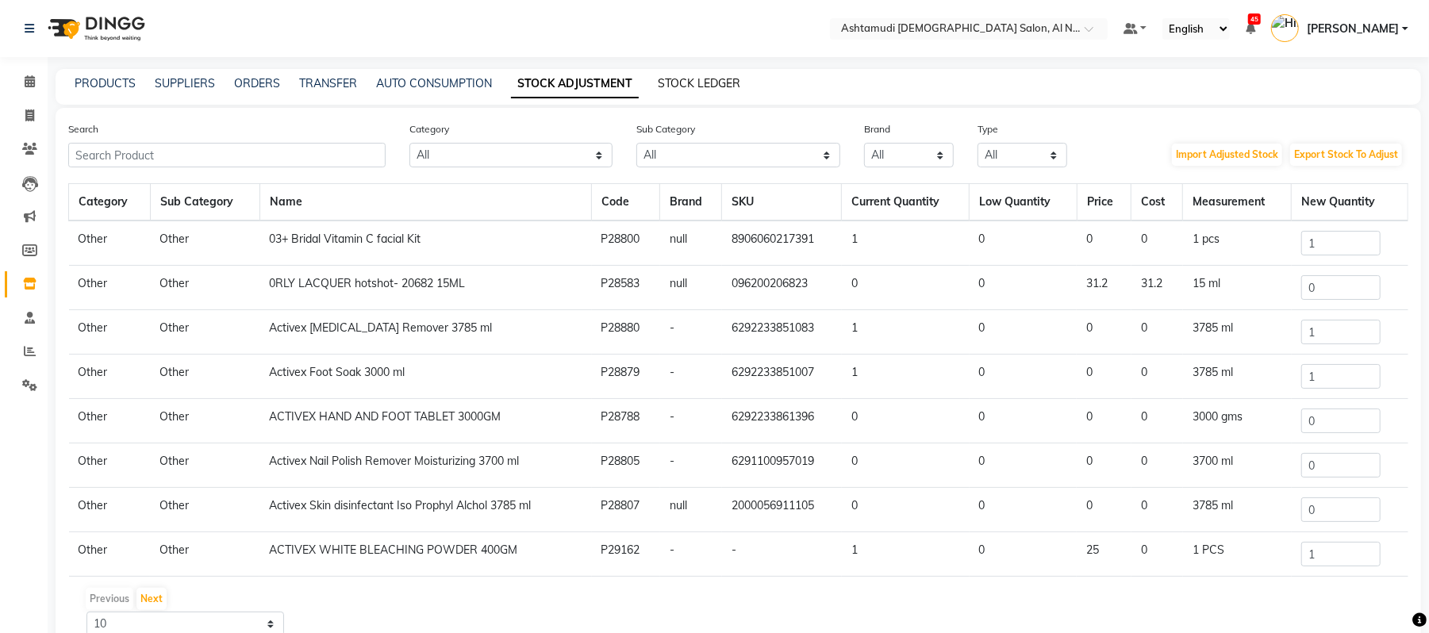
click at [709, 83] on link "STOCK LEDGER" at bounding box center [699, 83] width 83 height 14
select select "all"
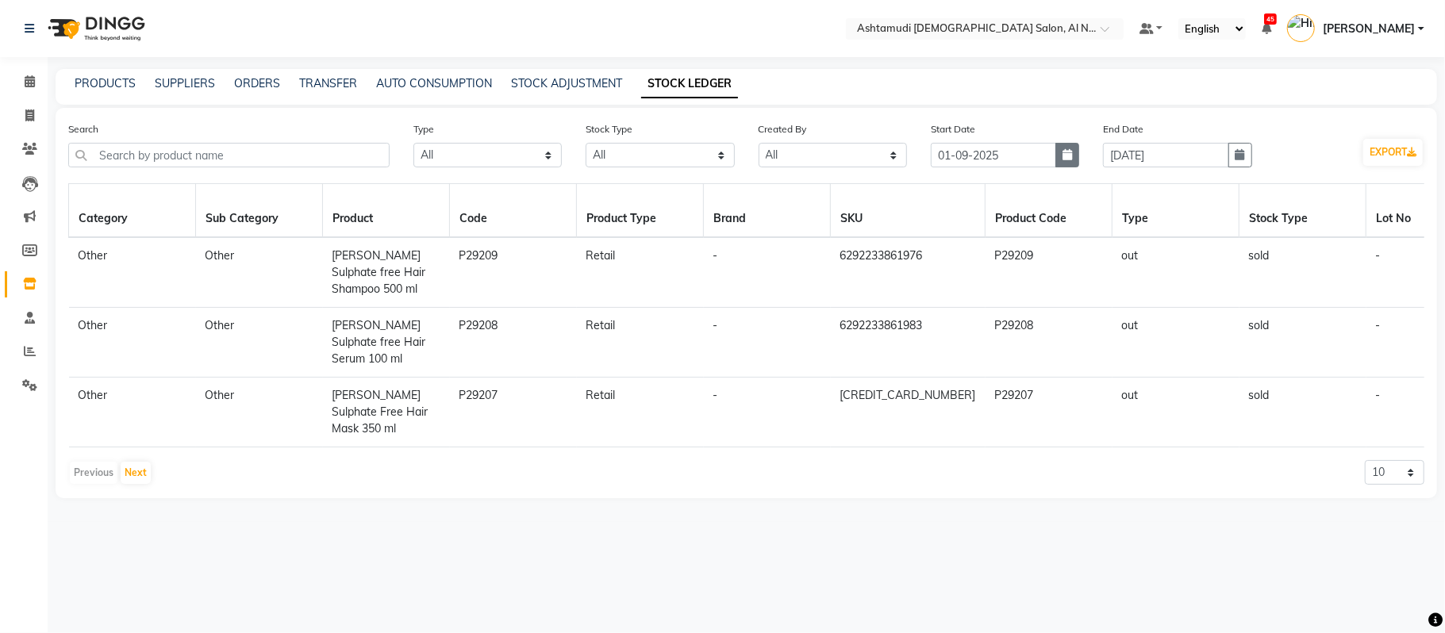
click at [1062, 156] on icon "button" at bounding box center [1067, 154] width 10 height 11
select select "9"
select select "2025"
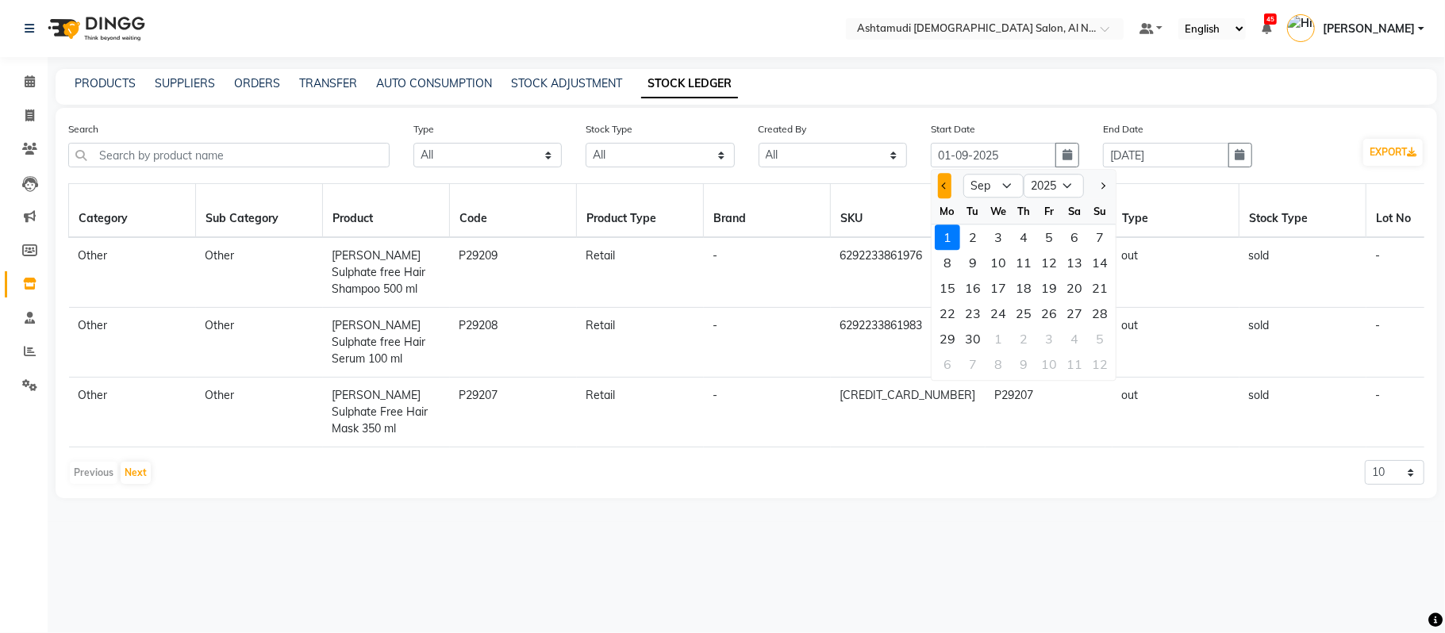
click at [946, 188] on button "Previous month" at bounding box center [944, 185] width 13 height 25
select select "8"
click at [1039, 238] on div "1" at bounding box center [1048, 237] width 25 height 25
type input "01-08-2025"
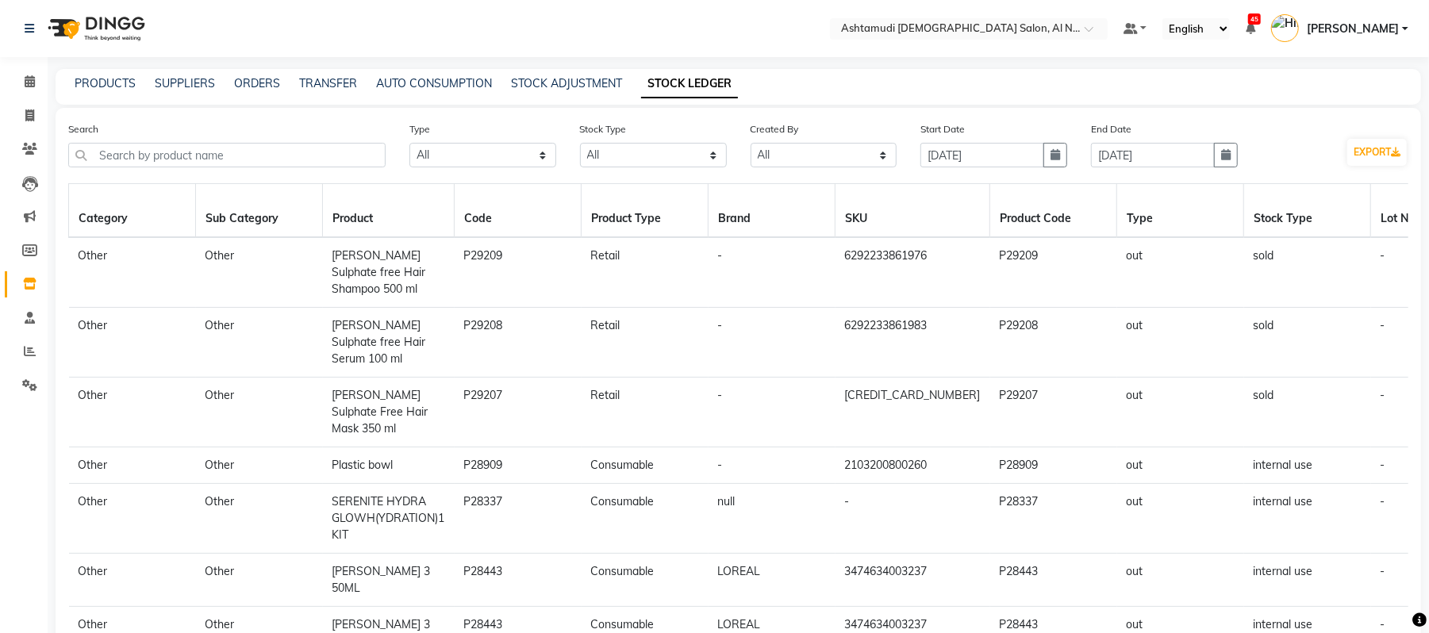
click at [1055, 93] on div "PRODUCTS SUPPLIERS ORDERS TRANSFER AUTO CONSUMPTION STOCK ADJUSTMENT STOCK LEDG…" at bounding box center [738, 87] width 1365 height 36
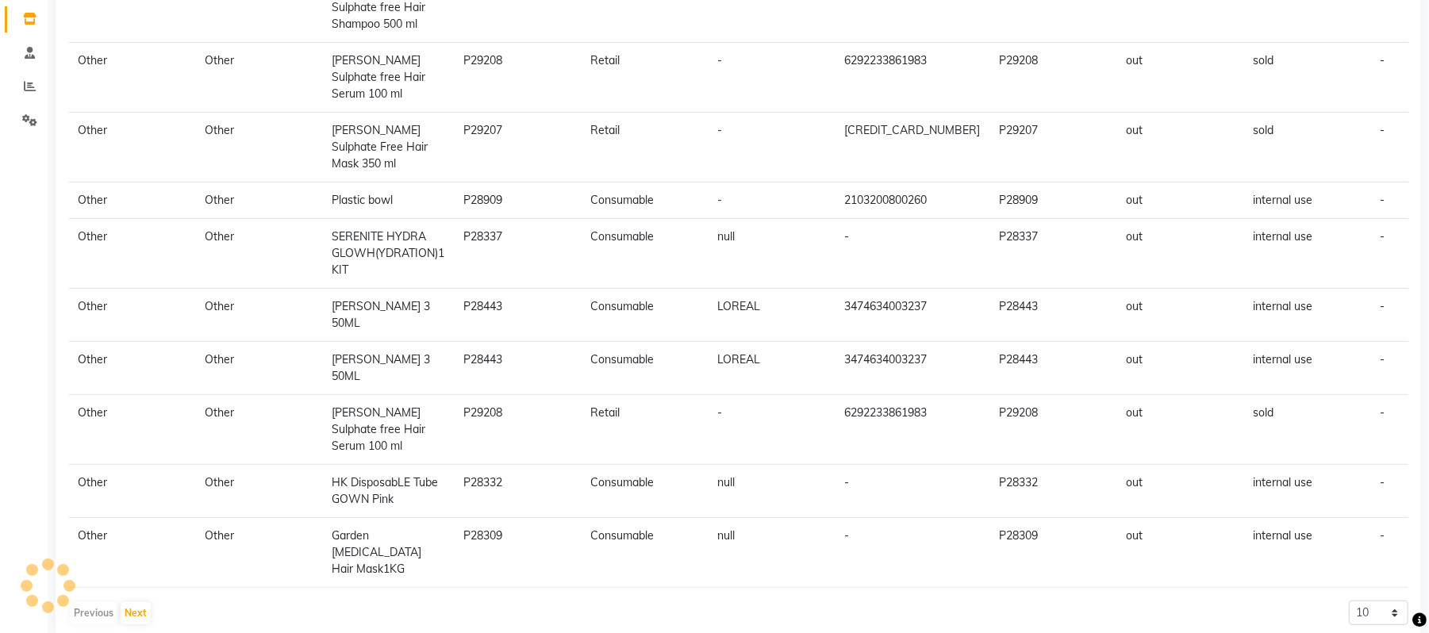
scroll to position [295, 0]
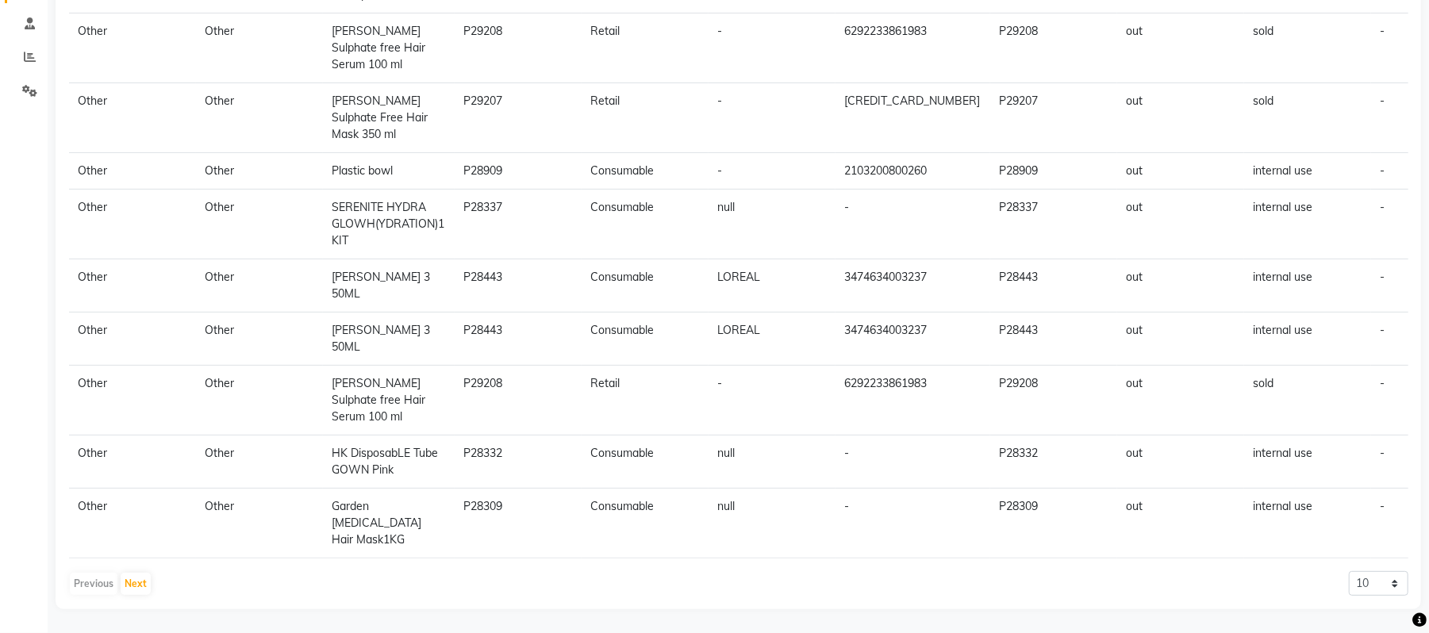
click at [134, 281] on td "Other" at bounding box center [132, 285] width 127 height 53
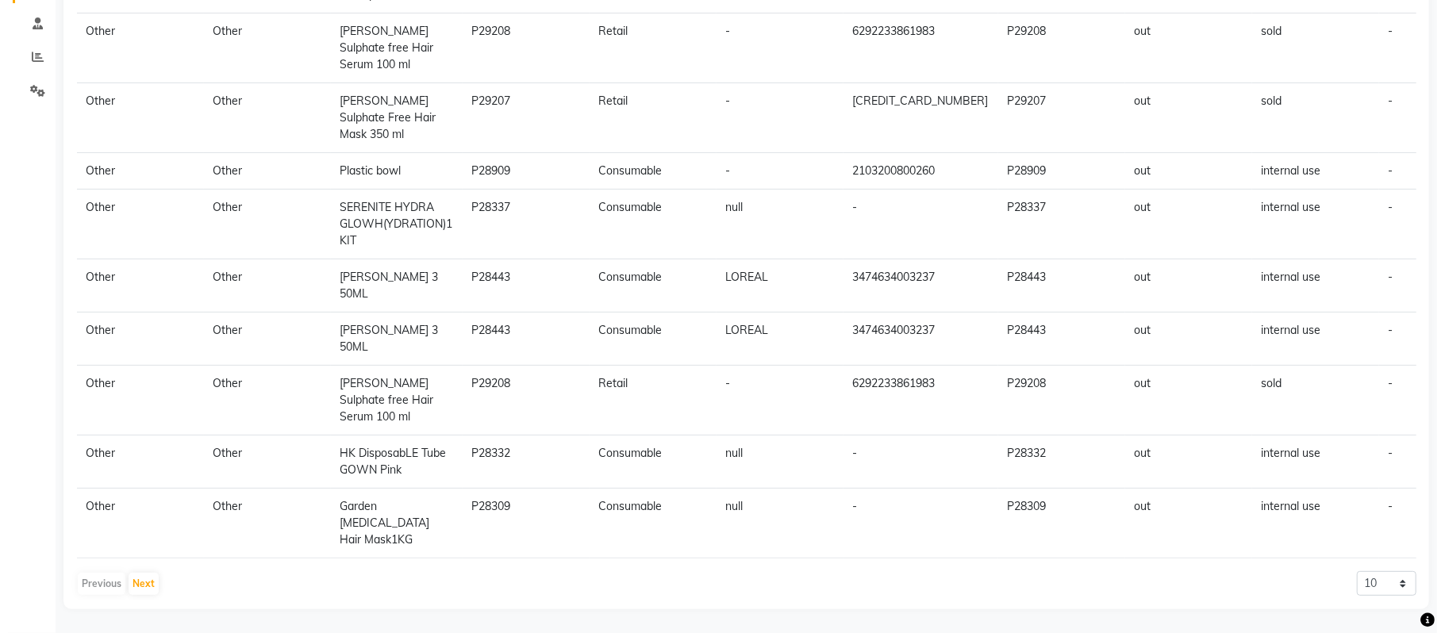
scroll to position [0, 0]
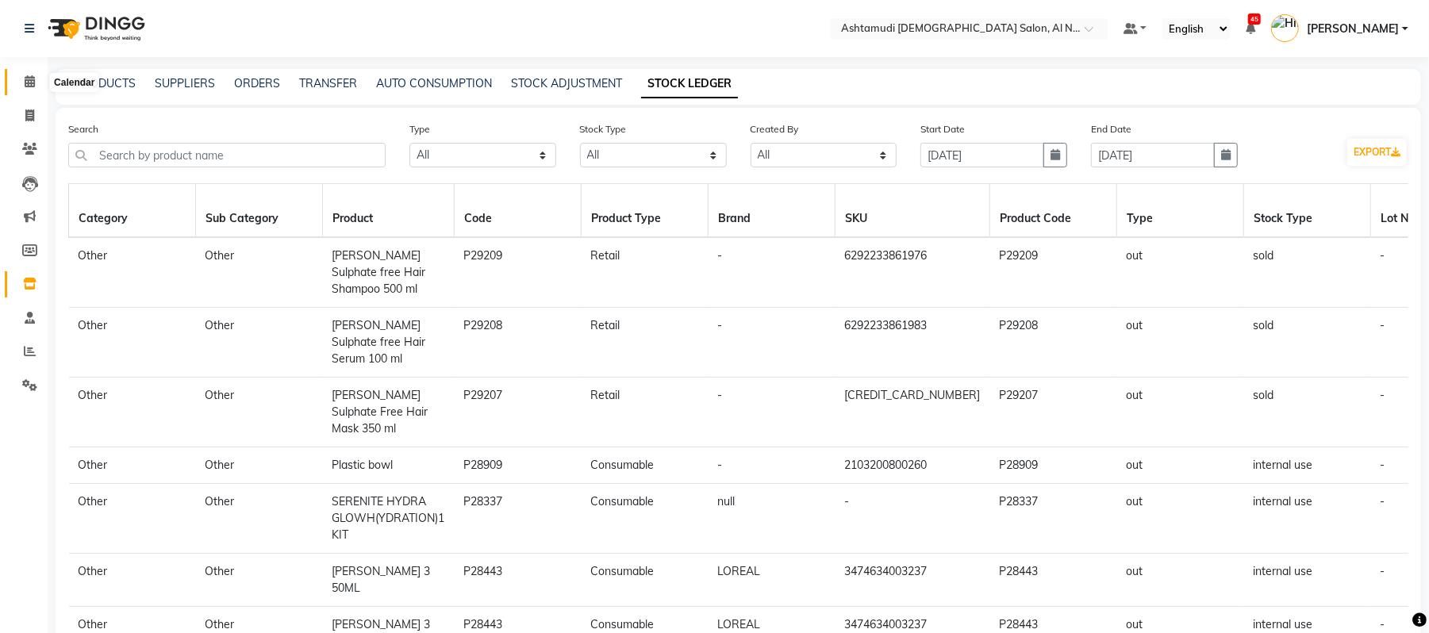
click at [25, 79] on icon at bounding box center [30, 81] width 10 height 12
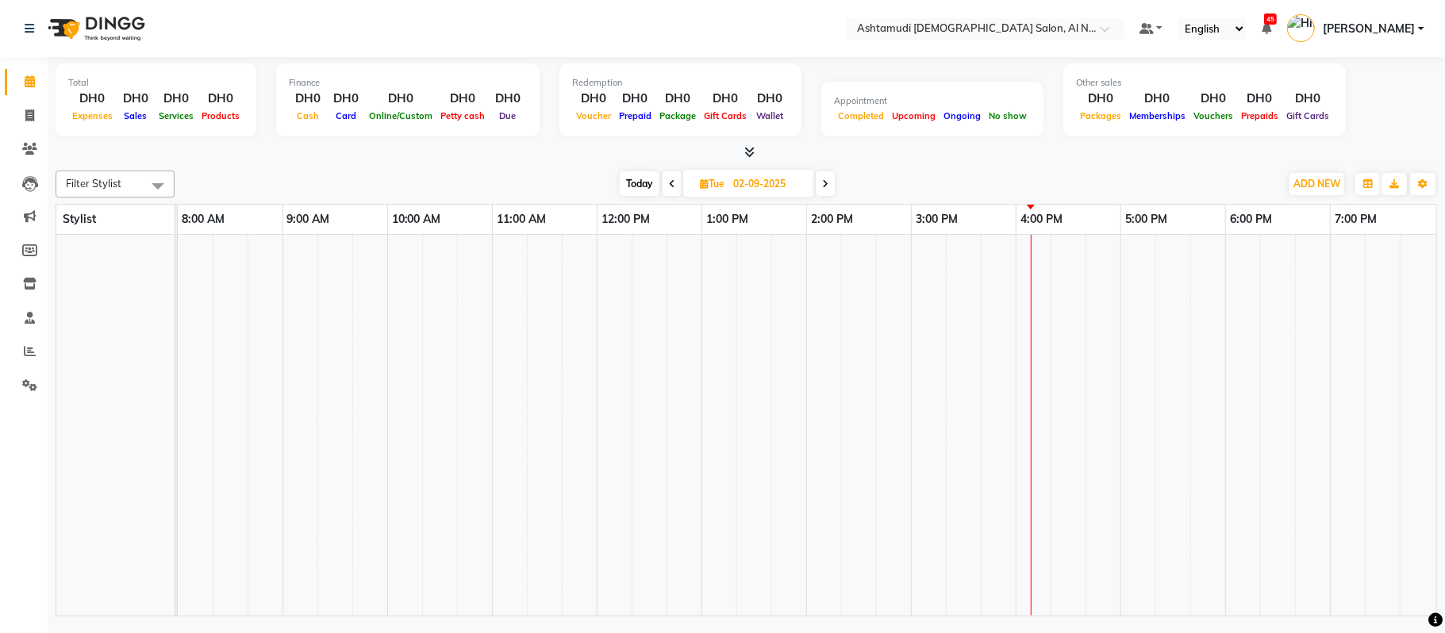
click at [25, 79] on icon at bounding box center [30, 81] width 10 height 12
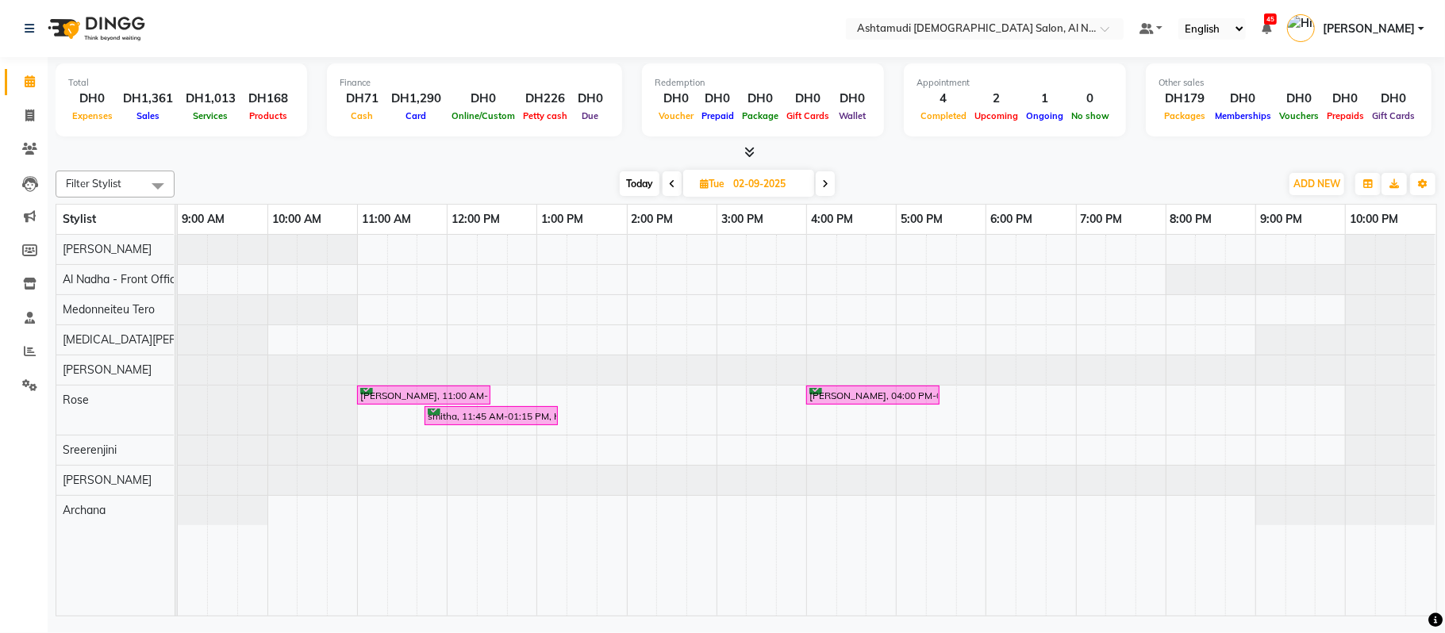
click at [669, 185] on icon at bounding box center [672, 184] width 6 height 10
type input "01-09-2025"
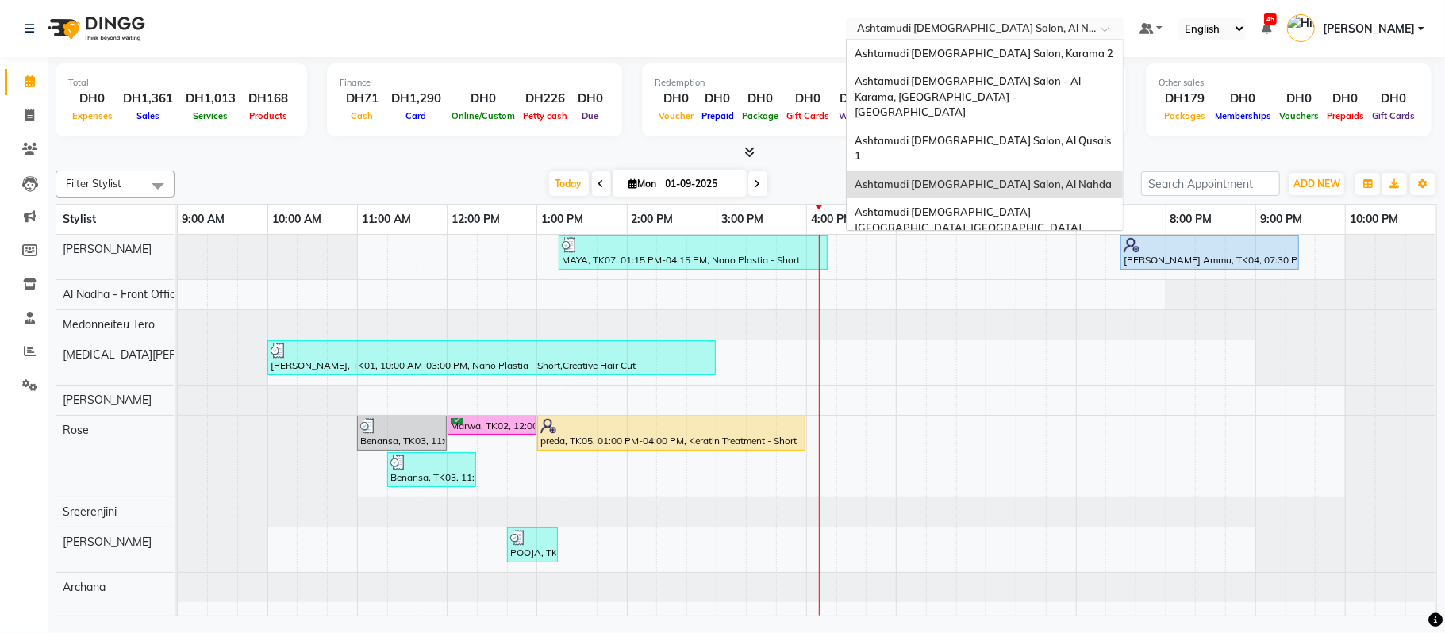
click at [1000, 29] on input "text" at bounding box center [969, 30] width 230 height 16
click at [981, 52] on span "Ashtamudi [DEMOGRAPHIC_DATA] Salon, Karama 2" at bounding box center [983, 53] width 259 height 13
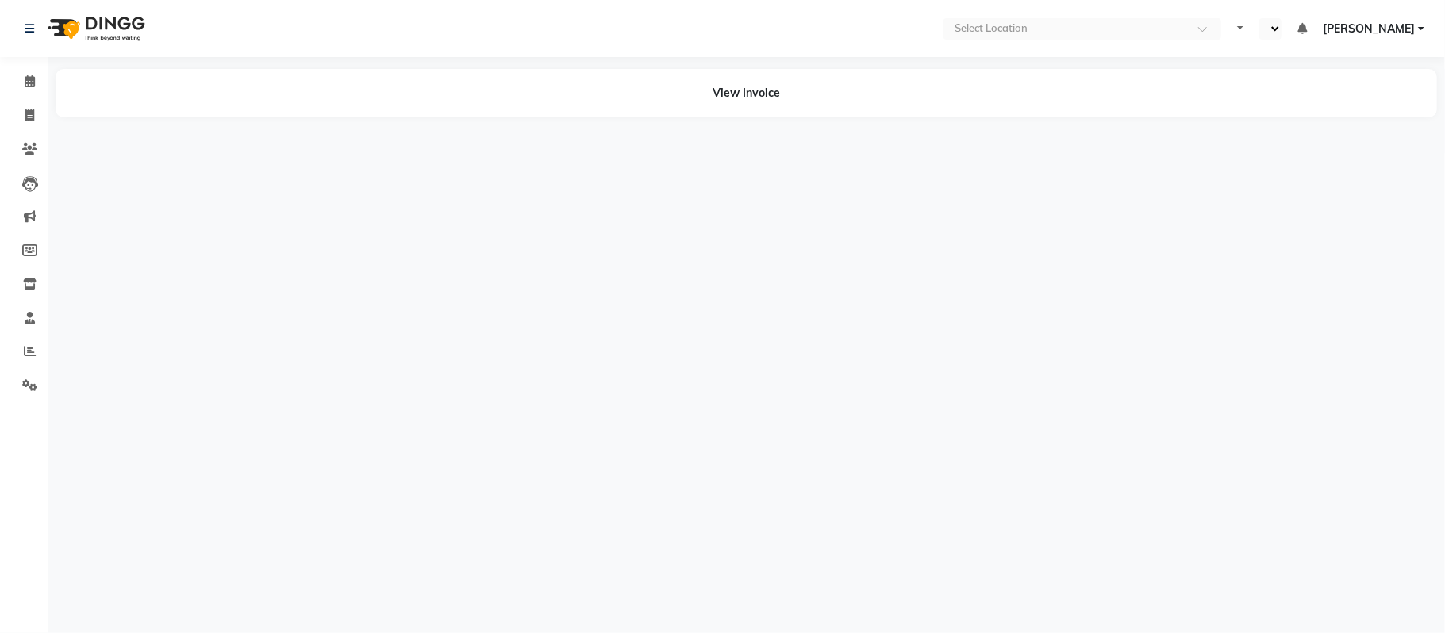
select select "en"
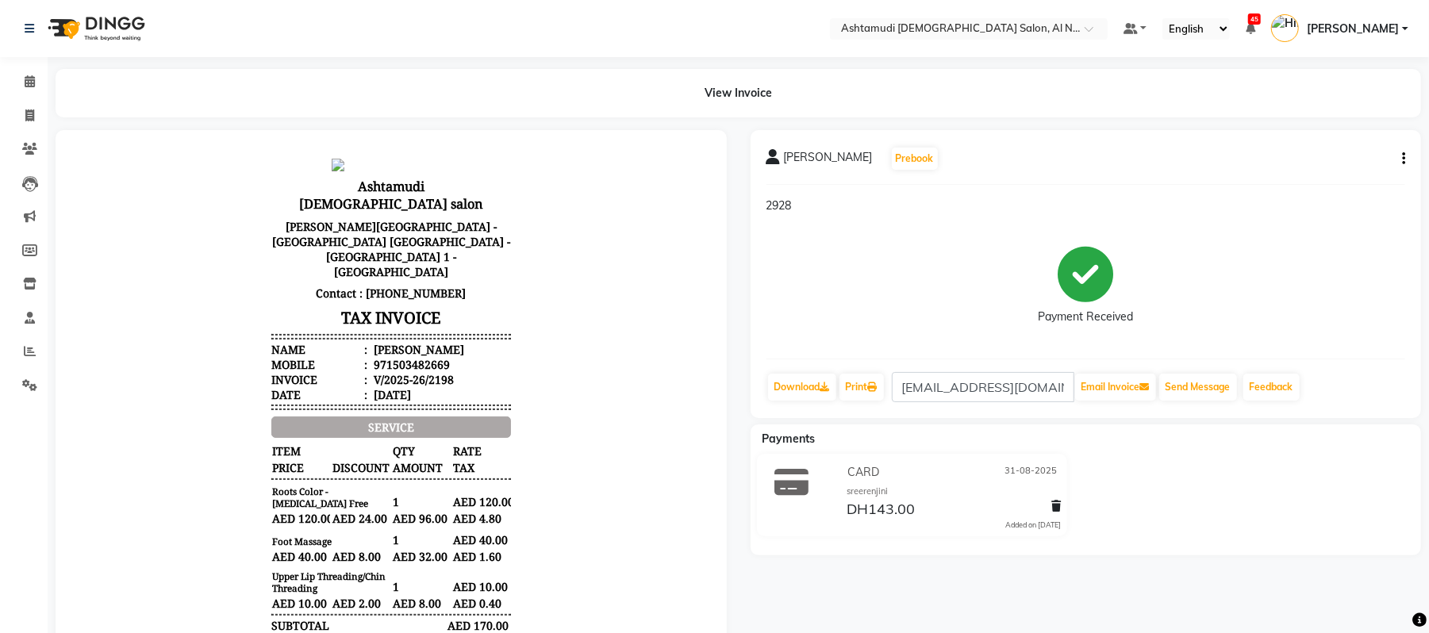
click at [1402, 159] on icon "button" at bounding box center [1403, 159] width 3 height 1
click at [1327, 156] on div "Edit Item Staff" at bounding box center [1323, 158] width 109 height 20
select select
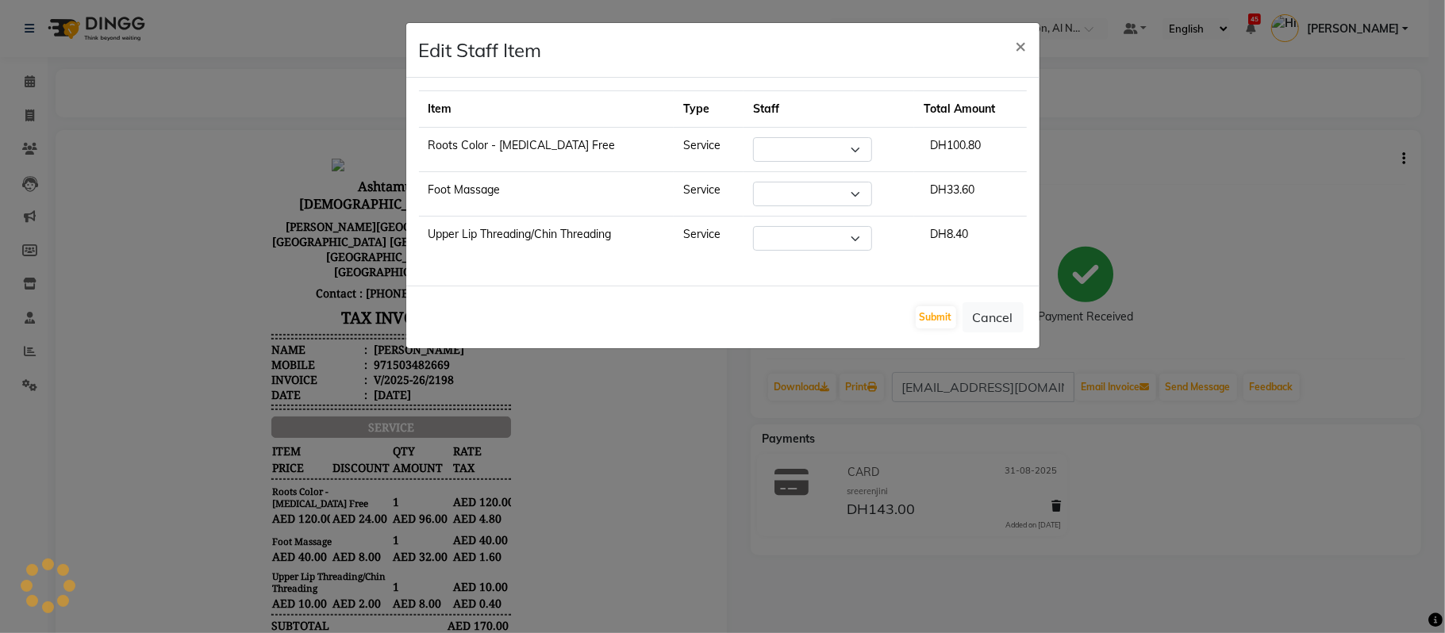
select select "59179"
select select "68348"
select select "59179"
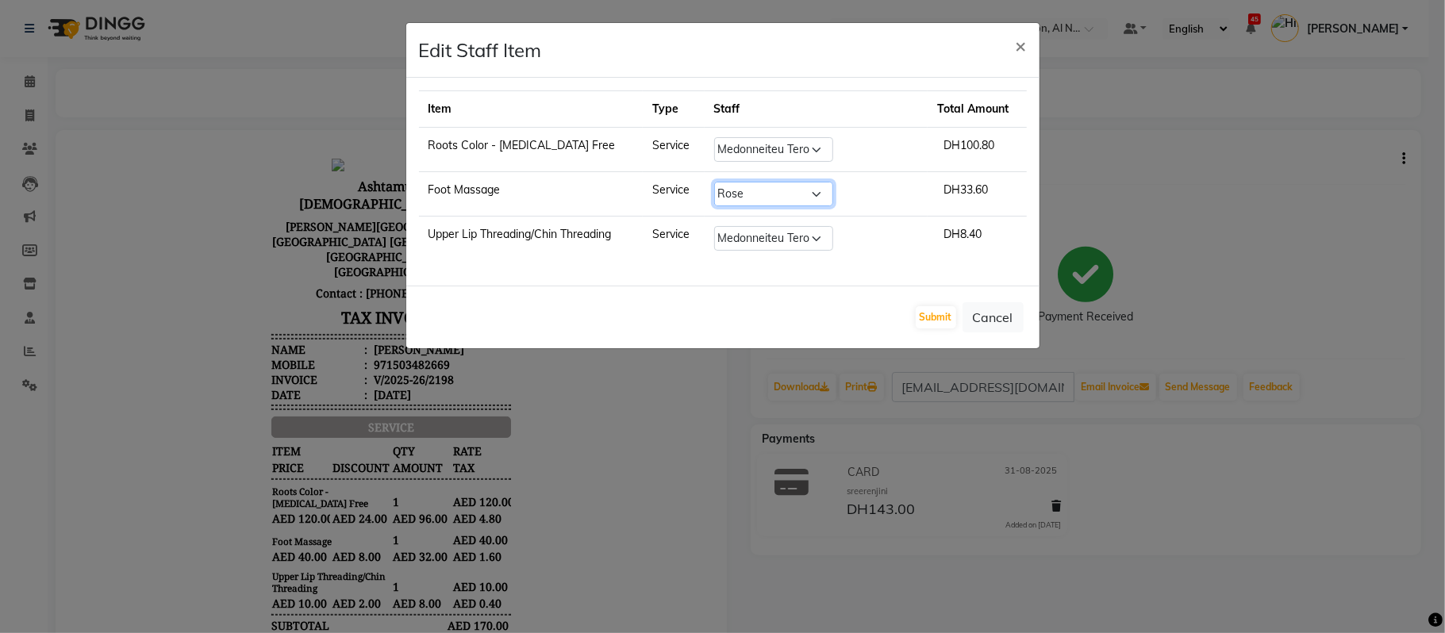
click at [816, 194] on select "Select Al Nadha - Front Office Archana Medonneiteu Tero [PERSON_NAME] [PERSON_N…" at bounding box center [773, 194] width 119 height 25
click at [747, 183] on select "Select Al Nadha - Front Office Archana Medonneiteu Tero [PERSON_NAME] [PERSON_N…" at bounding box center [773, 194] width 119 height 25
click at [820, 185] on select "Select Al Nadha - Front Office Archana Medonneiteu Tero [PERSON_NAME] [PERSON_N…" at bounding box center [773, 194] width 119 height 25
select select "68348"
click at [747, 183] on select "Select Al Nadha - Front Office Archana Medonneiteu Tero [PERSON_NAME] [PERSON_N…" at bounding box center [773, 194] width 119 height 25
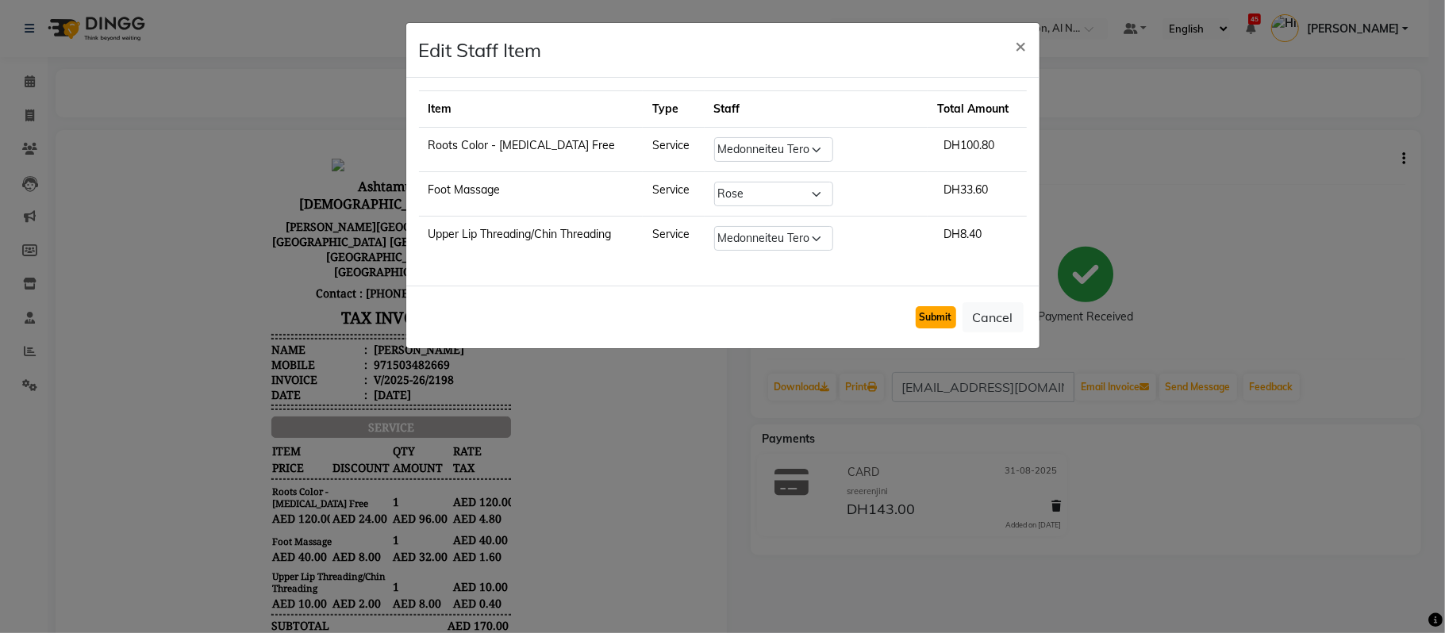
click at [940, 325] on button "Submit" at bounding box center [935, 317] width 40 height 22
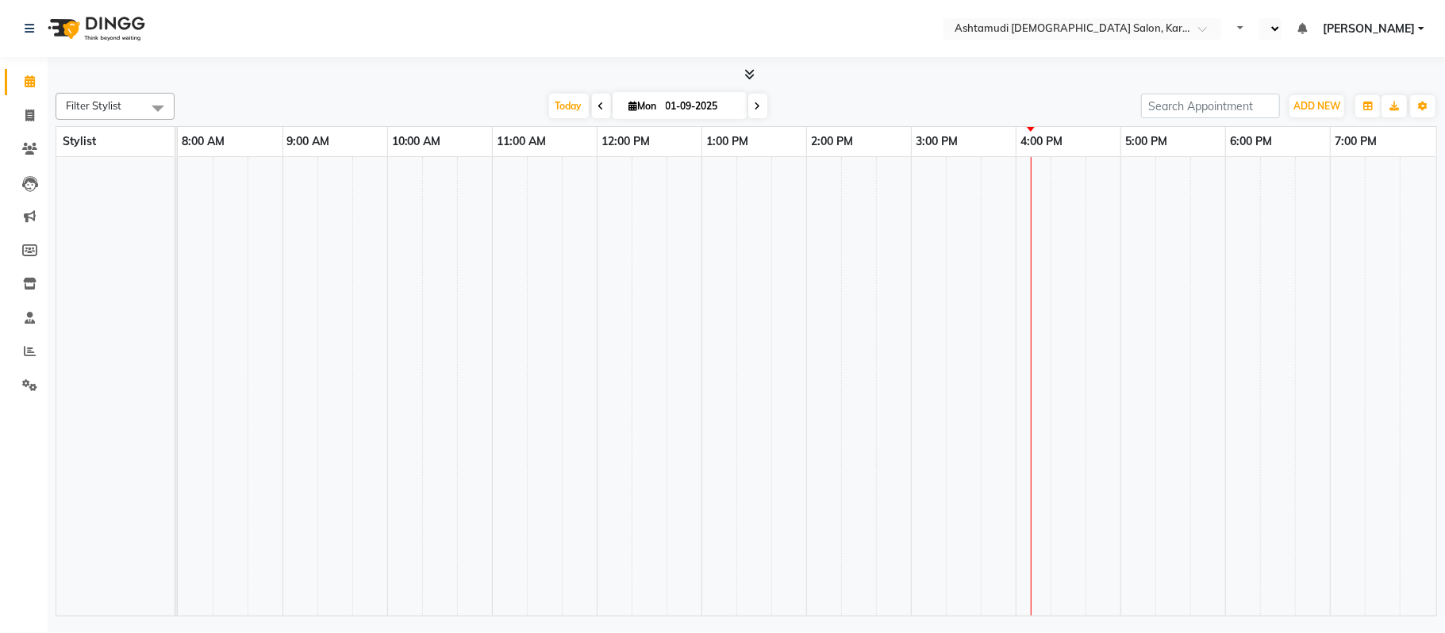
select select "en"
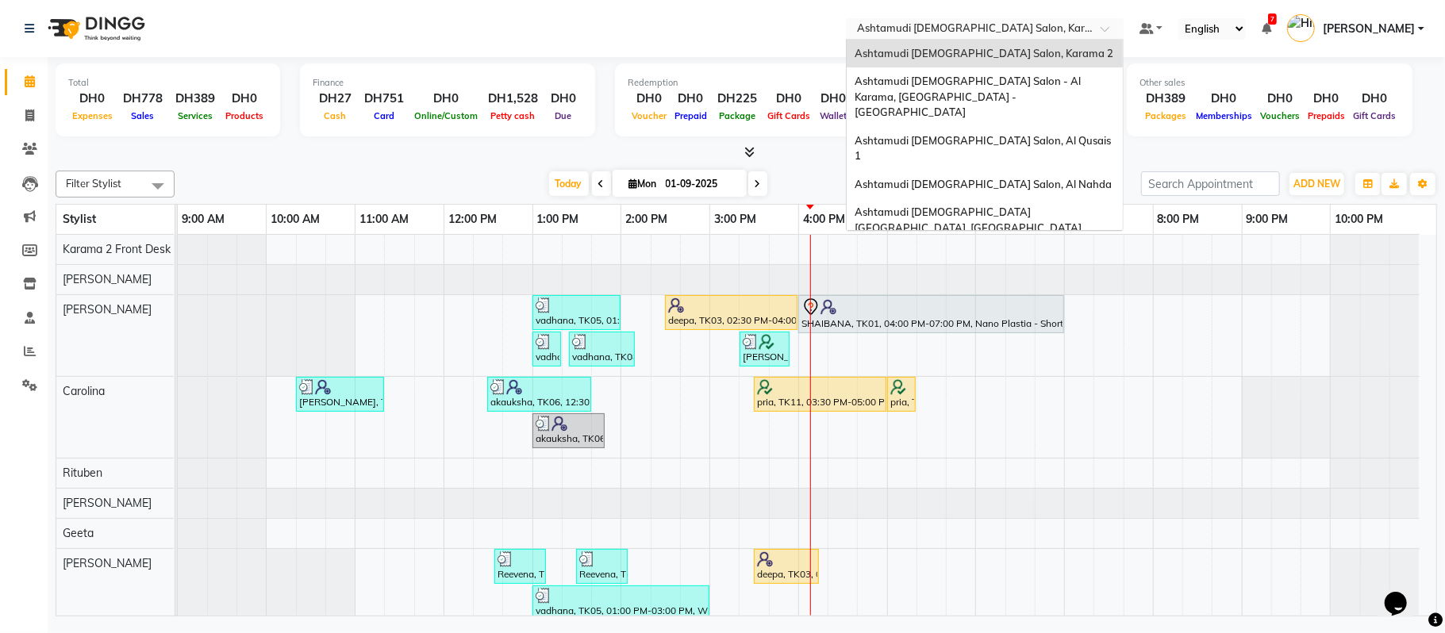
click at [1000, 19] on div "Select Location × Ashtamudi Ladies Salon, Karama 2" at bounding box center [985, 28] width 278 height 21
click at [988, 90] on div "Ashtamudi [DEMOGRAPHIC_DATA] Salon - Al Karama, [GEOGRAPHIC_DATA] -[GEOGRAPHIC_…" at bounding box center [984, 96] width 276 height 59
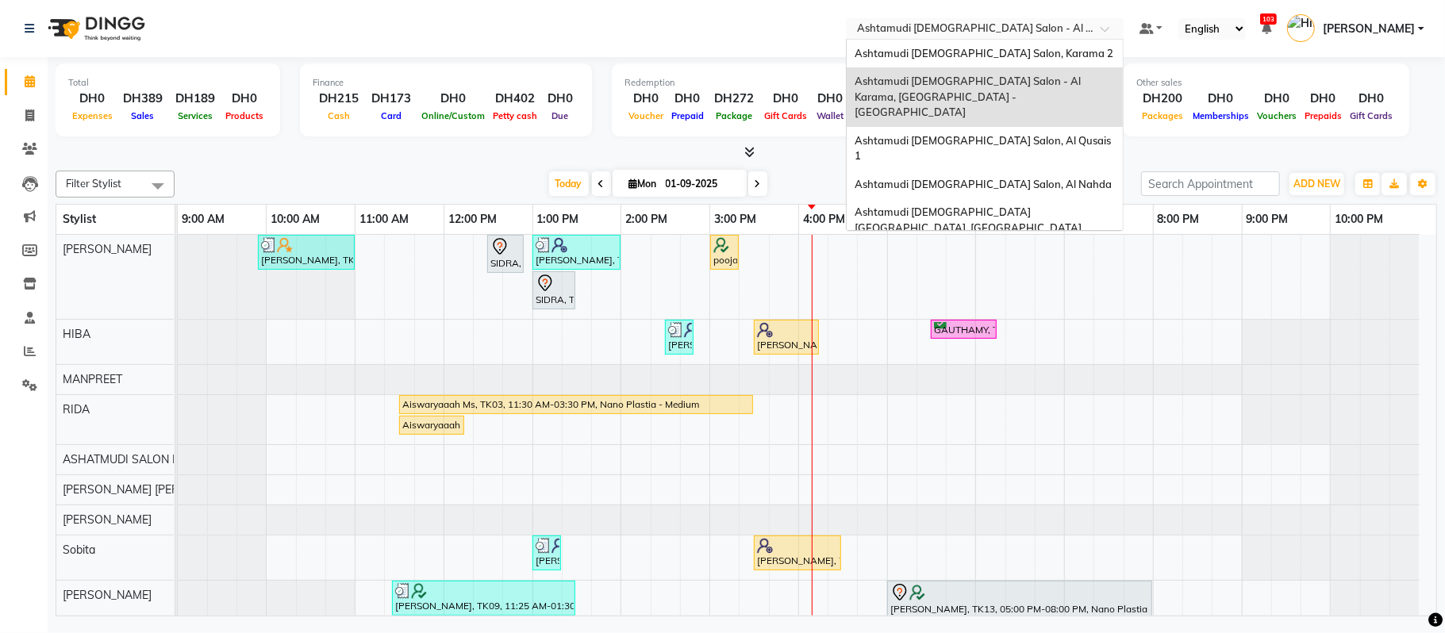
click at [995, 30] on input "text" at bounding box center [969, 30] width 230 height 16
click at [974, 134] on span "Ashtamudi [DEMOGRAPHIC_DATA] Salon, Al Qusais 1" at bounding box center [983, 148] width 259 height 29
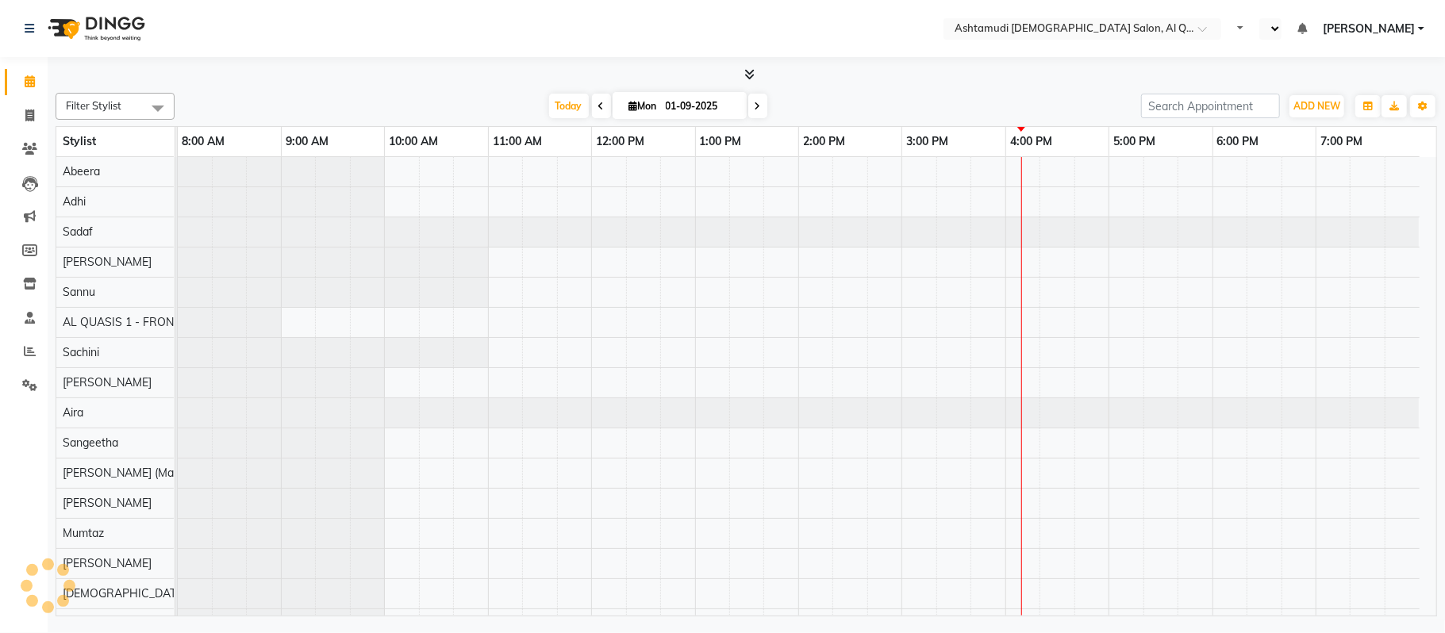
select select "en"
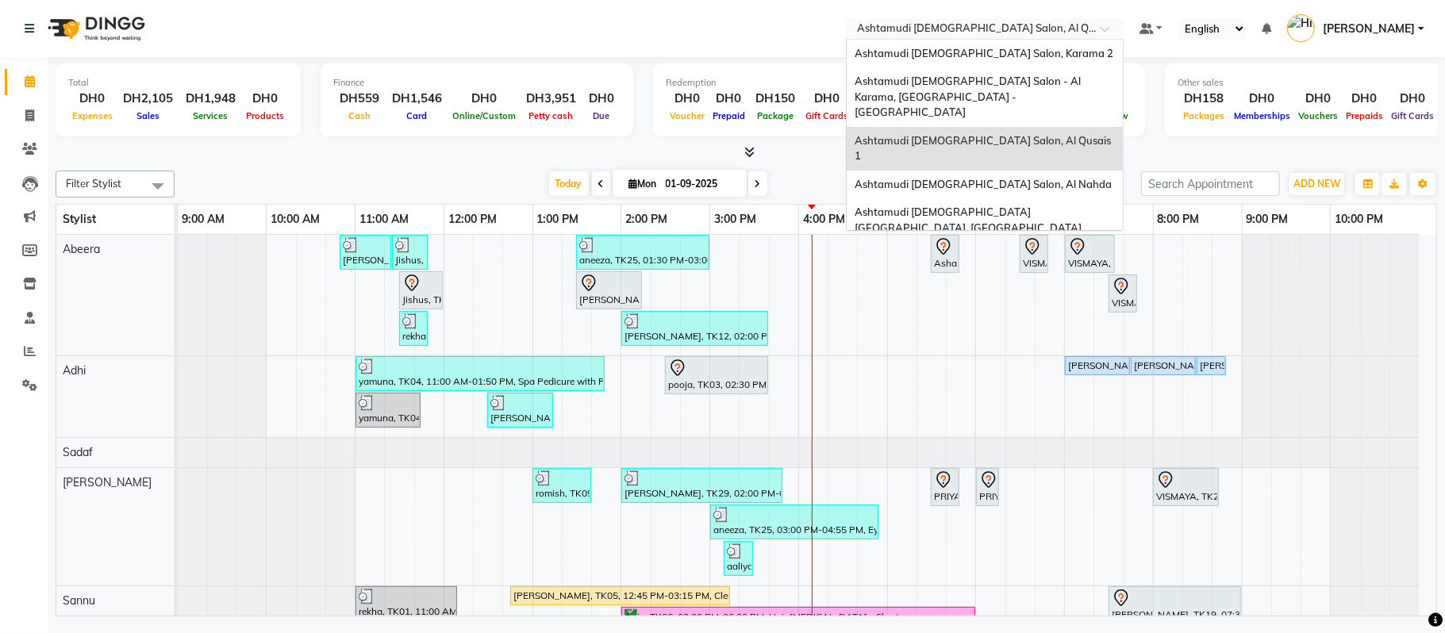
click at [985, 30] on input "text" at bounding box center [969, 30] width 230 height 16
click at [1007, 178] on span "Ashtamudi [DEMOGRAPHIC_DATA] Salon, Al Nahda" at bounding box center [982, 184] width 257 height 13
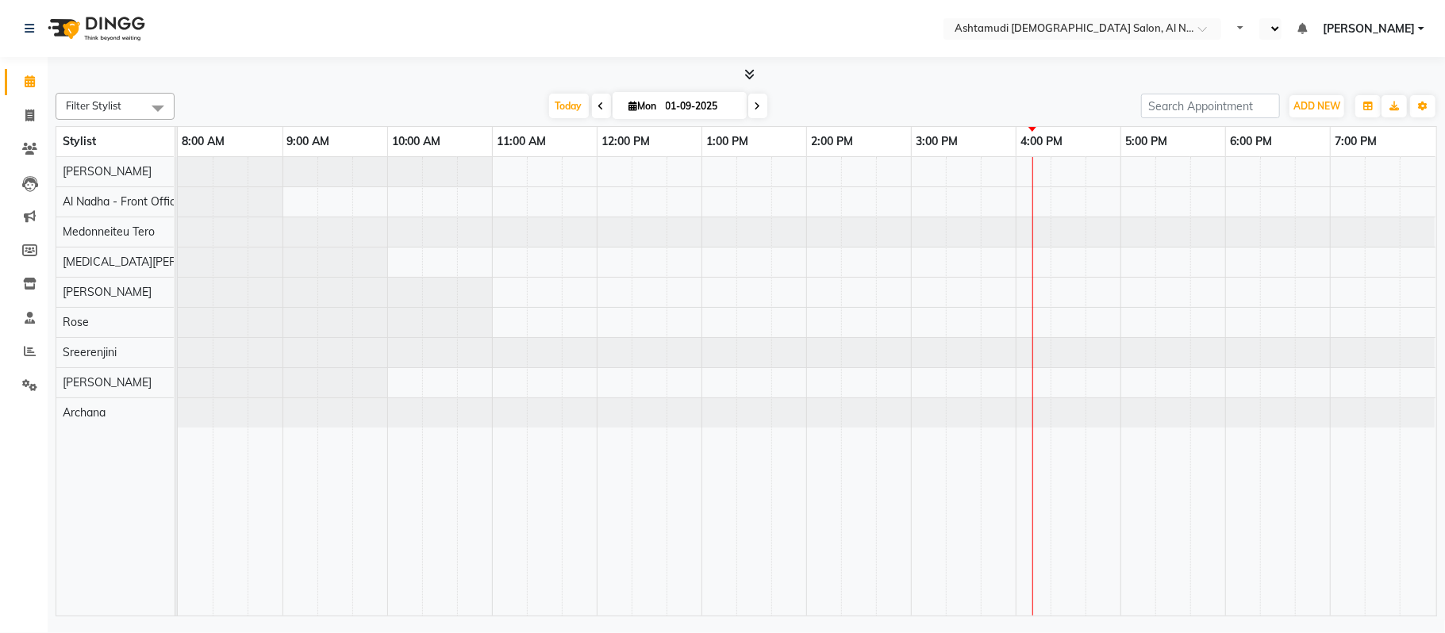
select select "en"
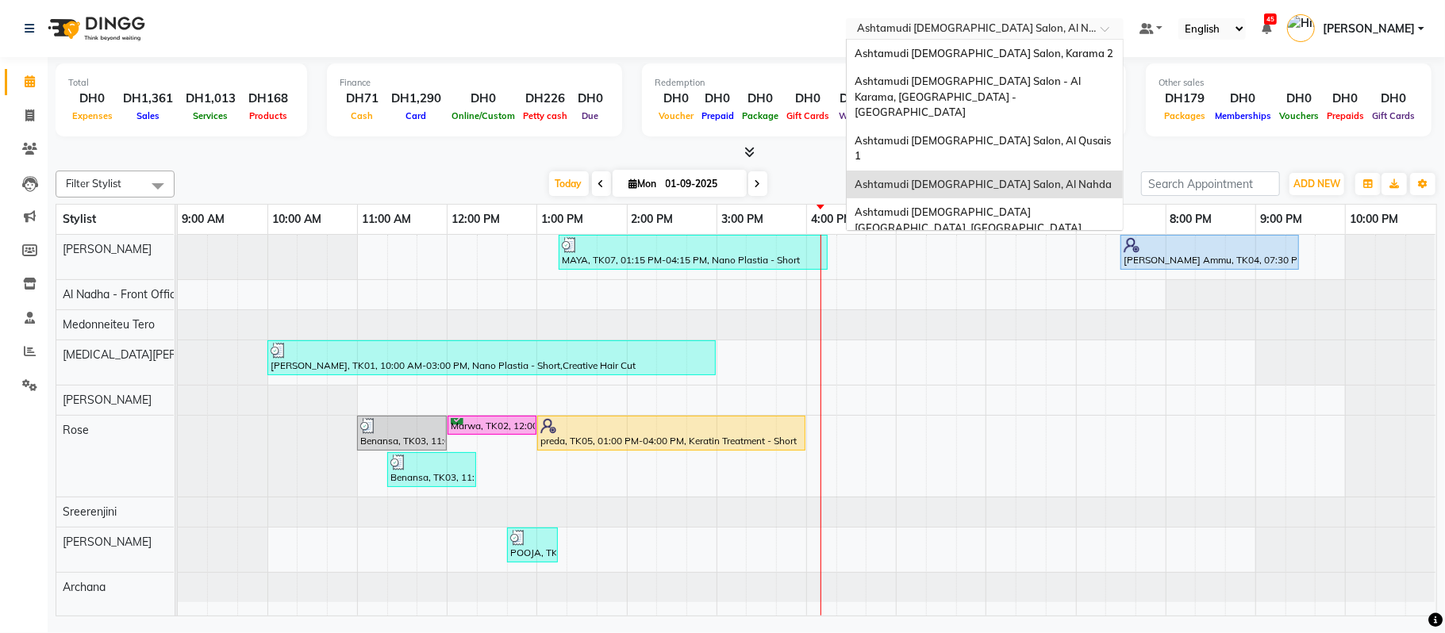
click at [965, 29] on input "text" at bounding box center [969, 30] width 230 height 16
click at [950, 205] on span "Ashtamudi Ladies Salon Sahara Center, Dubai" at bounding box center [967, 219] width 227 height 29
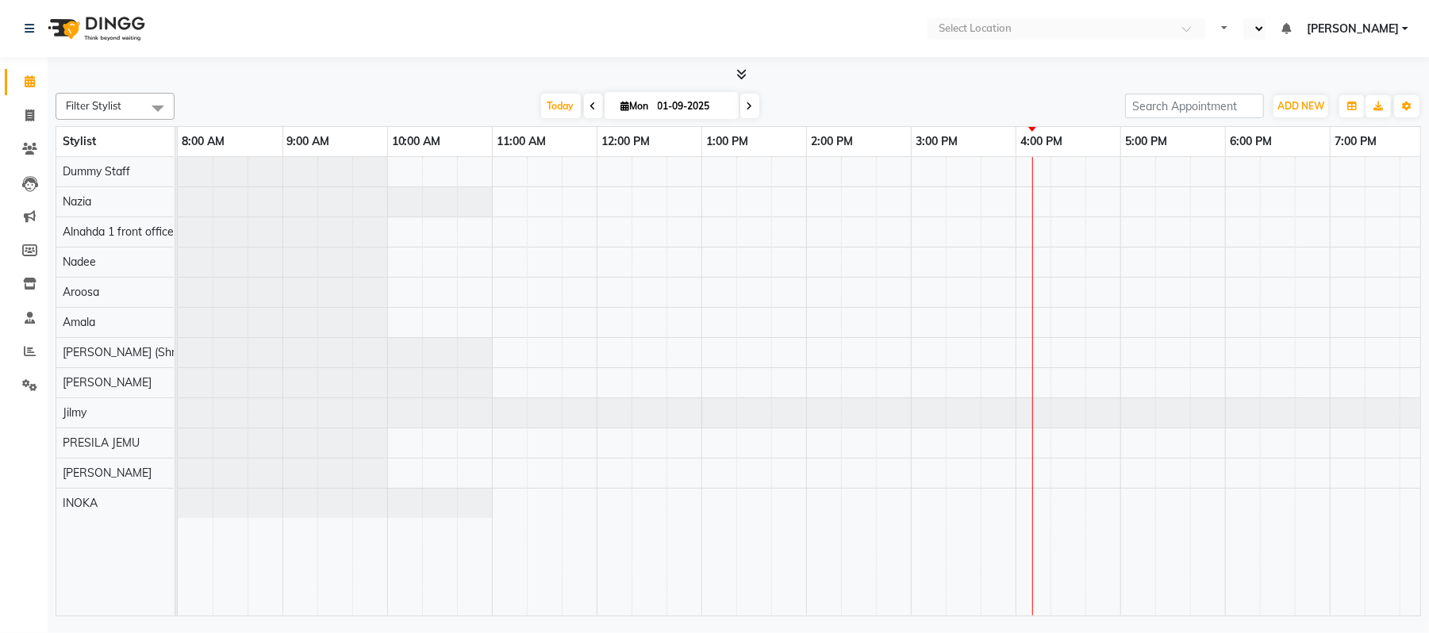
select select "en"
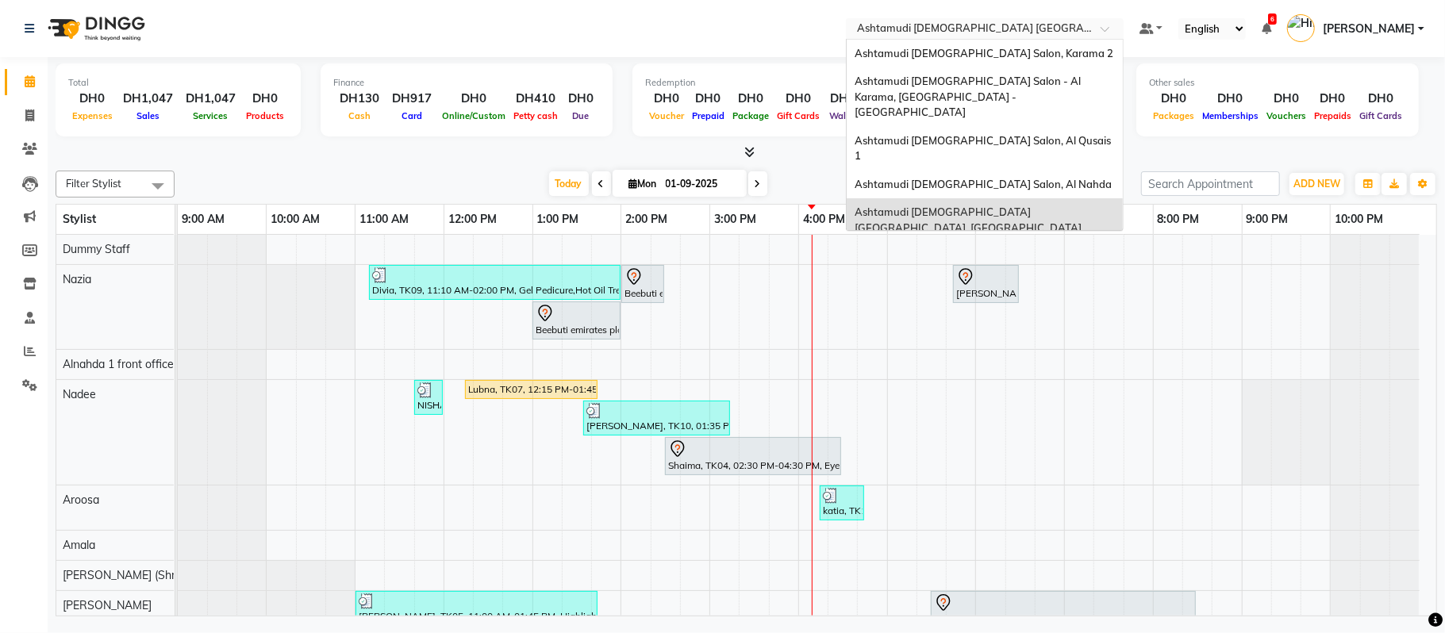
click at [1008, 26] on input "text" at bounding box center [969, 30] width 230 height 16
click at [942, 249] on span "Ashtamudi Ladies Salon (Classic Touch ) – Al Warqa, Al Warqa" at bounding box center [977, 263] width 247 height 29
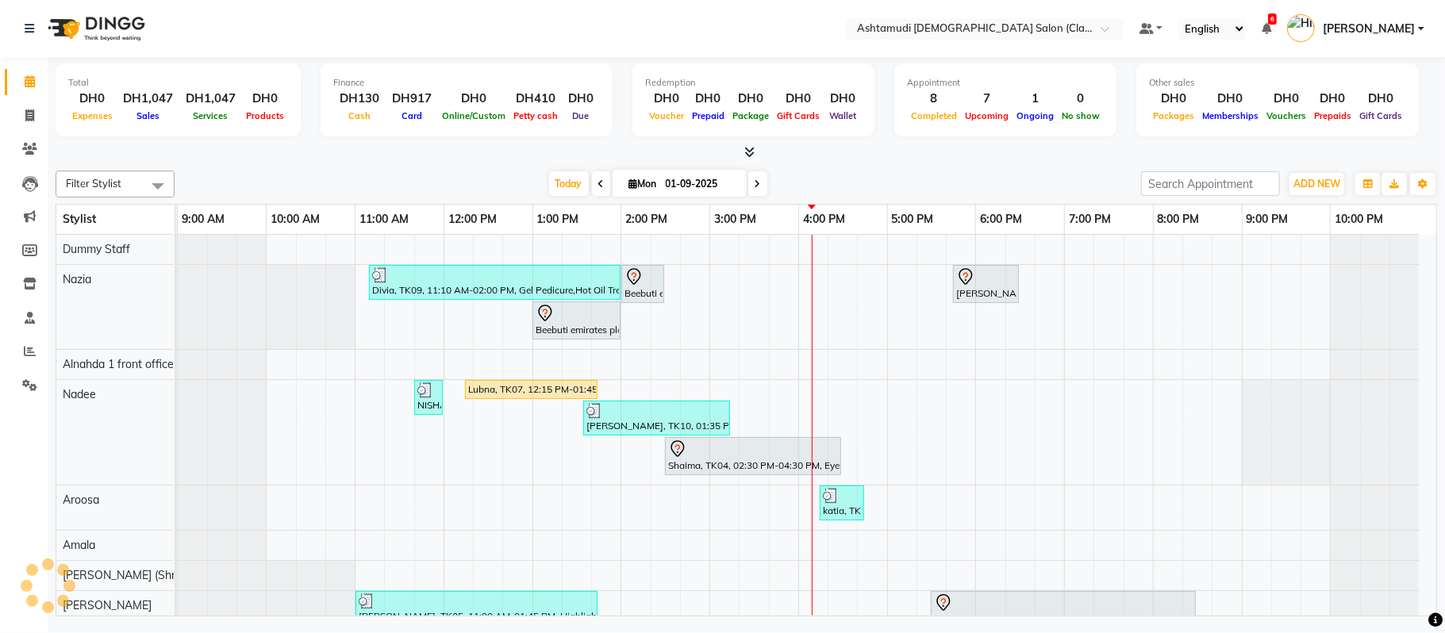
click at [942, 211] on div "5:00 PM" at bounding box center [932, 219] width 88 height 29
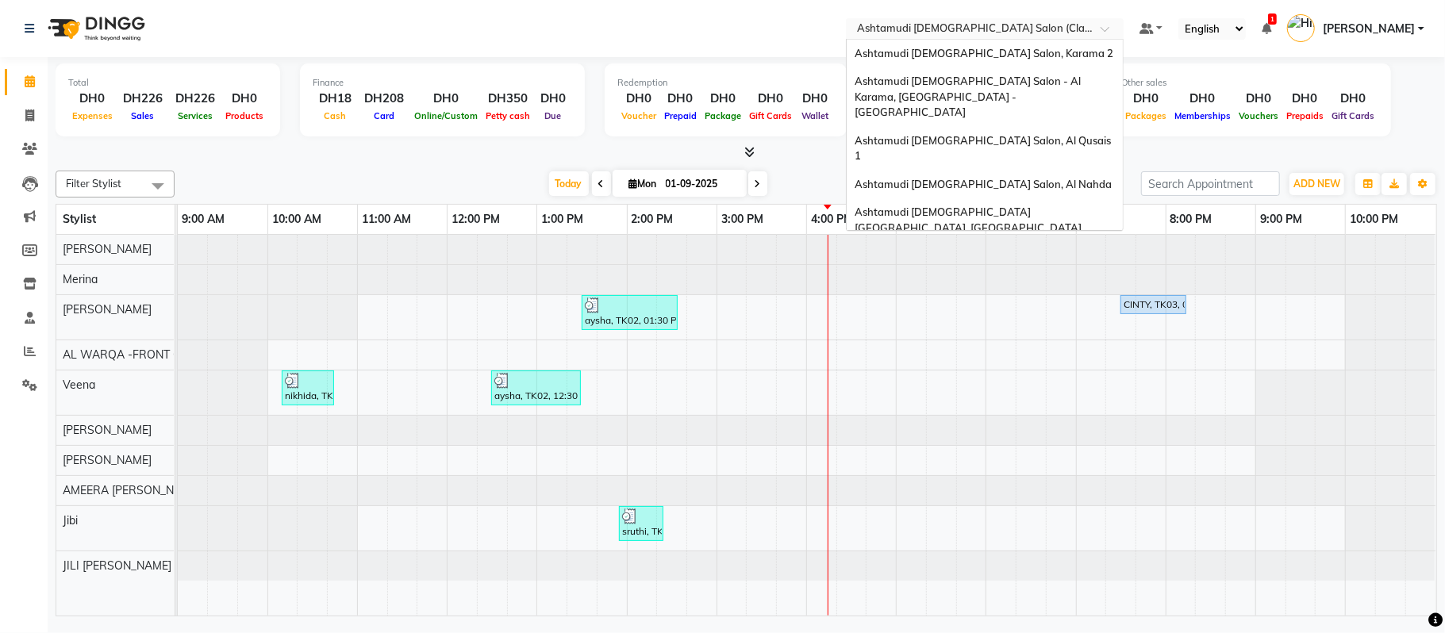
scroll to position [10, 0]
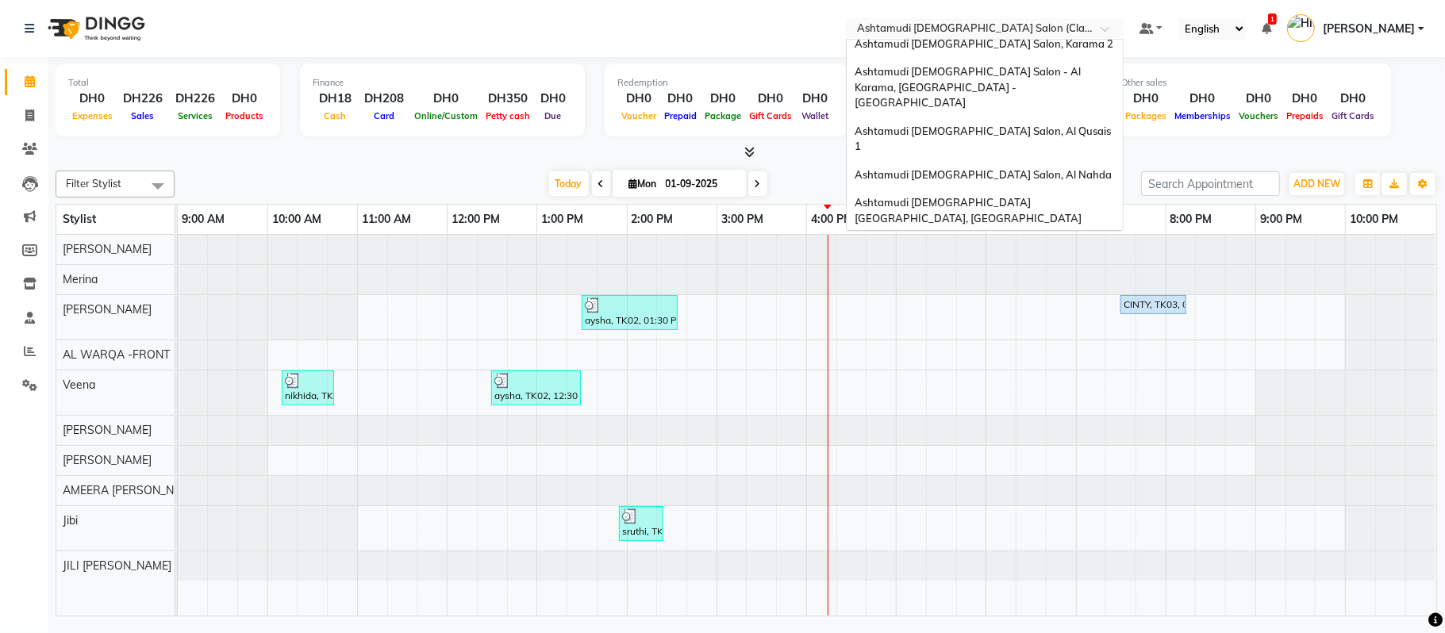
click at [1042, 27] on input "text" at bounding box center [969, 30] width 230 height 16
click at [1023, 45] on div "Ashtamudi [DEMOGRAPHIC_DATA] Salon, Karama 2" at bounding box center [984, 44] width 276 height 29
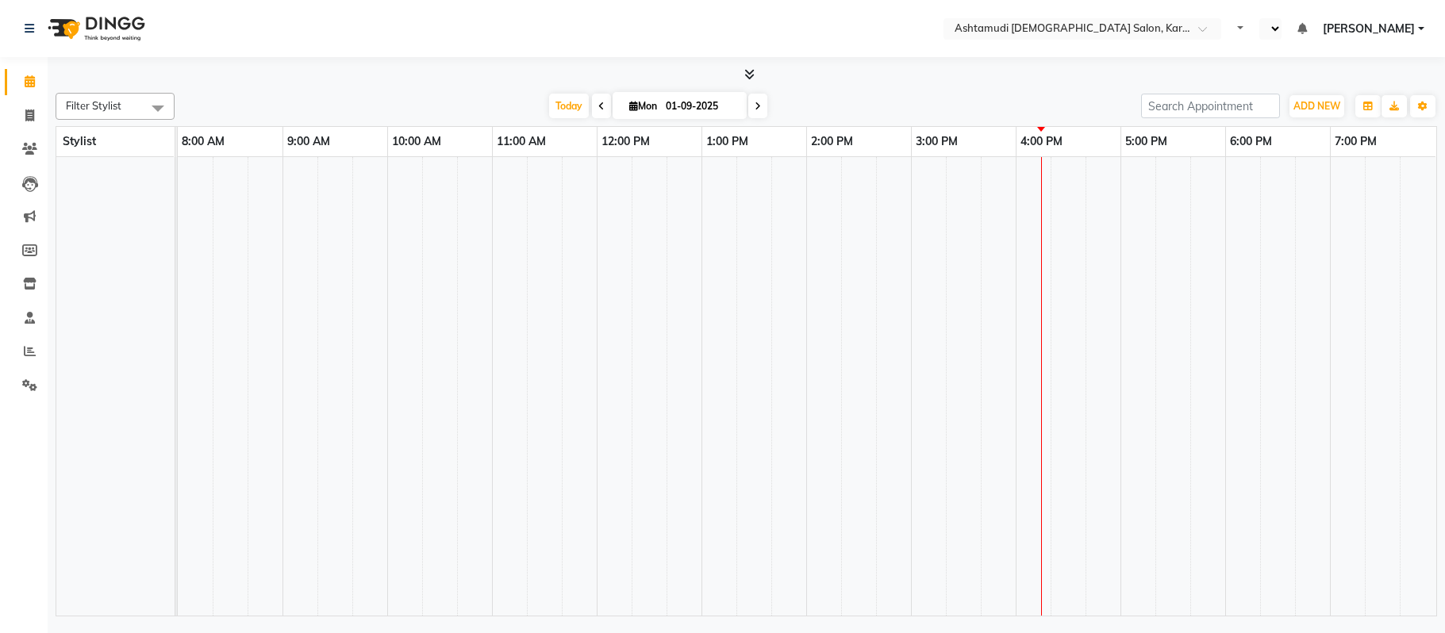
select select "en"
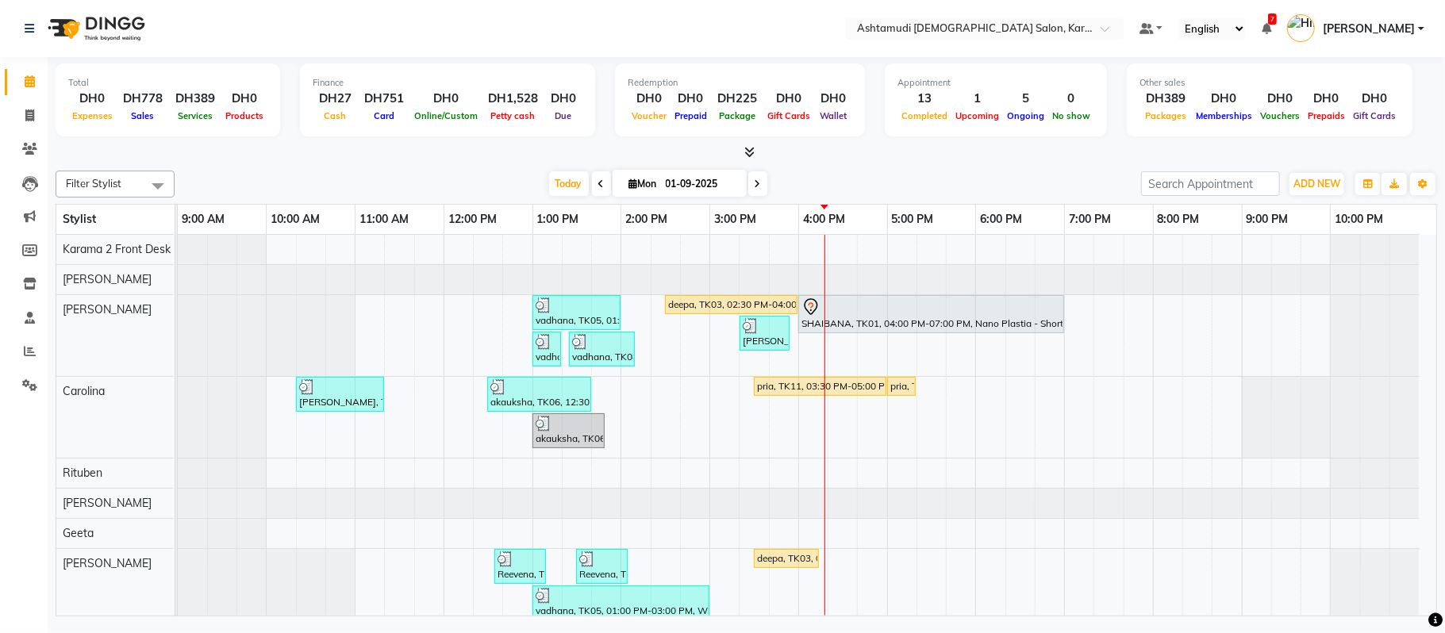
click at [946, 141] on div "Total DH0 Expenses DH778 Sales DH389 Services DH0 Products Finance DH27 Cash DH…" at bounding box center [746, 109] width 1381 height 104
